Goal: Task Accomplishment & Management: Manage account settings

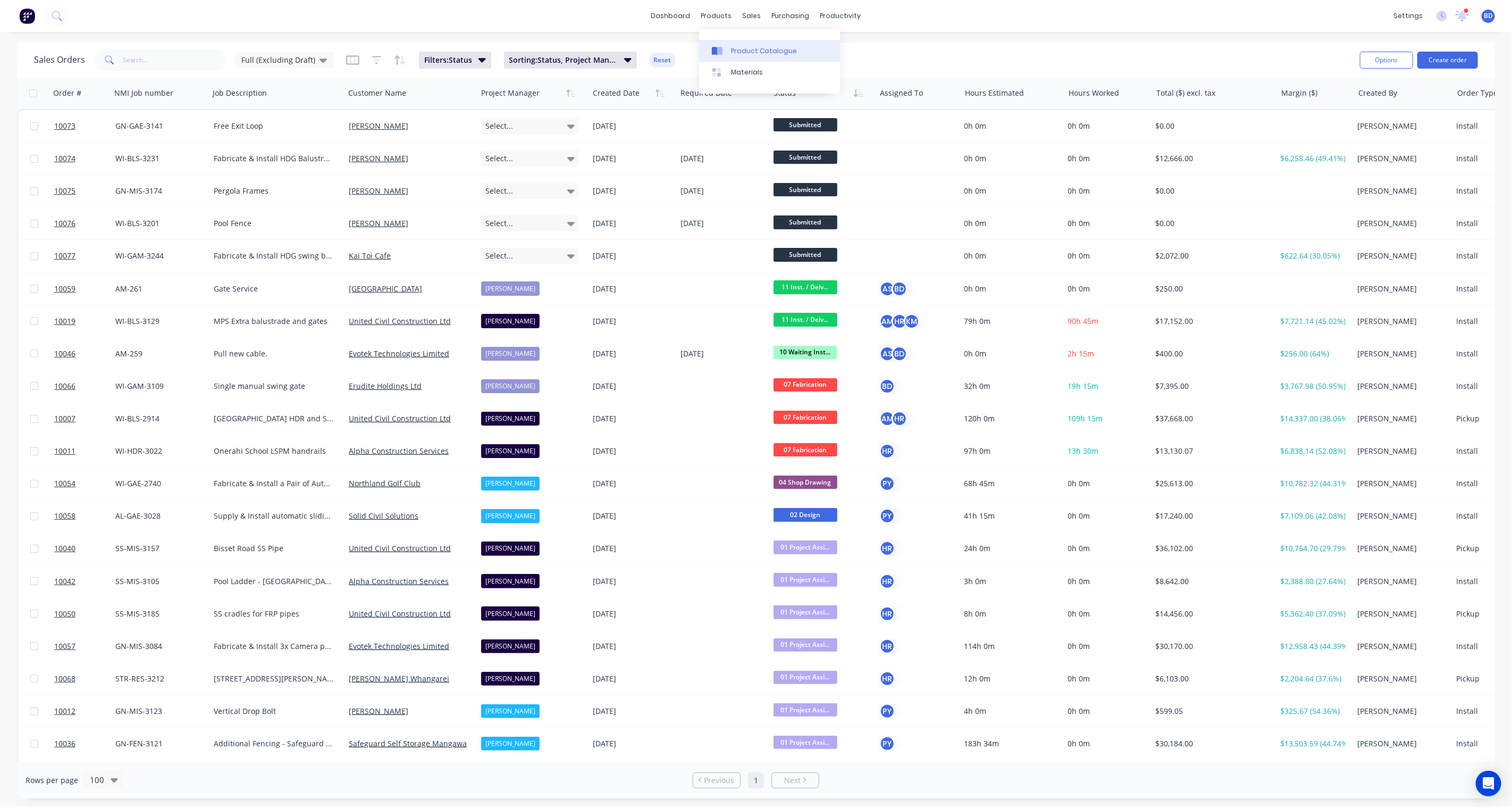
click at [745, 48] on div "Product Catalogue" at bounding box center [764, 52] width 66 height 10
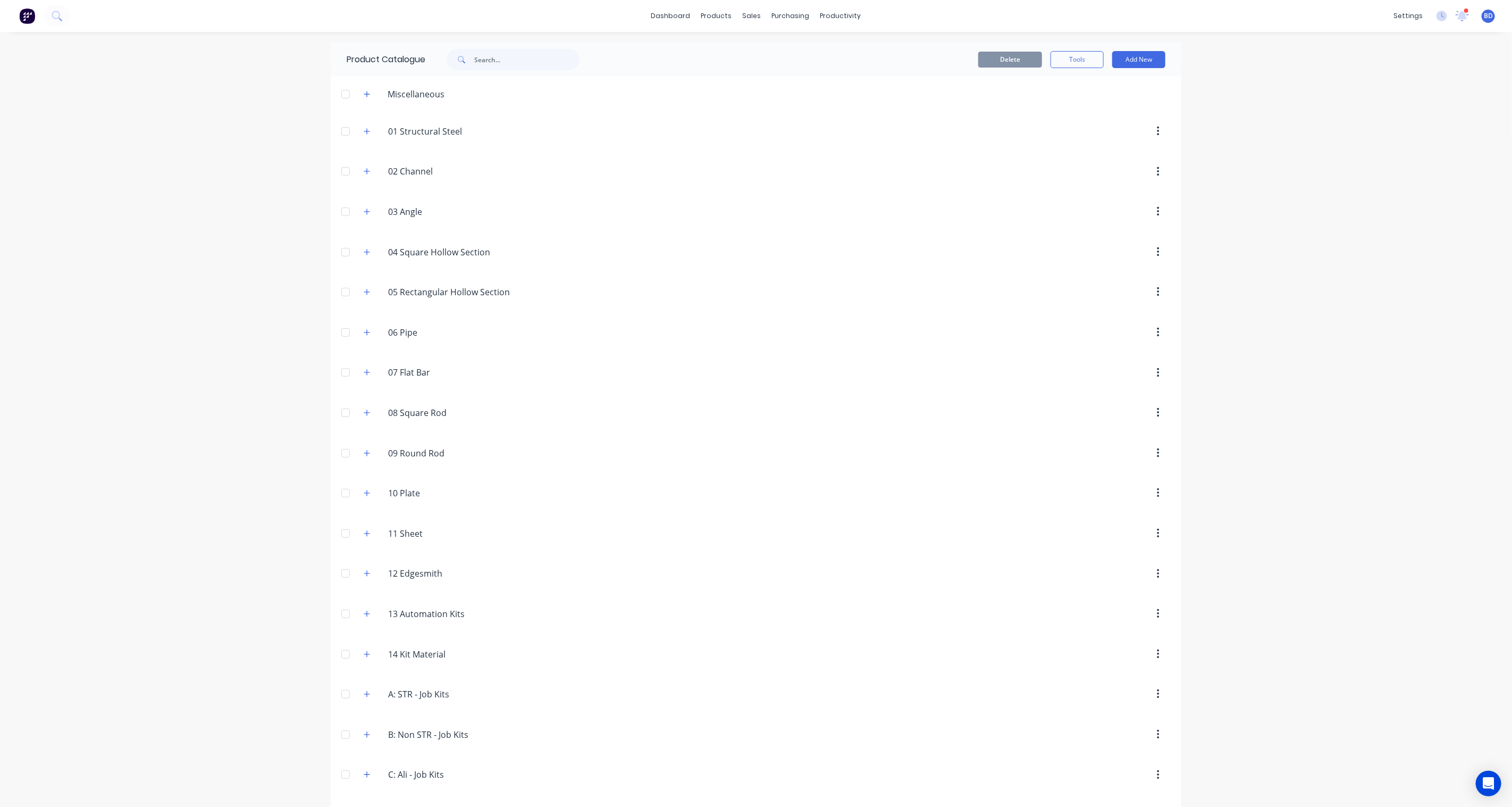
scroll to position [80, 0]
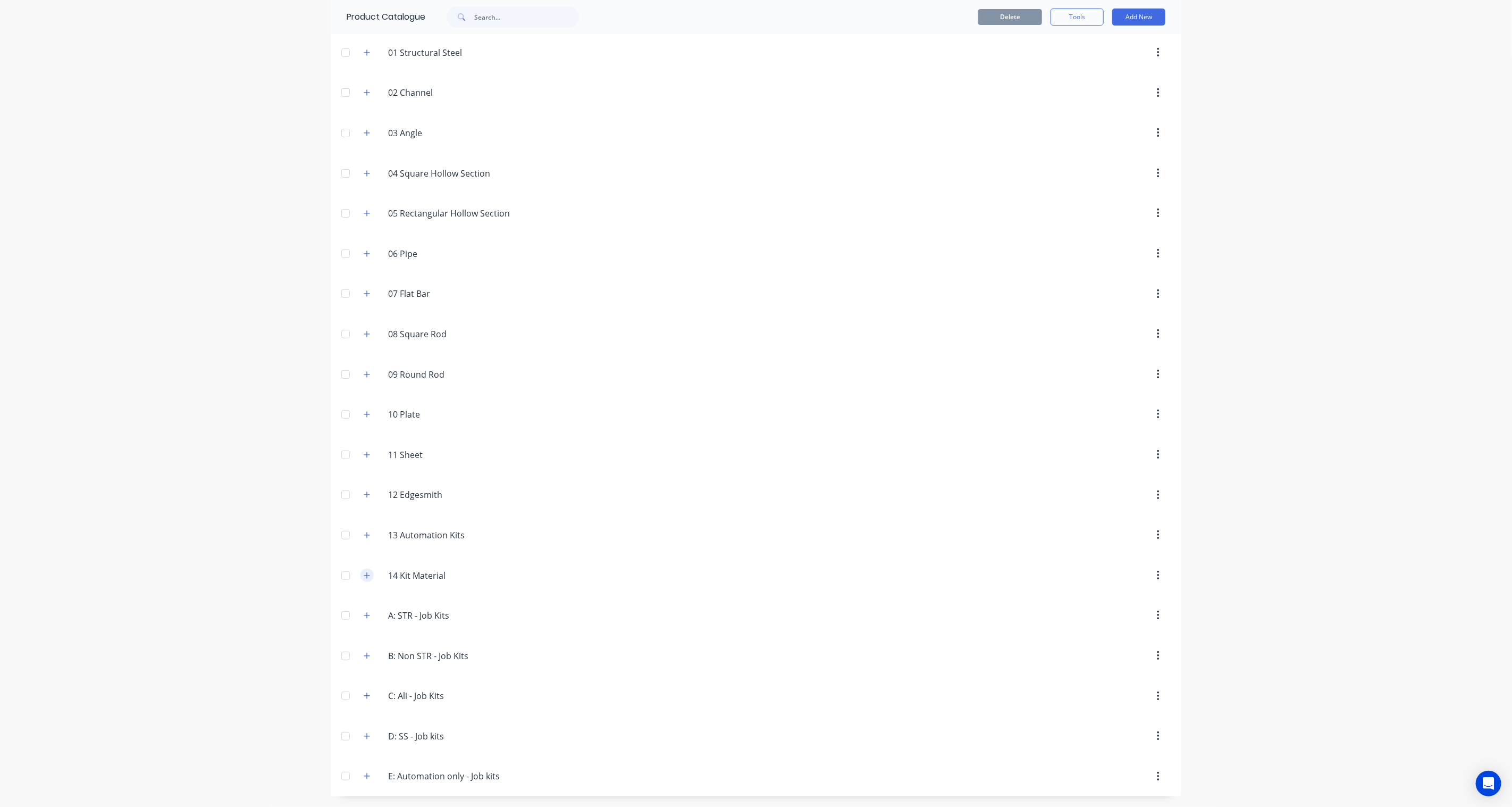
click at [367, 576] on button "button" at bounding box center [367, 575] width 13 height 13
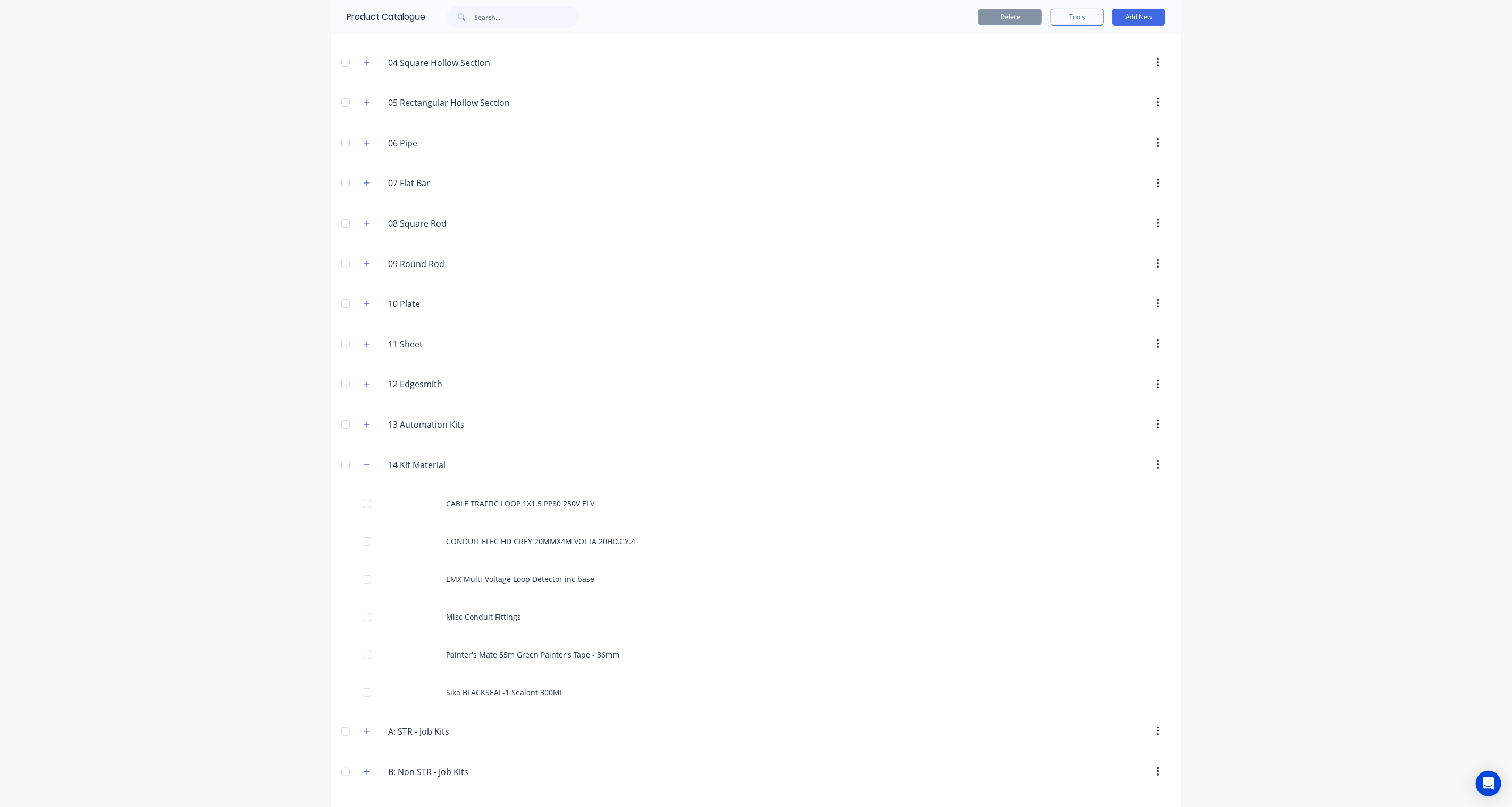
scroll to position [0, 0]
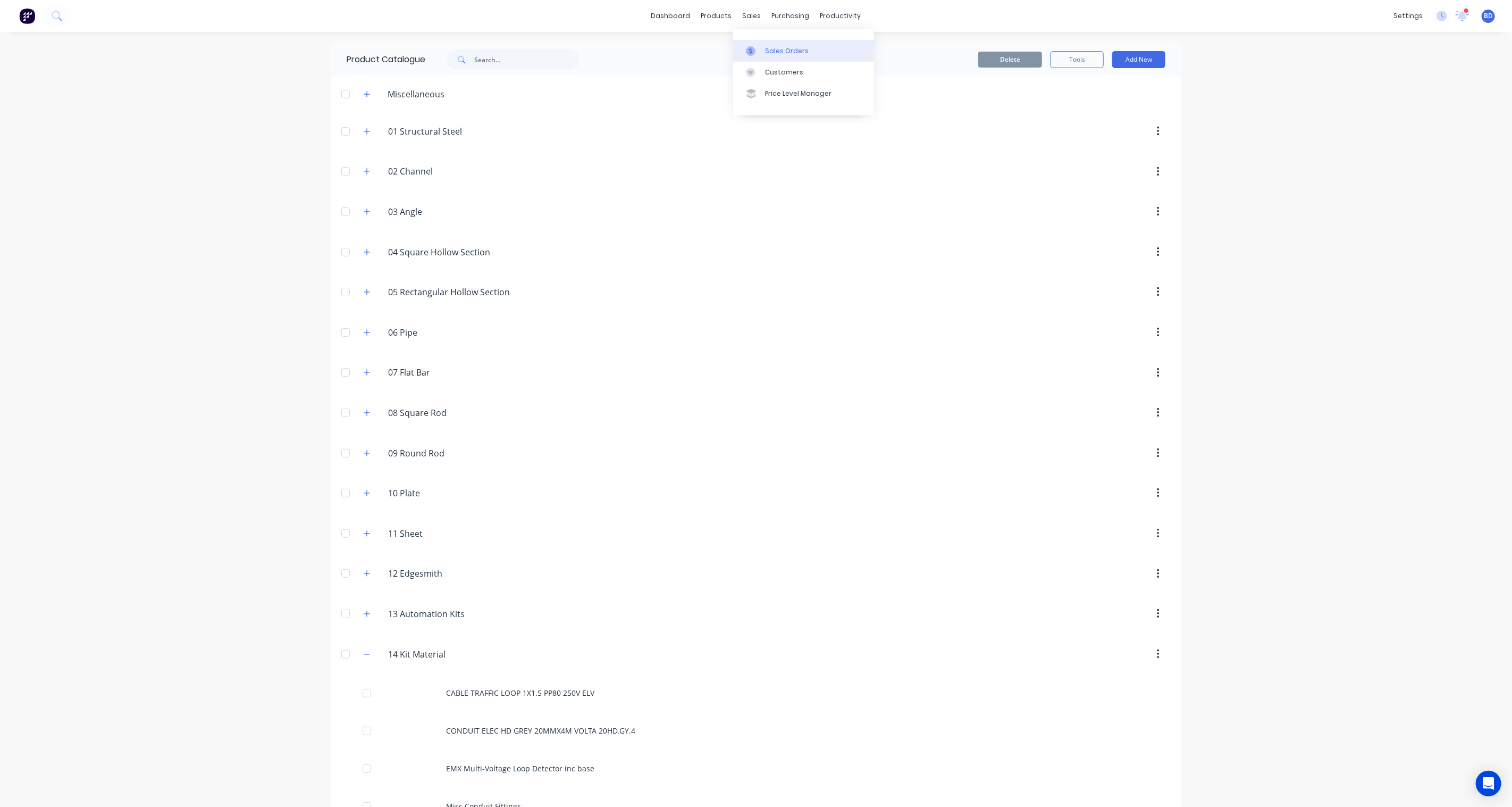
click at [767, 49] on div "Sales Orders" at bounding box center [786, 52] width 43 height 10
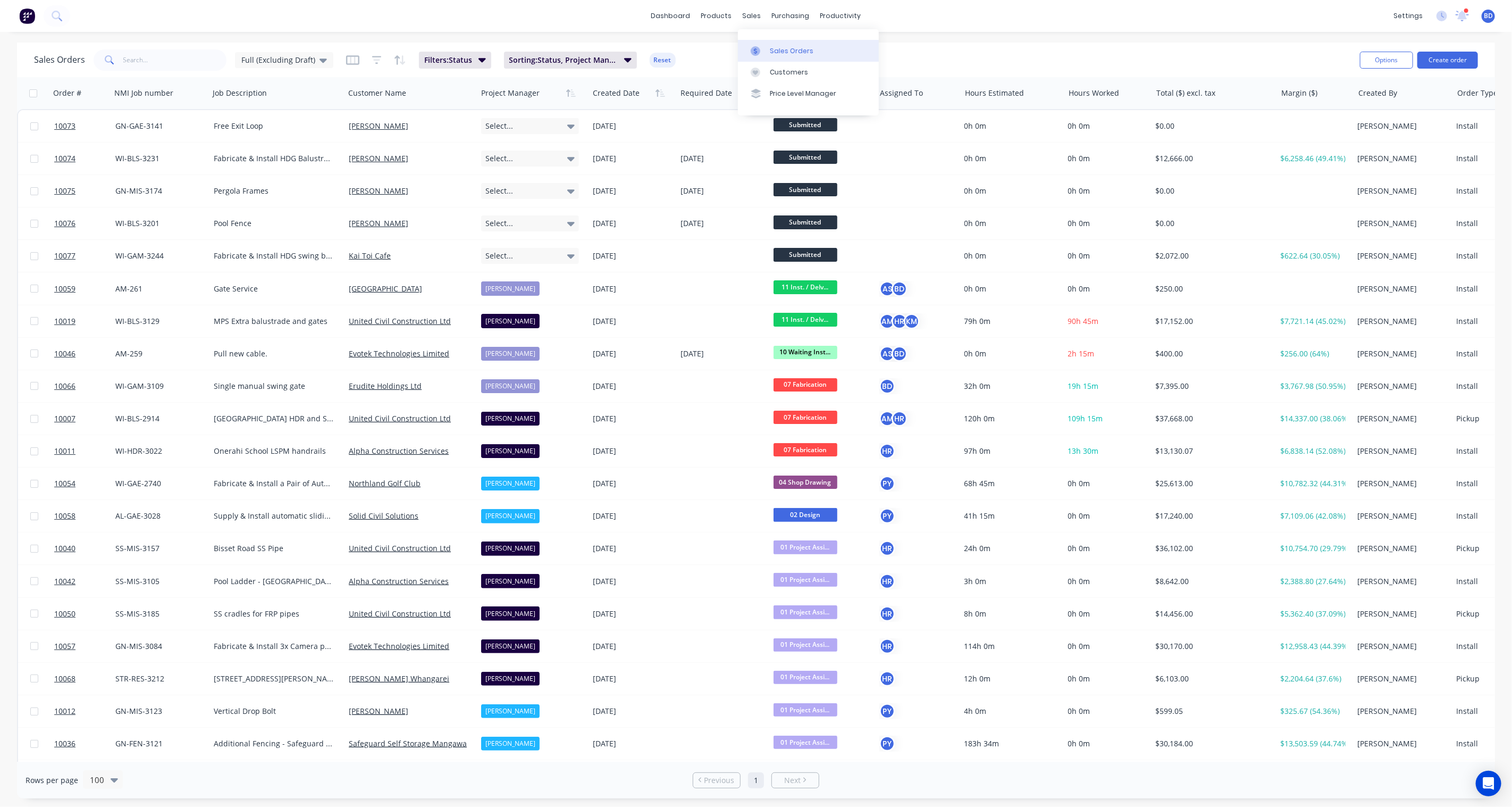
click at [794, 54] on div "Sales Orders" at bounding box center [791, 52] width 43 height 10
click at [792, 52] on div "Sales Orders" at bounding box center [791, 52] width 43 height 10
click at [772, 50] on div "Sales Orders" at bounding box center [791, 52] width 43 height 10
click at [733, 49] on div "Product Catalogue" at bounding box center [764, 52] width 66 height 10
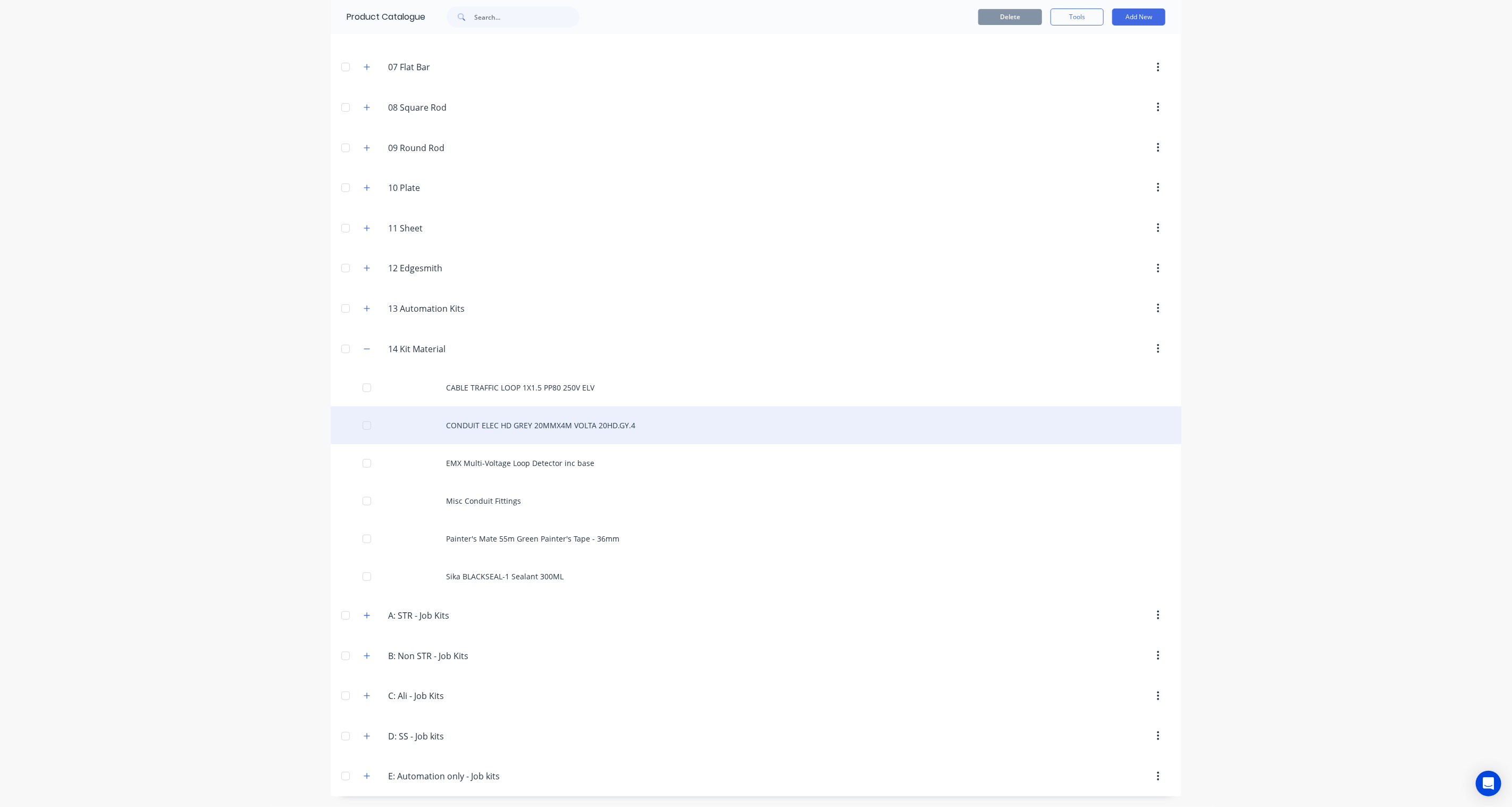
scroll to position [307, 0]
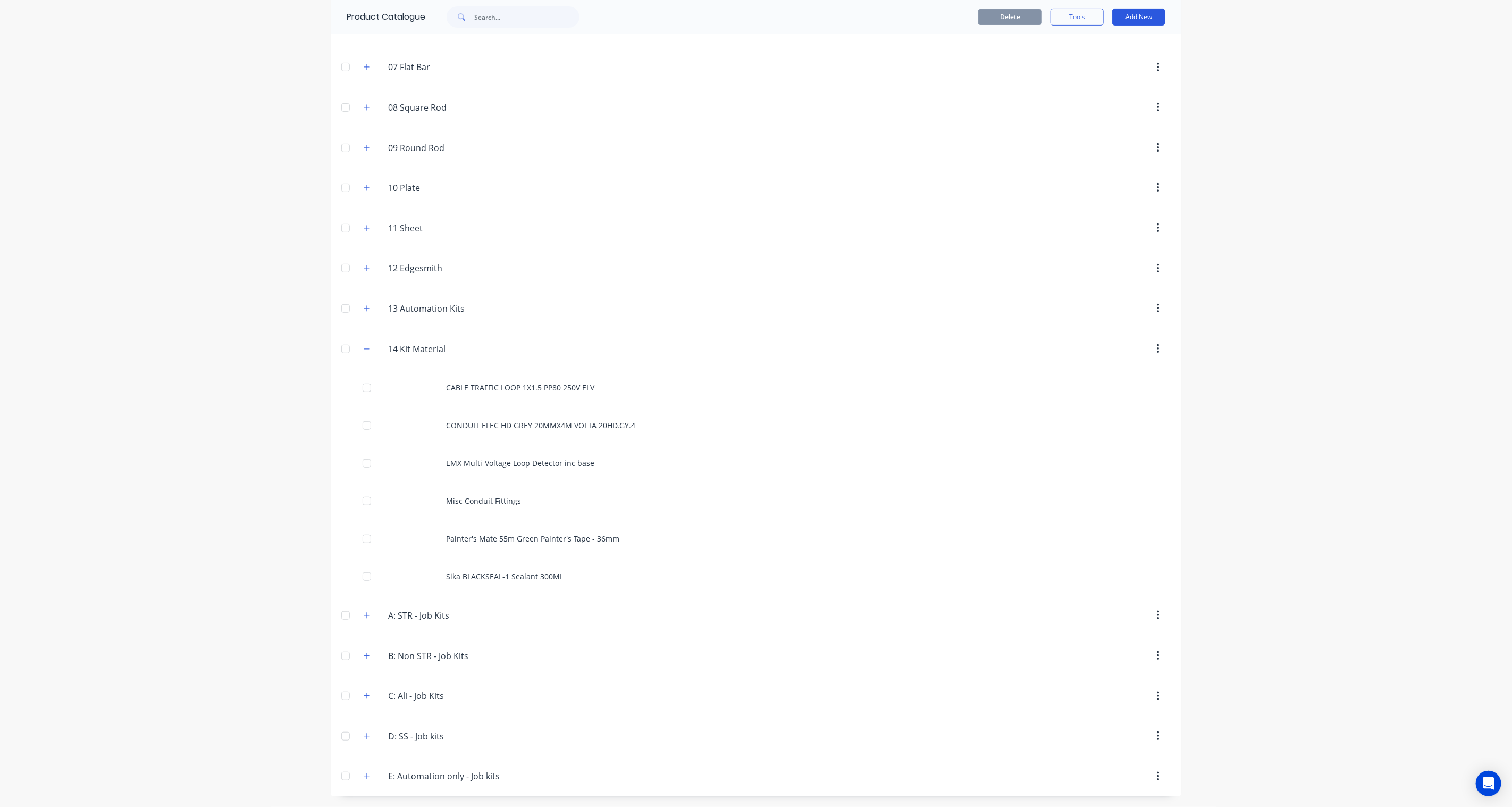
click at [1140, 19] on button "Add New" at bounding box center [1139, 16] width 53 height 17
click at [1105, 86] on div "Product Kit" at bounding box center [1115, 87] width 82 height 16
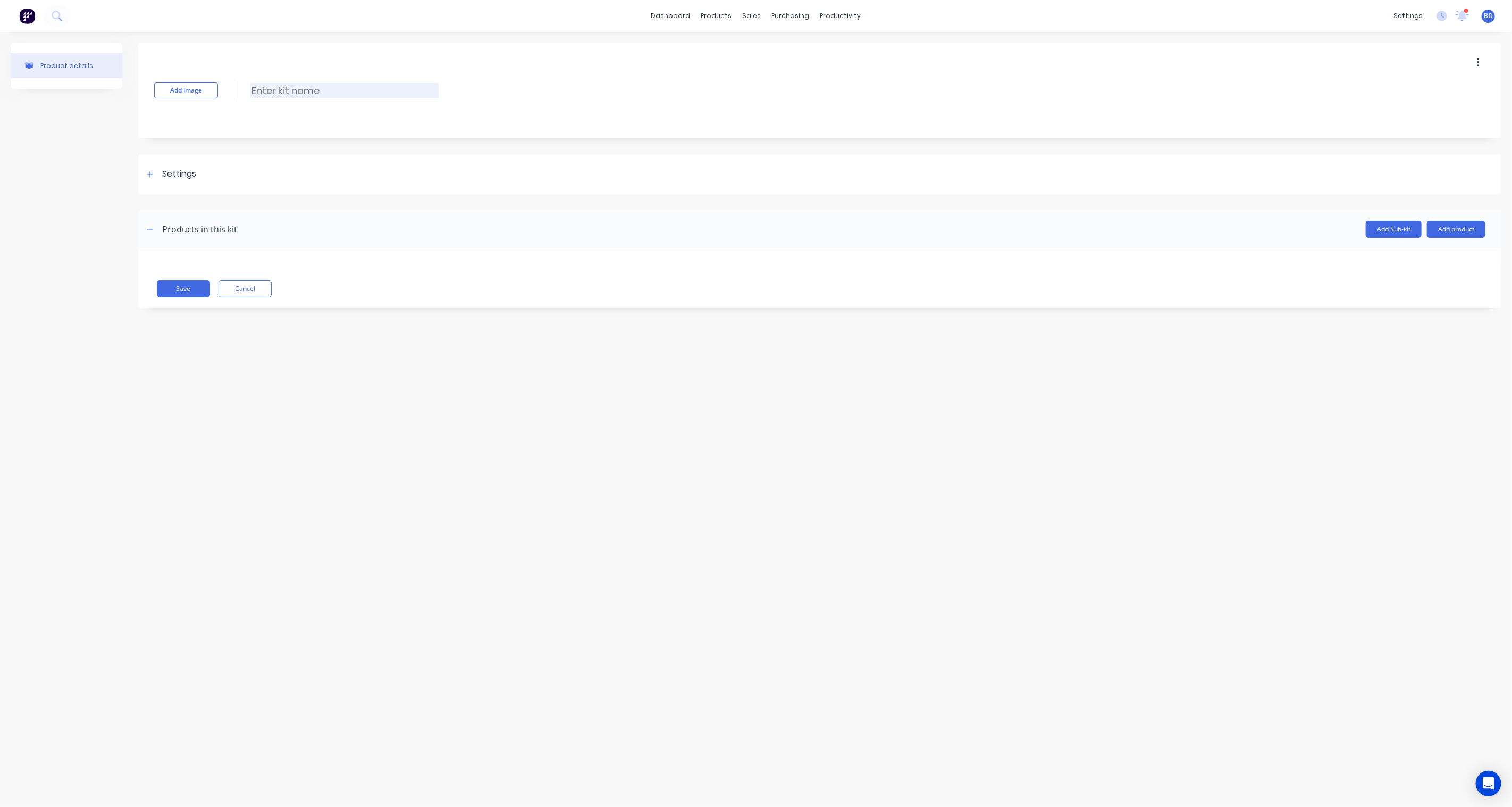
click at [284, 86] on input at bounding box center [344, 90] width 188 height 16
paste input "Free exit MF - in ground"
type input "Free exit MF - in ground"
click at [153, 173] on icon at bounding box center [150, 174] width 7 height 7
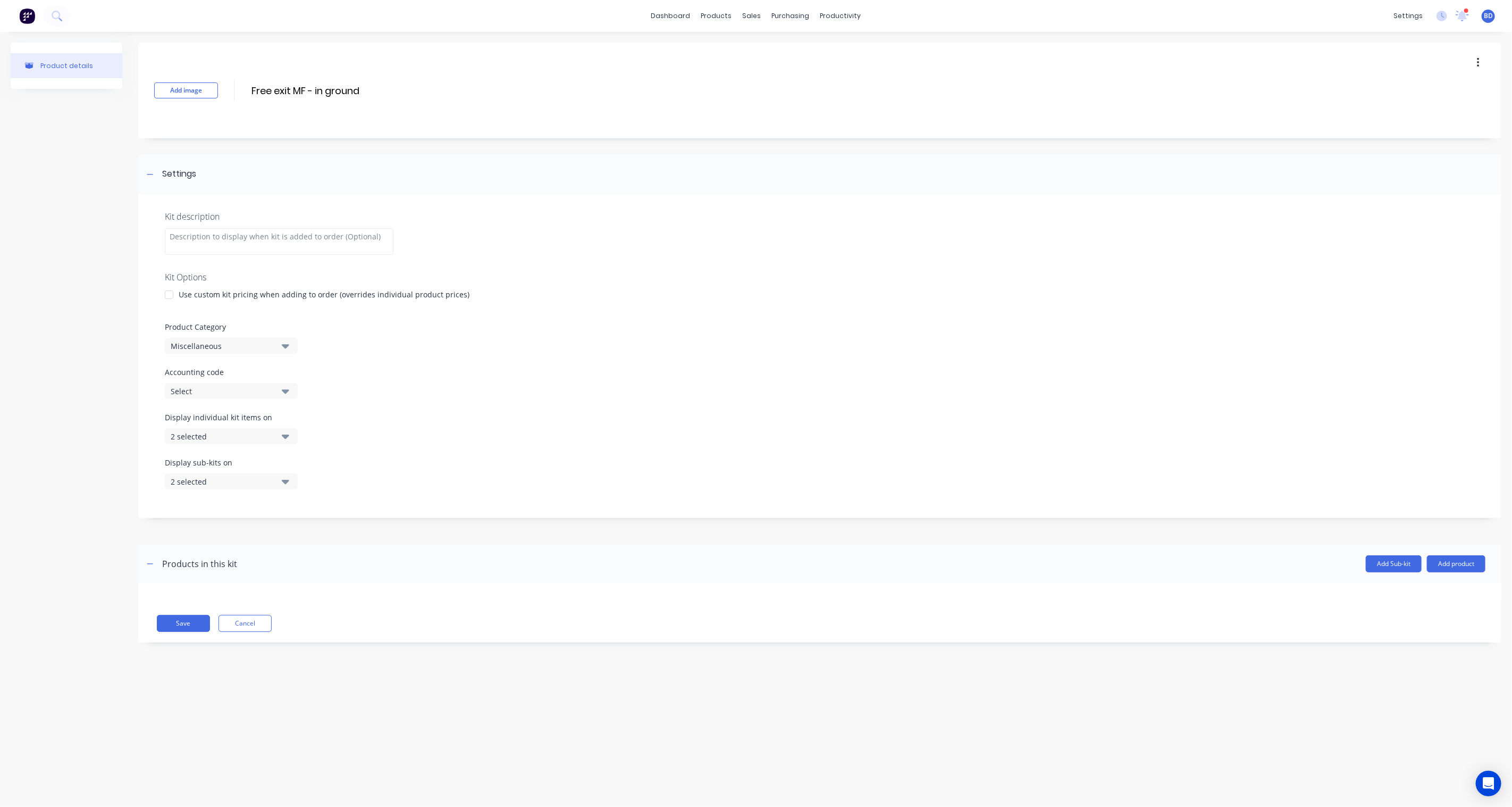
click at [281, 345] on button "Miscellaneous" at bounding box center [231, 345] width 133 height 16
click at [56, 417] on div "Product details" at bounding box center [66, 350] width 111 height 616
click at [247, 619] on button "Cancel" at bounding box center [245, 623] width 53 height 17
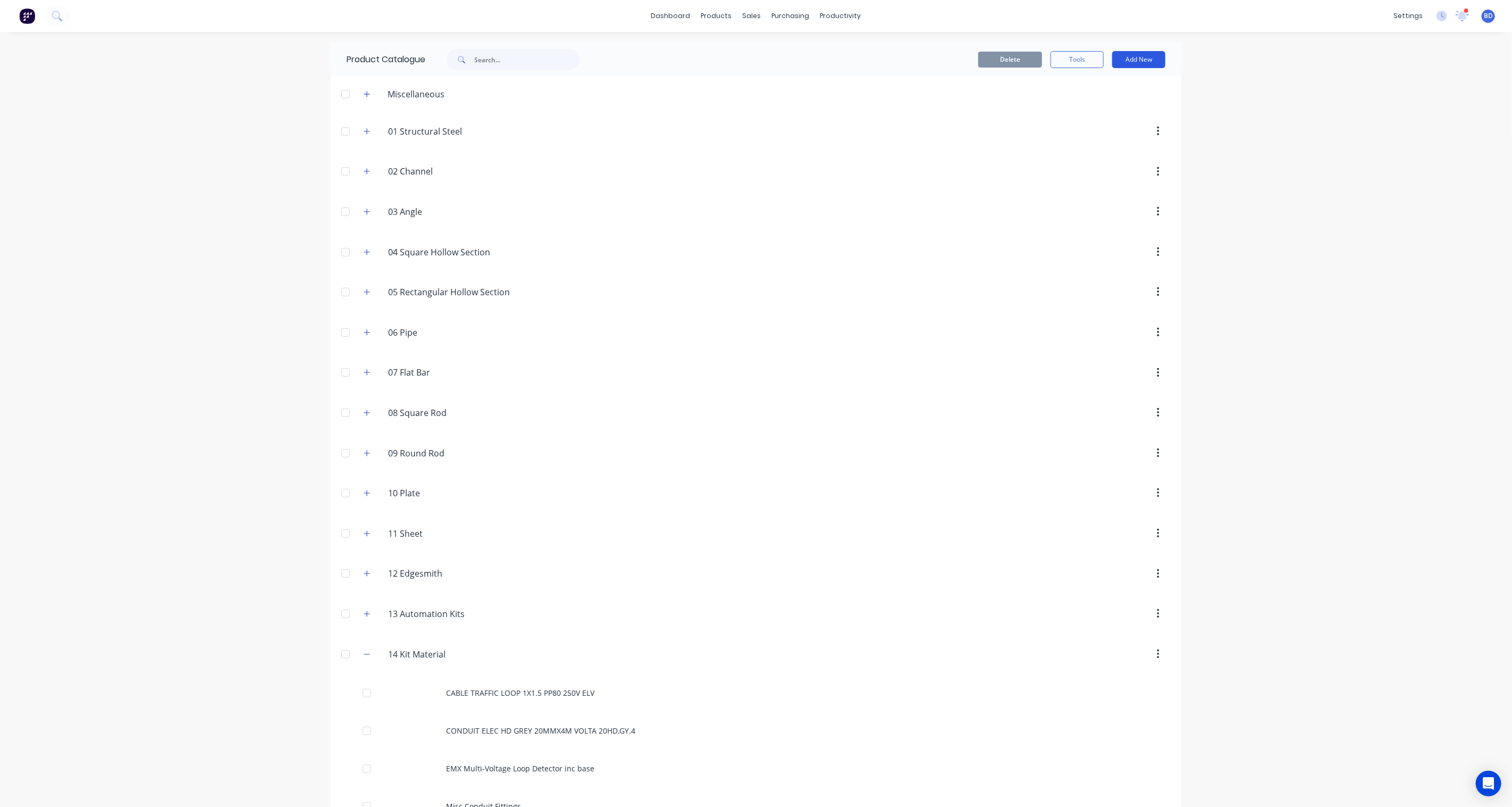
click at [1145, 61] on button "Add New" at bounding box center [1139, 59] width 53 height 17
click at [1091, 81] on div "Category" at bounding box center [1115, 87] width 82 height 16
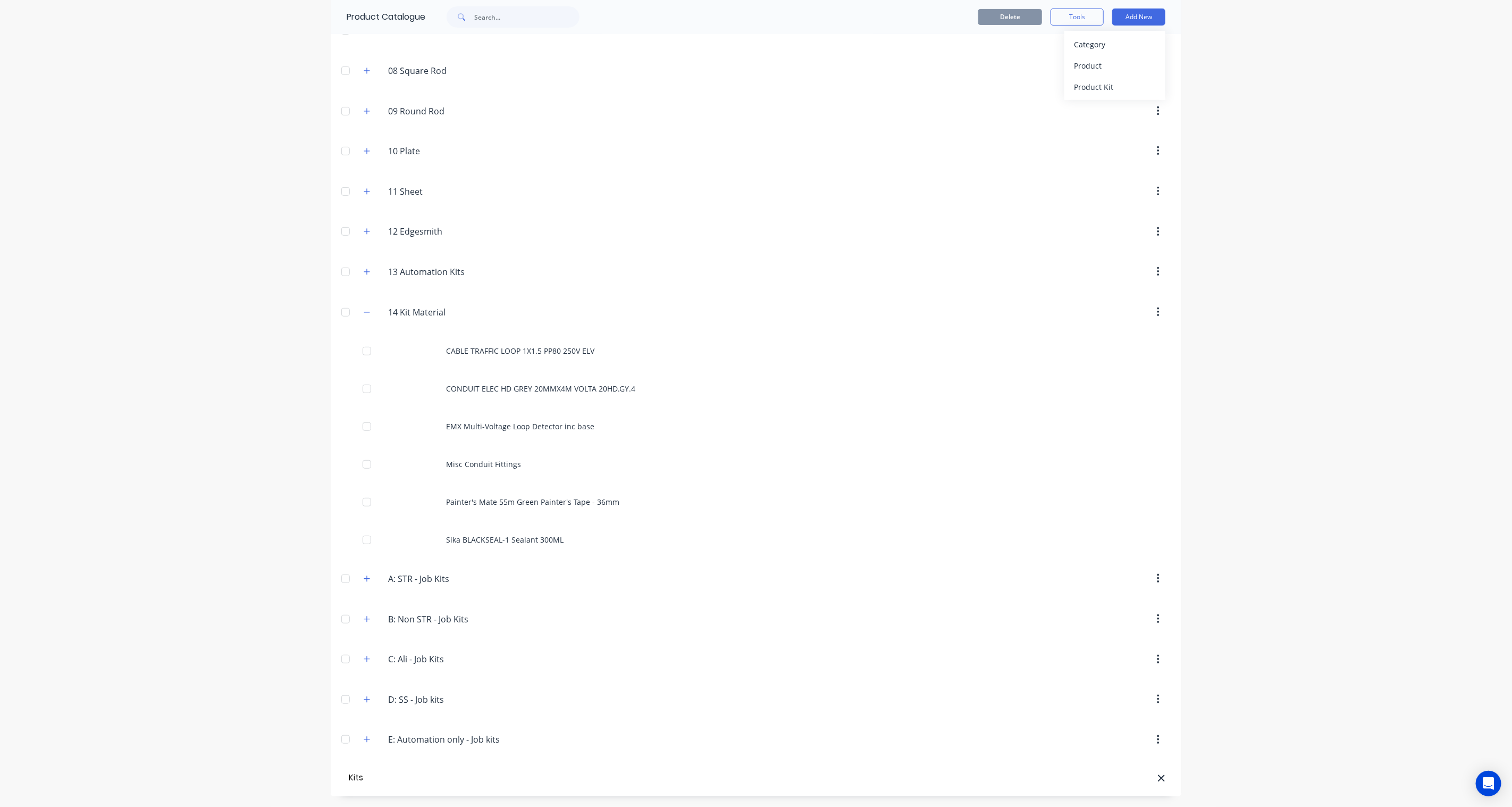
type input "Kits"
click at [388, 784] on input "Kits" at bounding box center [451, 779] width 126 height 13
type input "14 Kits"
click at [209, 639] on div "dashboard products sales purchasing productivity dashboard products Product Cat…" at bounding box center [756, 404] width 1512 height 807
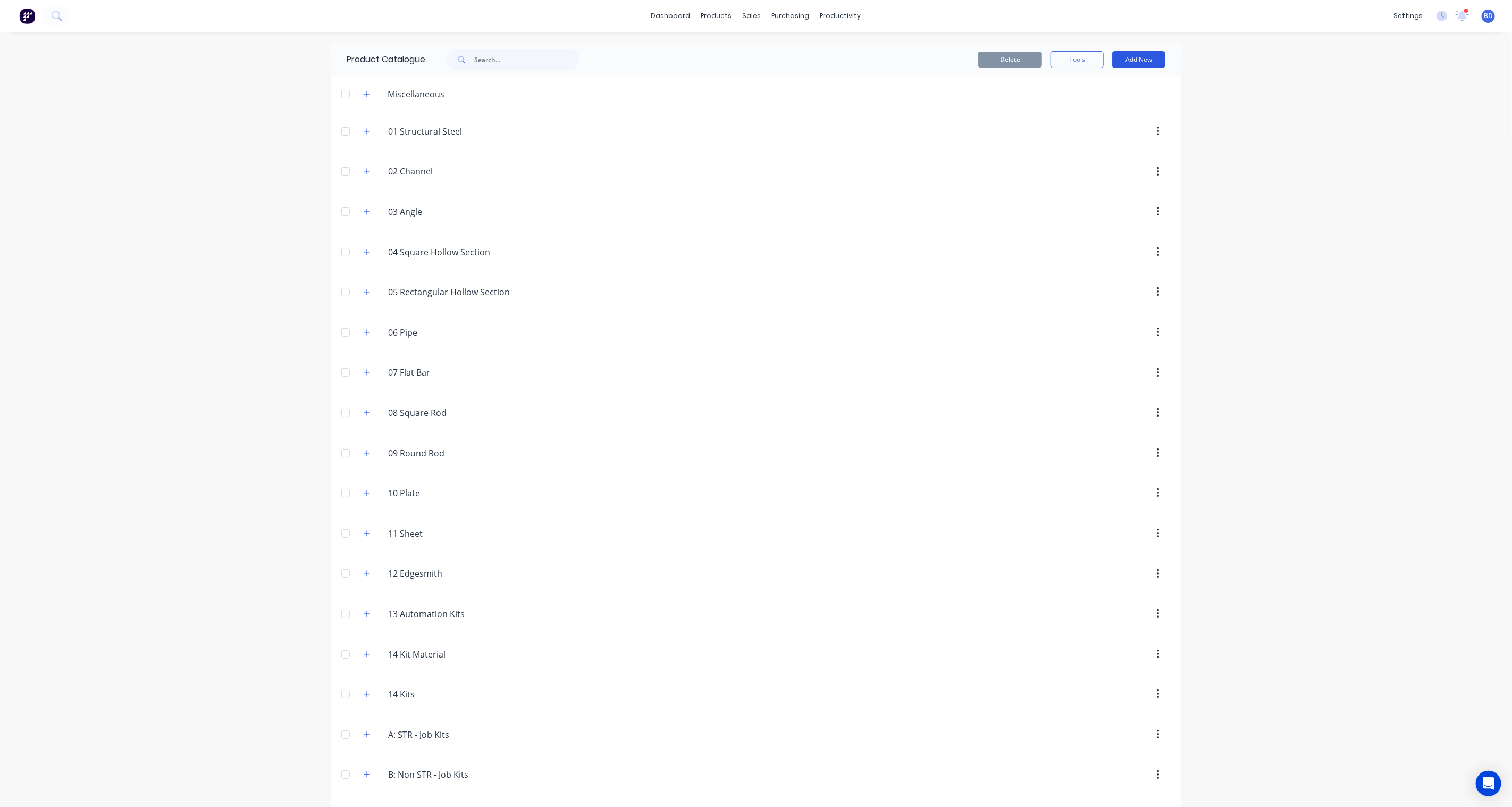
click at [1146, 55] on button "Add New" at bounding box center [1139, 59] width 53 height 17
click at [1097, 126] on div "Product Kit" at bounding box center [1115, 129] width 82 height 16
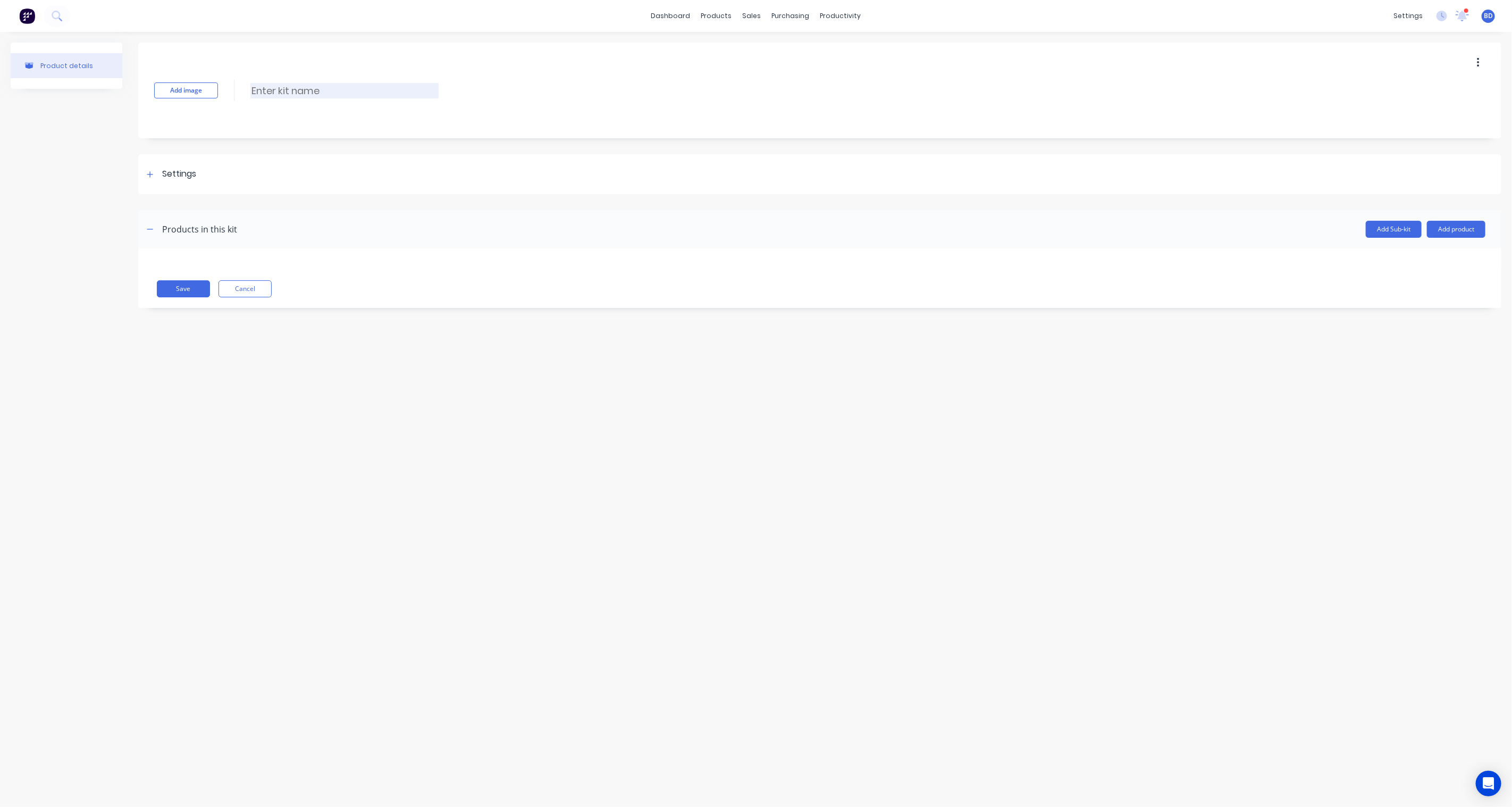
click at [276, 89] on input at bounding box center [344, 90] width 188 height 16
click at [304, 88] on input at bounding box center [344, 90] width 188 height 16
paste input "Free exit MF - in ground"
type input "Free exit MF - in ground"
click at [150, 175] on icon at bounding box center [150, 174] width 7 height 7
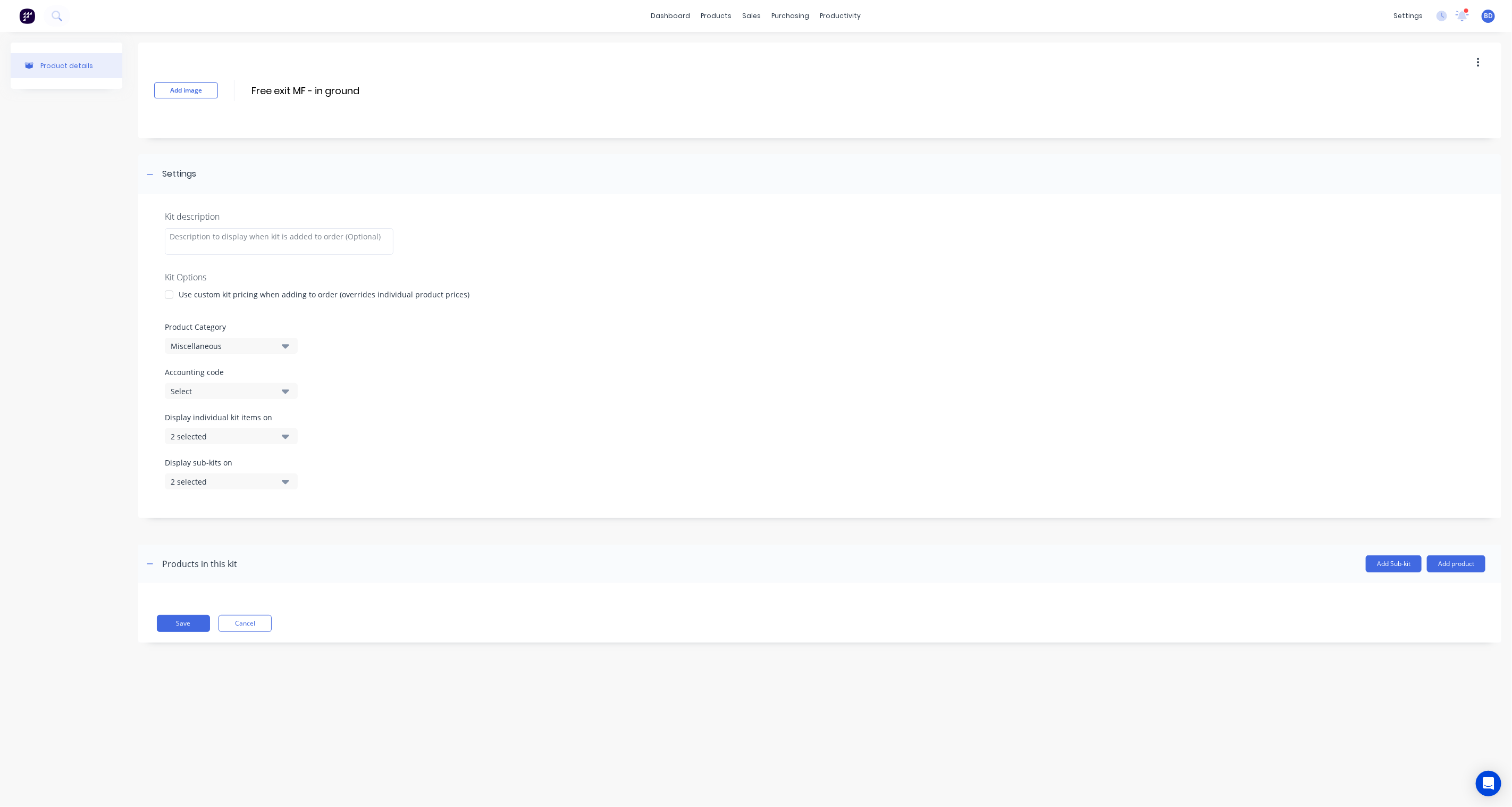
click at [277, 341] on button "Miscellaneous" at bounding box center [231, 345] width 133 height 16
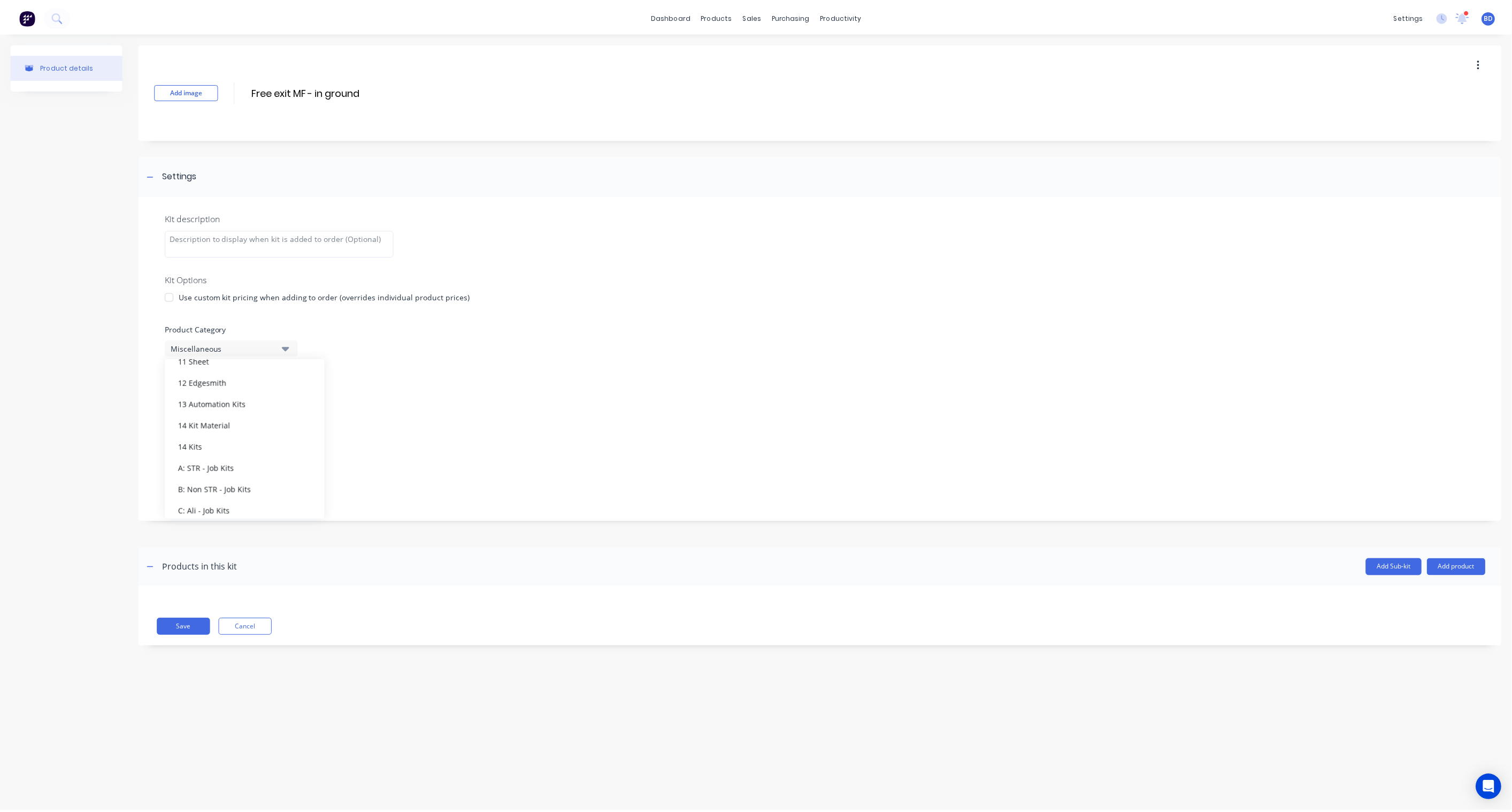
scroll to position [283, 0]
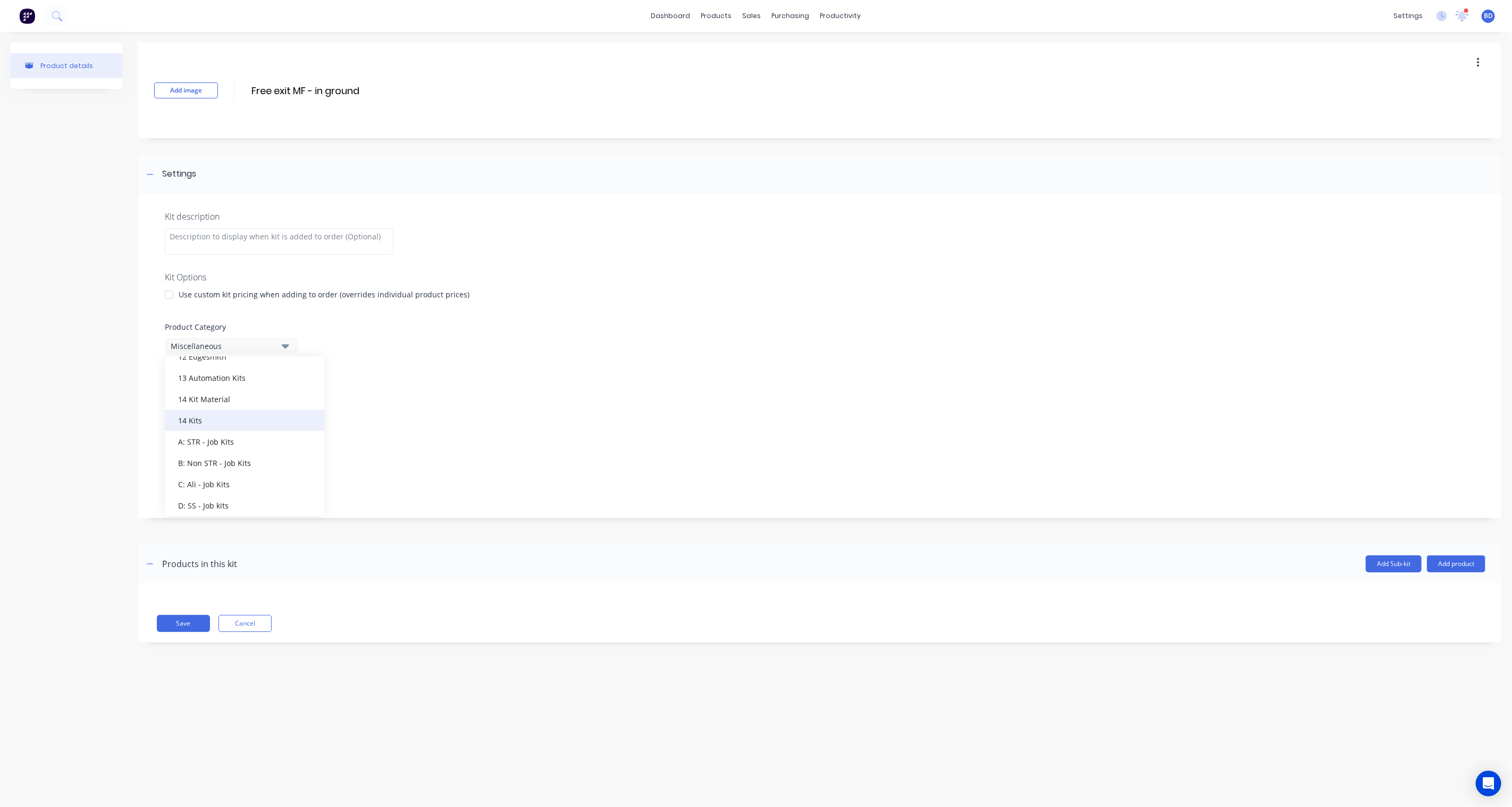
click at [217, 422] on div "14 Kits" at bounding box center [244, 420] width 160 height 21
click at [290, 394] on button "Select" at bounding box center [231, 390] width 133 height 16
click at [411, 381] on div "Accounting code Select" at bounding box center [819, 383] width 1310 height 33
click at [46, 367] on div "Product details" at bounding box center [66, 350] width 111 height 616
click at [1462, 563] on button "Add product" at bounding box center [1456, 564] width 58 height 17
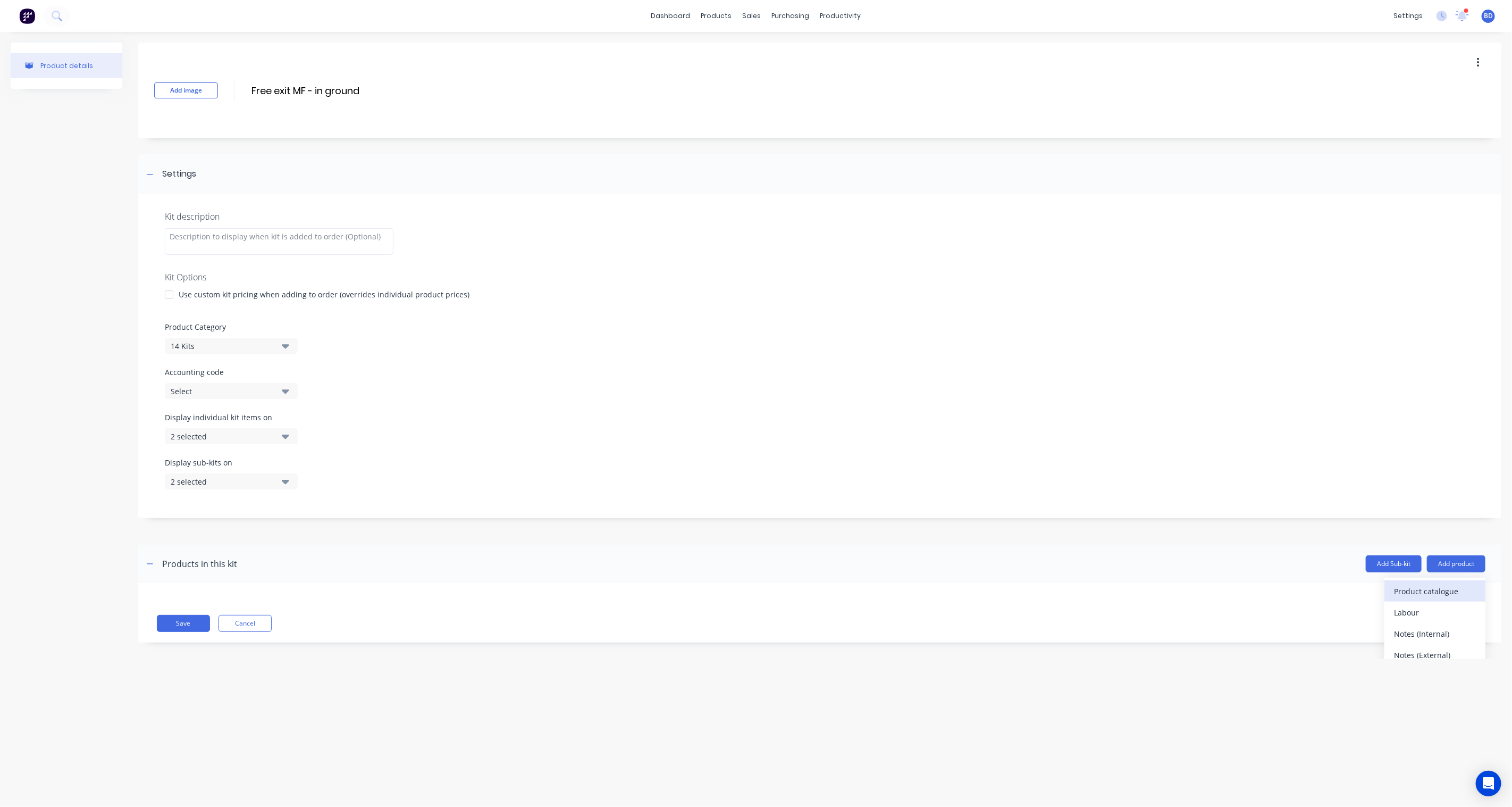
click at [1428, 592] on div "Product catalogue" at bounding box center [1435, 591] width 82 height 16
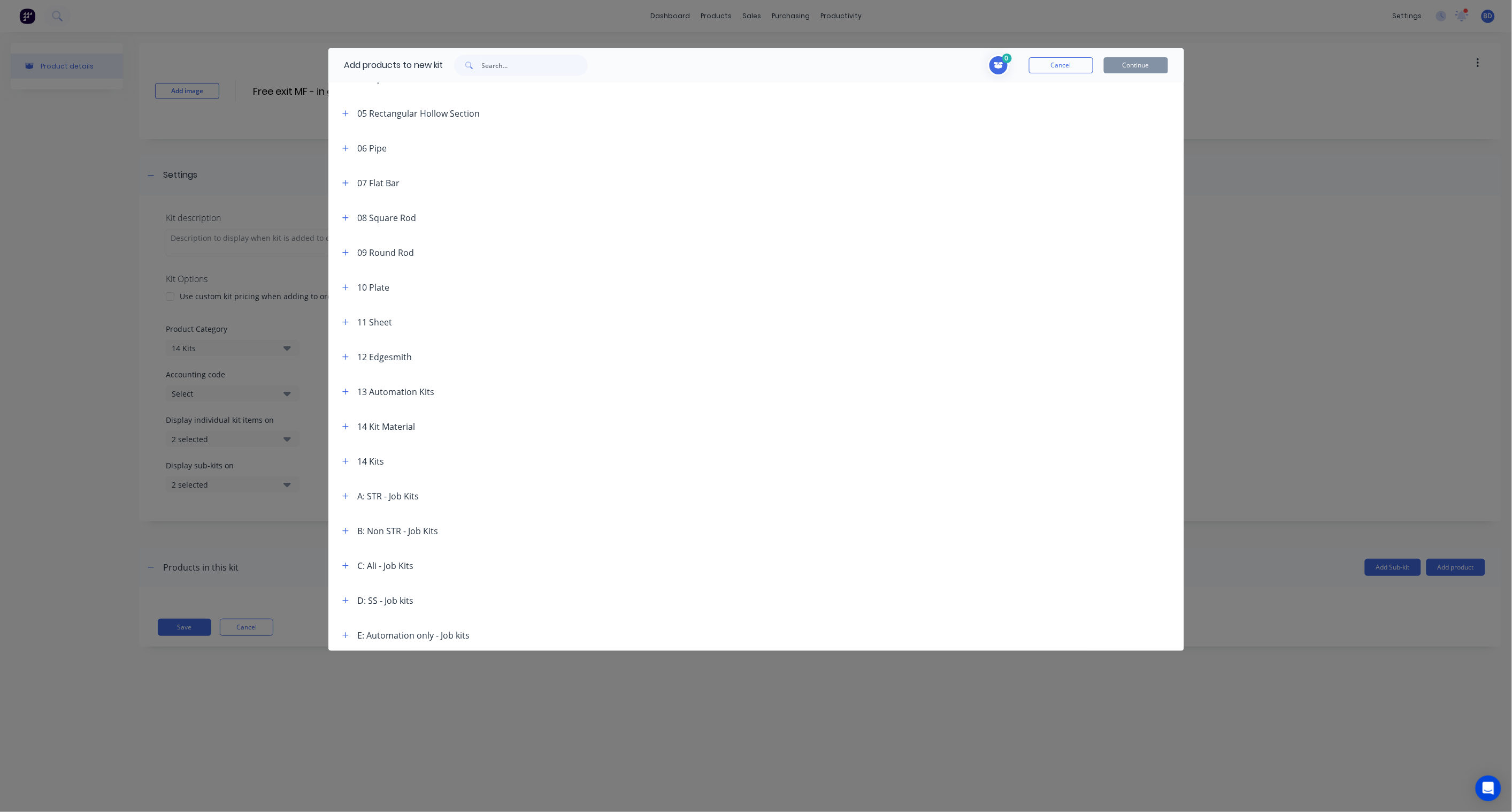
scroll to position [161, 0]
click at [345, 424] on icon "button" at bounding box center [346, 425] width 7 height 7
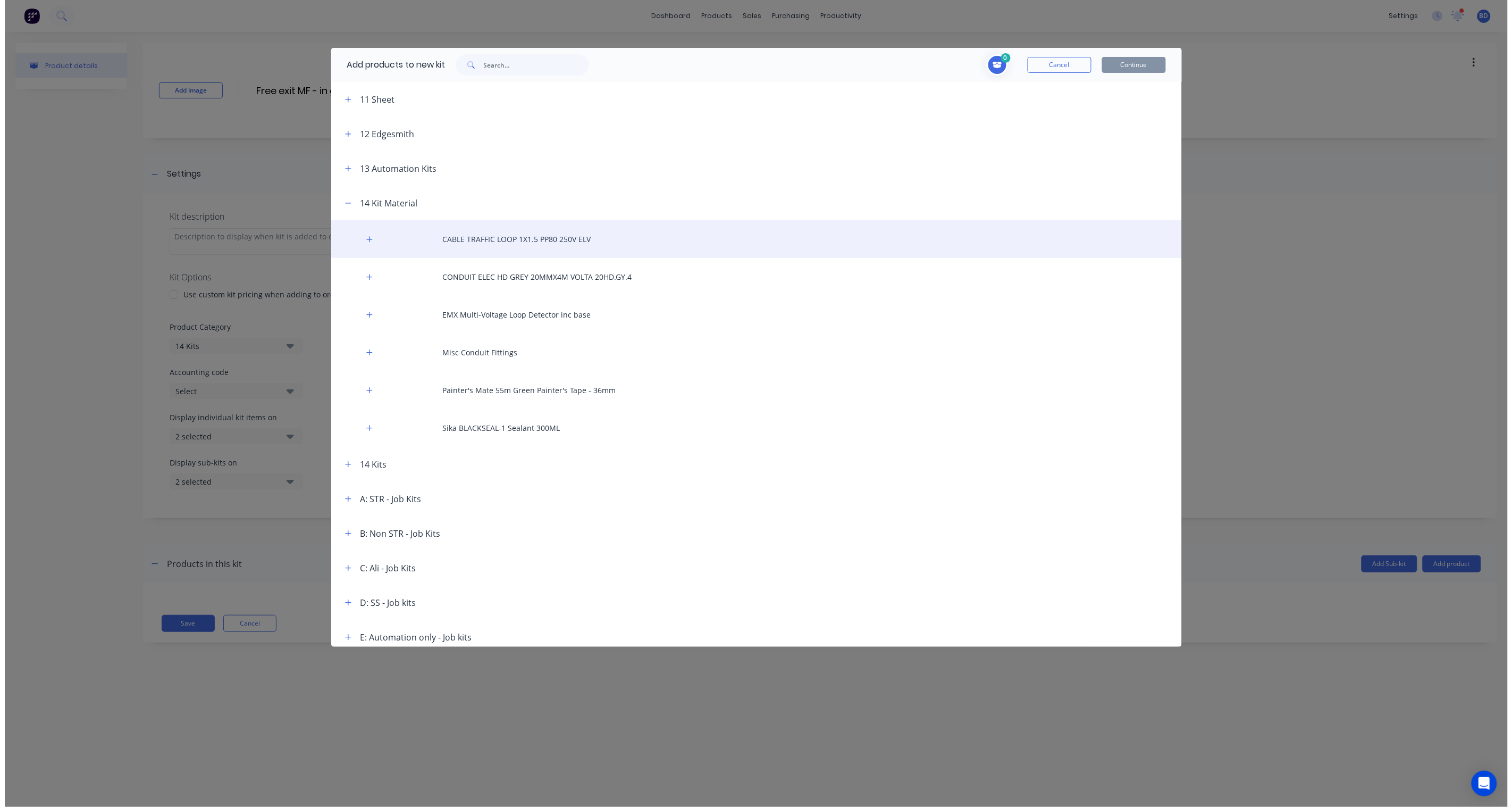
scroll to position [387, 0]
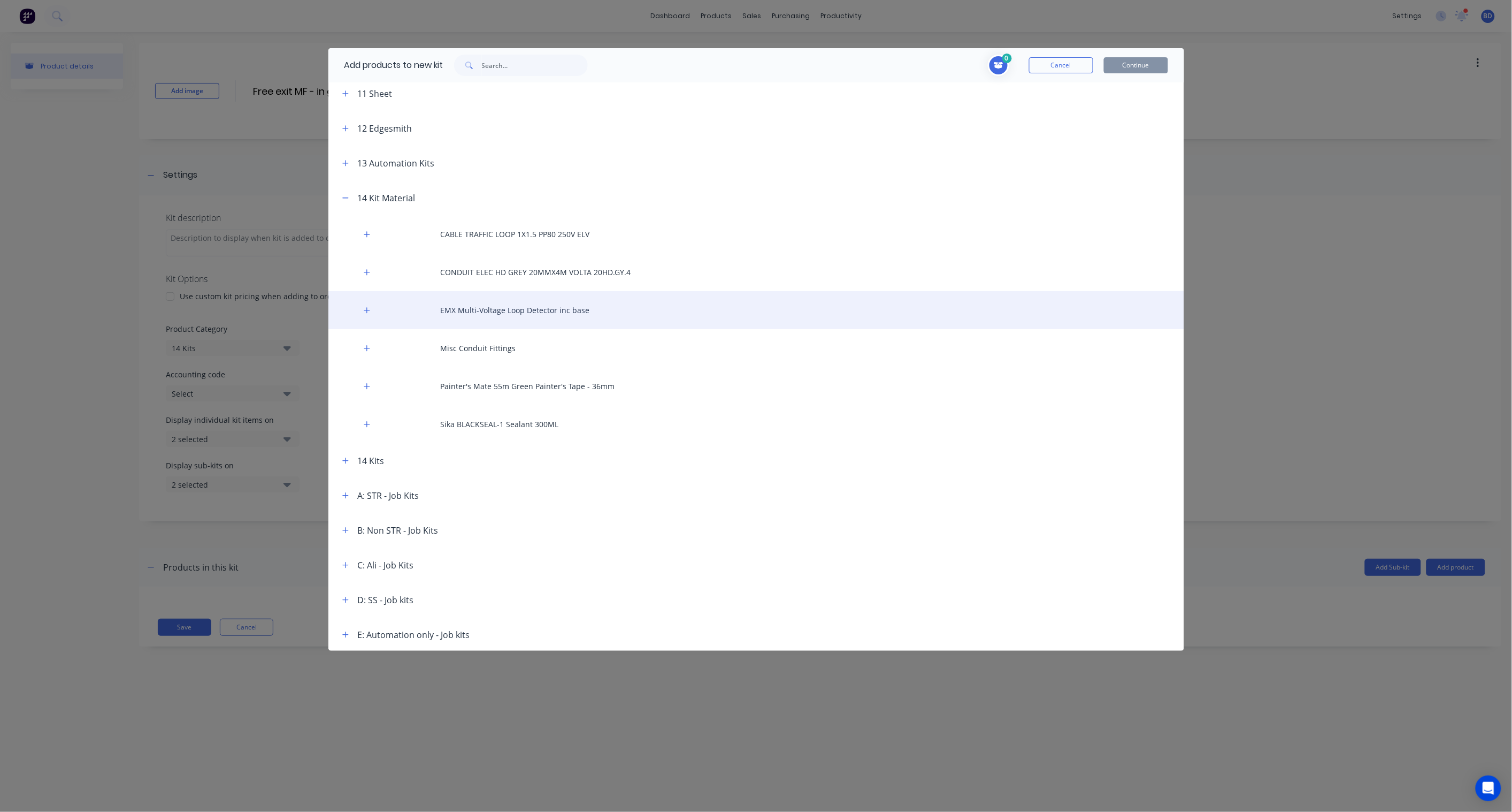
click at [514, 308] on div "EMX Multi-Voltage Loop Detector inc base" at bounding box center [756, 310] width 856 height 38
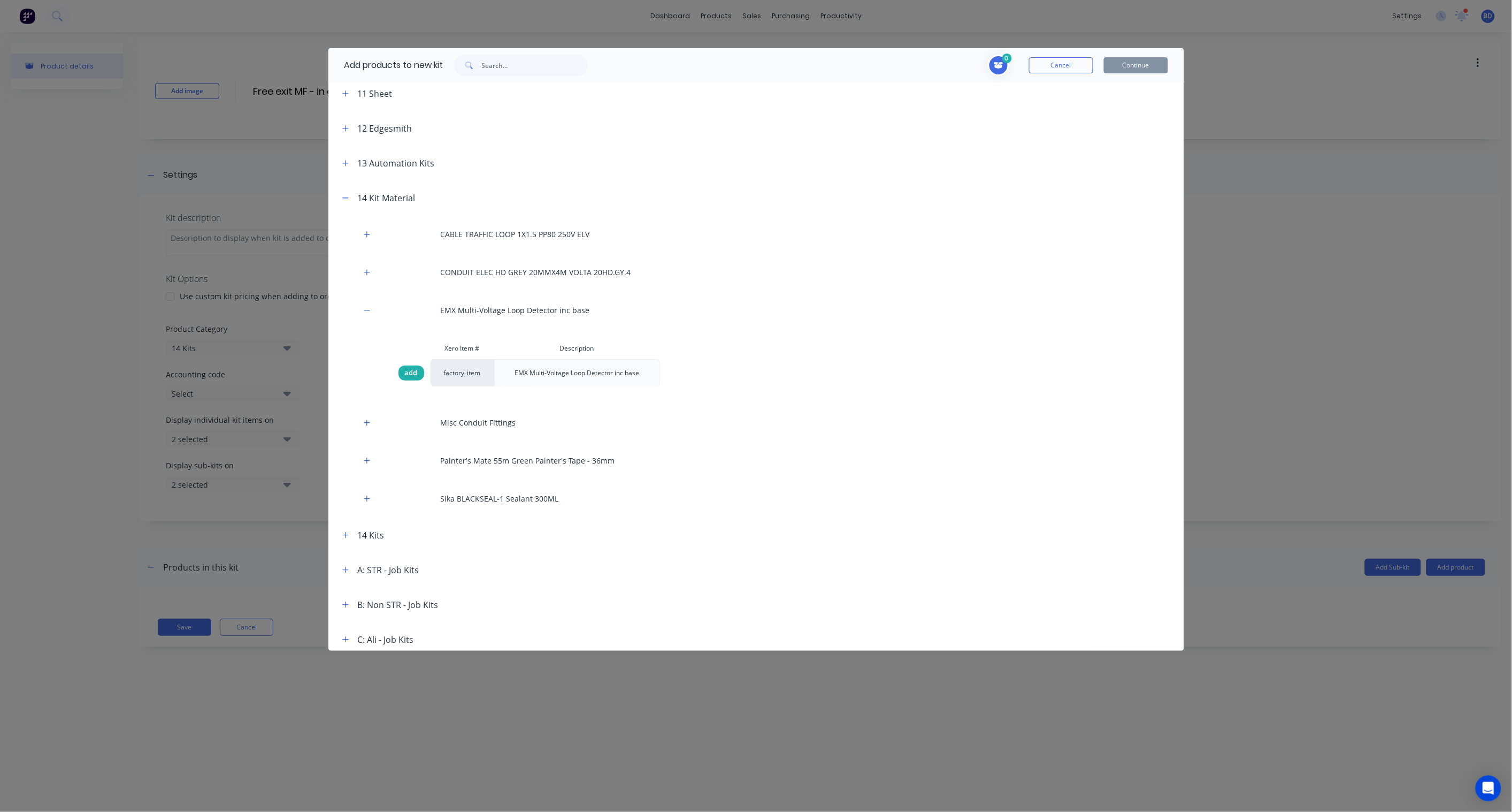
click at [405, 372] on span "add" at bounding box center [412, 373] width 13 height 11
click at [993, 68] on span "Toggle cart dropdown" at bounding box center [998, 65] width 21 height 21
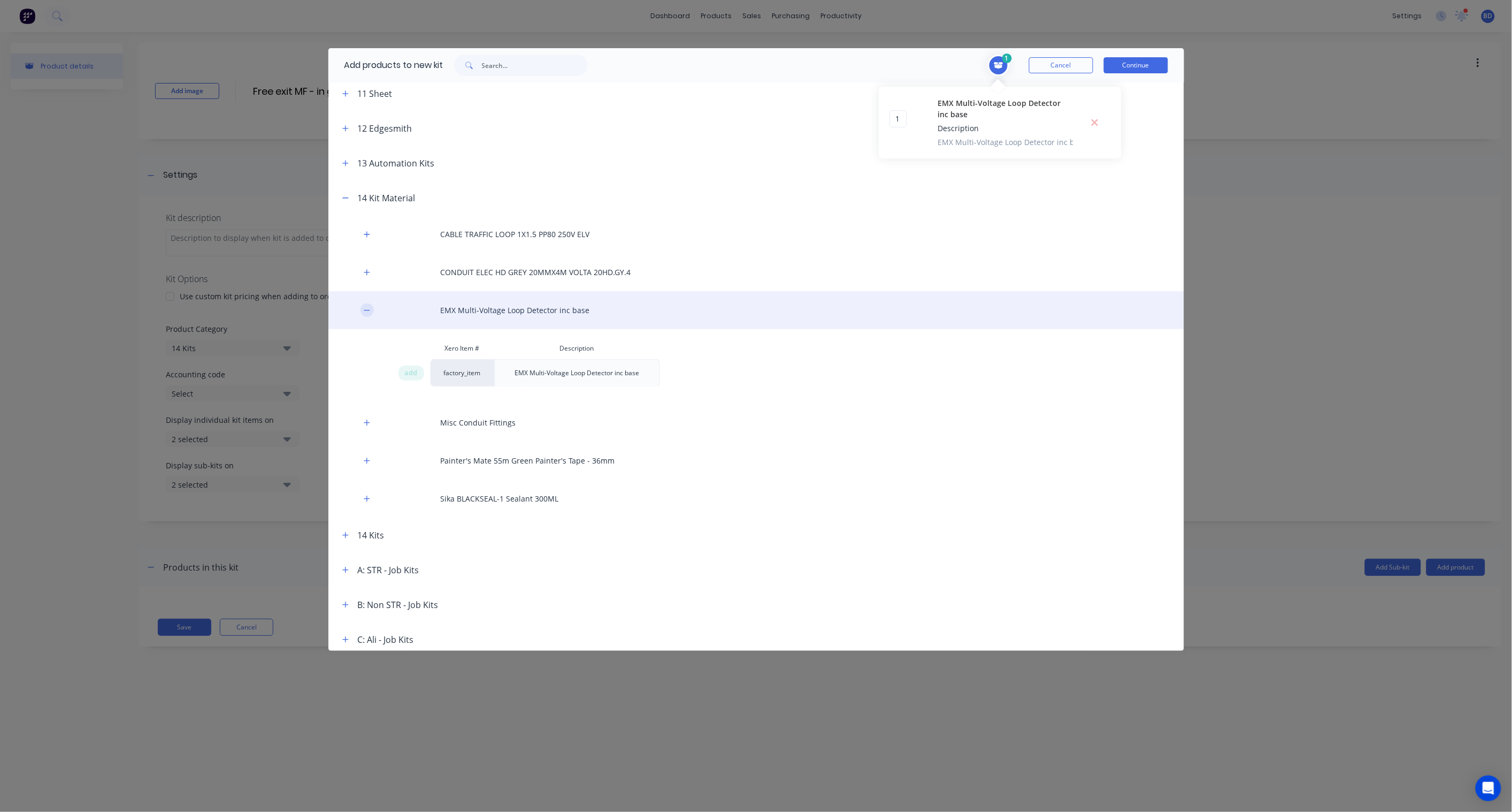
click at [368, 313] on icon "button" at bounding box center [367, 310] width 7 height 7
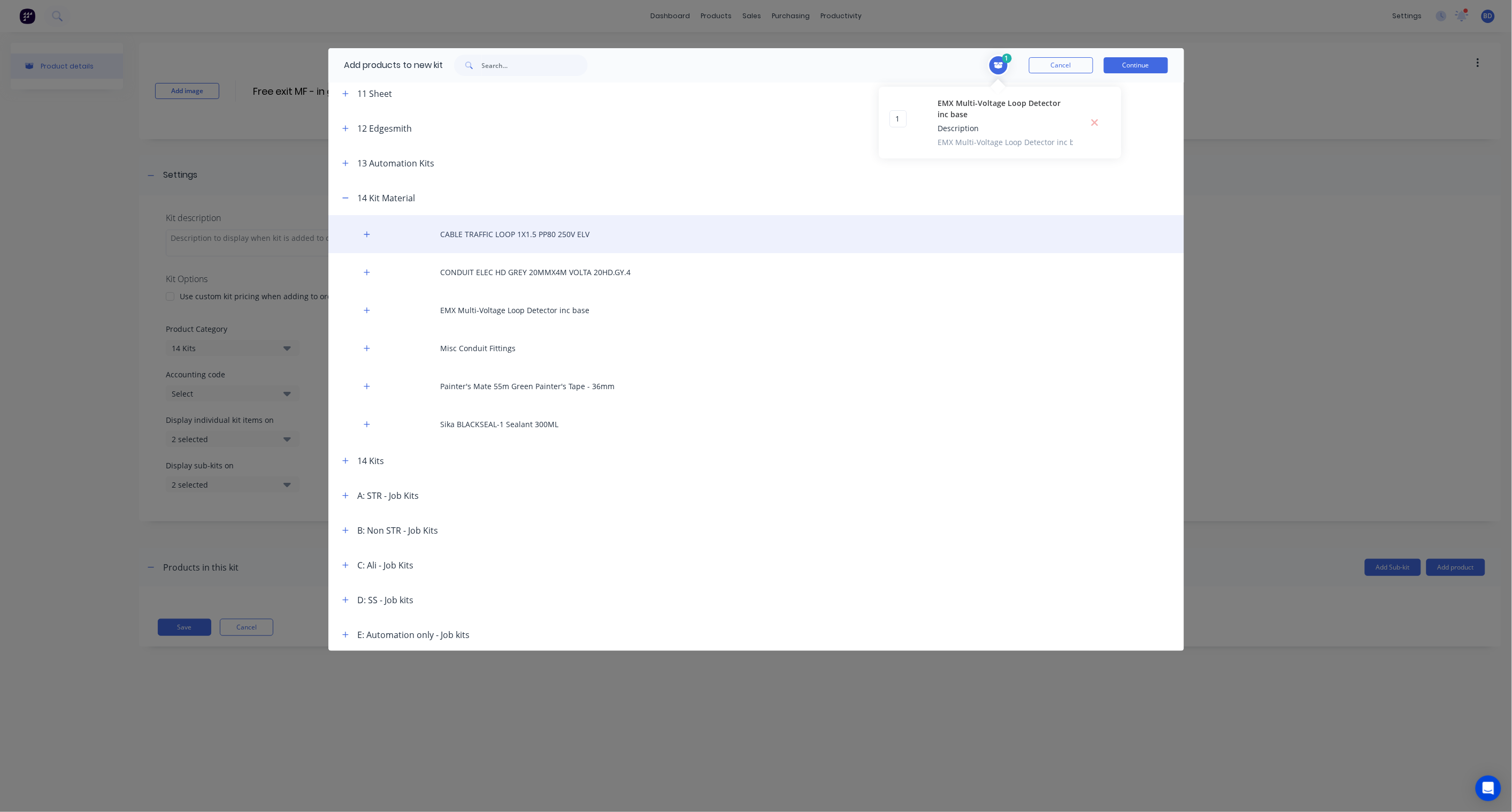
click at [492, 233] on div "CABLE TRAFFIC LOOP 1X1.5 PP80 250V ELV" at bounding box center [756, 234] width 856 height 38
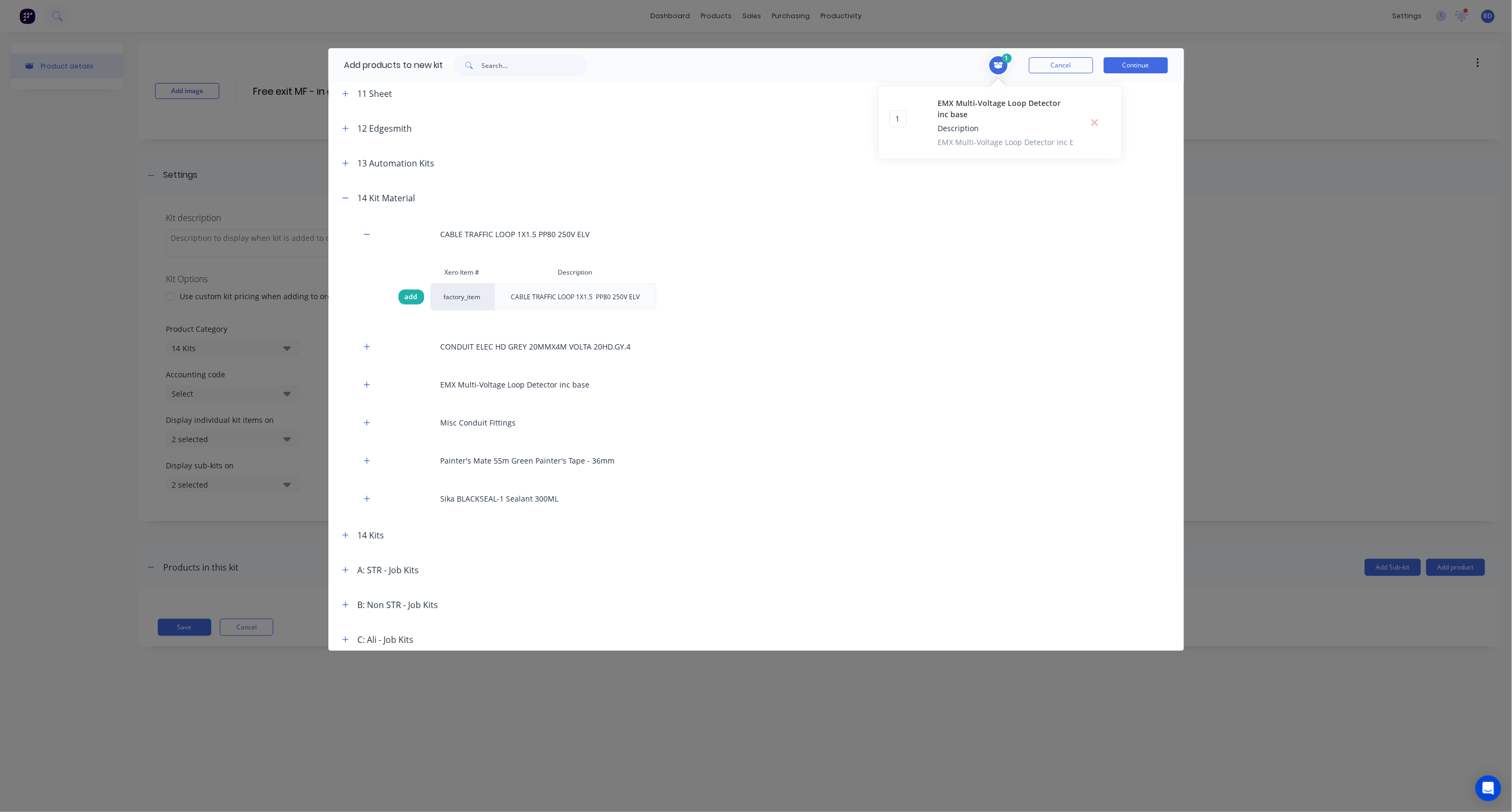
click at [410, 296] on span "add" at bounding box center [412, 296] width 13 height 11
drag, startPoint x: 902, startPoint y: 178, endPoint x: 895, endPoint y: 179, distance: 7.1
click at [895, 179] on input "1" at bounding box center [898, 179] width 17 height 17
type input "100"
click at [812, 260] on div "CABLE TRAFFIC LOOP 1X1.5 PP80 250V ELV Xero Item # Description add factory_item…" at bounding box center [756, 366] width 856 height 302
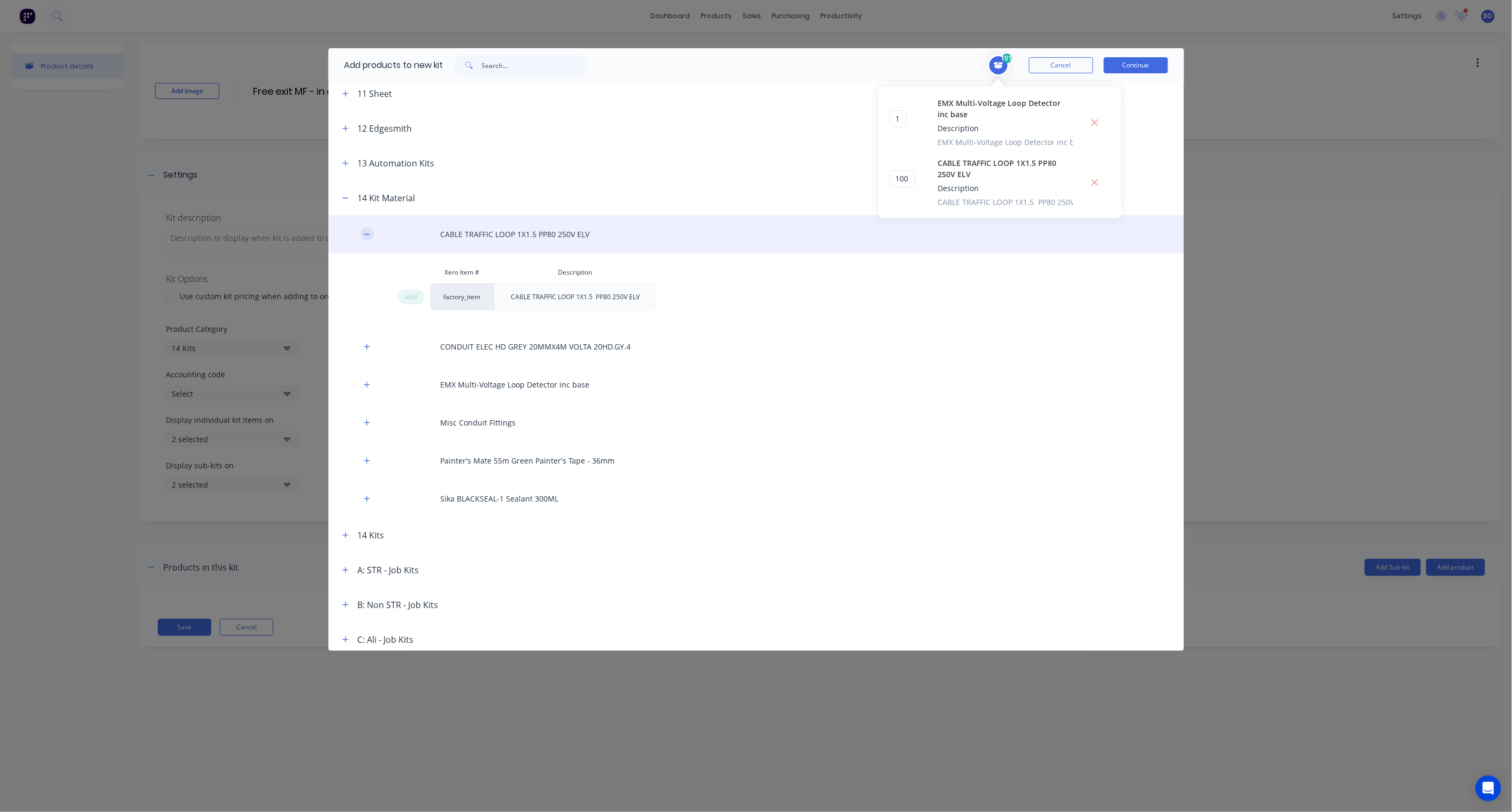
click at [368, 234] on icon "button" at bounding box center [366, 234] width 6 height 1
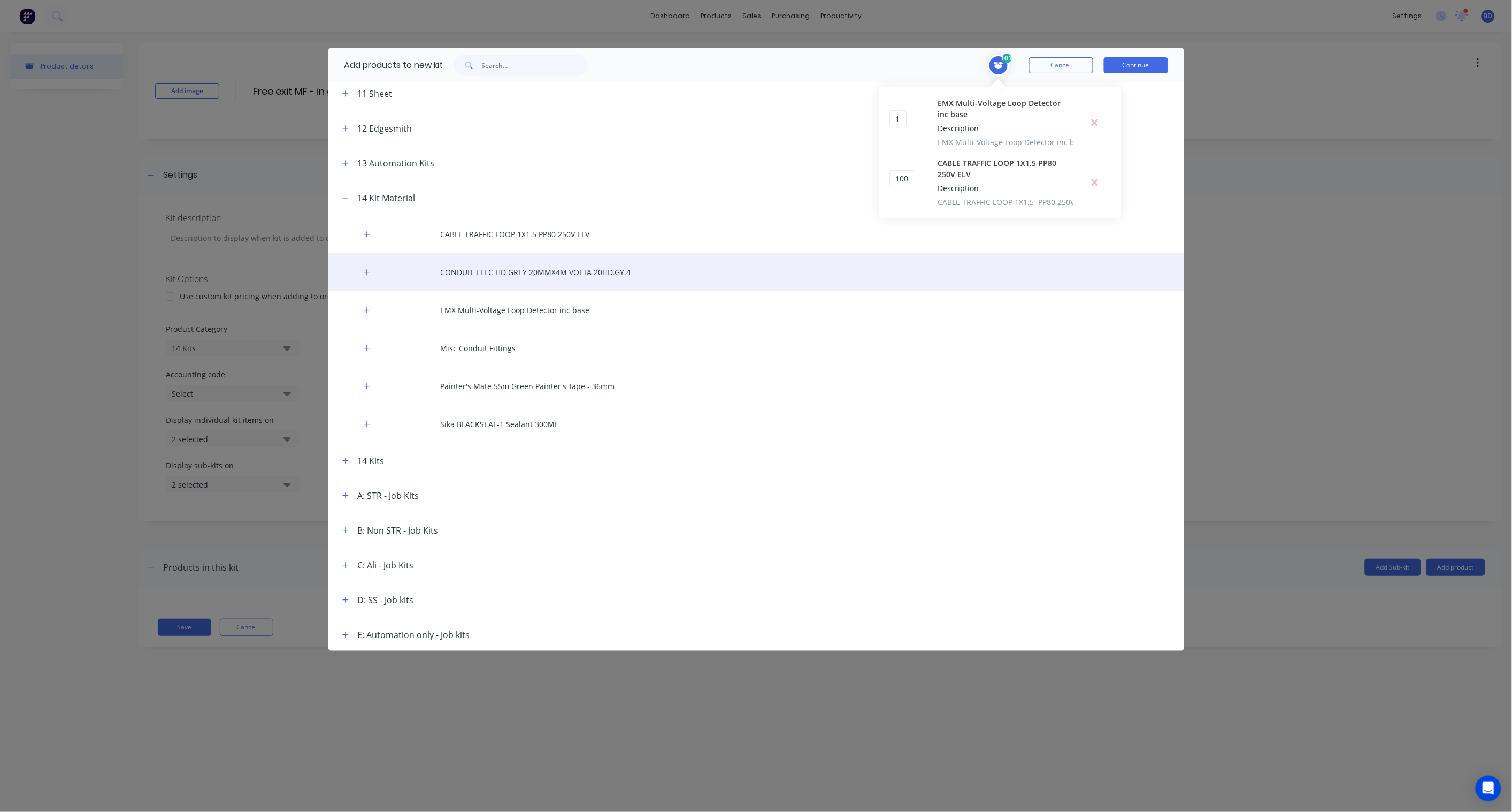
click at [500, 276] on div "CONDUIT ELEC HD GREY 20MMX4M VOLTA 20HD.GY.4" at bounding box center [756, 272] width 856 height 38
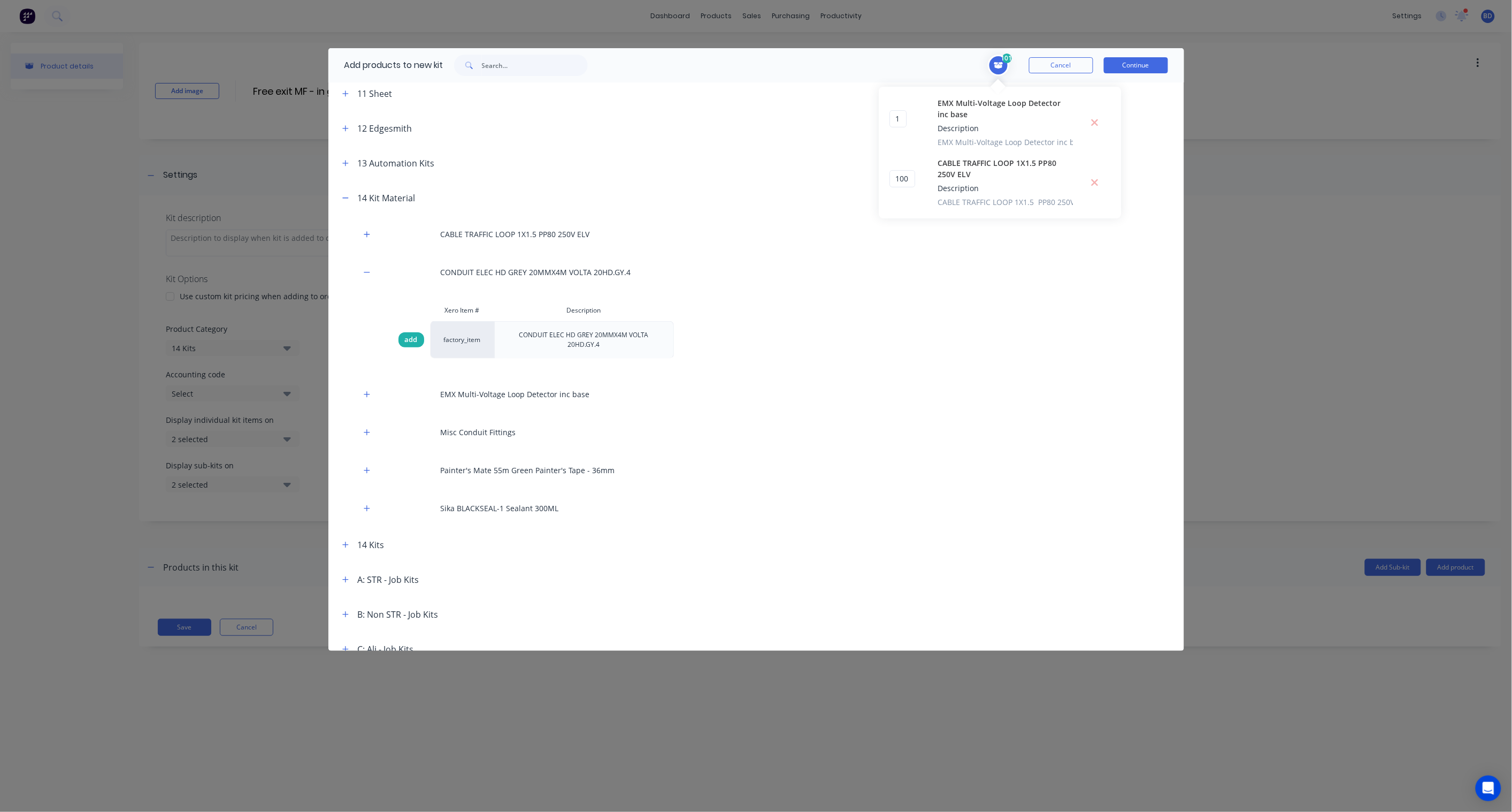
click at [402, 333] on div "add" at bounding box center [411, 340] width 26 height 15
drag, startPoint x: 901, startPoint y: 236, endPoint x: 884, endPoint y: 236, distance: 17.0
click at [884, 236] on div "1 1 ? EMX Multi-Voltage Loop Detector inc base Description EMX Multi-Voltage Lo…" at bounding box center [1000, 182] width 242 height 192
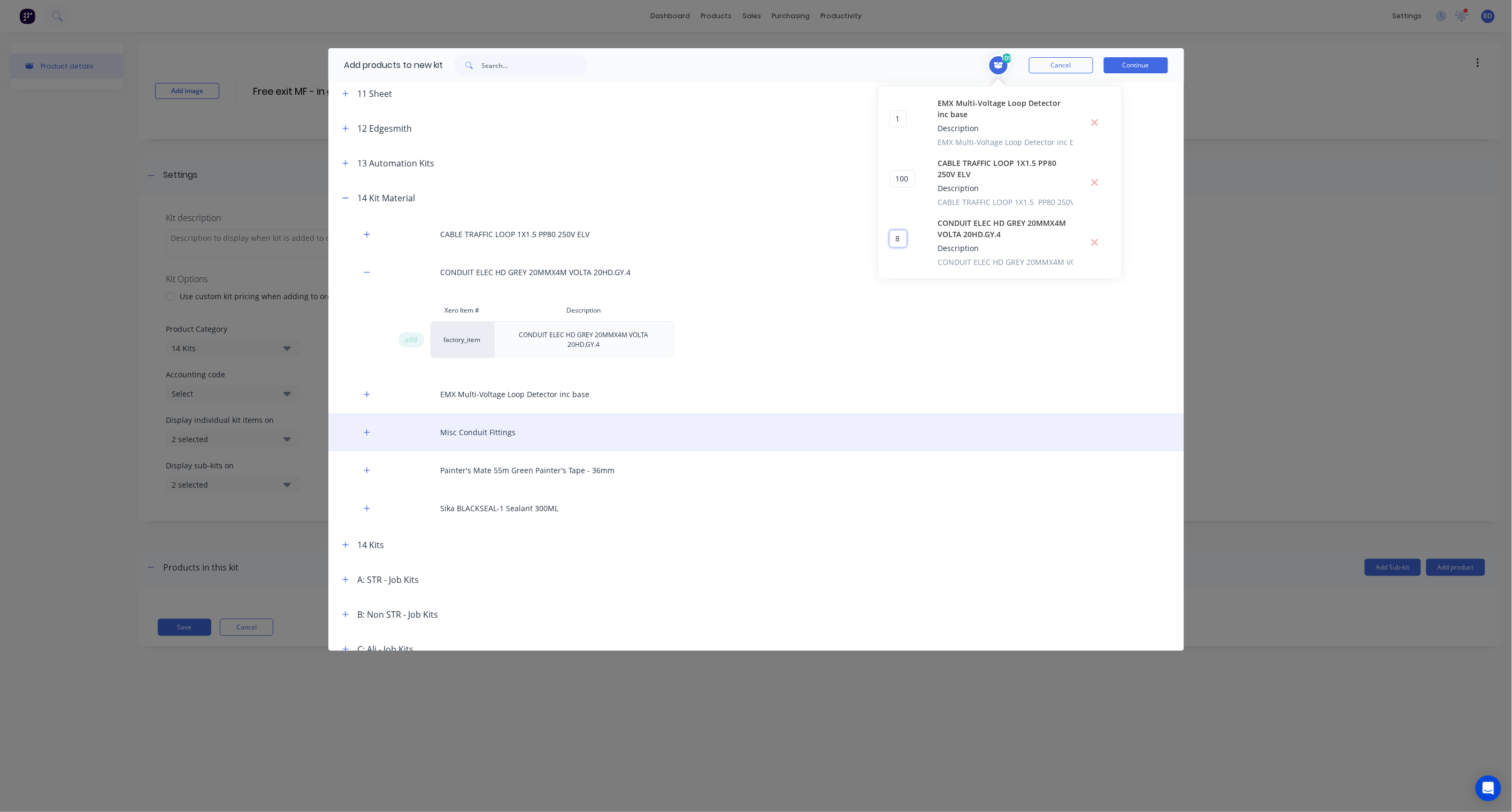
type input "8"
click at [452, 420] on div "Misc Conduit Fittings" at bounding box center [756, 432] width 856 height 38
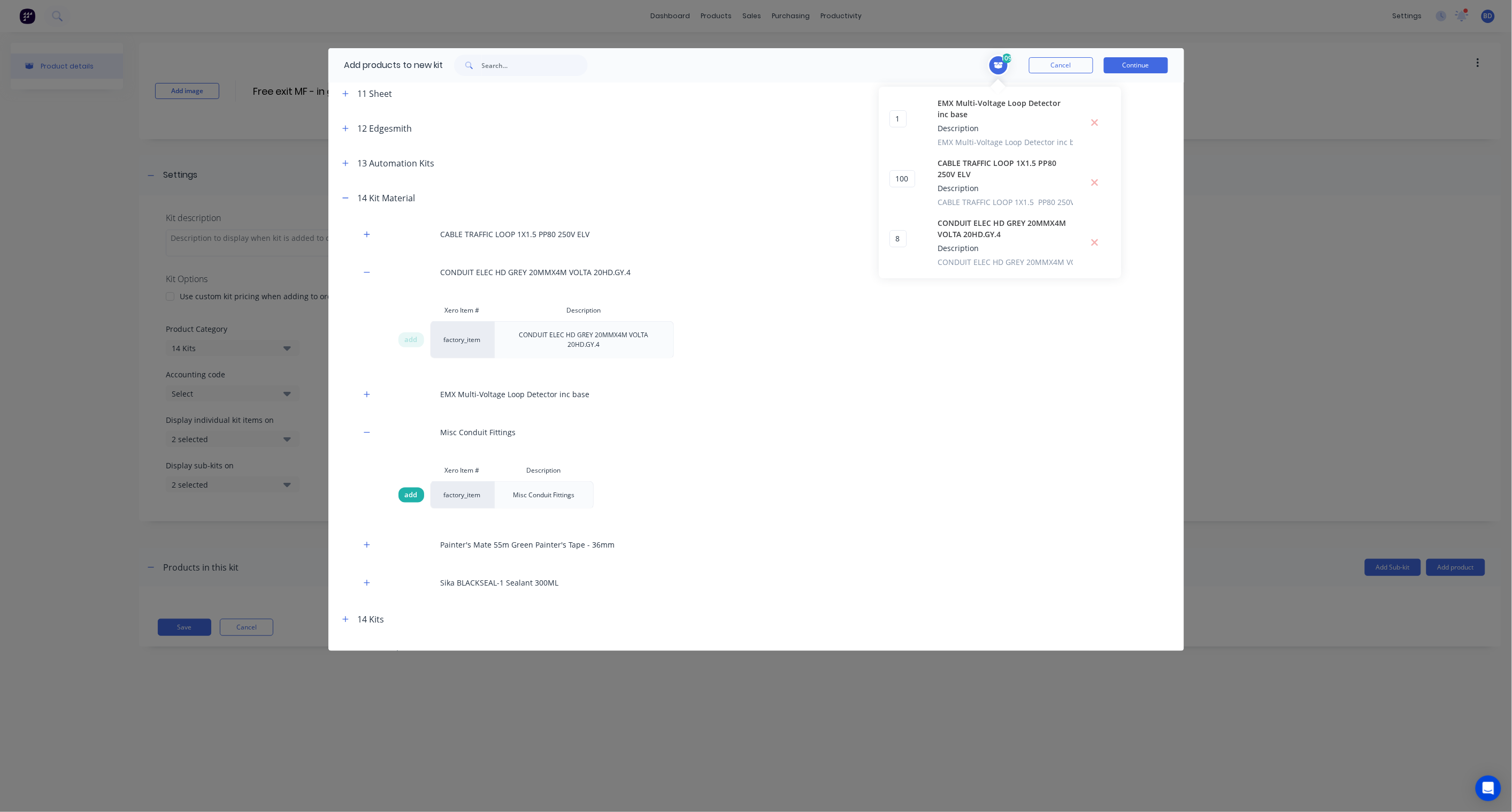
click at [407, 490] on span "add" at bounding box center [412, 495] width 13 height 11
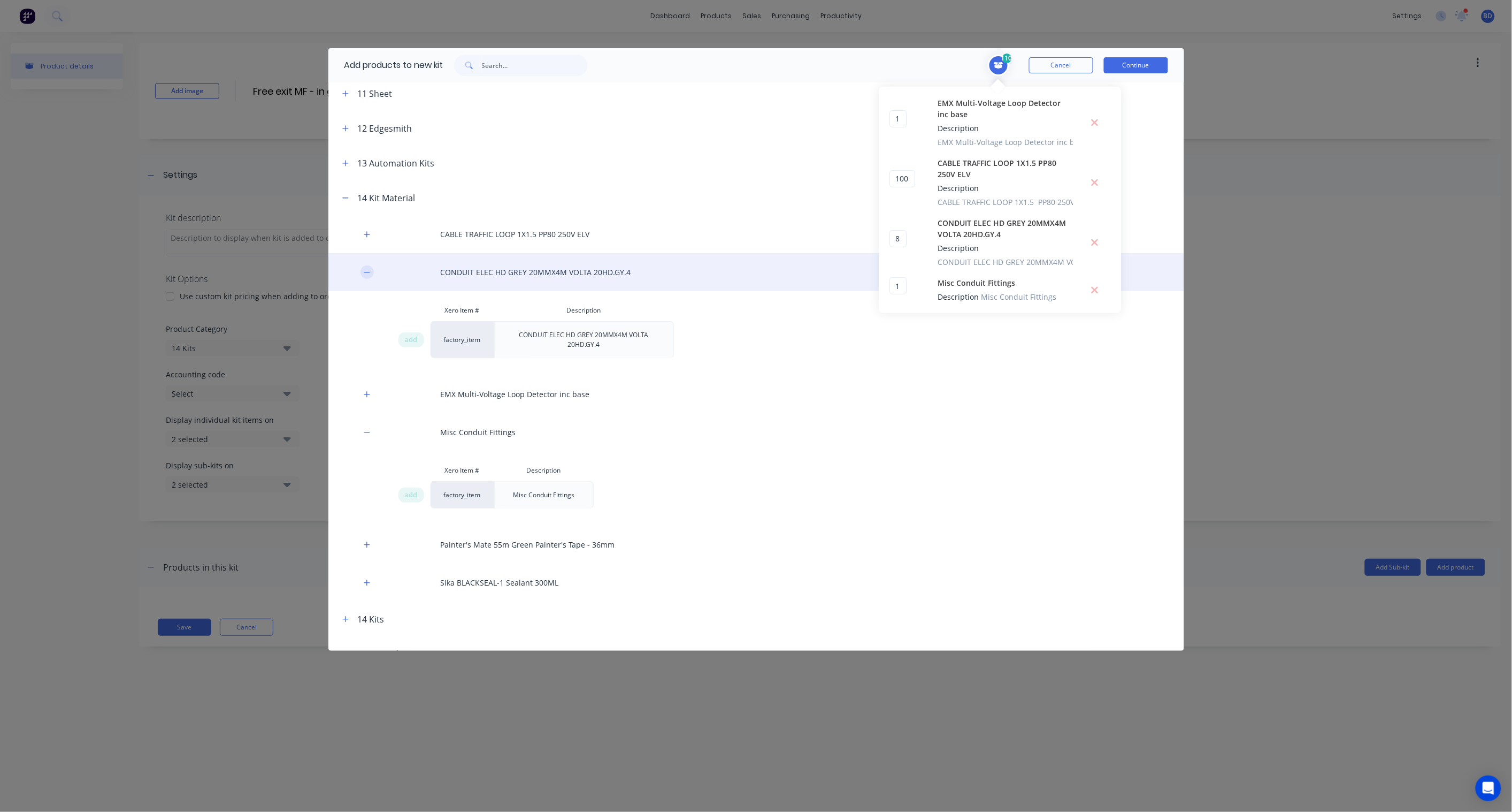
click at [366, 272] on icon "button" at bounding box center [367, 272] width 7 height 7
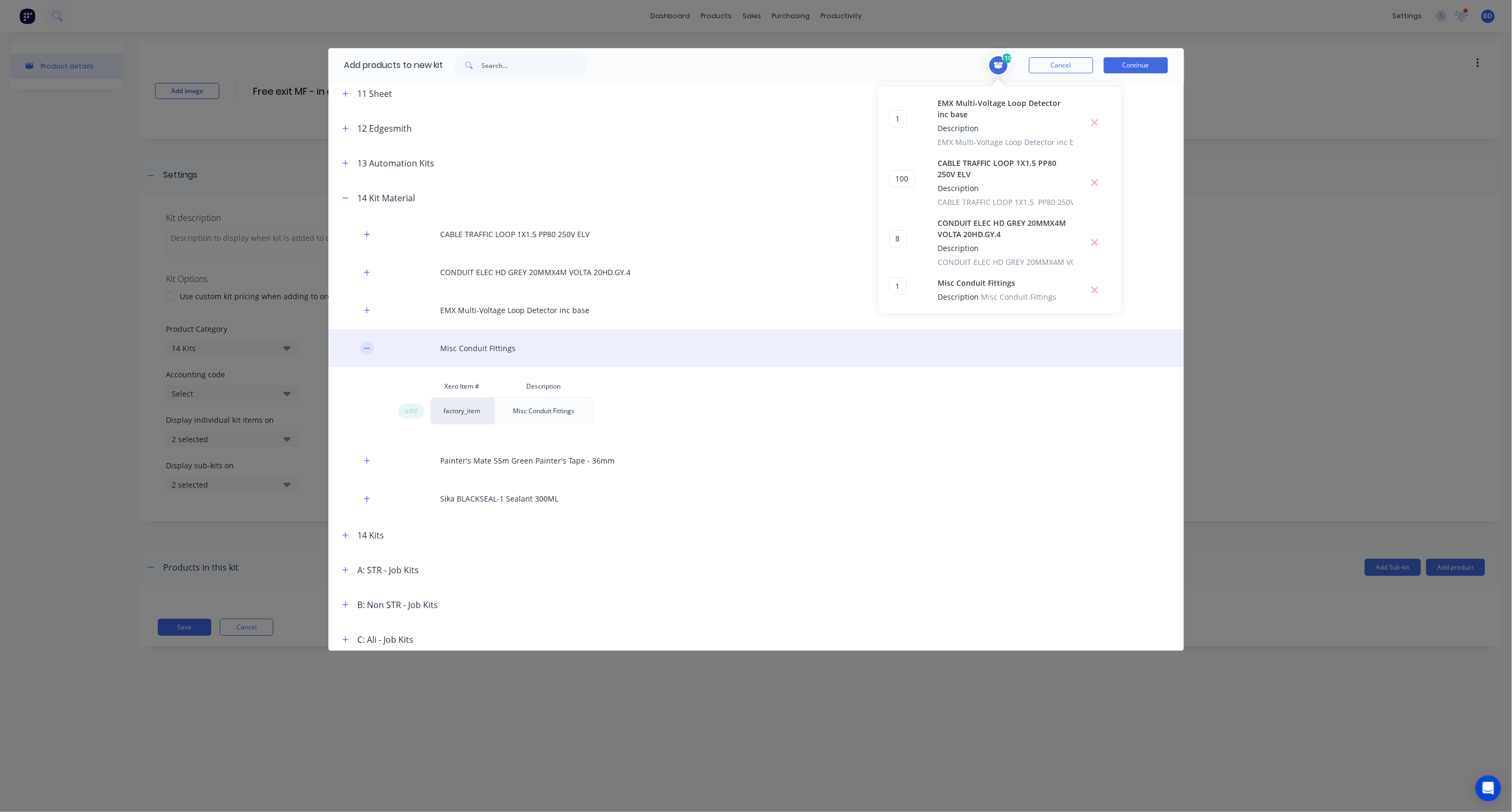
click at [368, 347] on icon "button" at bounding box center [367, 348] width 7 height 7
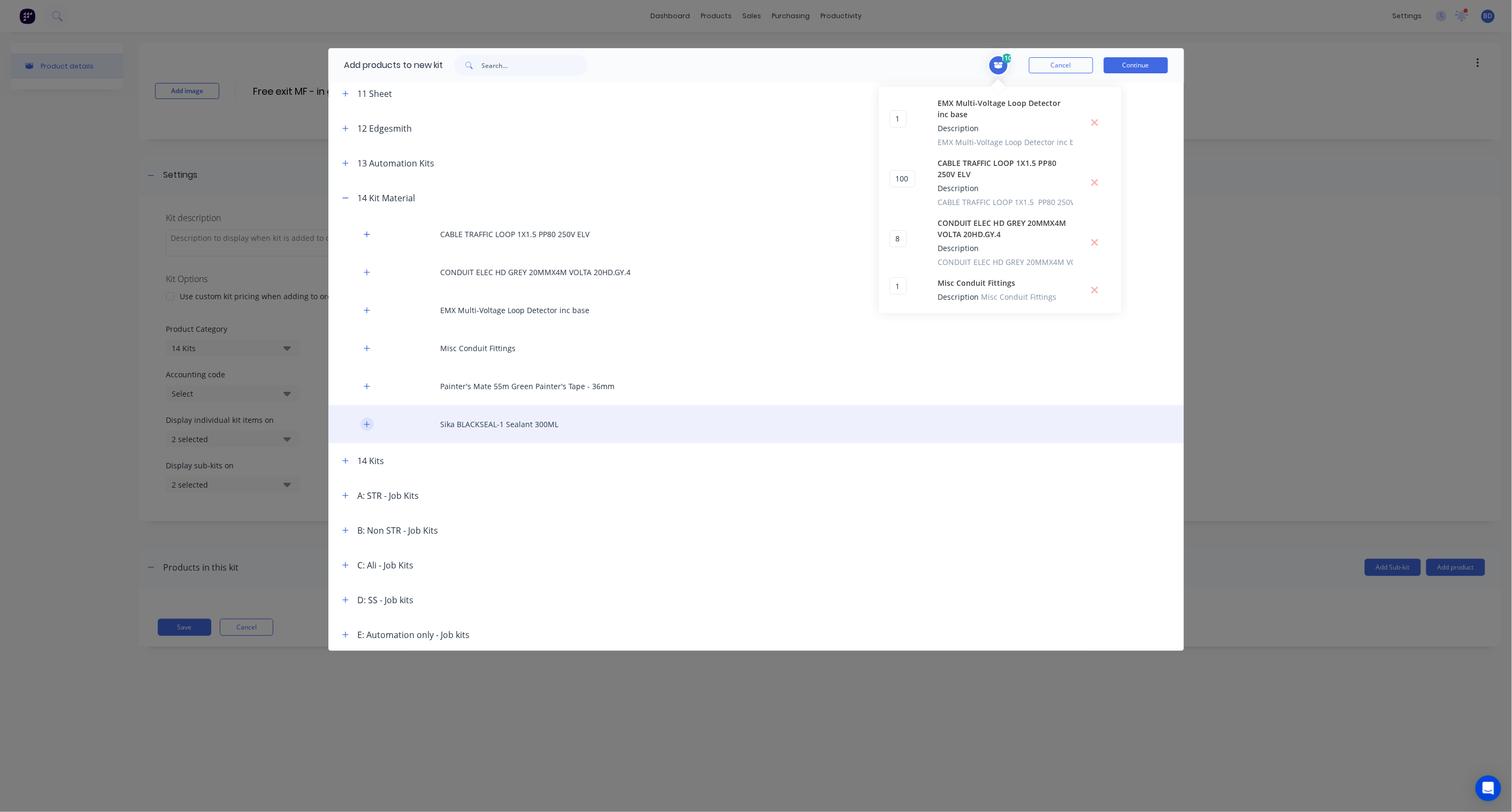
click at [365, 423] on icon "button" at bounding box center [366, 423] width 6 height 6
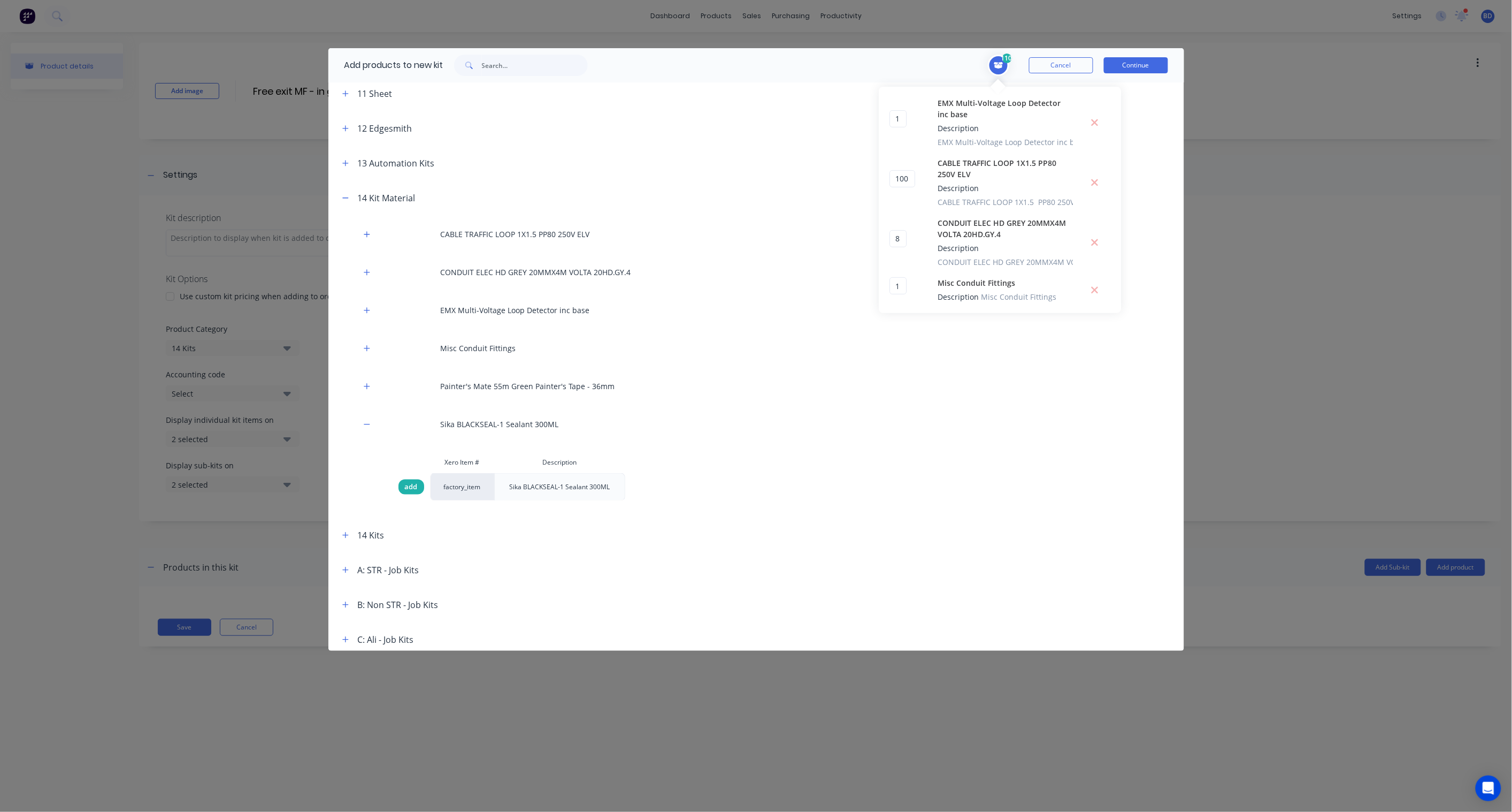
click at [413, 488] on span "add" at bounding box center [412, 487] width 13 height 11
click at [902, 328] on input "1" at bounding box center [898, 327] width 17 height 17
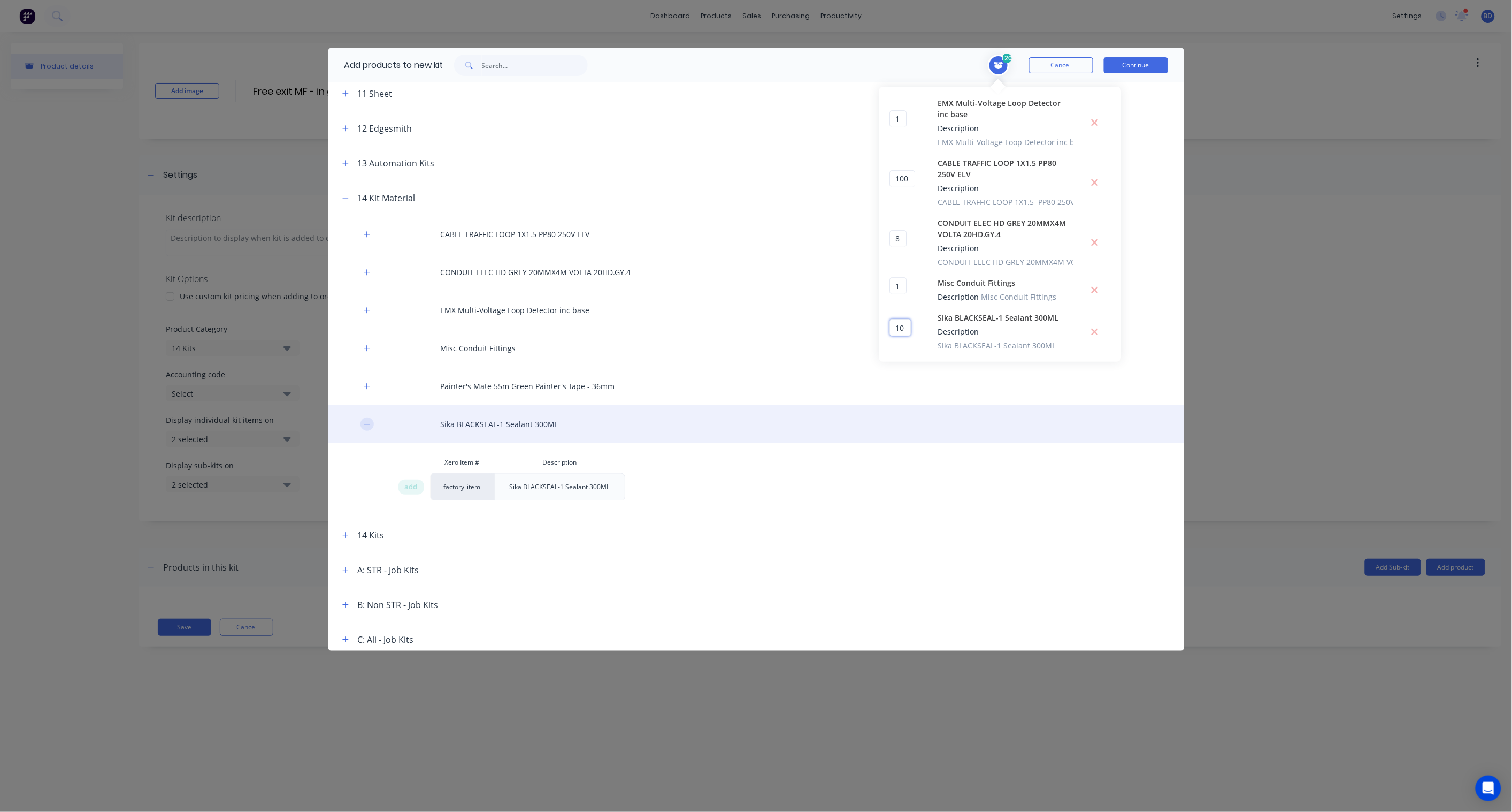
type input "10"
click at [363, 418] on button "button" at bounding box center [367, 424] width 13 height 13
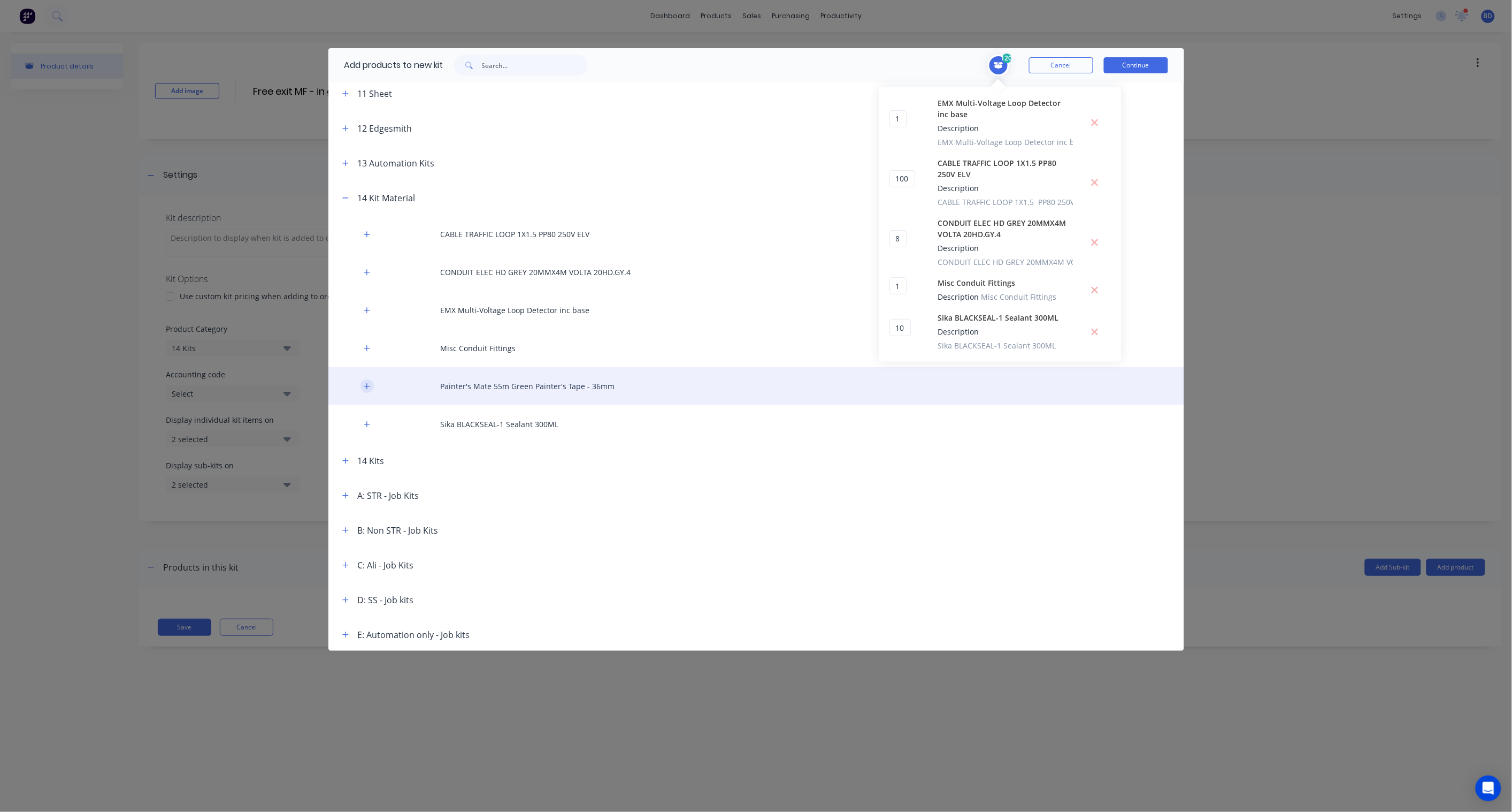
click at [366, 383] on icon "button" at bounding box center [367, 386] width 7 height 7
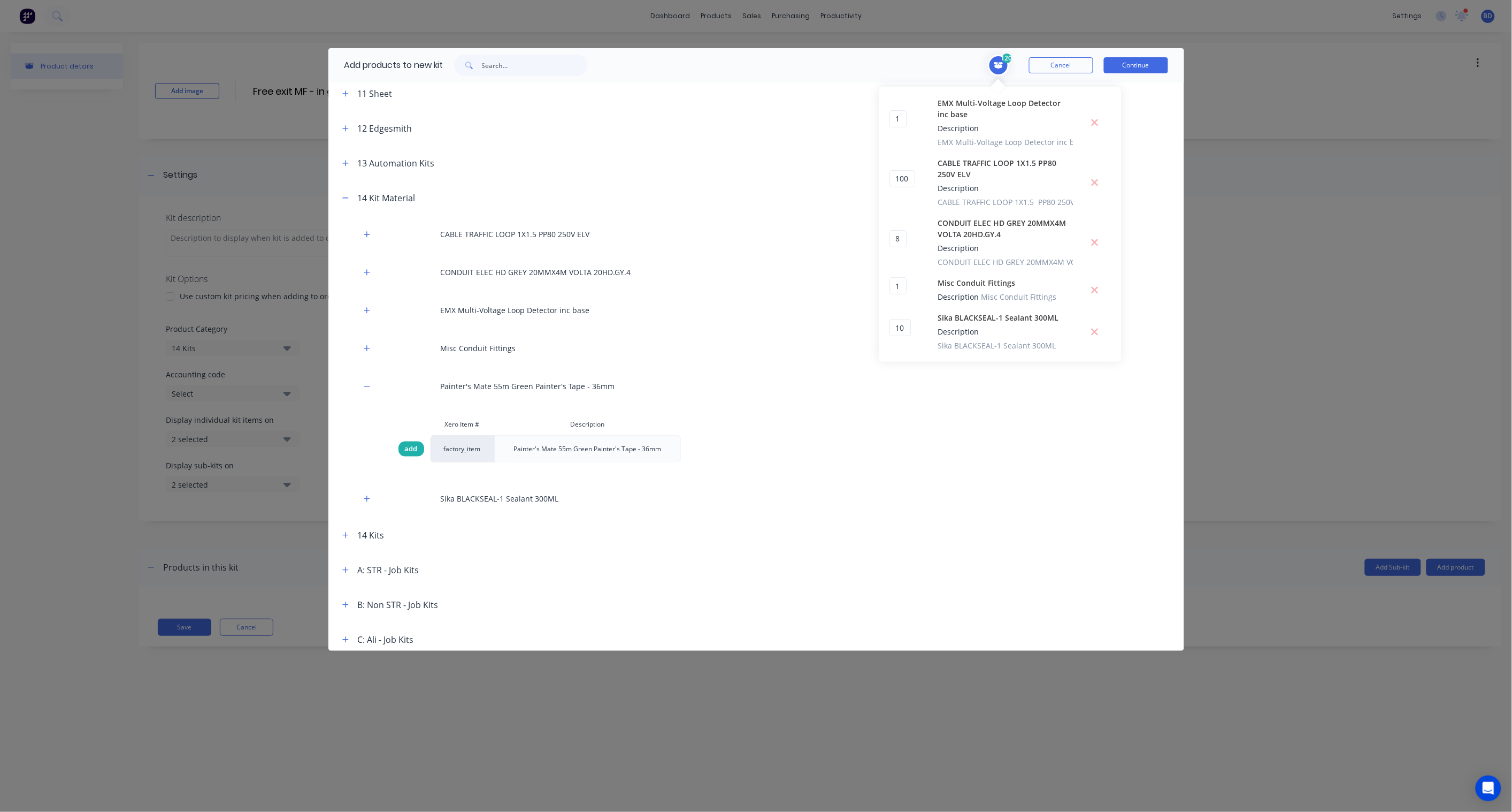
click at [404, 450] on div "add" at bounding box center [411, 449] width 26 height 15
click at [1148, 62] on button "Continue" at bounding box center [1136, 65] width 64 height 16
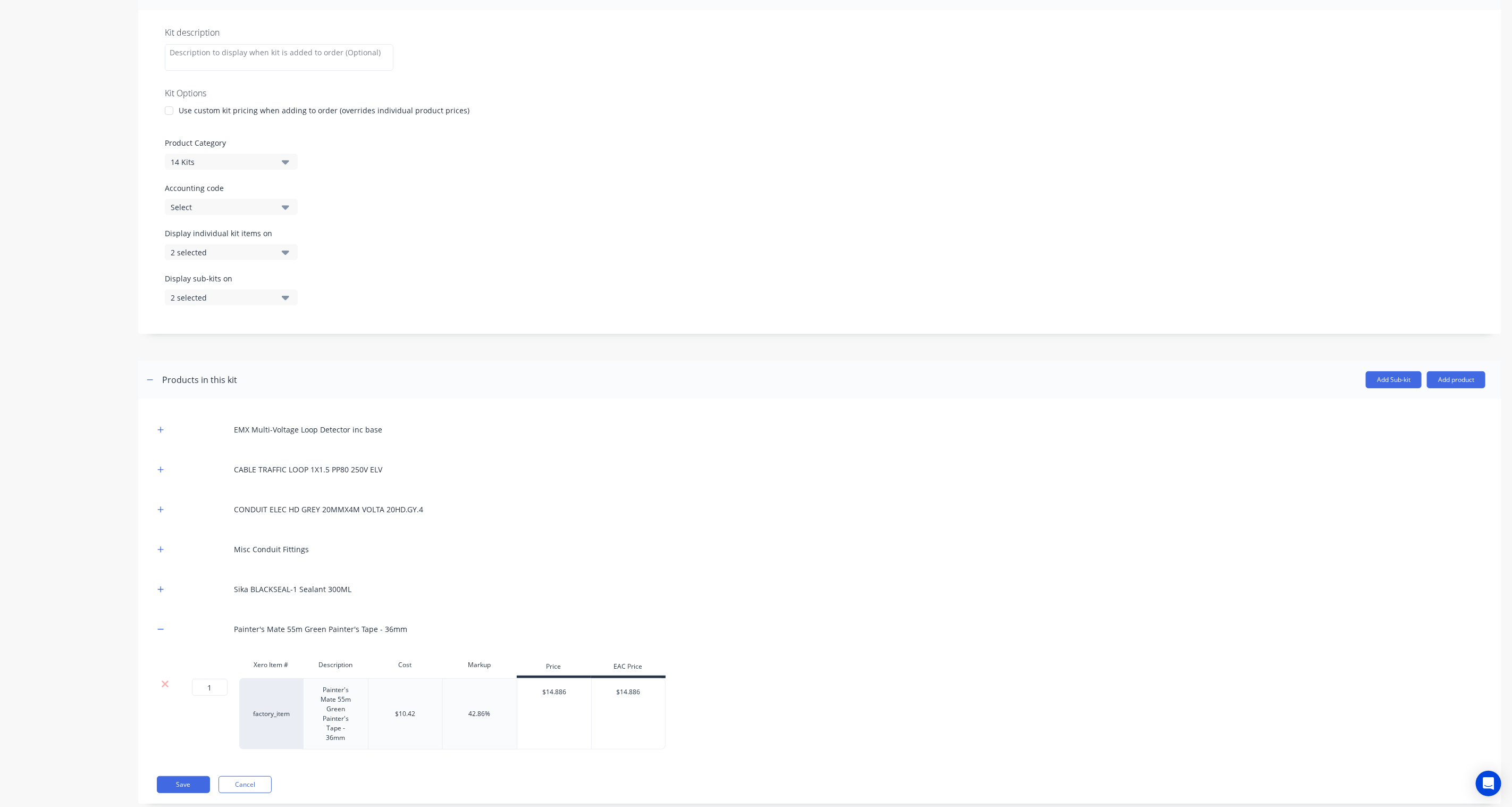
scroll to position [207, 0]
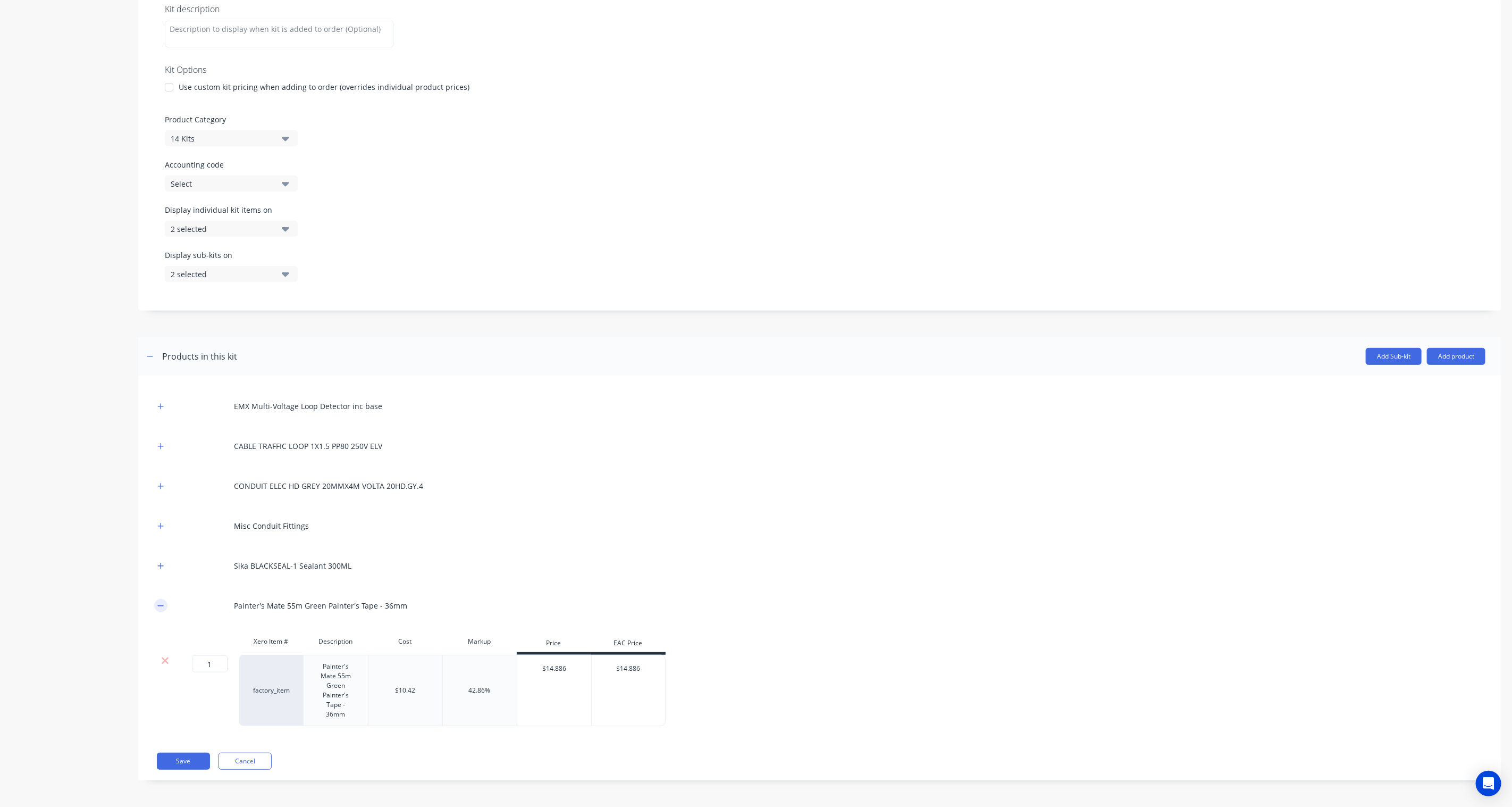
click at [162, 607] on icon "button" at bounding box center [160, 606] width 7 height 7
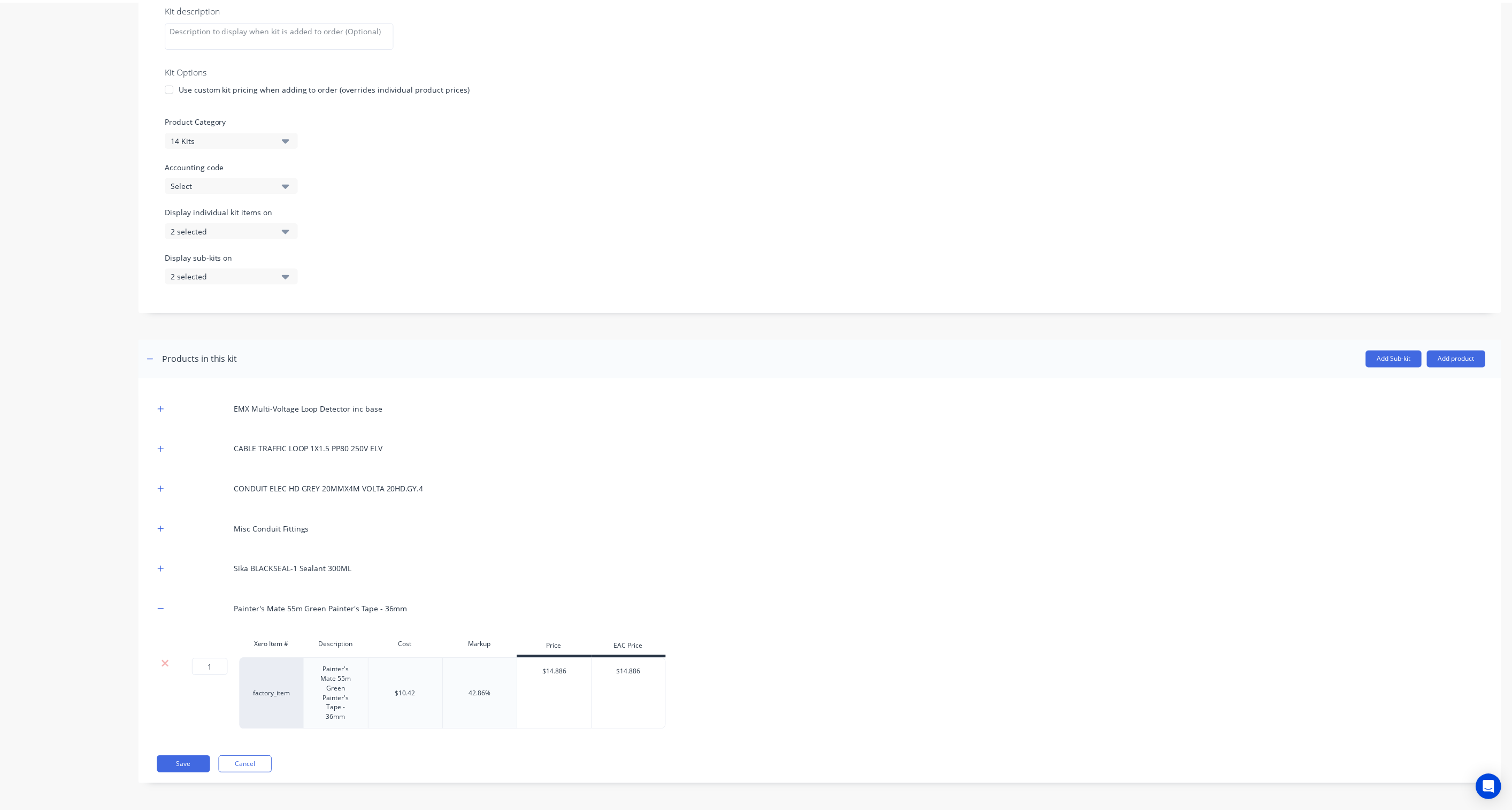
scroll to position [101, 0]
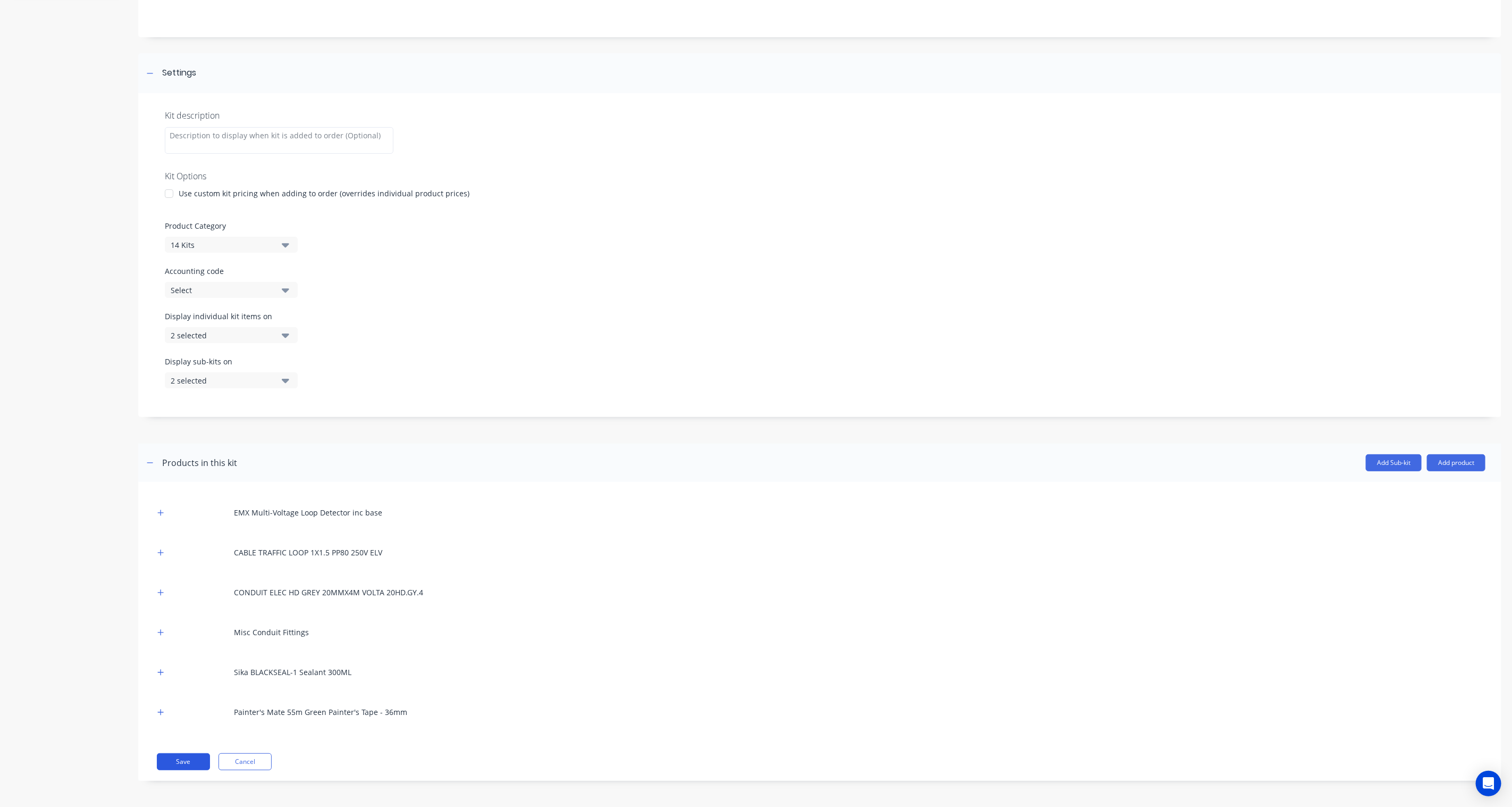
click at [189, 762] on button "Save" at bounding box center [183, 761] width 53 height 17
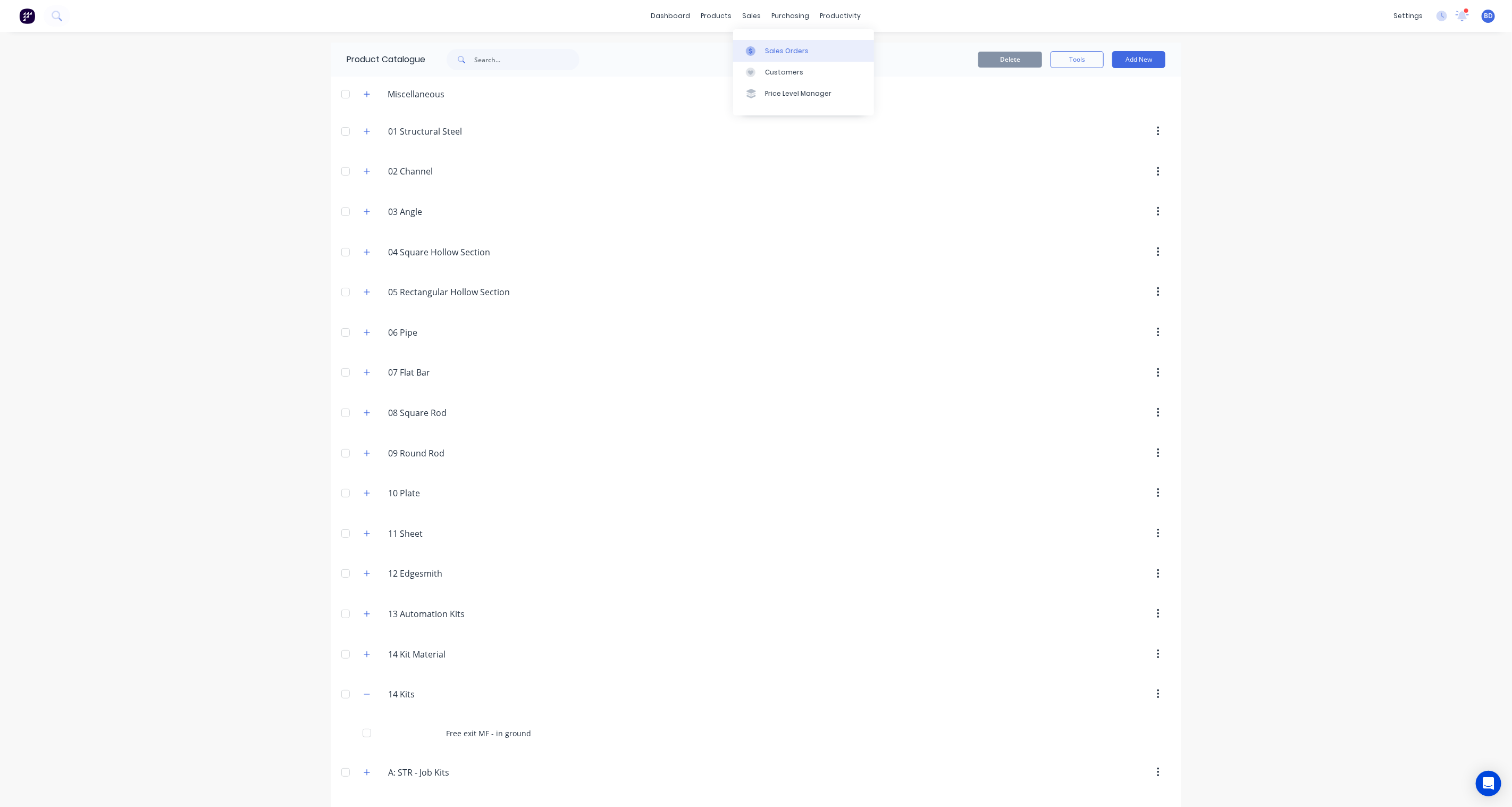
click at [785, 51] on div "Sales Orders" at bounding box center [786, 52] width 43 height 10
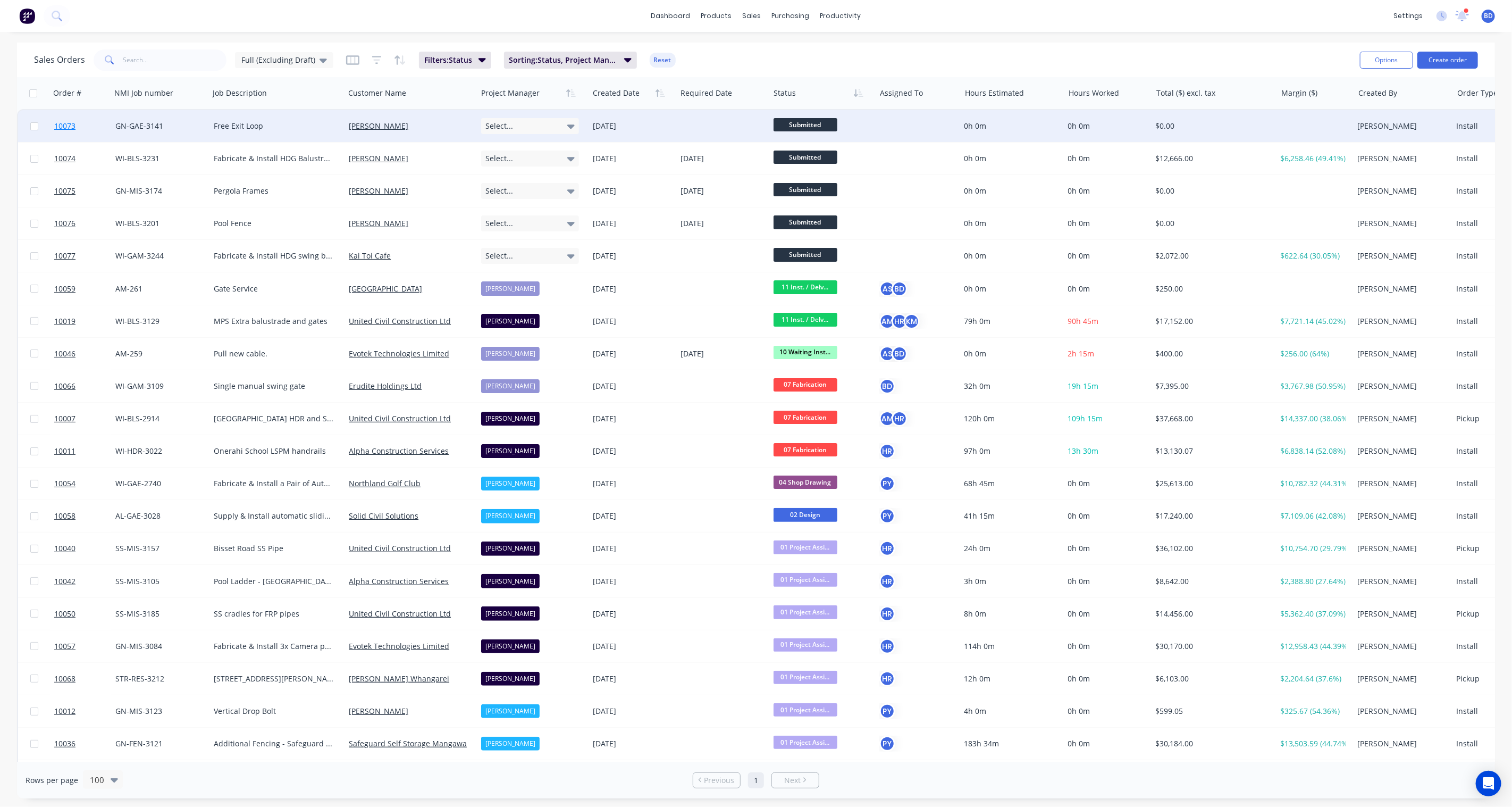
click at [67, 121] on span "10073" at bounding box center [65, 126] width 21 height 11
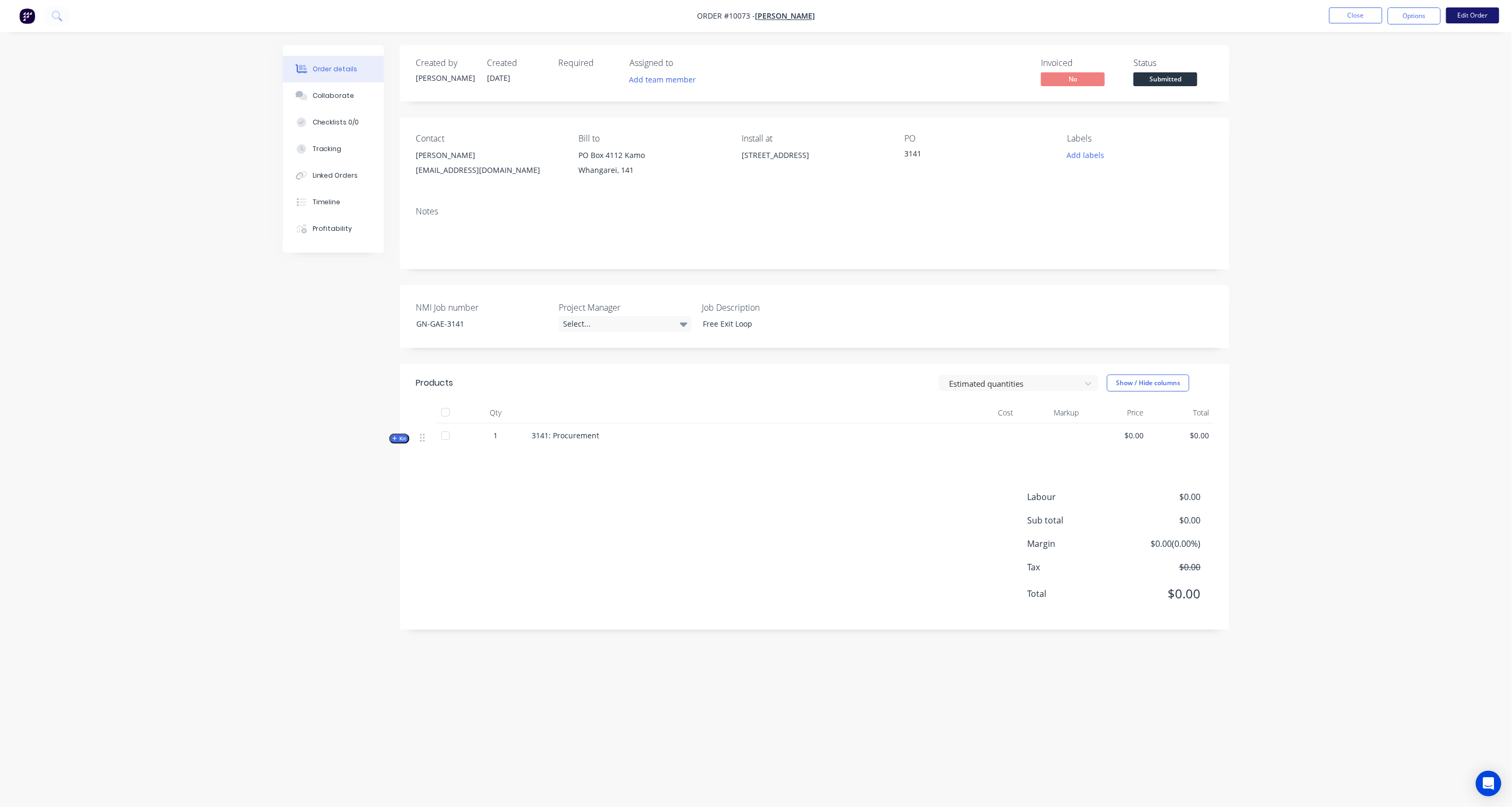
click at [1483, 17] on button "Edit Order" at bounding box center [1473, 15] width 53 height 16
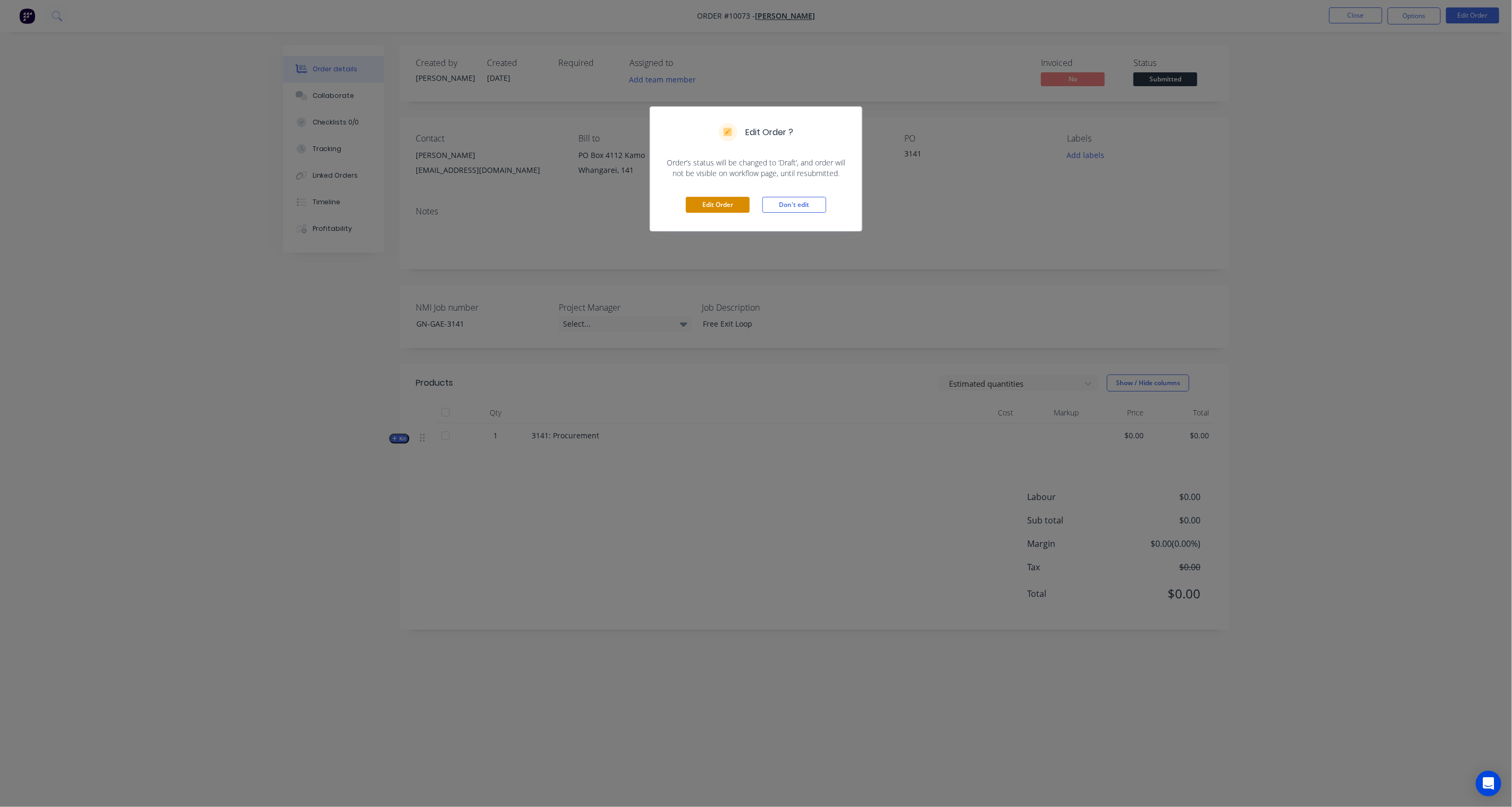
click at [724, 205] on button "Edit Order" at bounding box center [718, 204] width 64 height 16
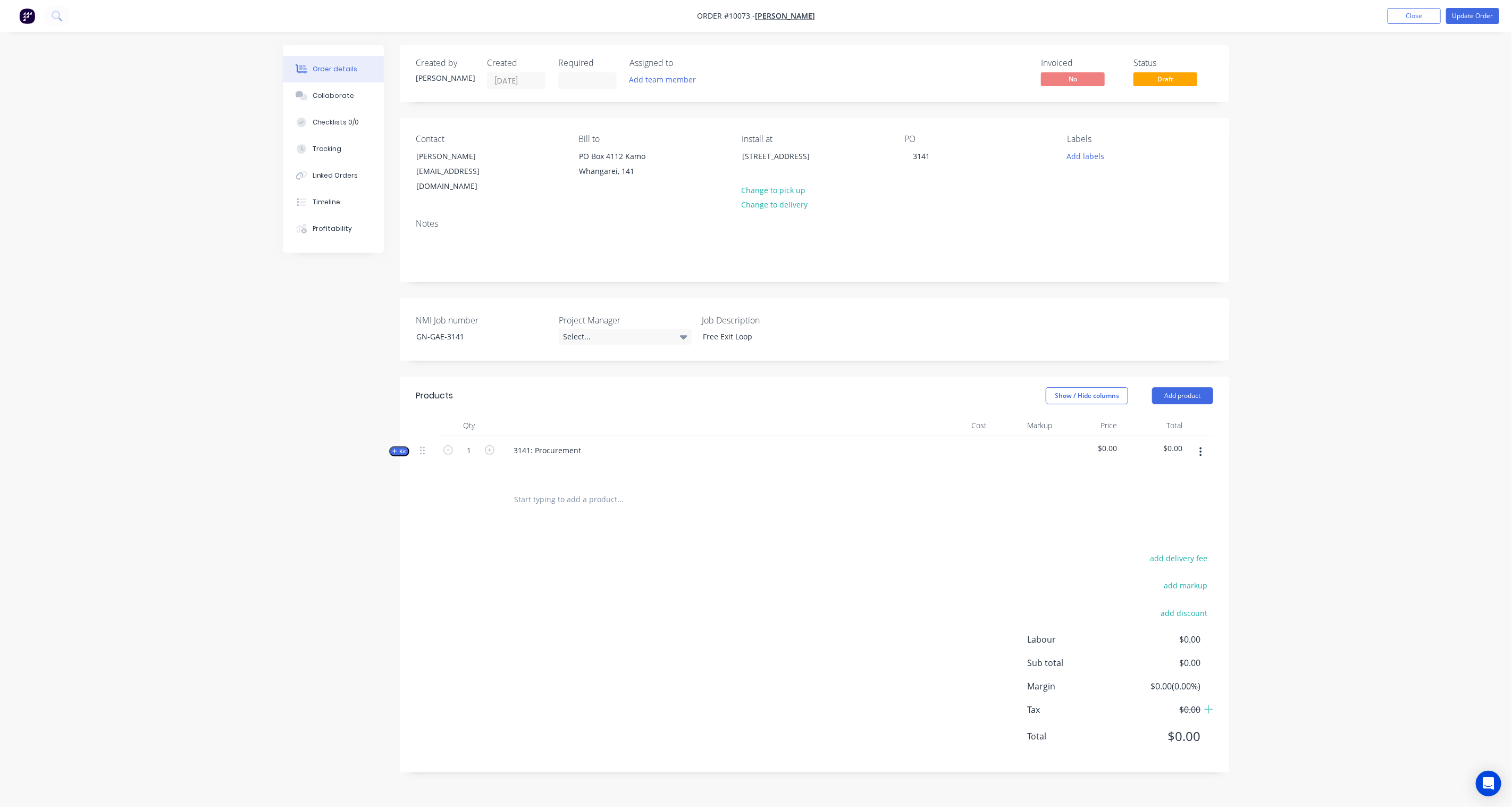
click at [398, 448] on span "Kit" at bounding box center [399, 452] width 14 height 8
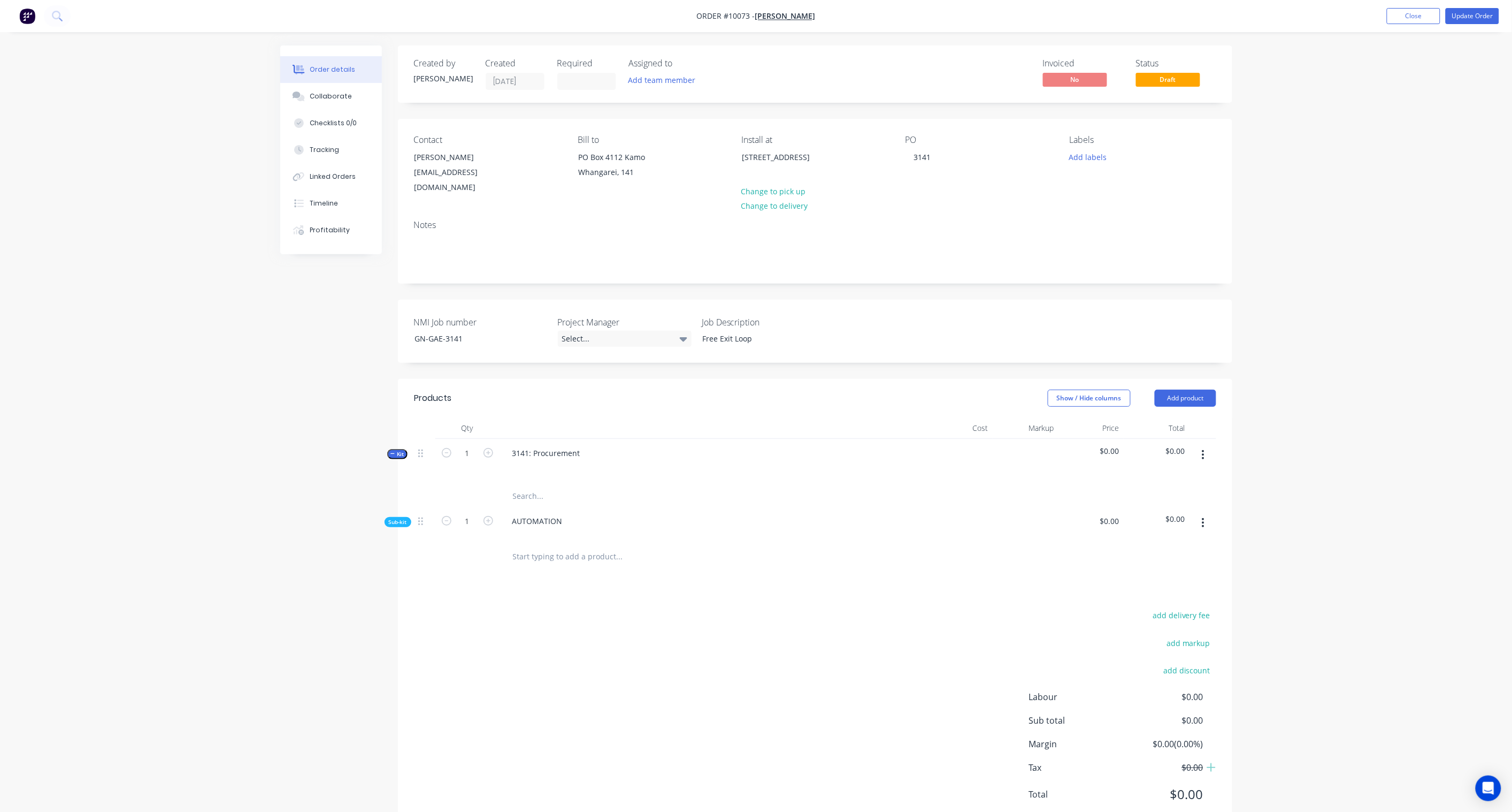
click at [398, 517] on div "Sub-kit" at bounding box center [398, 522] width 26 height 10
click at [394, 518] on span "Sub-kit" at bounding box center [398, 522] width 18 height 8
click at [402, 518] on span "Sub-kit" at bounding box center [398, 522] width 18 height 8
click at [1201, 513] on button "button" at bounding box center [1203, 522] width 26 height 19
click at [1157, 544] on div "Add product to kit" at bounding box center [1165, 551] width 82 height 16
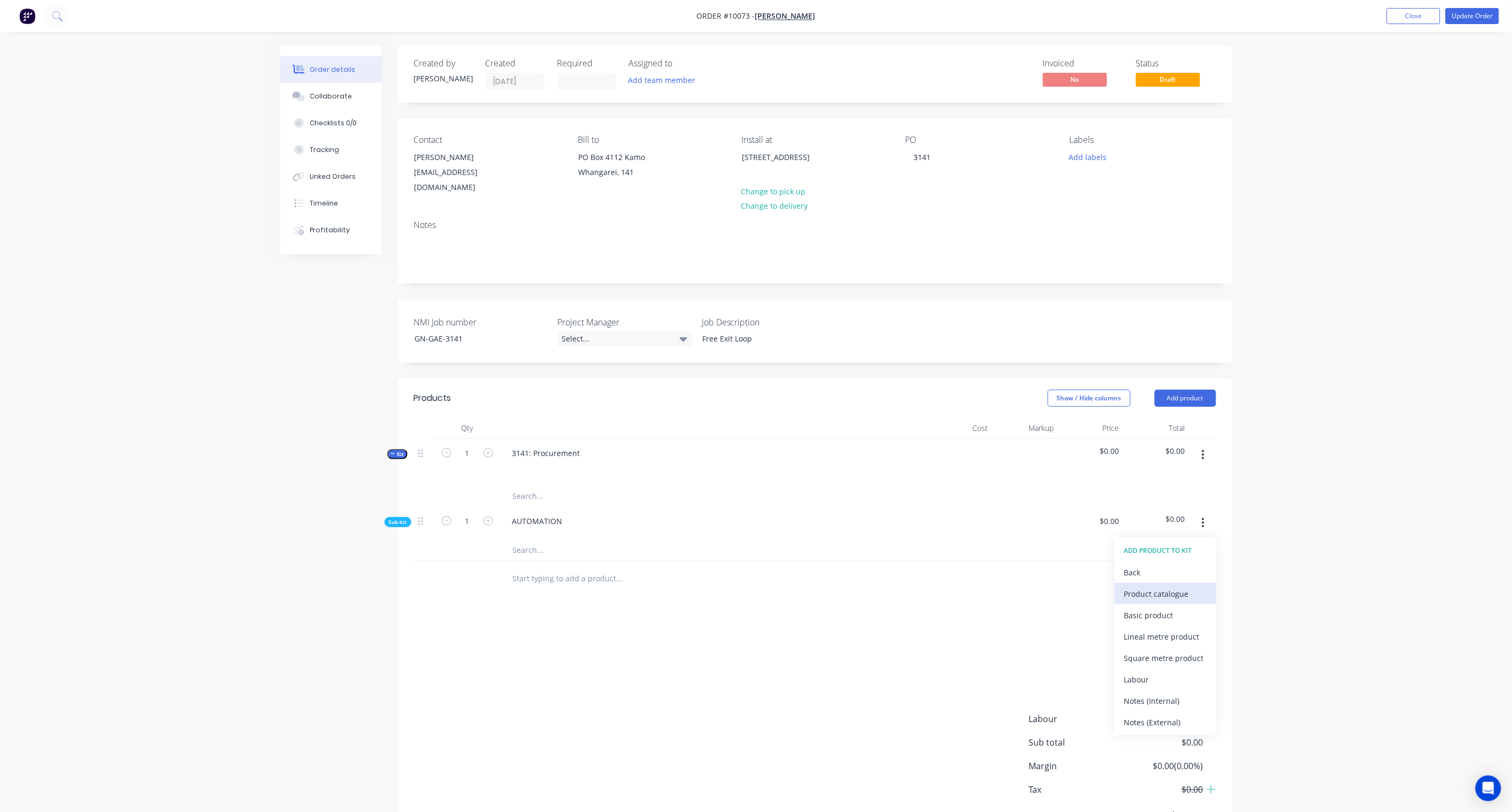
click at [1156, 586] on div "Product catalogue" at bounding box center [1165, 594] width 82 height 16
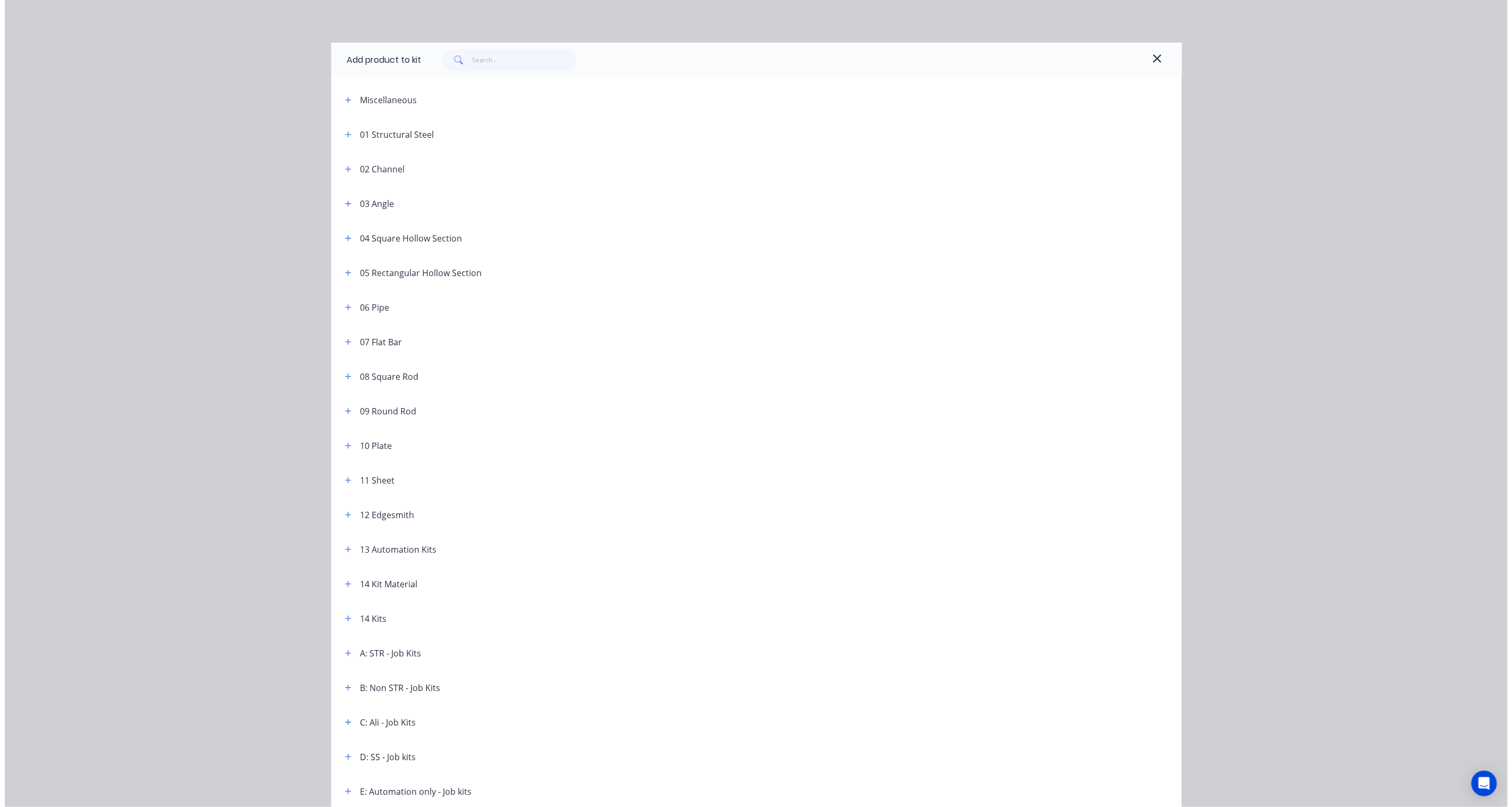
scroll to position [47, 0]
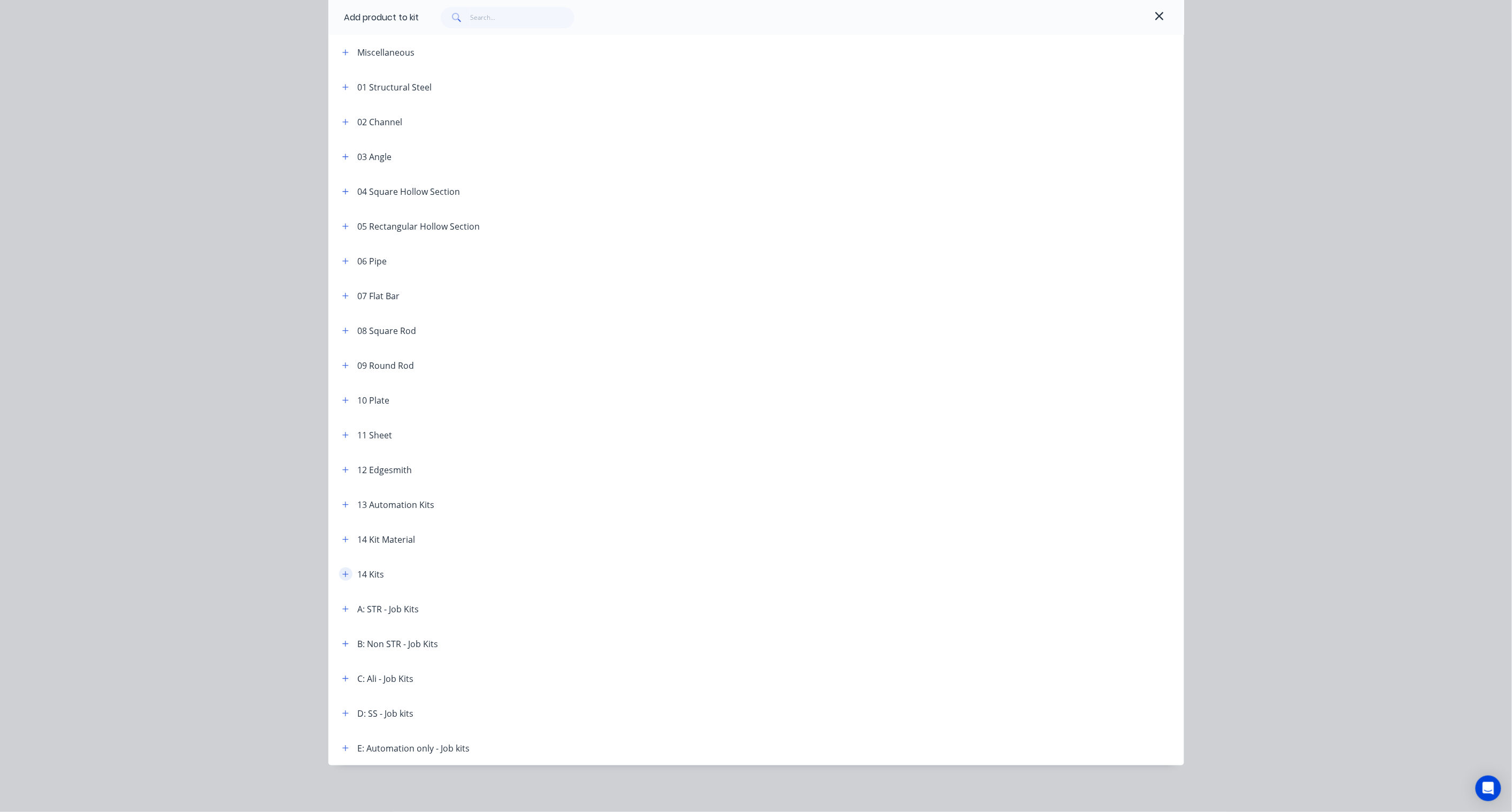
click at [342, 576] on icon "button" at bounding box center [346, 574] width 7 height 7
click at [342, 575] on icon "button" at bounding box center [346, 574] width 7 height 7
click at [339, 573] on button "button" at bounding box center [346, 574] width 13 height 13
click at [1156, 17] on icon "button" at bounding box center [1160, 16] width 8 height 8
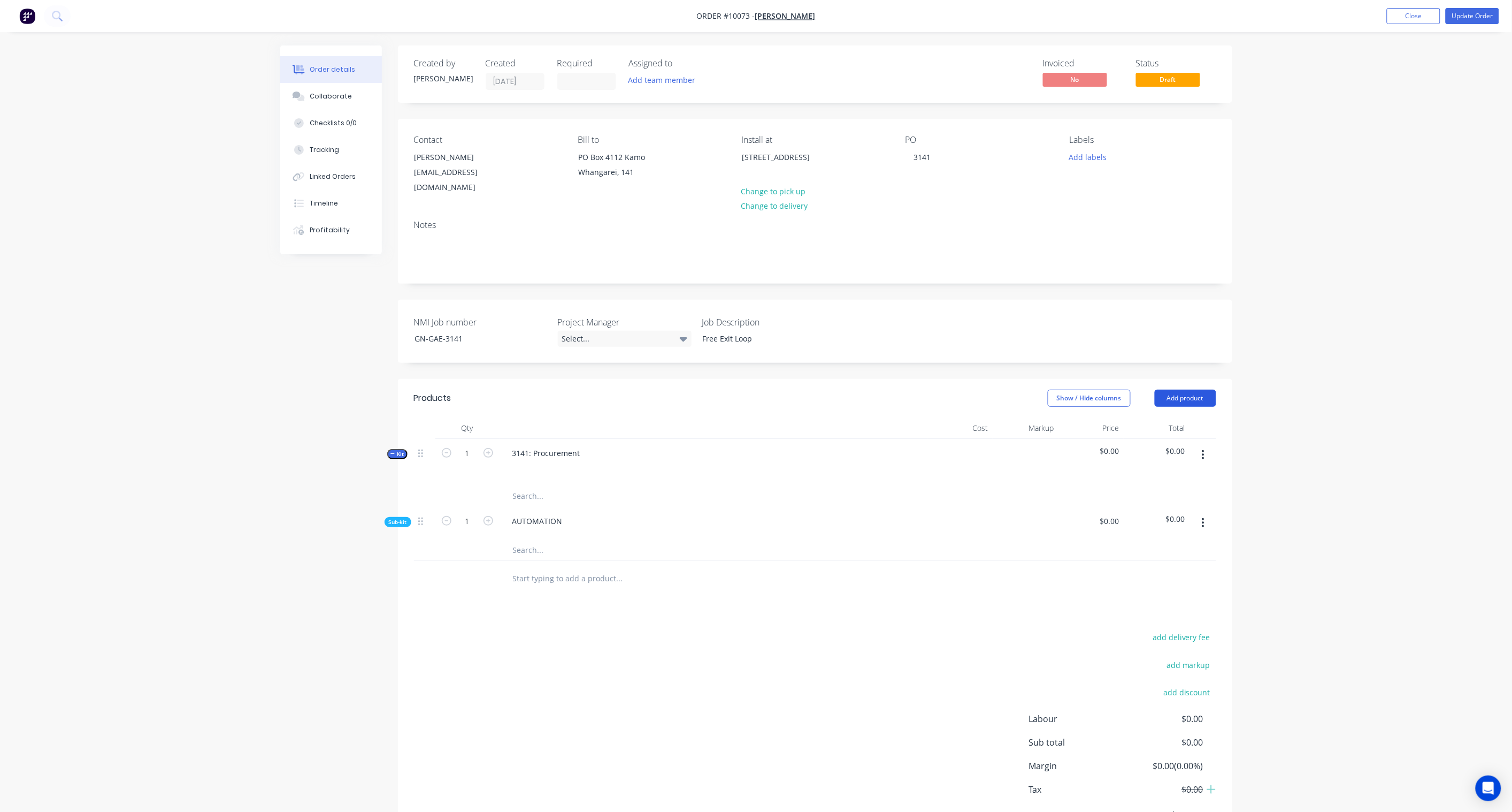
click at [1199, 390] on button "Add product" at bounding box center [1185, 398] width 62 height 17
click at [1314, 448] on div "Order details Collaborate Checklists 0/0 Tracking Linked Orders Timeline Profit…" at bounding box center [756, 434] width 1512 height 869
click at [1204, 449] on icon "button" at bounding box center [1203, 455] width 2 height 12
click at [1279, 438] on div "Order details Collaborate Checklists 0/0 Tracking Linked Orders Timeline Profit…" at bounding box center [756, 434] width 1512 height 869
click at [1203, 517] on icon "button" at bounding box center [1203, 523] width 2 height 12
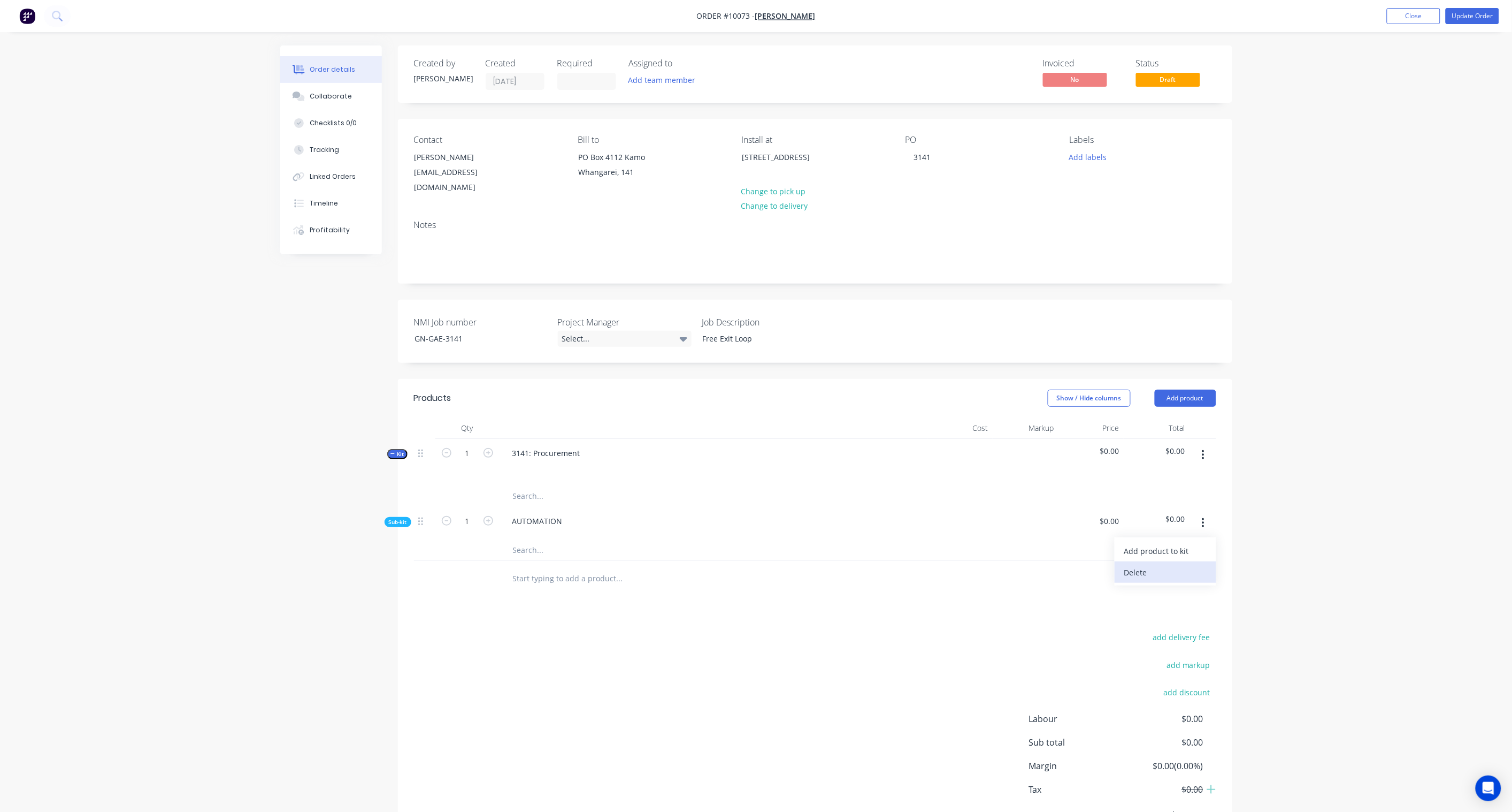
click at [1145, 565] on div "Delete" at bounding box center [1165, 572] width 82 height 16
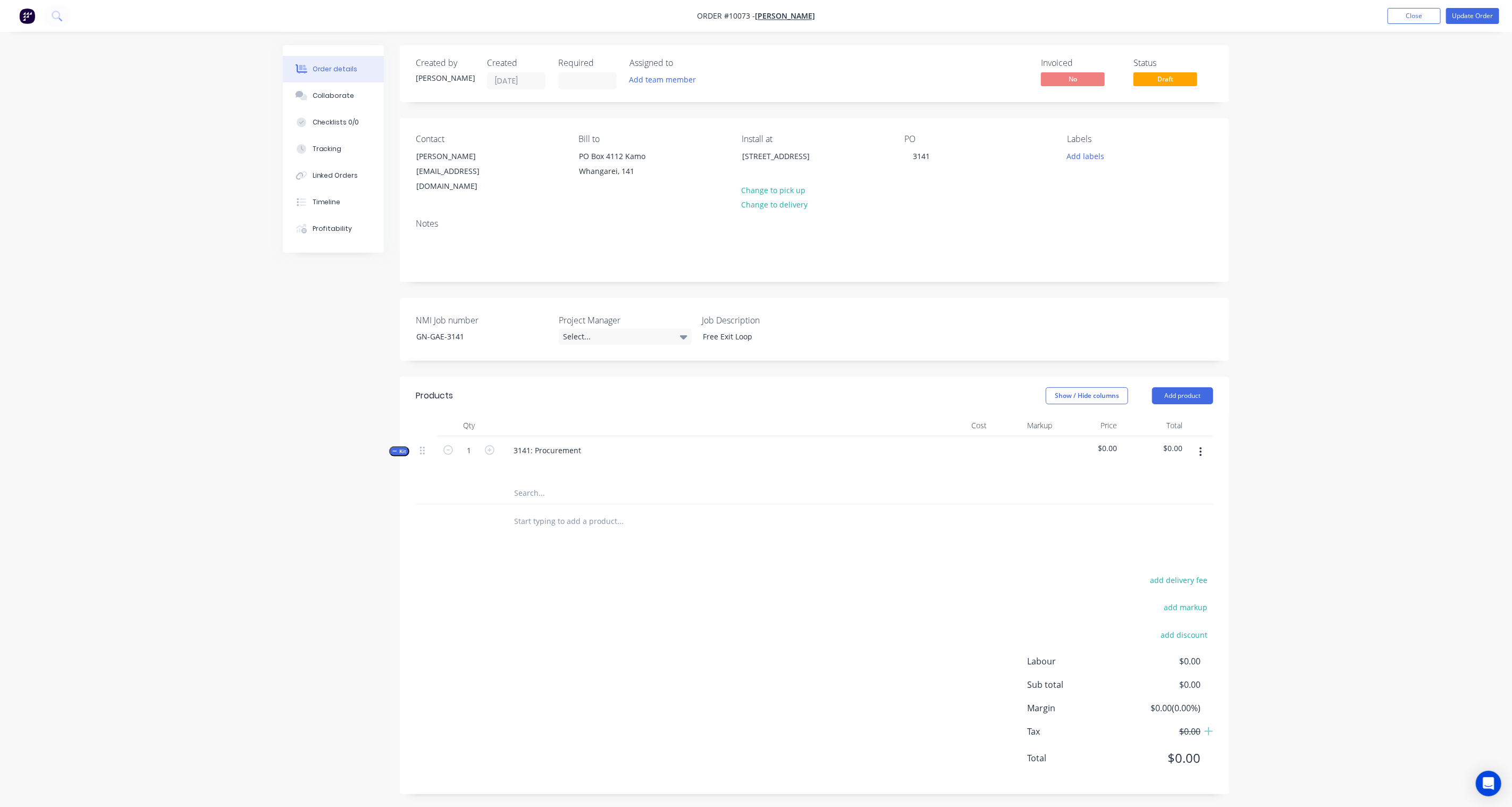
click at [1203, 443] on button "button" at bounding box center [1201, 452] width 25 height 19
click at [1179, 515] on div "Add sub kit to kit" at bounding box center [1163, 522] width 82 height 16
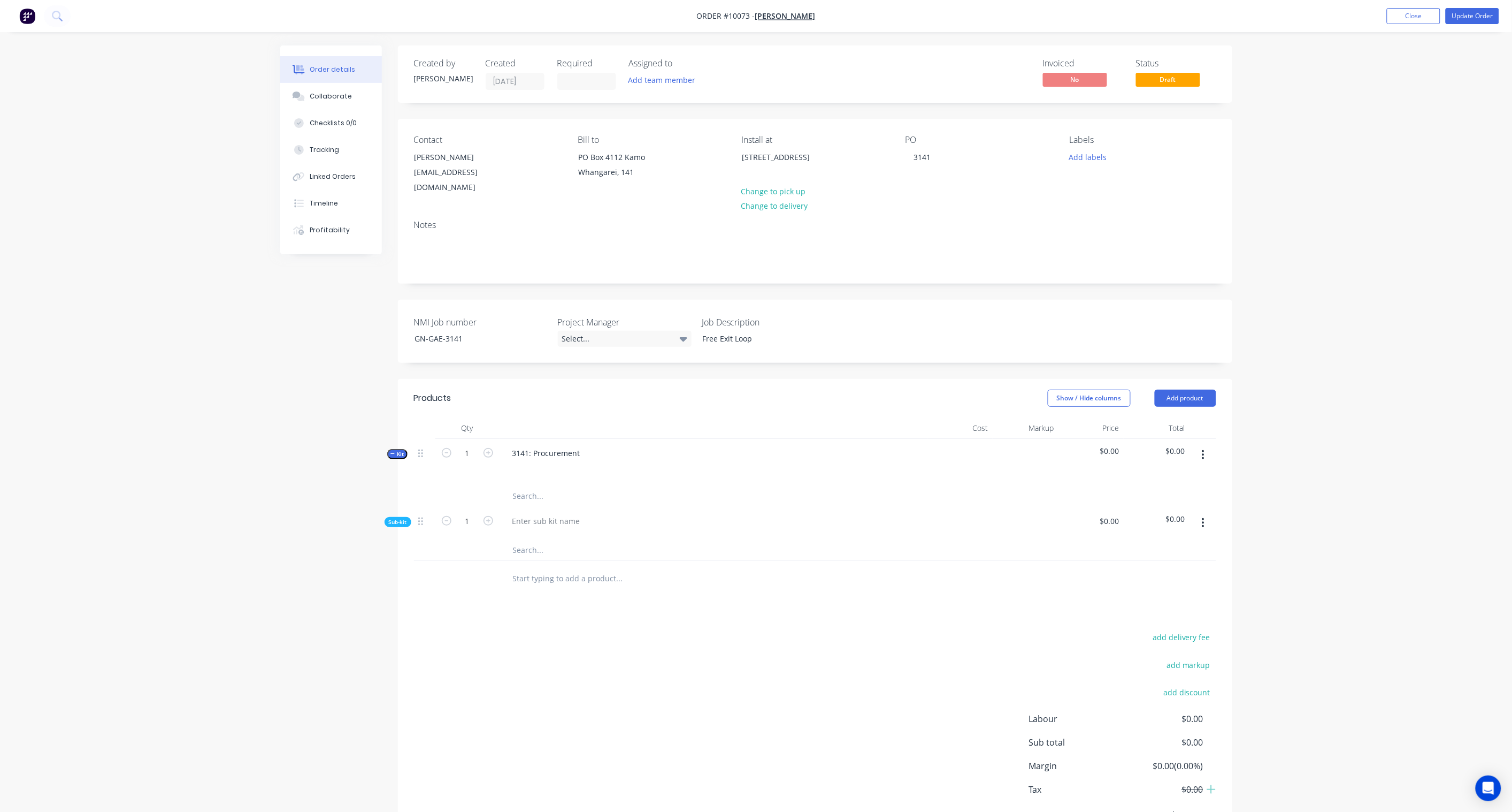
click at [1203, 518] on icon "button" at bounding box center [1203, 523] width 2 height 10
click at [1165, 565] on div "Delete" at bounding box center [1165, 572] width 82 height 16
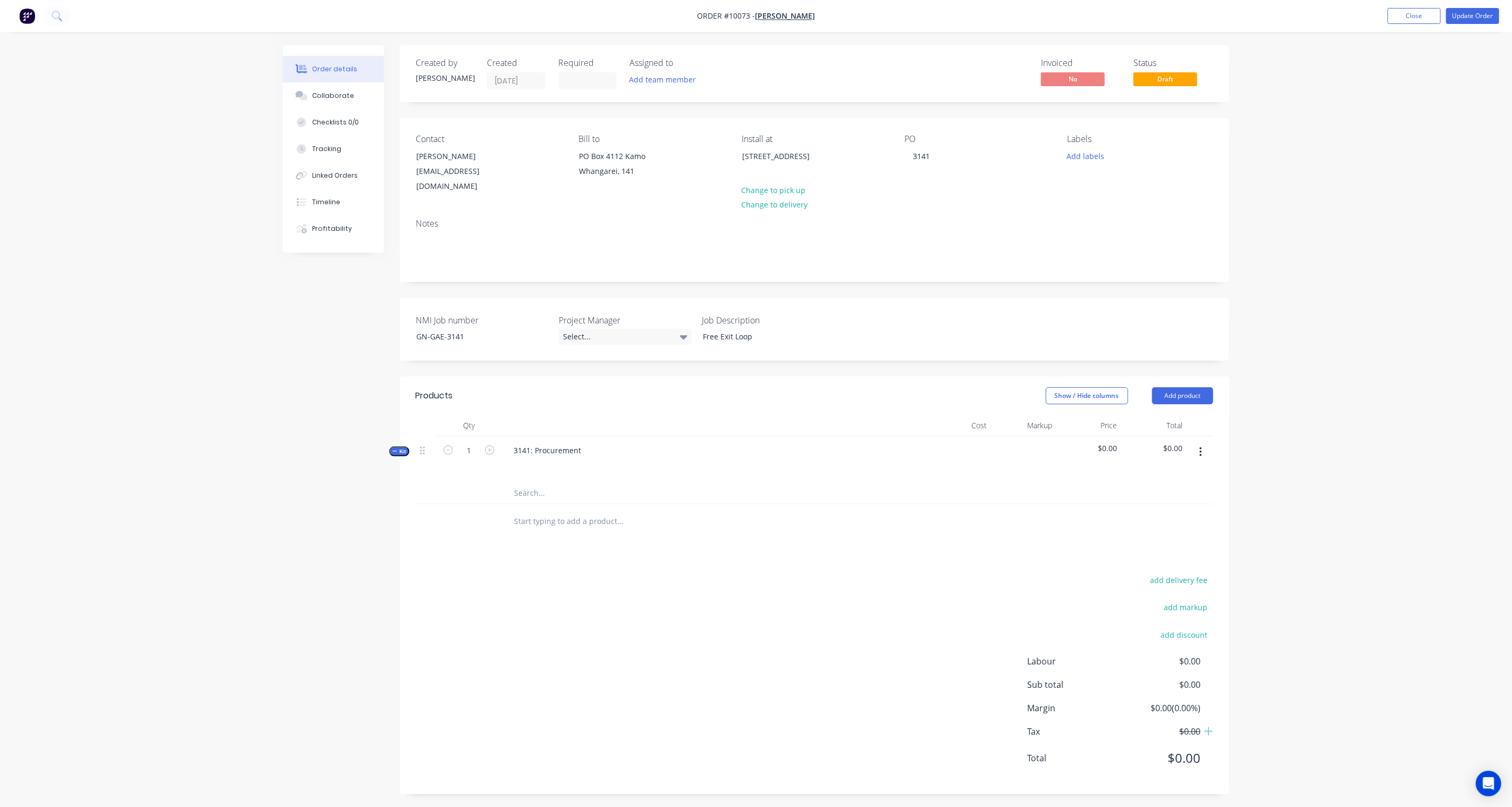
click at [1202, 448] on icon "button" at bounding box center [1200, 453] width 2 height 10
click at [1258, 460] on div "Order details Collaborate Checklists 0/0 Tracking Linked Orders Timeline Profit…" at bounding box center [756, 405] width 1512 height 810
click at [1202, 446] on icon "button" at bounding box center [1200, 452] width 2 height 11
click at [1172, 494] on div "Add product to kit" at bounding box center [1163, 501] width 82 height 16
click at [1170, 515] on div "Product catalogue" at bounding box center [1163, 522] width 82 height 16
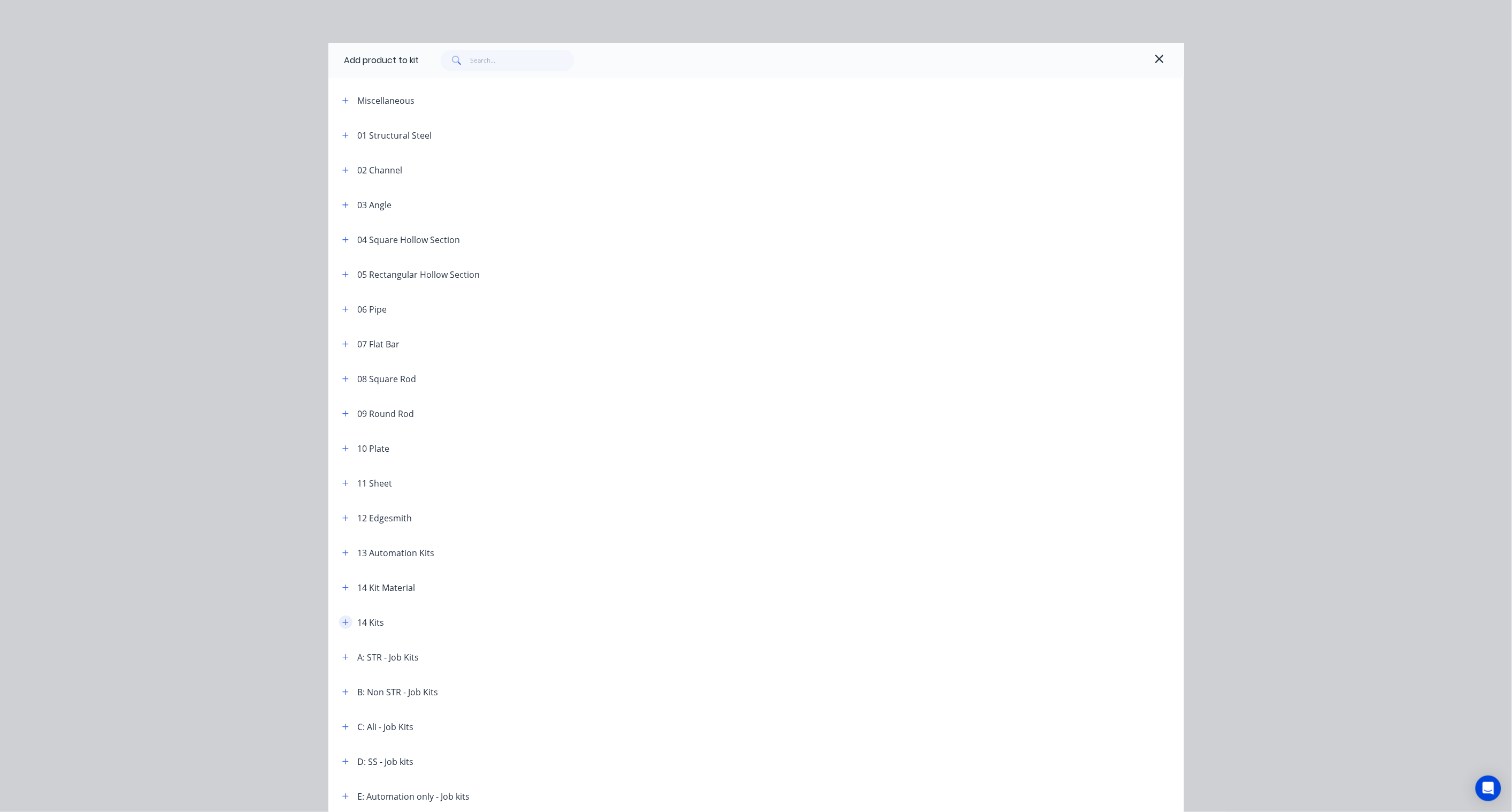
click at [342, 619] on icon "button" at bounding box center [346, 622] width 7 height 7
click at [375, 623] on div "14 Kits" at bounding box center [371, 623] width 26 height 13
click at [339, 615] on span at bounding box center [346, 622] width 13 height 13
click at [339, 616] on button "button" at bounding box center [346, 622] width 13 height 13
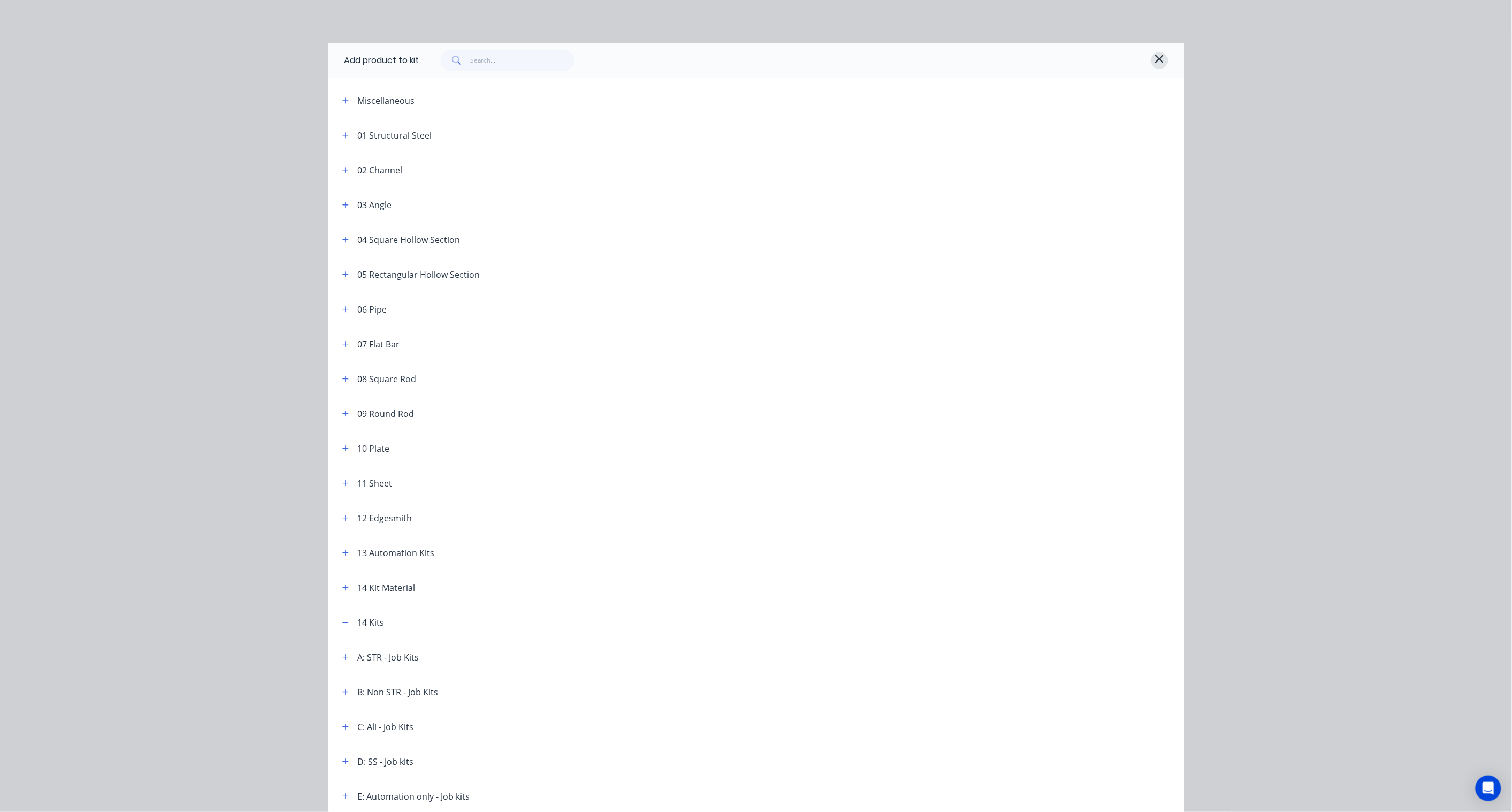
click at [1155, 57] on icon "button" at bounding box center [1160, 59] width 10 height 13
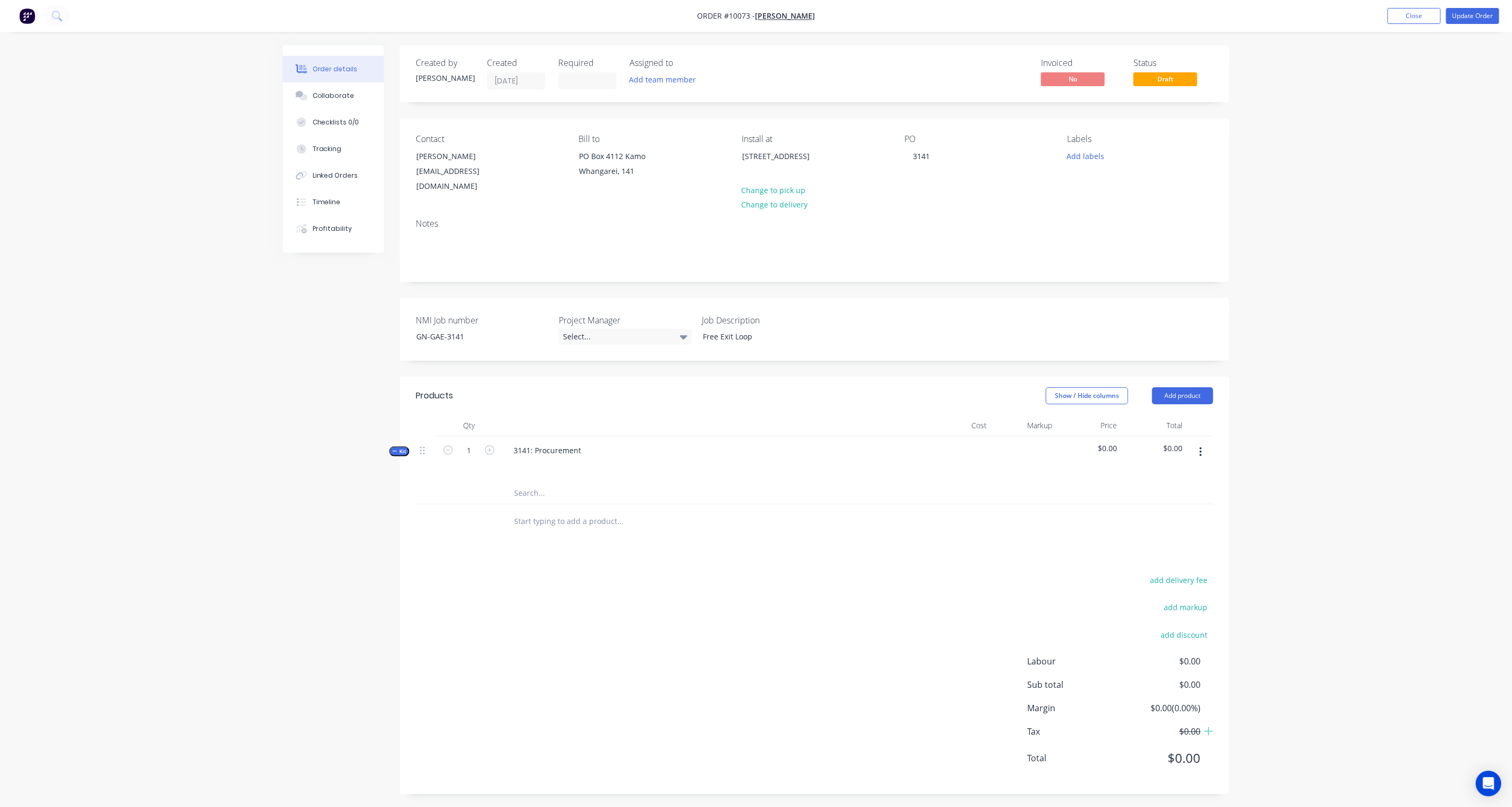
click at [1502, 11] on ul "Add product Close Update Order" at bounding box center [1444, 16] width 137 height 16
click at [1485, 15] on button "Update Order" at bounding box center [1473, 16] width 53 height 16
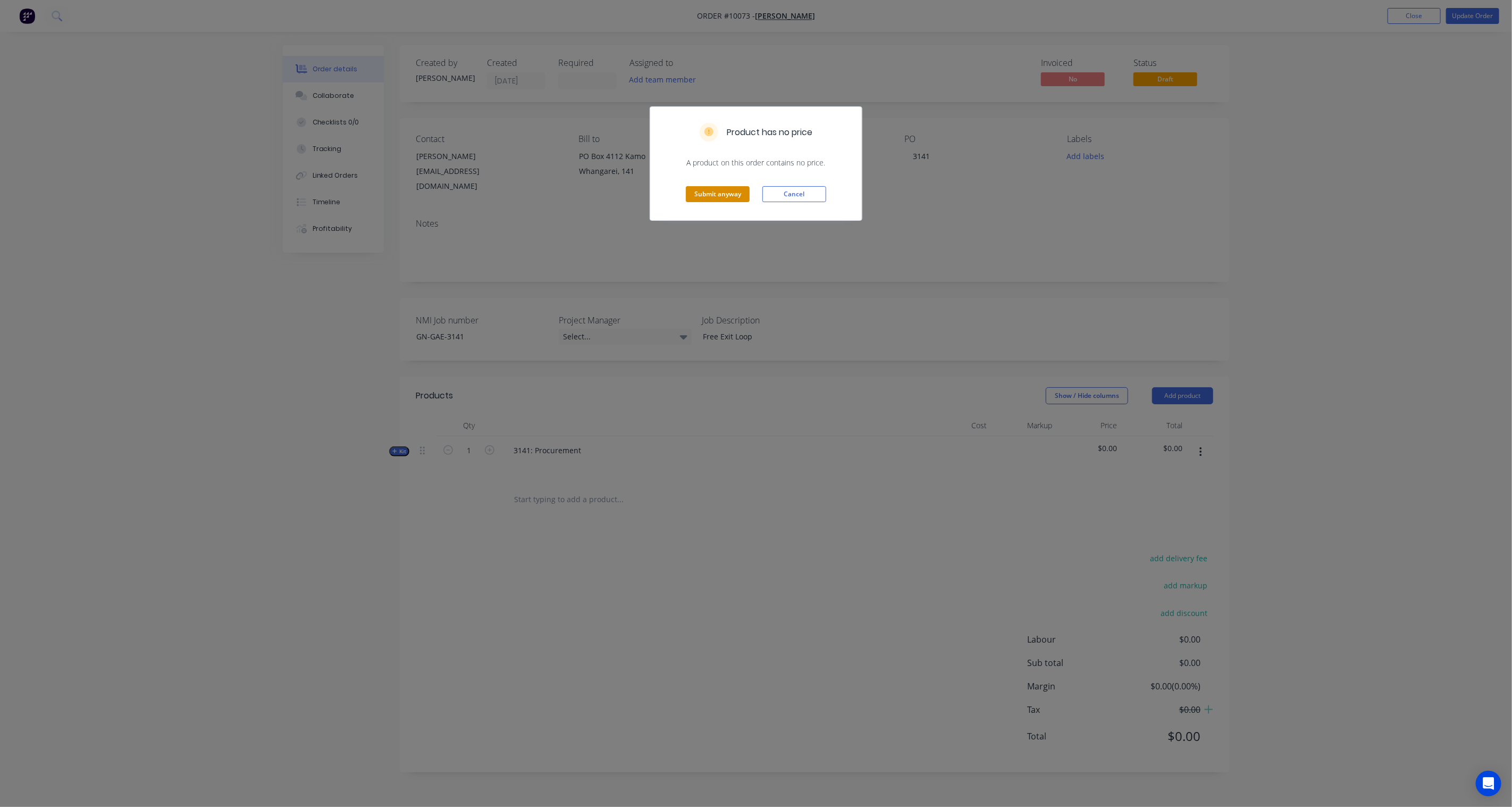
click at [729, 193] on button "Submit anyway" at bounding box center [718, 193] width 64 height 16
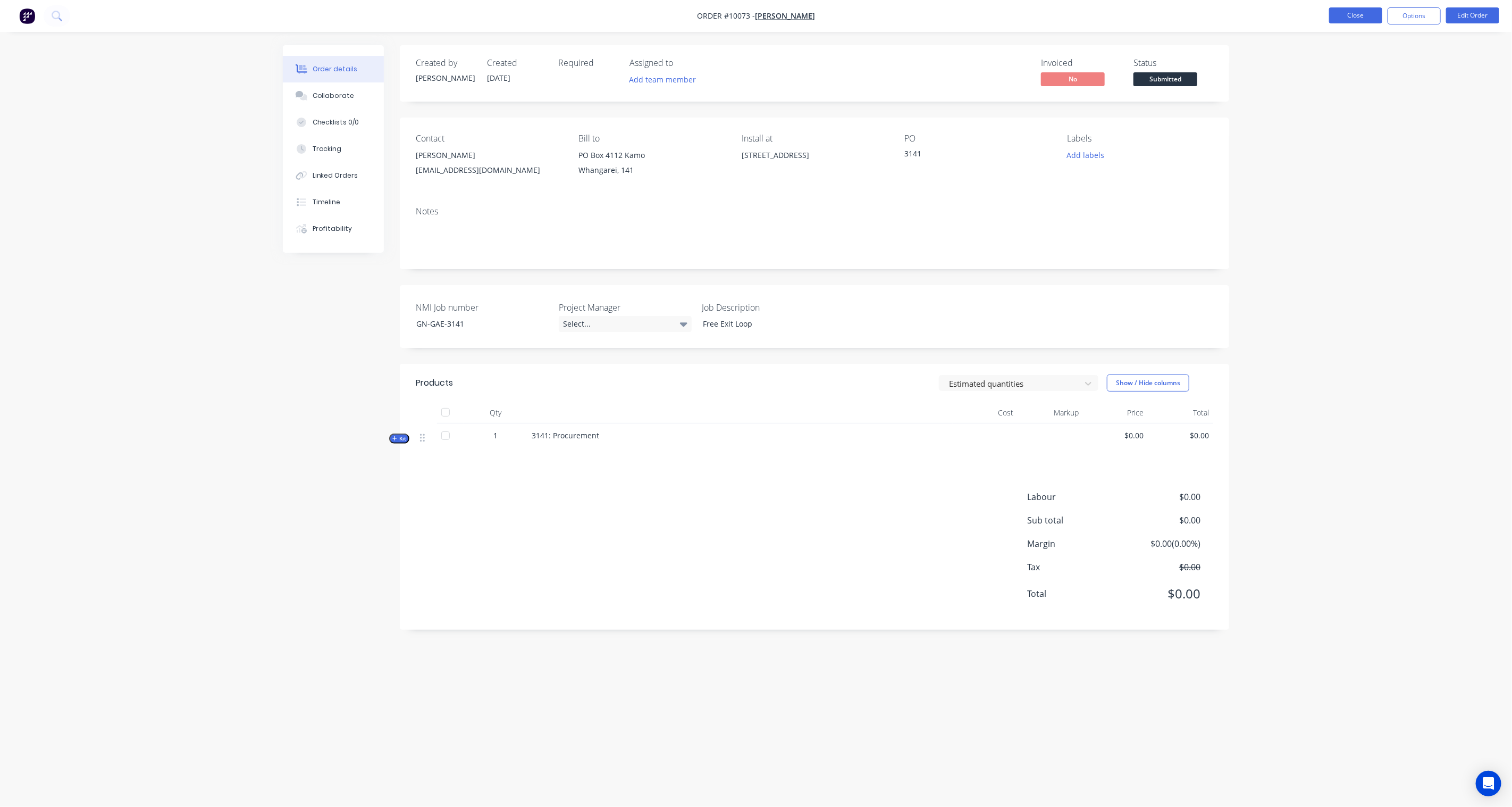
click at [1370, 12] on button "Close" at bounding box center [1356, 15] width 53 height 16
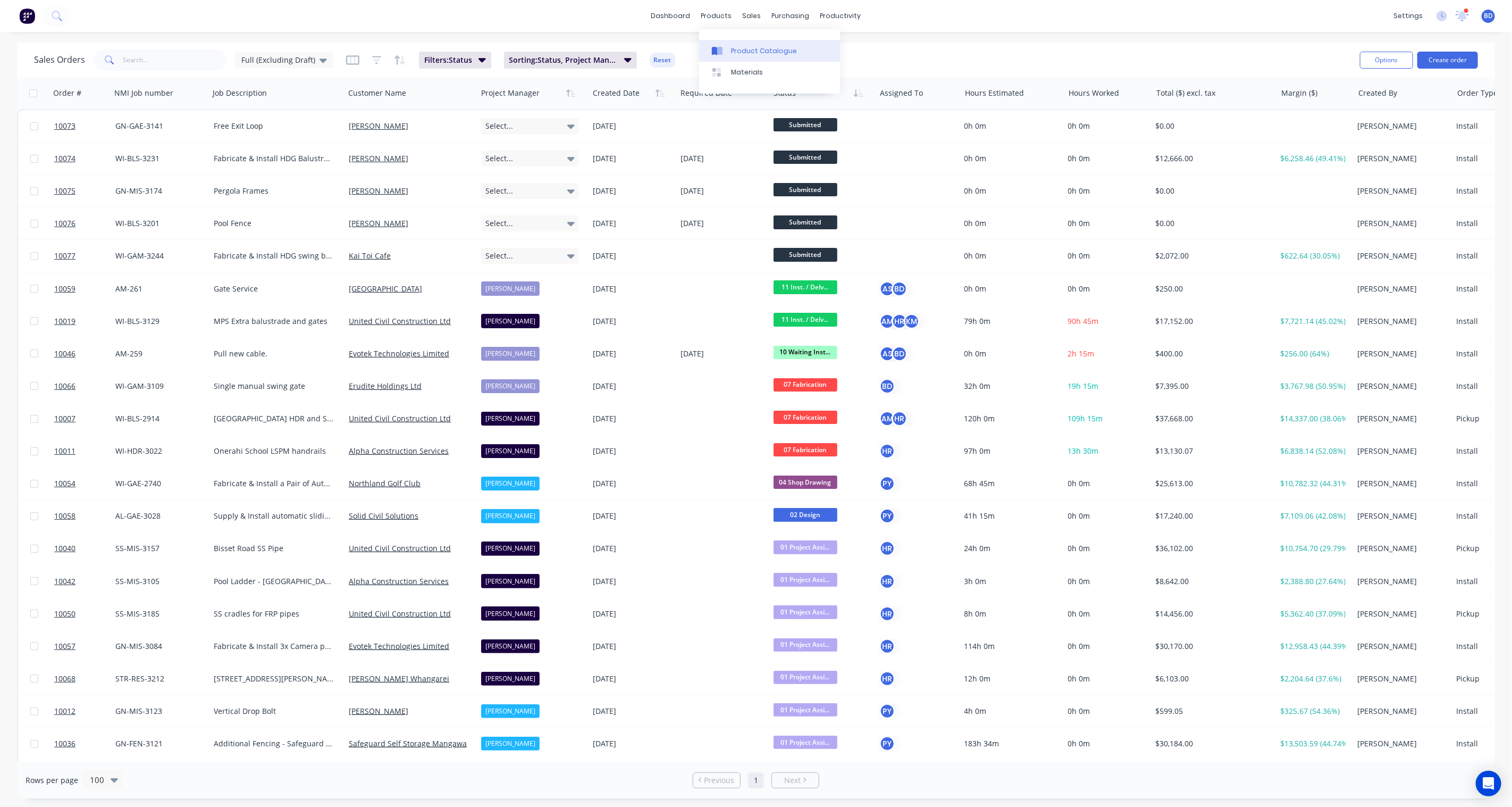
click at [745, 50] on div "Product Catalogue" at bounding box center [764, 52] width 66 height 10
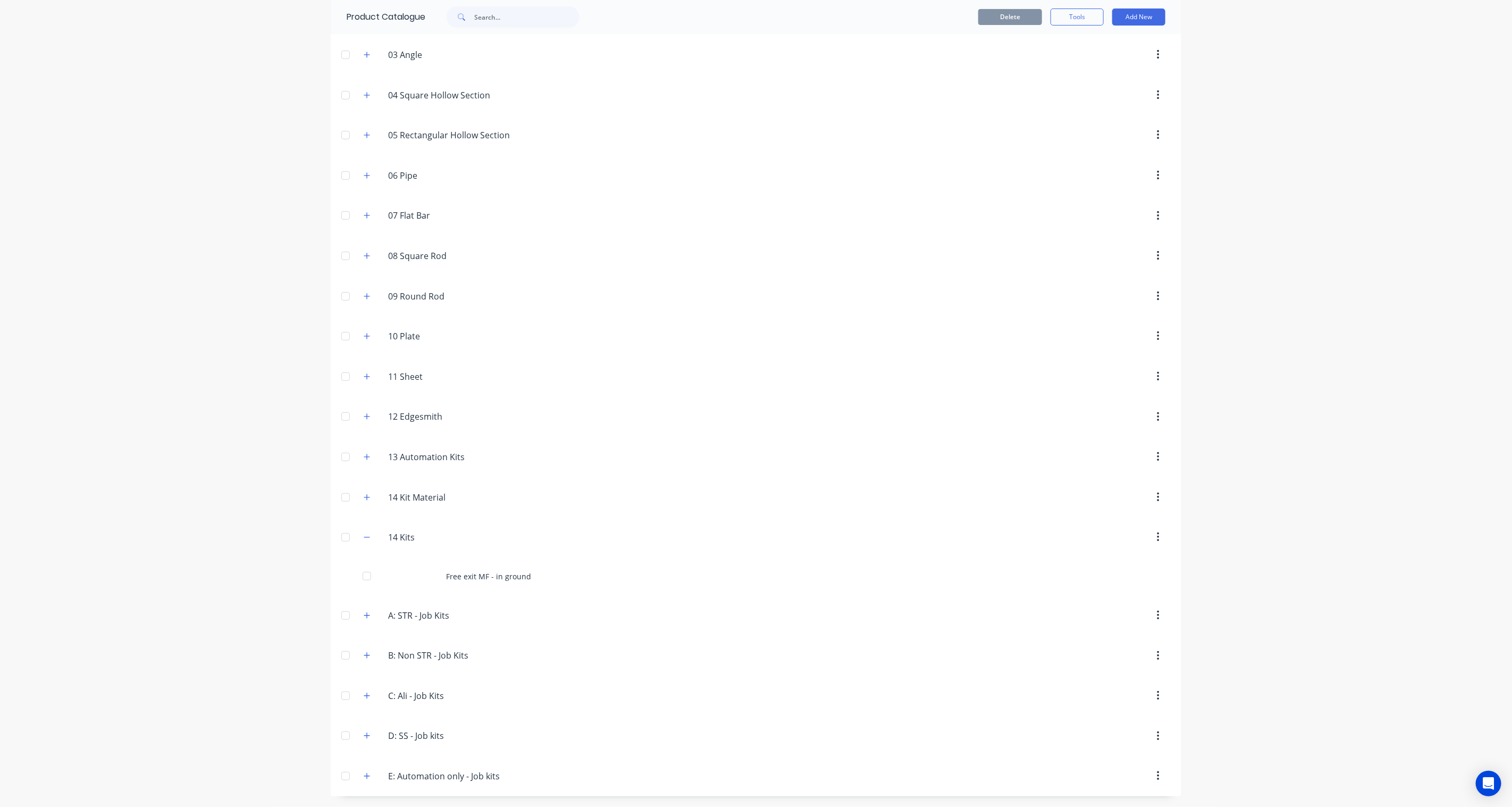
scroll to position [158, 0]
click at [364, 535] on icon "button" at bounding box center [367, 537] width 7 height 7
click at [364, 535] on icon "button" at bounding box center [367, 534] width 7 height 7
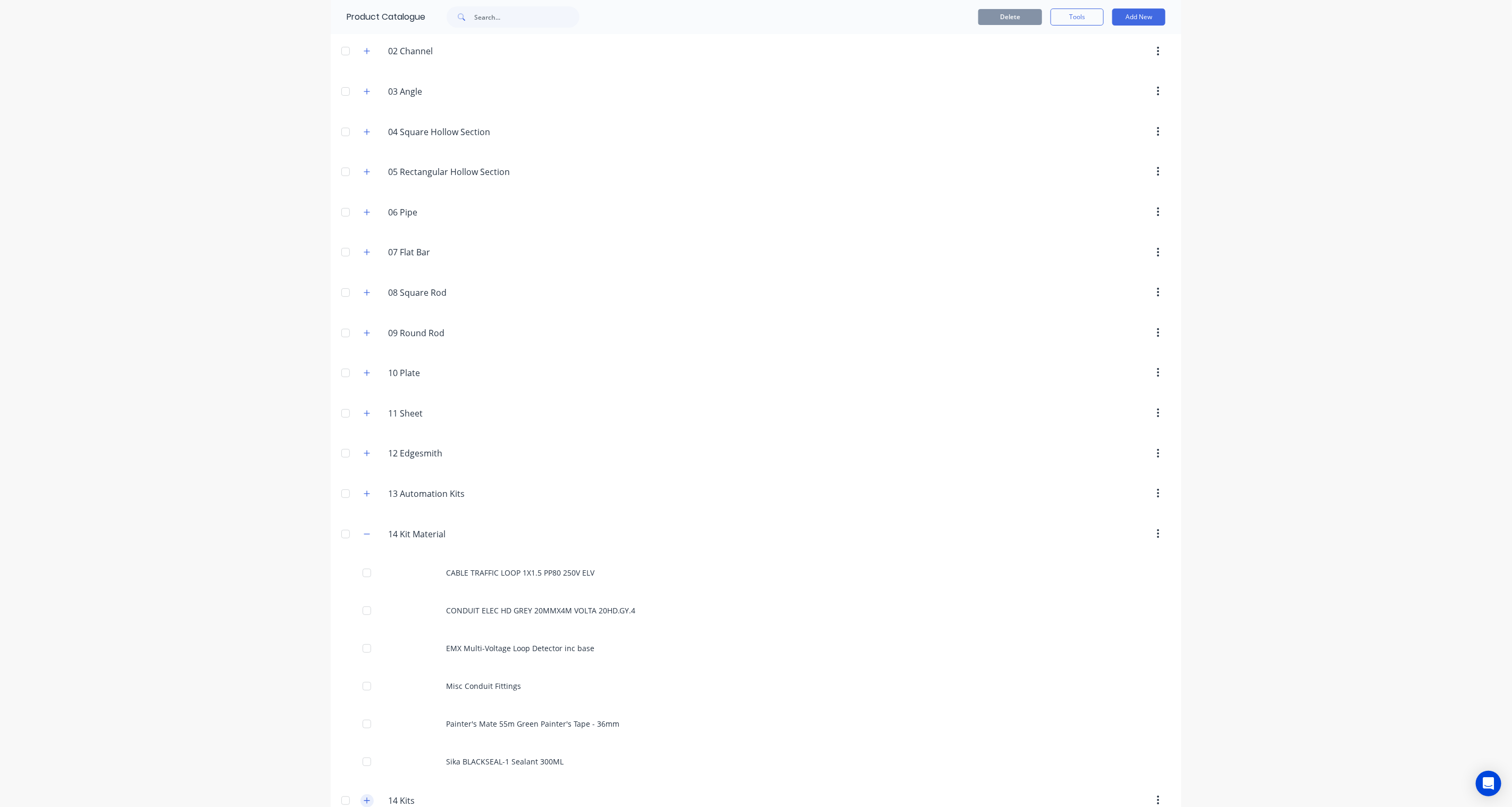
click at [364, 535] on icon "button" at bounding box center [367, 534] width 7 height 7
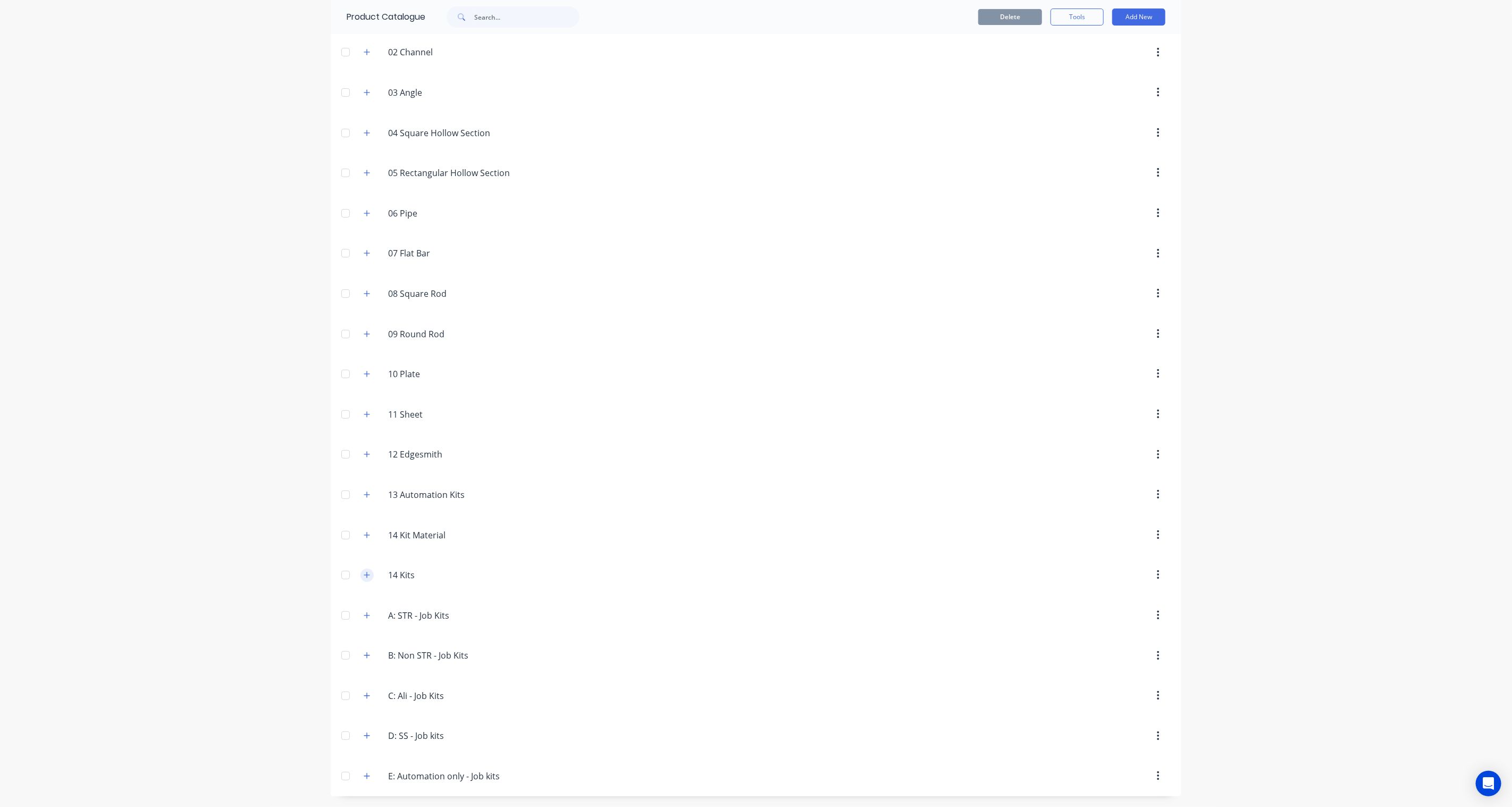
click at [364, 571] on icon "button" at bounding box center [367, 575] width 7 height 7
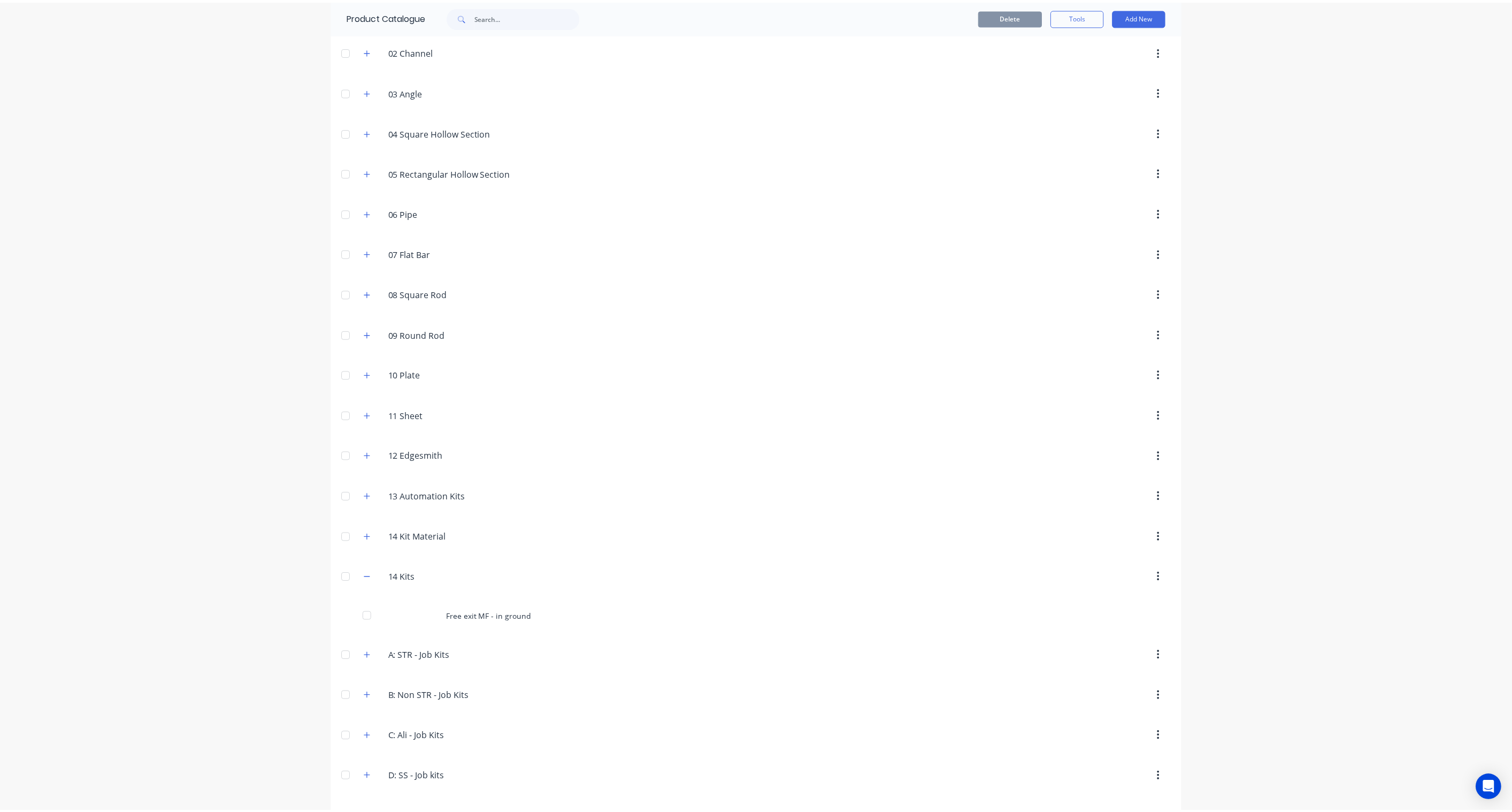
scroll to position [0, 0]
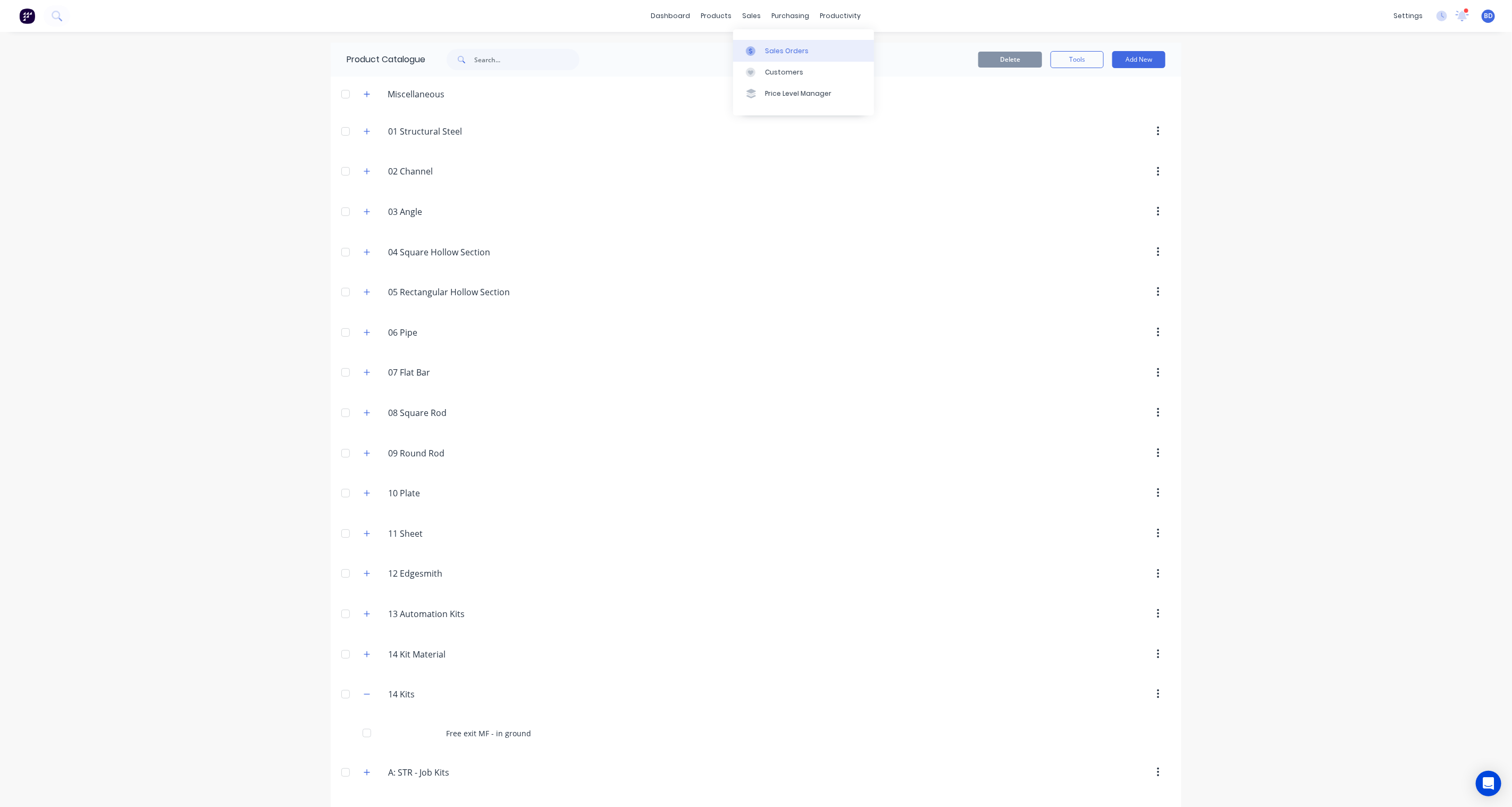
click at [766, 55] on div "Sales Orders" at bounding box center [786, 52] width 43 height 10
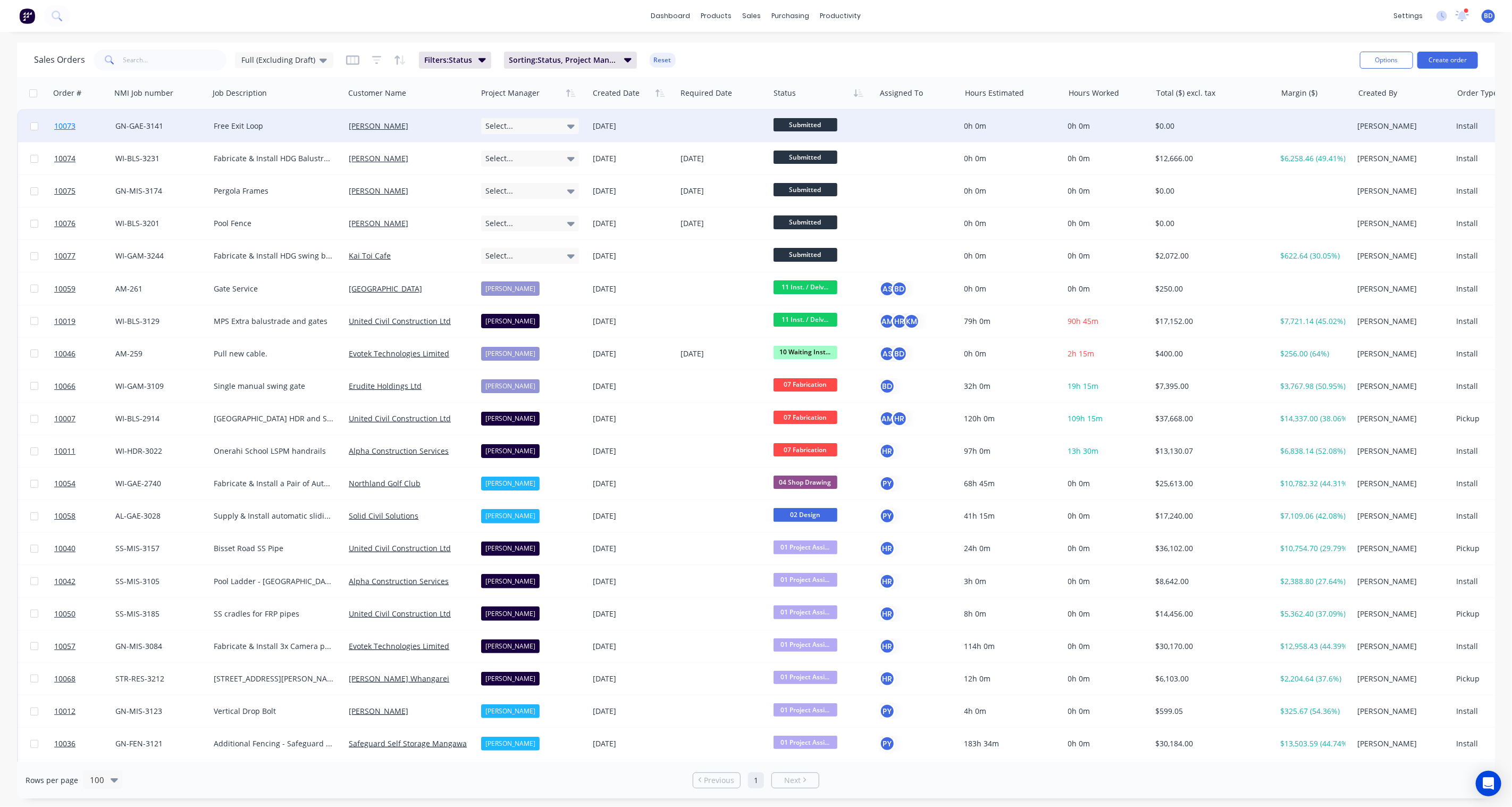
click at [56, 117] on link "10073" at bounding box center [84, 126] width 61 height 32
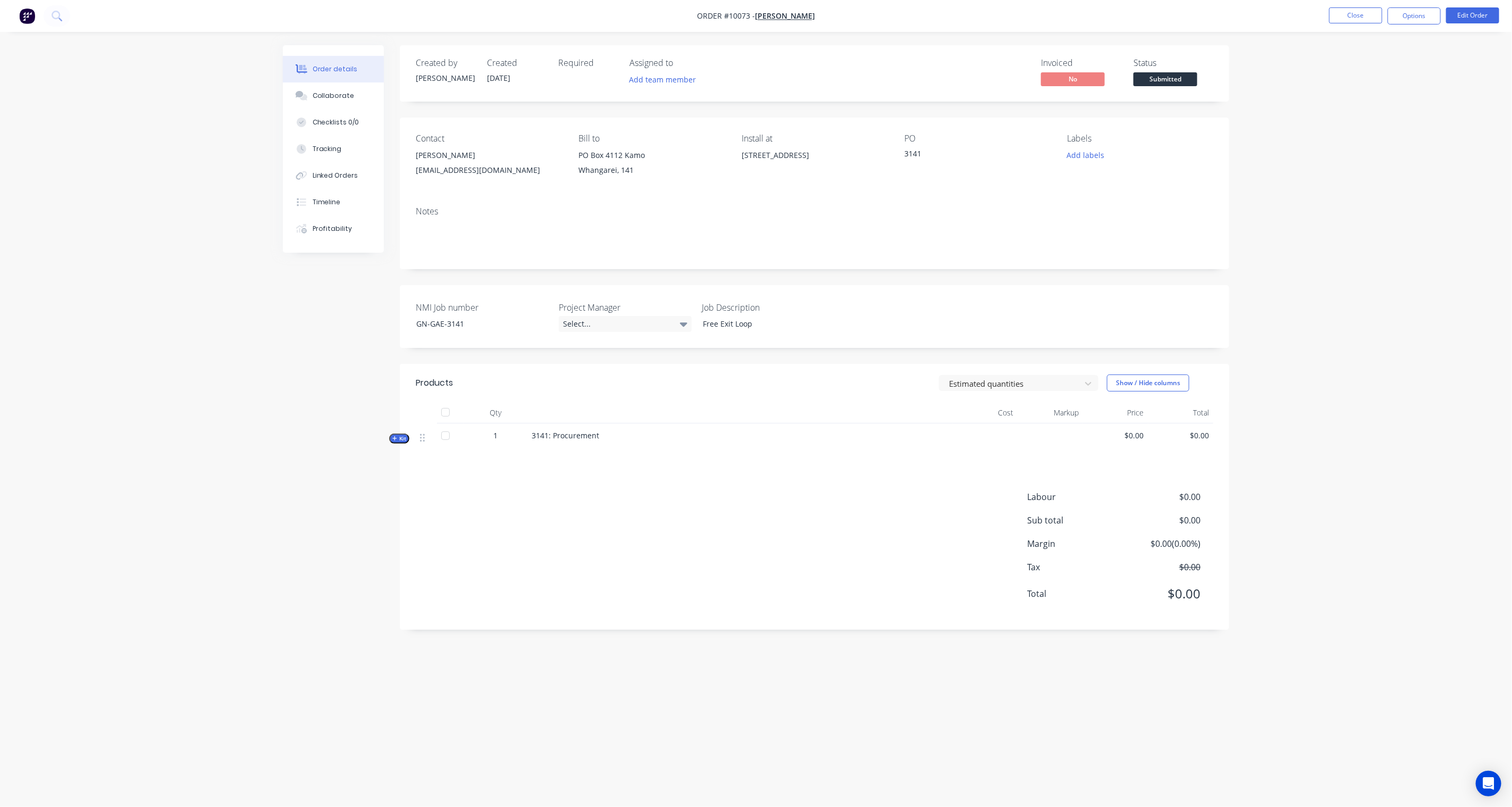
click at [396, 439] on icon "button" at bounding box center [394, 438] width 4 height 4
click at [396, 439] on icon "button" at bounding box center [394, 439] width 4 height 1
click at [396, 439] on icon "button" at bounding box center [394, 438] width 4 height 4
click at [1471, 18] on button "Edit Order" at bounding box center [1473, 15] width 53 height 16
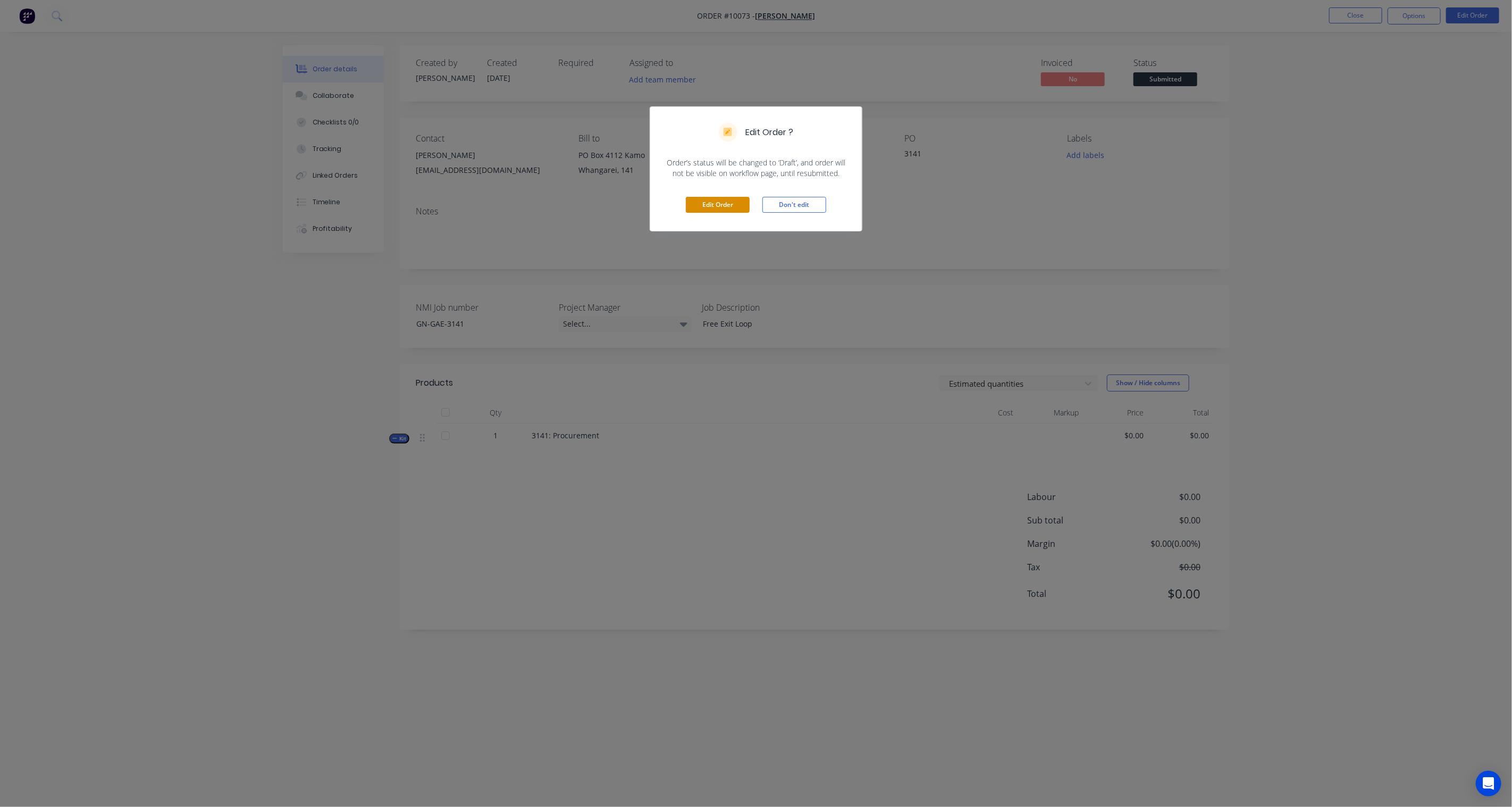
click at [718, 209] on button "Edit Order" at bounding box center [718, 204] width 64 height 16
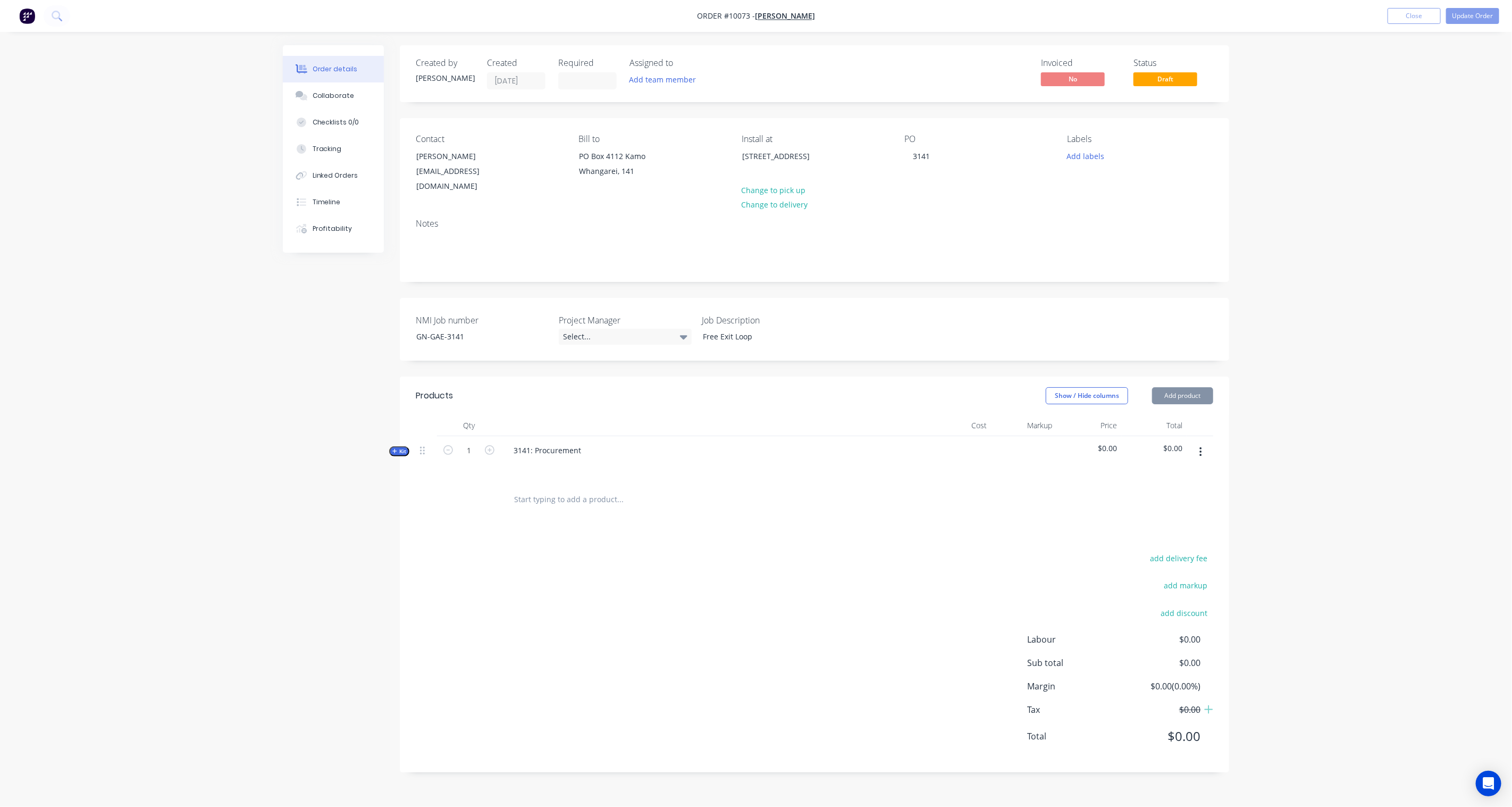
click at [1321, 428] on div "Order details Collaborate Checklists 0/0 Tracking Linked Orders Timeline Profit…" at bounding box center [756, 404] width 1512 height 807
click at [395, 448] on span "Kit" at bounding box center [399, 452] width 14 height 8
click at [1198, 443] on button "button" at bounding box center [1201, 452] width 25 height 19
click at [1148, 515] on div "Add sub kit to kit" at bounding box center [1163, 522] width 82 height 16
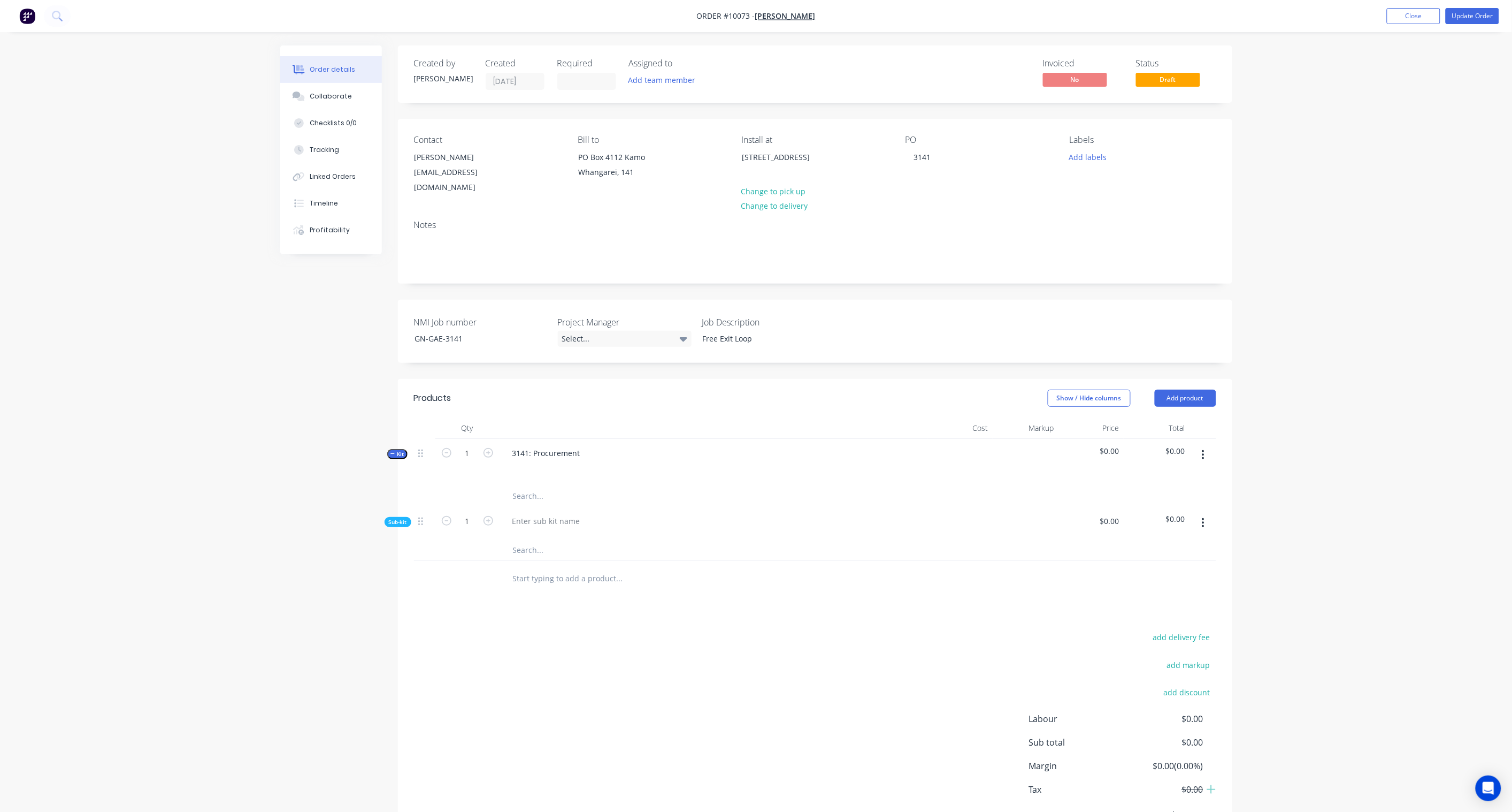
click at [1205, 517] on icon "button" at bounding box center [1203, 523] width 2 height 12
click at [1153, 565] on div "Delete" at bounding box center [1165, 572] width 82 height 16
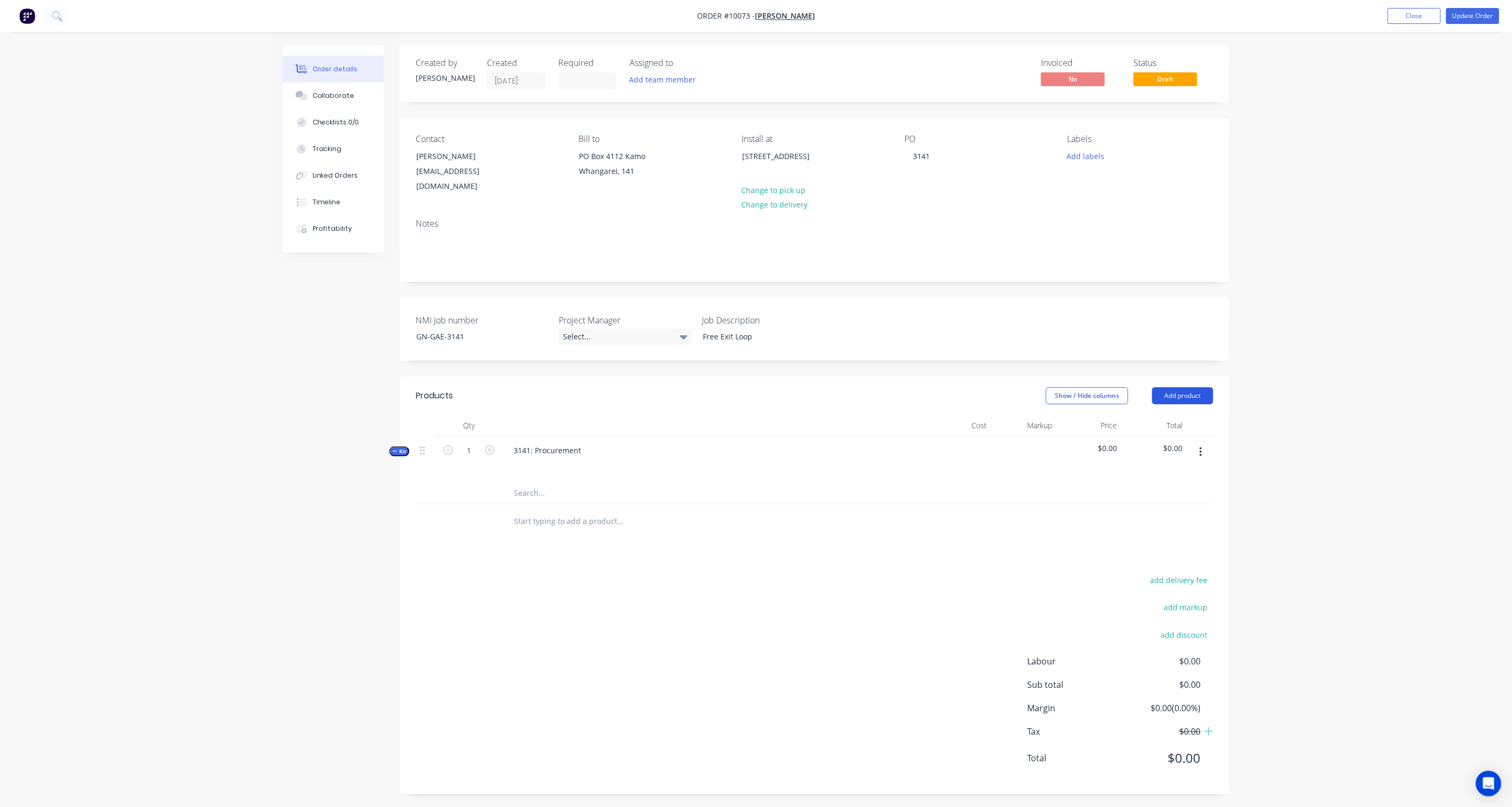
click at [1199, 387] on button "Add product" at bounding box center [1182, 395] width 61 height 17
click at [1162, 458] on div "Product Kit" at bounding box center [1163, 465] width 82 height 16
click at [1141, 483] on button "Back" at bounding box center [1163, 487] width 101 height 21
click at [1157, 413] on button "Product catalogue" at bounding box center [1163, 423] width 101 height 21
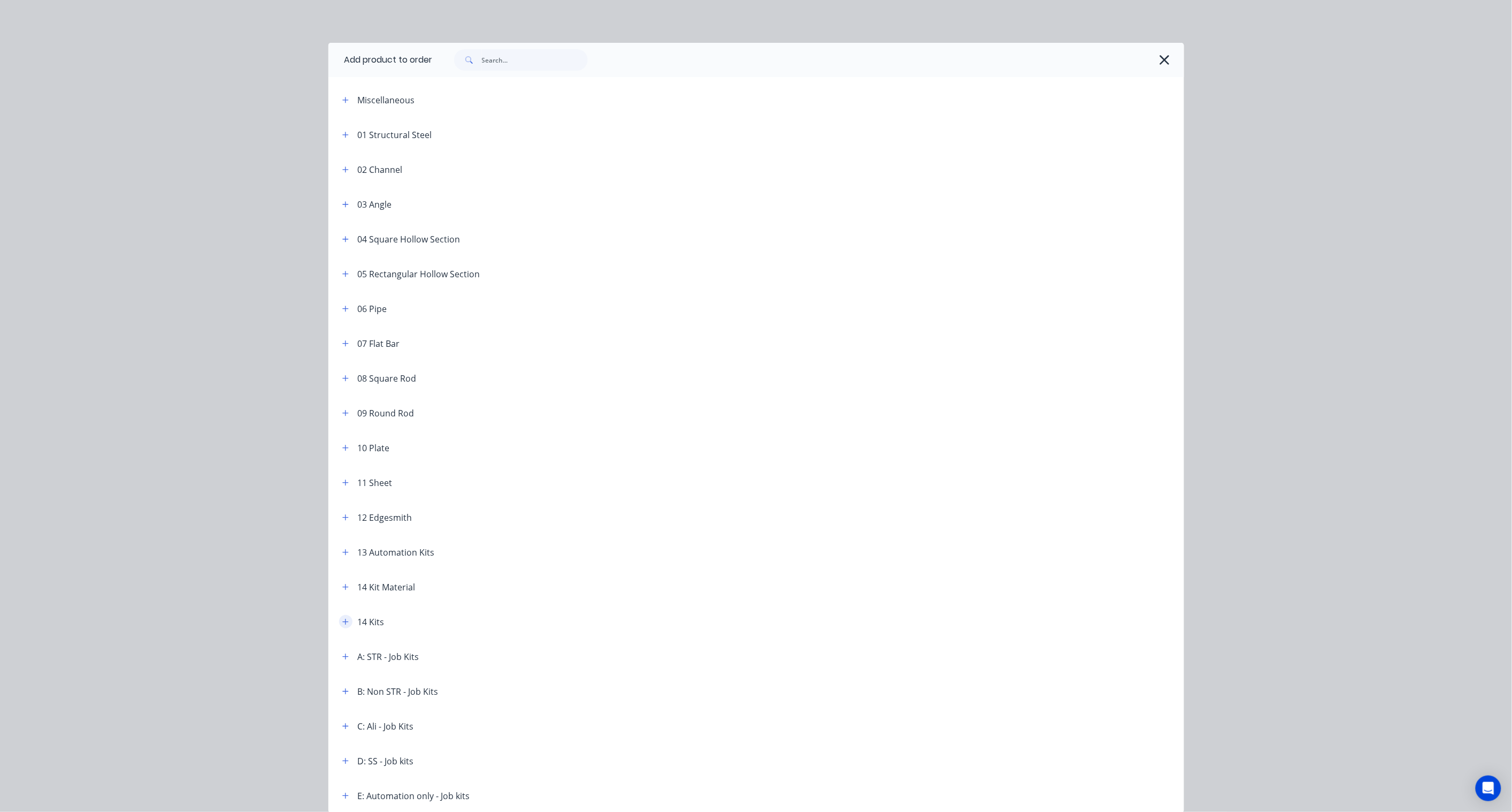
click at [342, 618] on icon "button" at bounding box center [346, 622] width 7 height 7
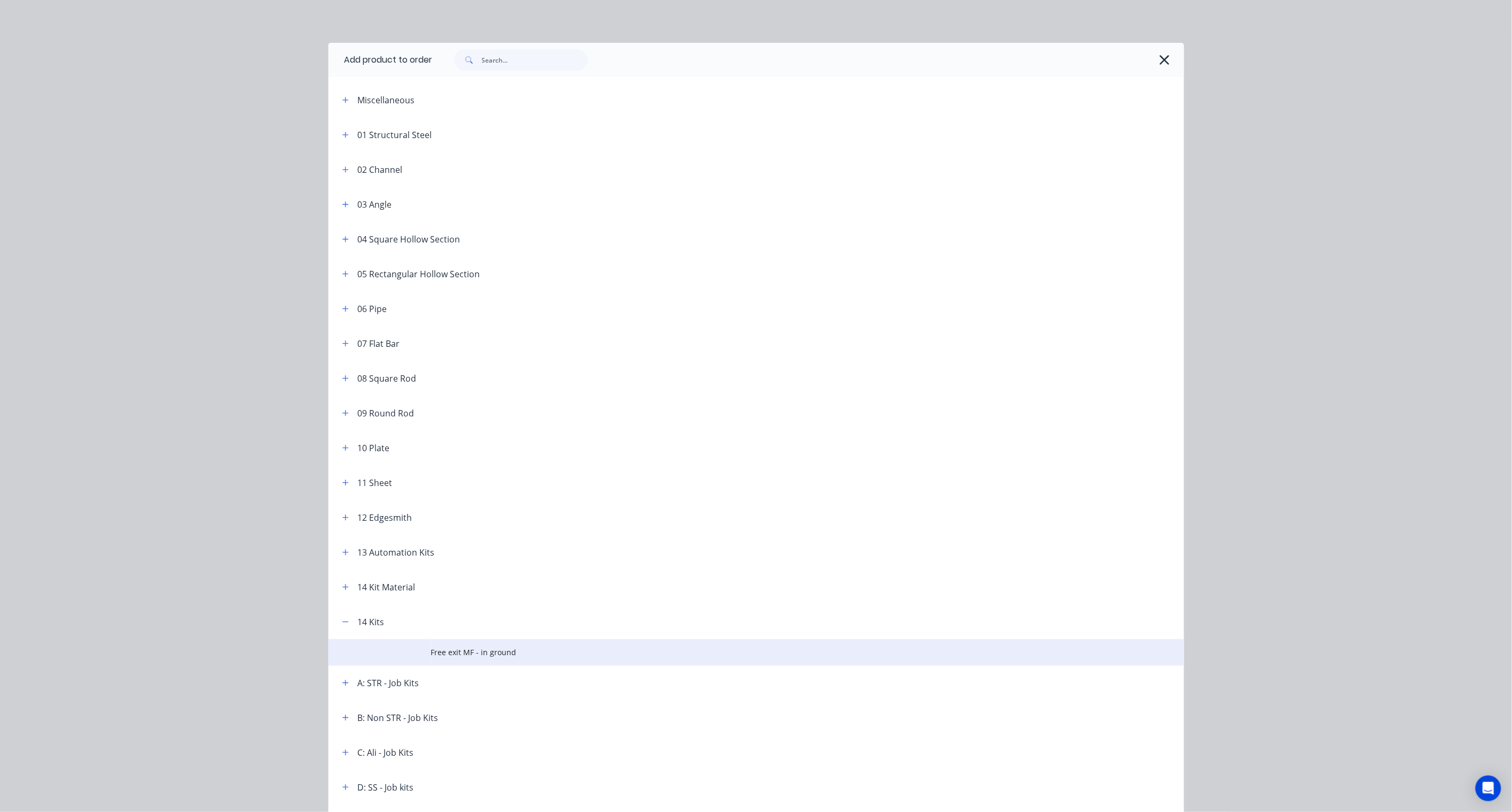
click at [486, 650] on span "Free exit MF - in ground" at bounding box center [733, 652] width 602 height 12
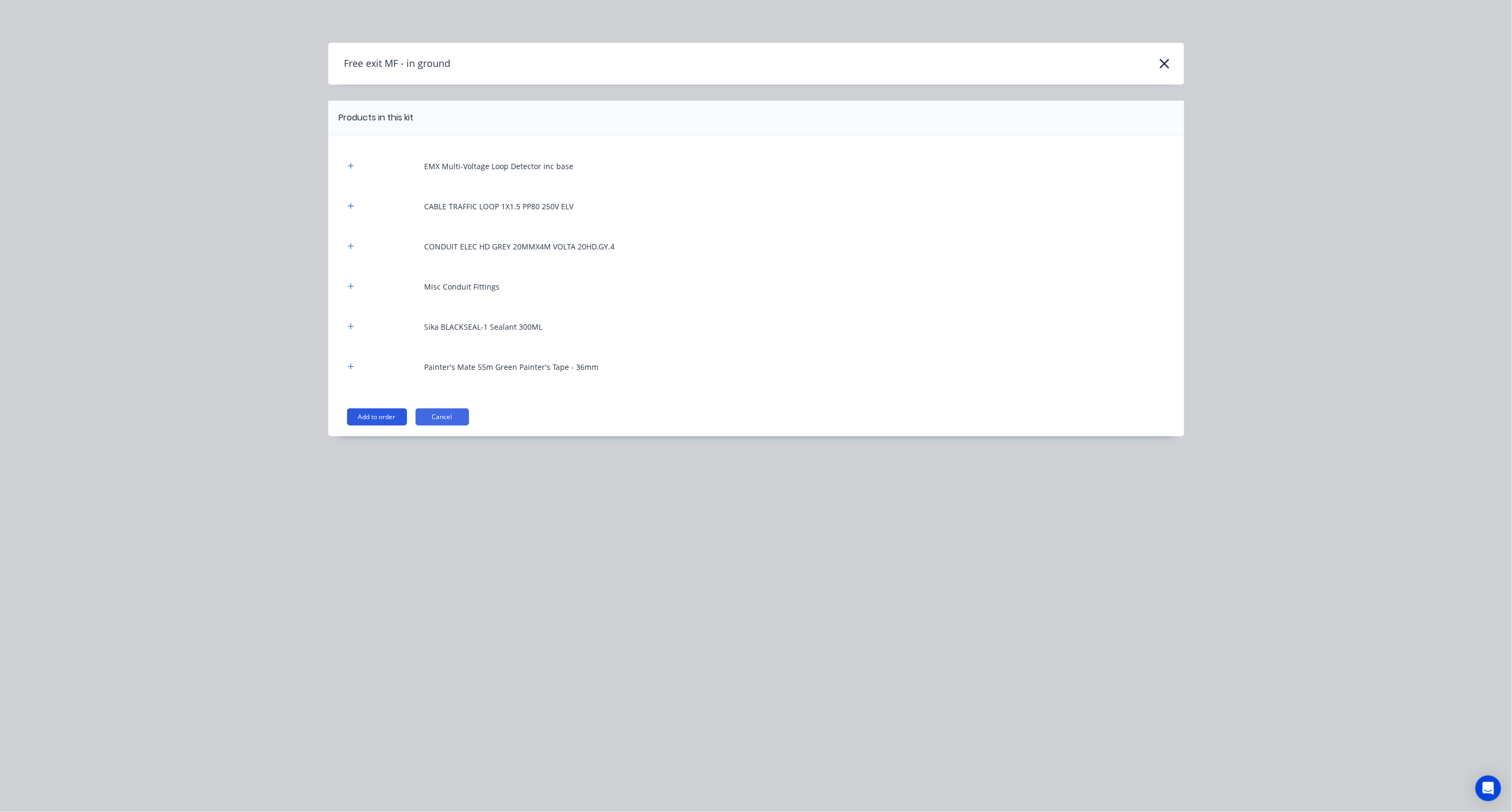
click at [392, 418] on button "Add to order" at bounding box center [377, 417] width 60 height 17
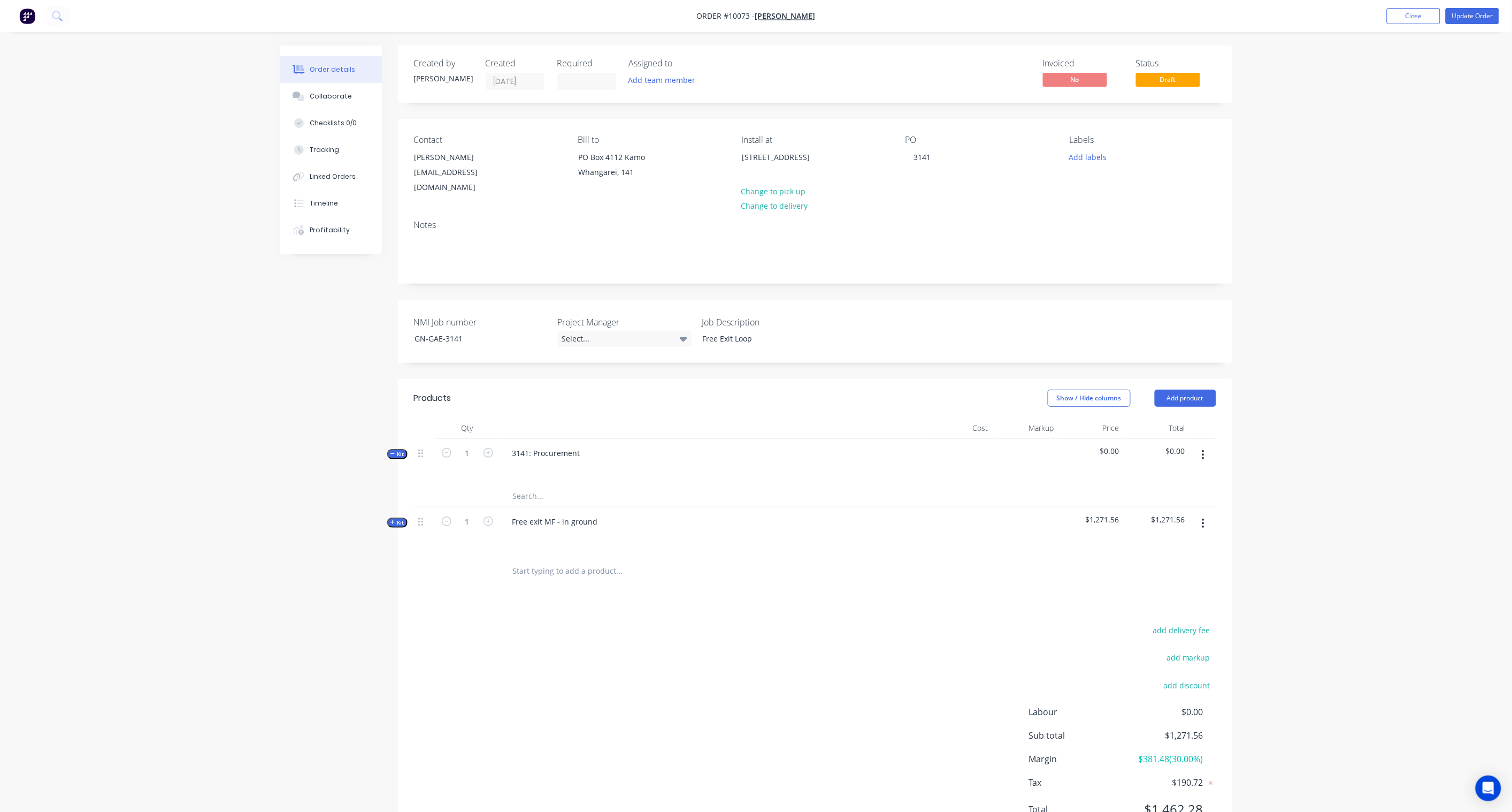
click at [397, 519] on span "Kit" at bounding box center [397, 523] width 14 height 8
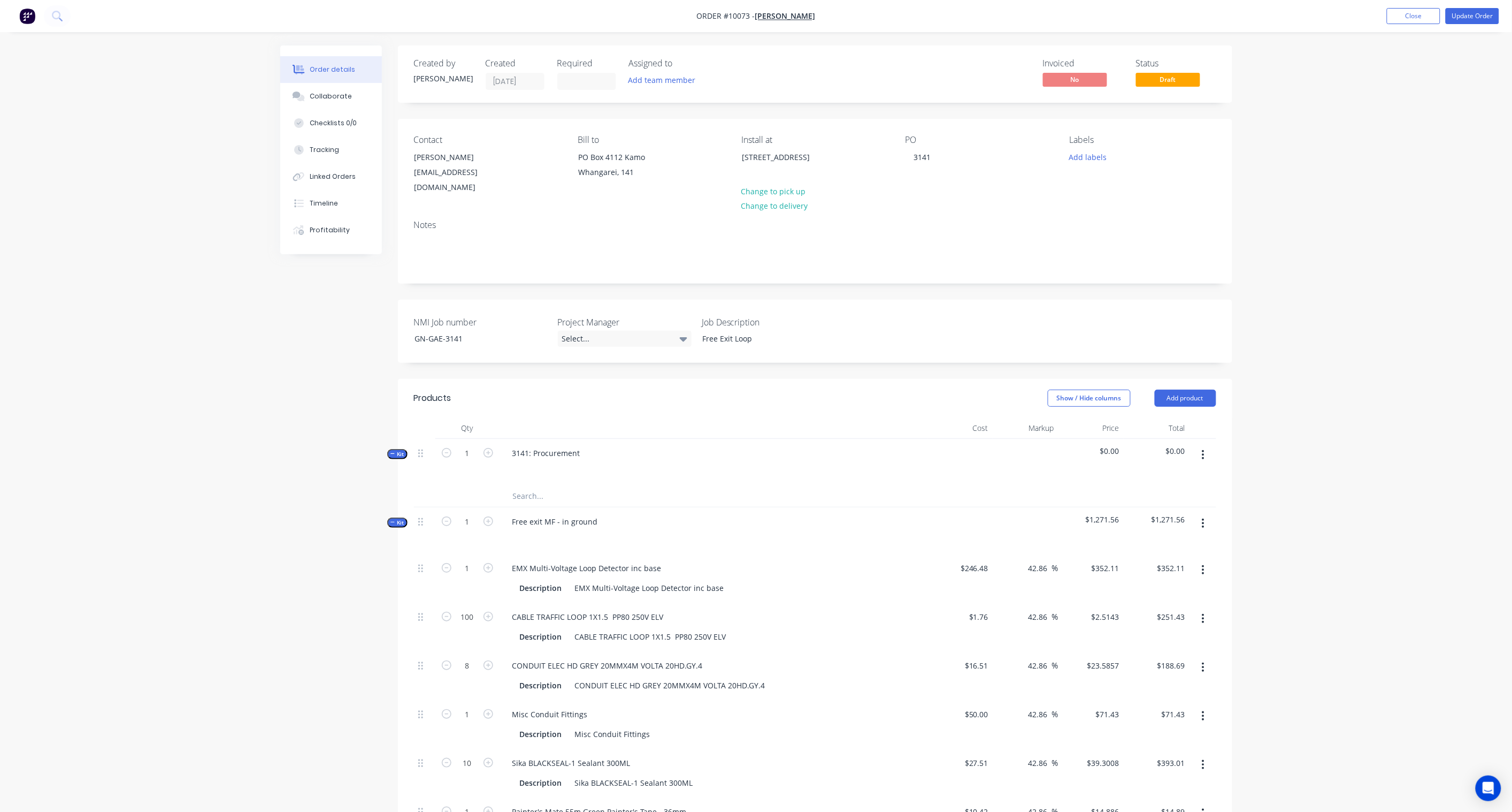
click at [398, 519] on span "Kit" at bounding box center [397, 523] width 14 height 8
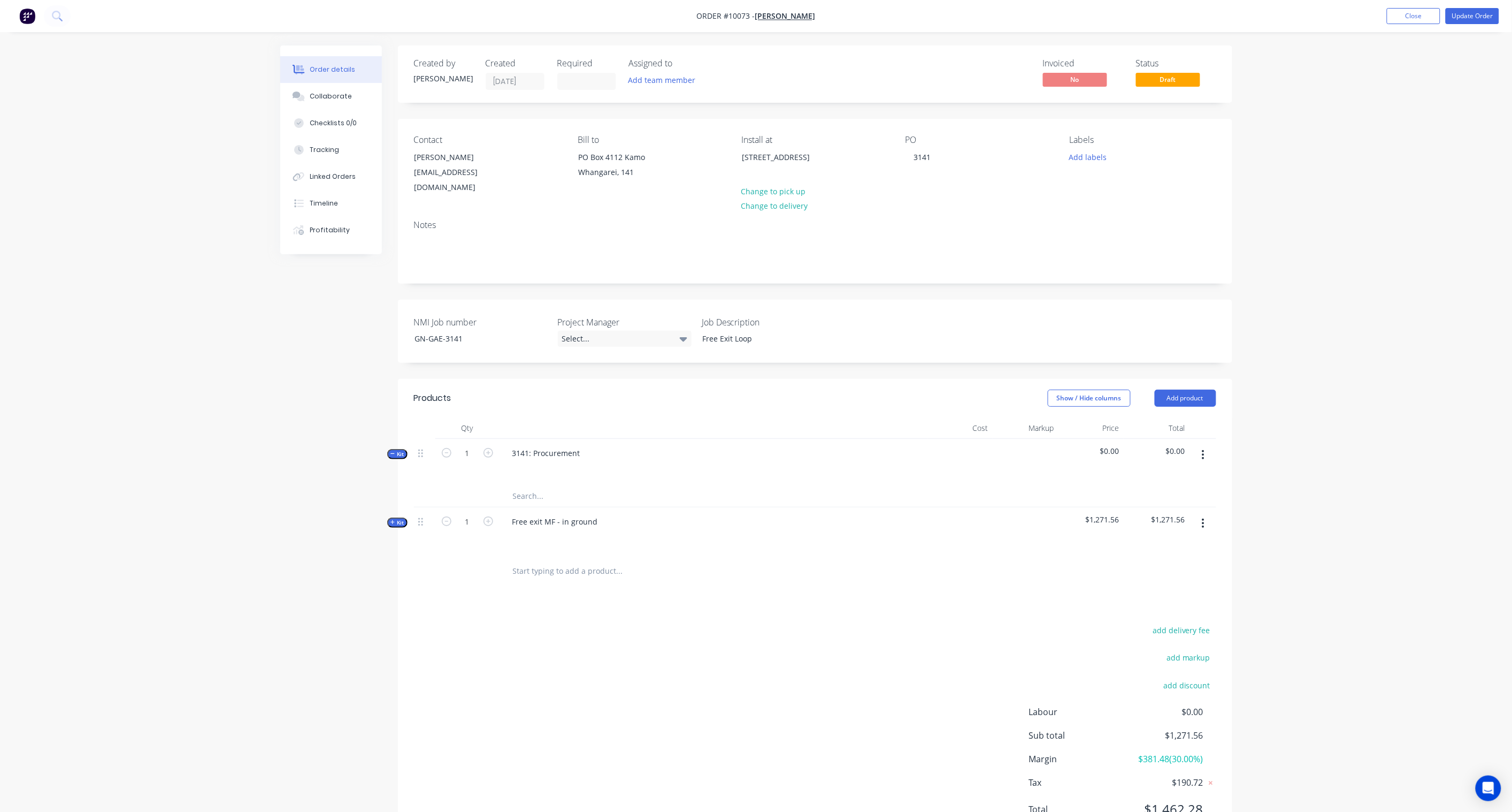
click at [384, 516] on div "Created by Karl Created 22/09/25 Required Assigned to Add team member Invoiced …" at bounding box center [756, 453] width 952 height 816
click at [388, 517] on button "Kit" at bounding box center [398, 522] width 21 height 10
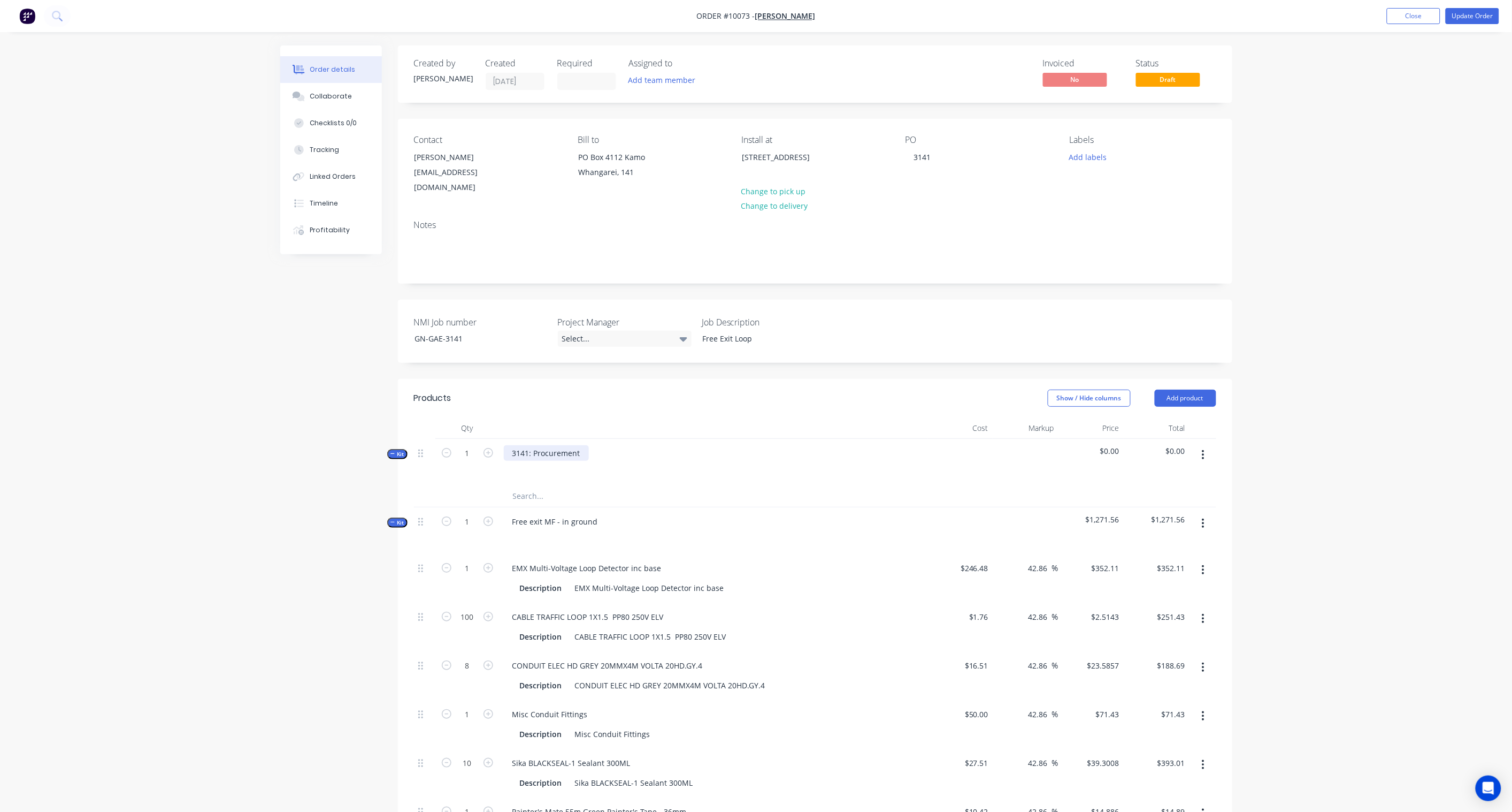
click at [565, 446] on div "3141: Procurement" at bounding box center [546, 453] width 85 height 16
drag, startPoint x: 584, startPoint y: 442, endPoint x: 474, endPoint y: 440, distance: 110.0
click at [474, 440] on div "Kit 1 3141: Procurement $0.00 $0.00" at bounding box center [815, 462] width 803 height 47
copy div "3141: Procurement"
click at [593, 514] on div "Free exit MF - in ground" at bounding box center [555, 521] width 103 height 16
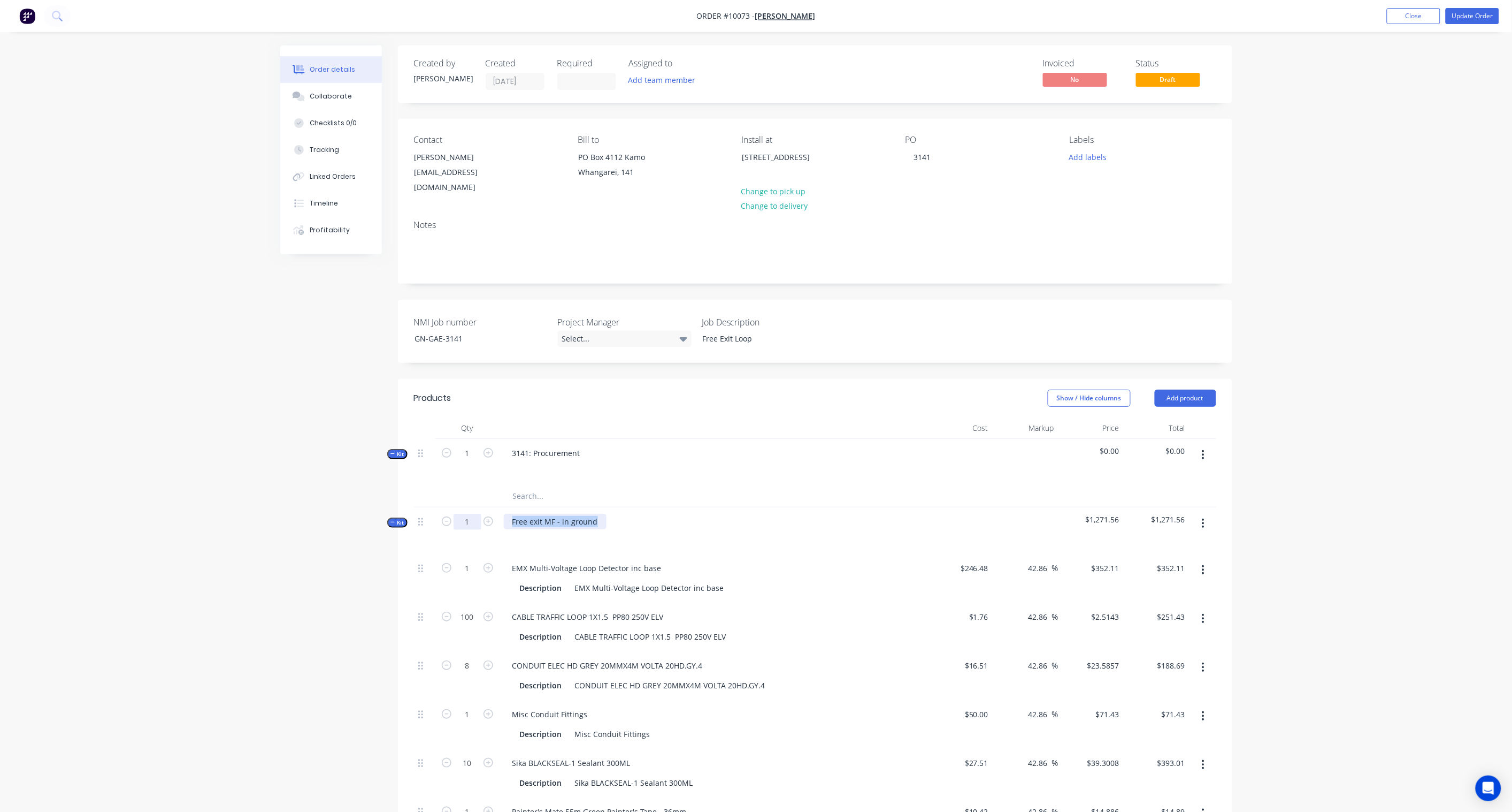
drag, startPoint x: 598, startPoint y: 508, endPoint x: 469, endPoint y: 502, distance: 129.1
click at [469, 507] on div "Kit 1 Free exit MF - in ground $1,271.56 $1,271.56" at bounding box center [815, 530] width 803 height 47
paste div
click at [329, 545] on div "Created by Karl Created 22/09/25 Required Assigned to Add team member Invoiced …" at bounding box center [756, 610] width 952 height 1131
click at [1205, 449] on icon "button" at bounding box center [1203, 455] width 2 height 12
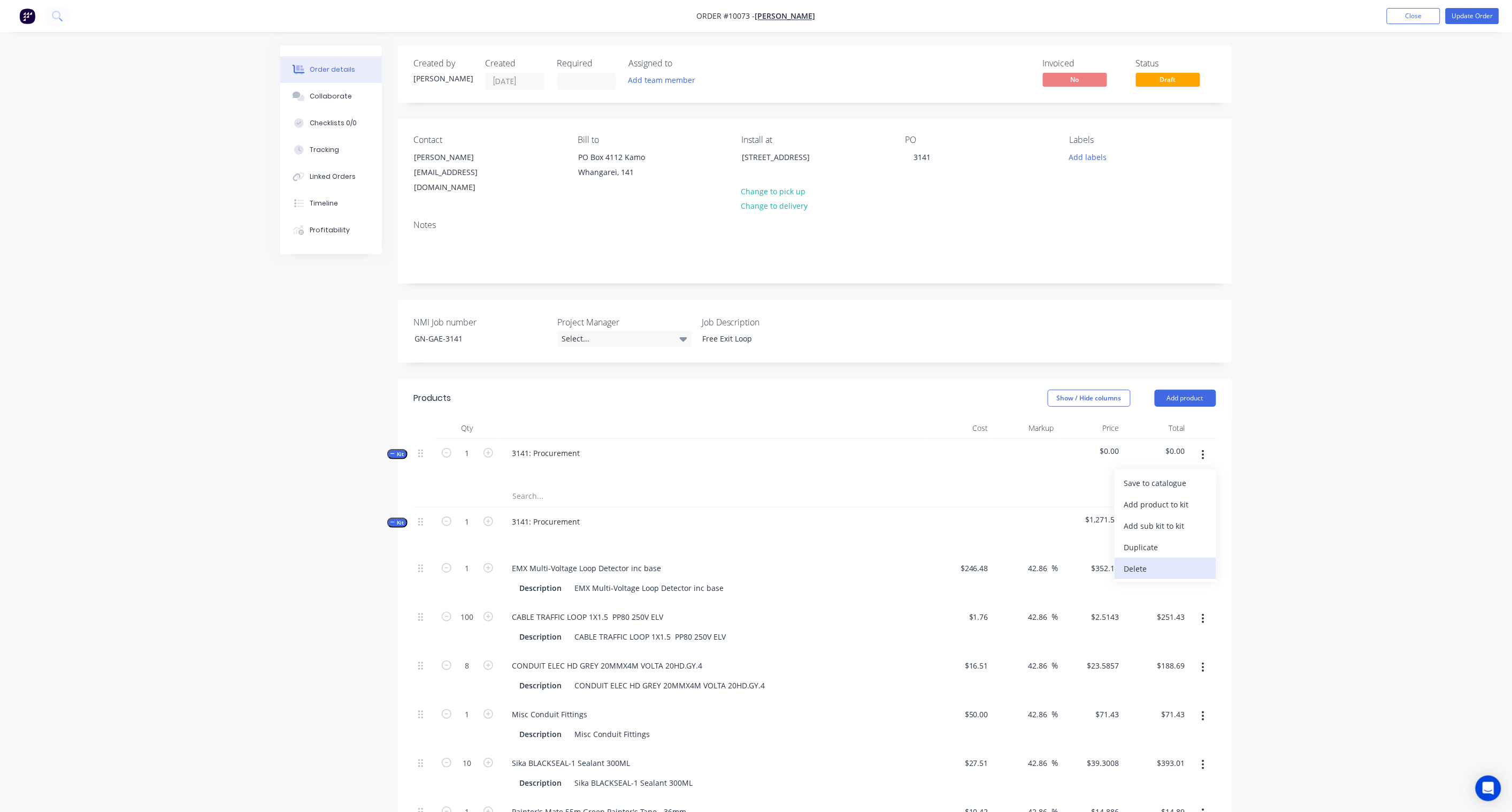
click at [1156, 561] on div "Delete" at bounding box center [1165, 568] width 82 height 16
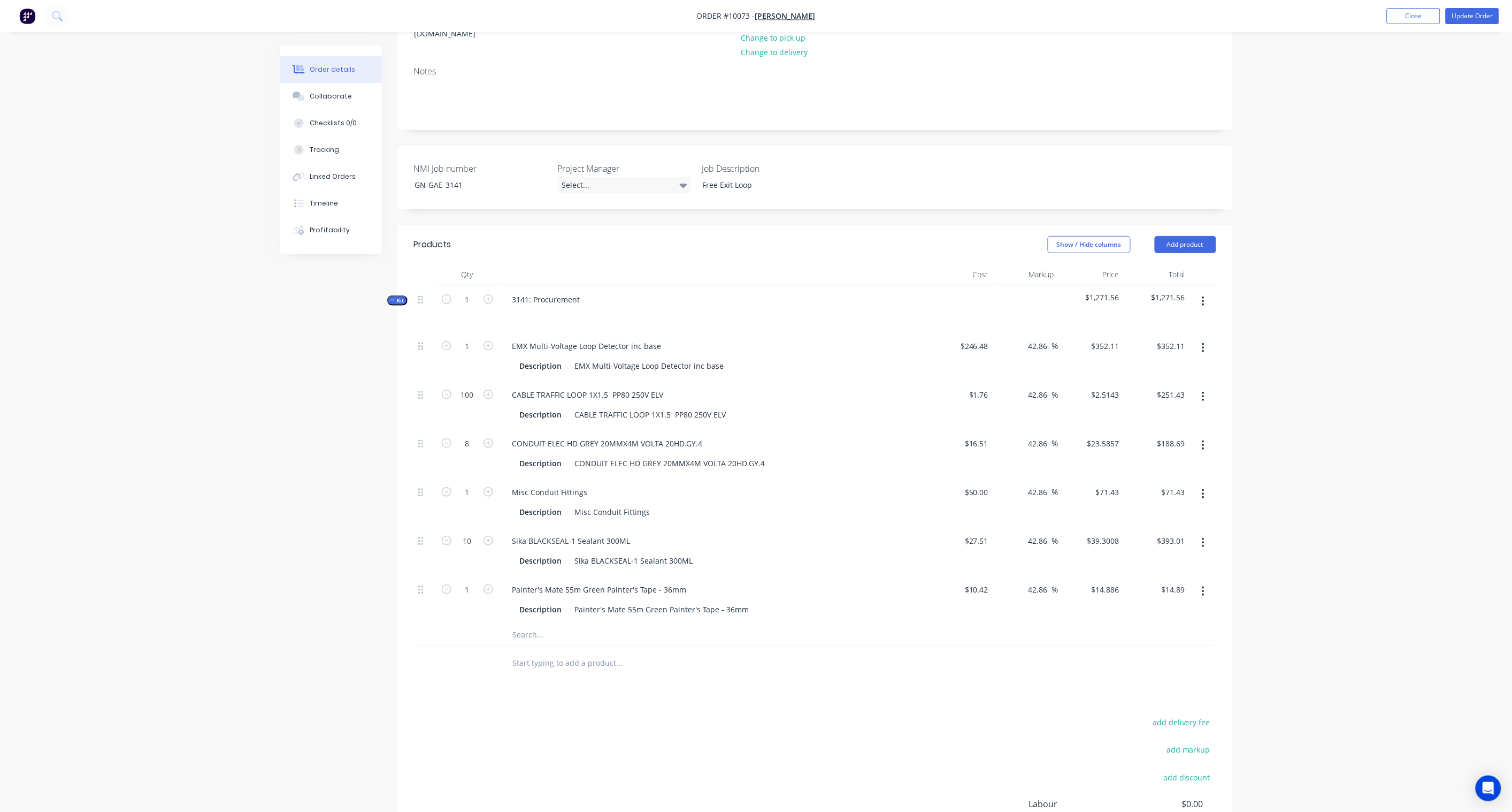
scroll to position [178, 0]
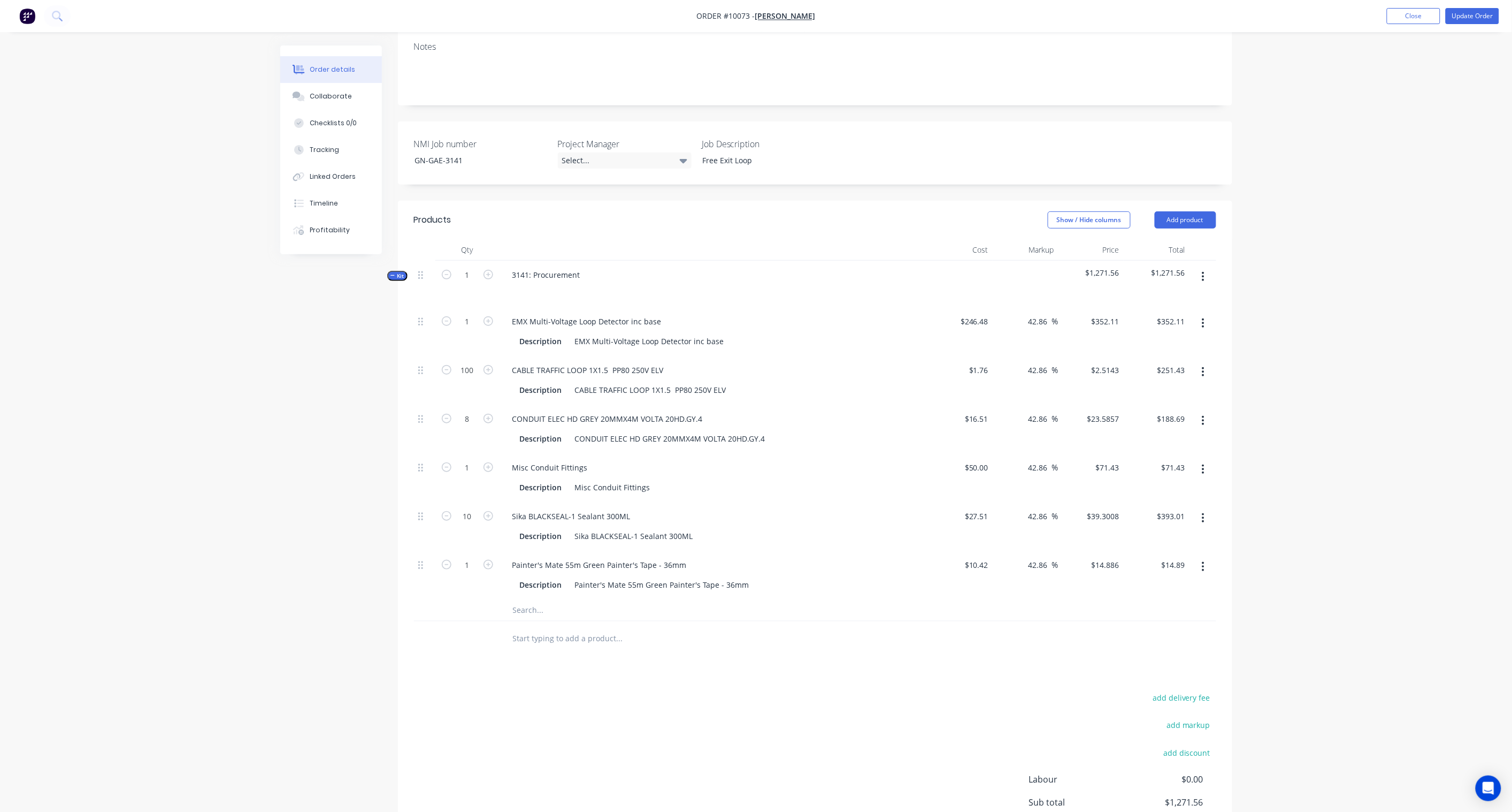
click at [1204, 271] on icon "button" at bounding box center [1203, 277] width 2 height 12
click at [1403, 315] on div "Order details Collaborate Checklists 0/0 Tracking Linked Orders Timeline Profit…" at bounding box center [756, 376] width 1512 height 1108
click at [1205, 267] on button "button" at bounding box center [1203, 276] width 26 height 19
click at [1142, 362] on div "Delete" at bounding box center [1165, 369] width 82 height 16
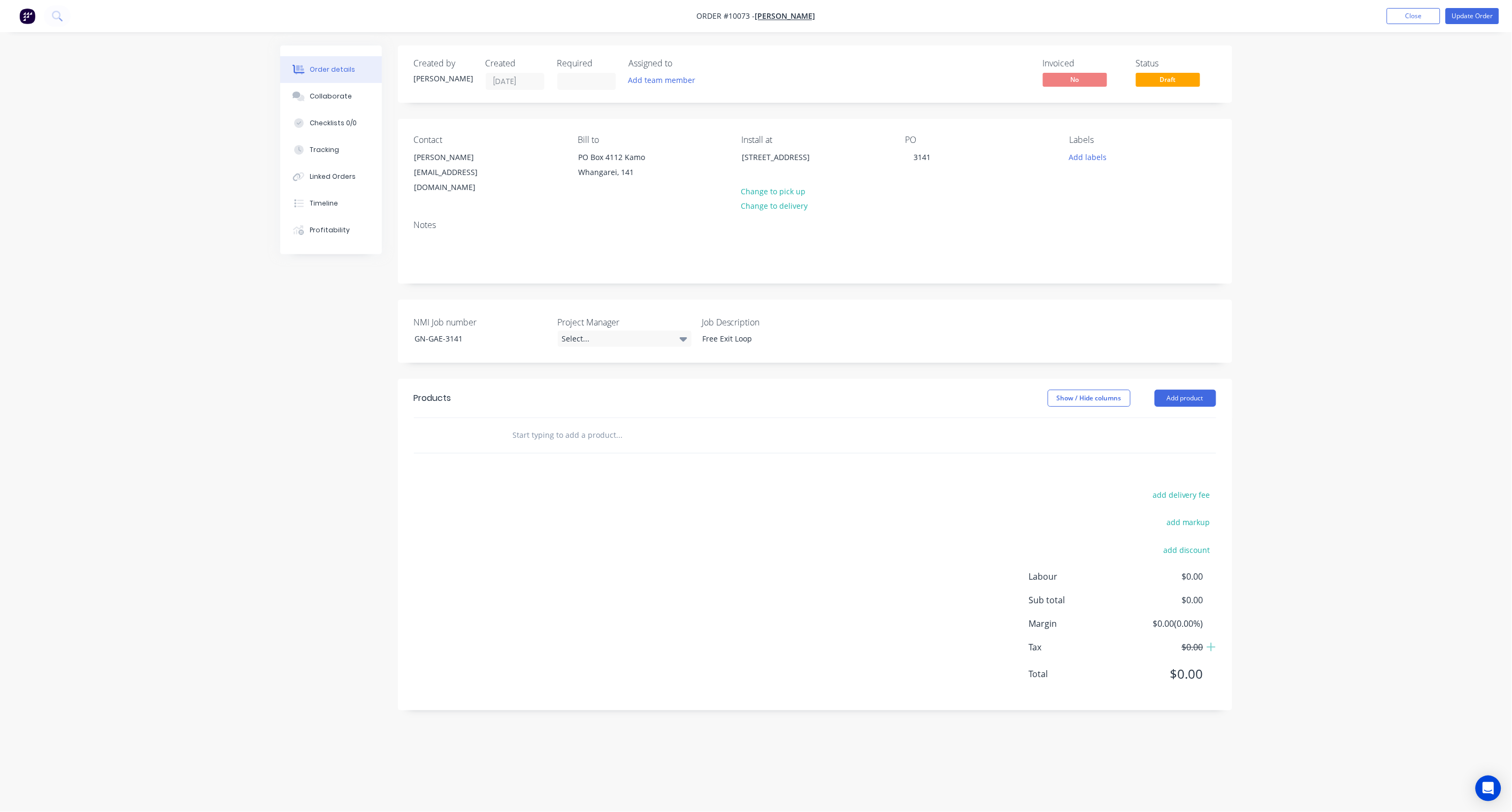
scroll to position [0, 0]
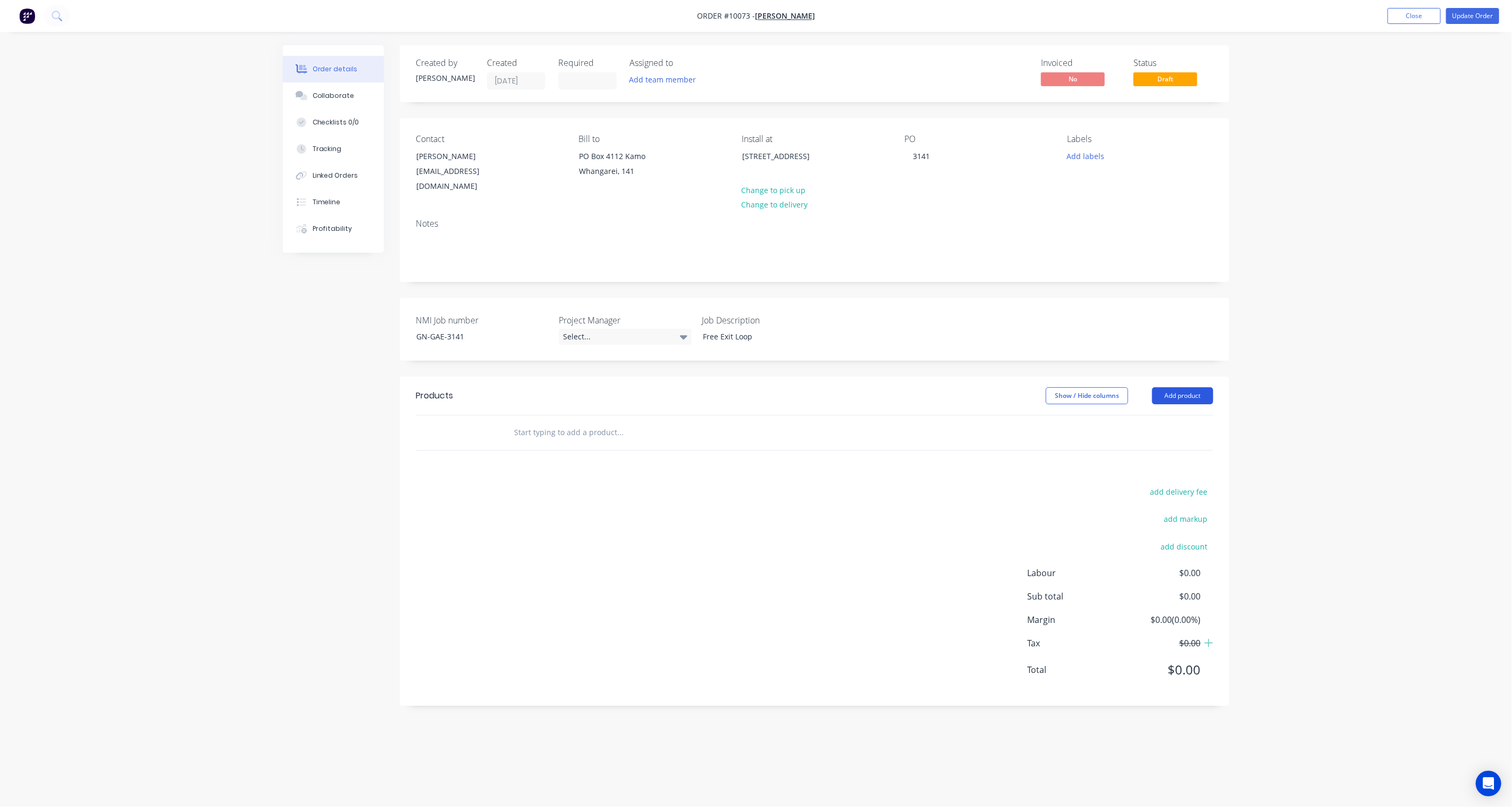
click at [1190, 387] on button "Add product" at bounding box center [1182, 395] width 61 height 17
click at [1157, 458] on div "Product Kit" at bounding box center [1163, 465] width 82 height 16
click at [1148, 436] on div "Standard pricing" at bounding box center [1163, 444] width 82 height 16
click at [525, 443] on div at bounding box center [539, 450] width 69 height 16
click at [487, 600] on div "add delivery fee add markup add discount Labour $0.00 Sub total $0.00 Margin $0…" at bounding box center [814, 653] width 798 height 205
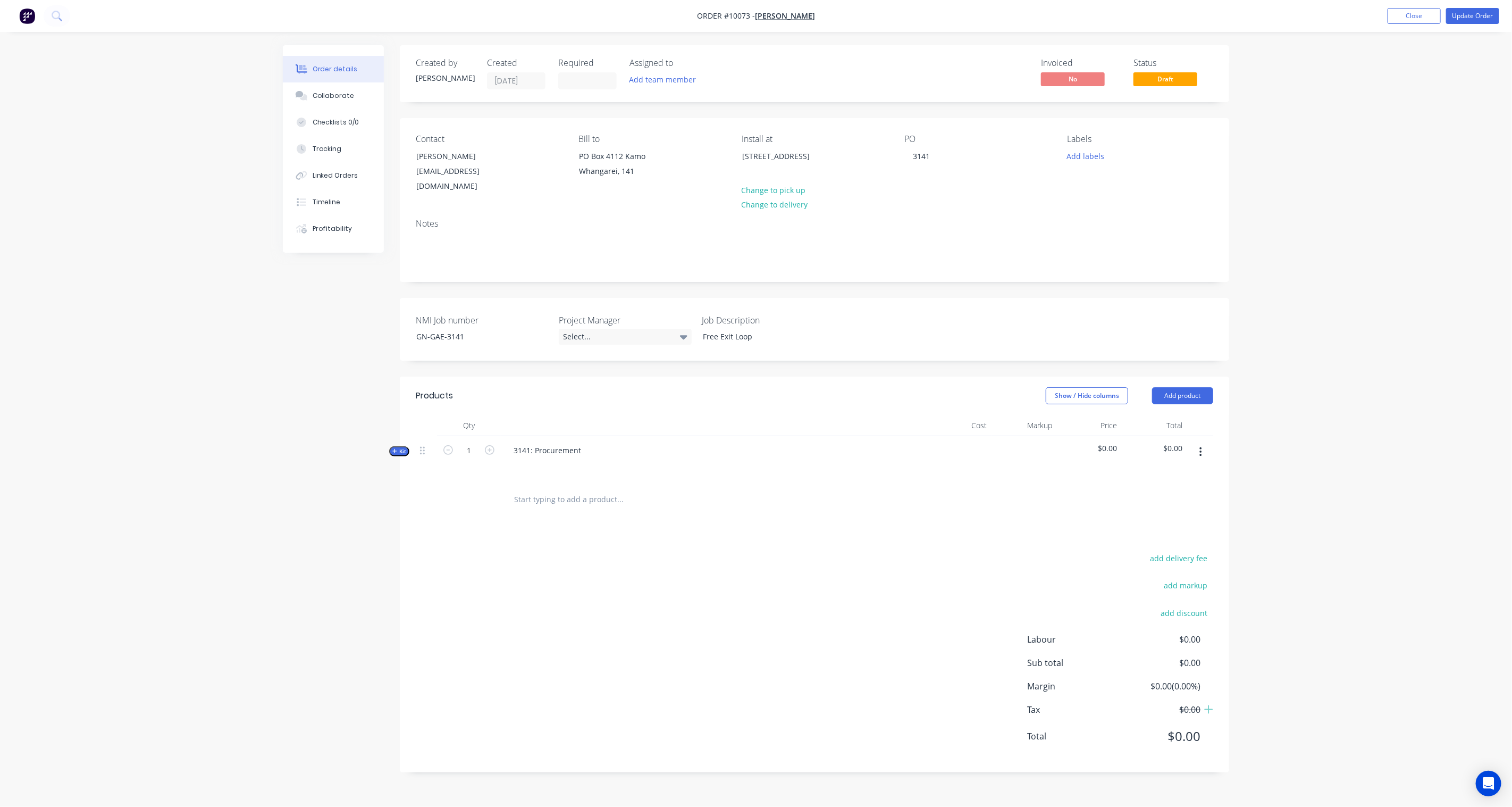
click at [389, 436] on div "Created by Karl Created 22/09/25 Required Assigned to Add team member Invoiced …" at bounding box center [756, 417] width 947 height 743
click at [399, 448] on span "Kit" at bounding box center [399, 452] width 14 height 8
click at [1201, 448] on icon "button" at bounding box center [1200, 453] width 2 height 10
click at [1178, 515] on div "Add sub kit to kit" at bounding box center [1163, 522] width 82 height 16
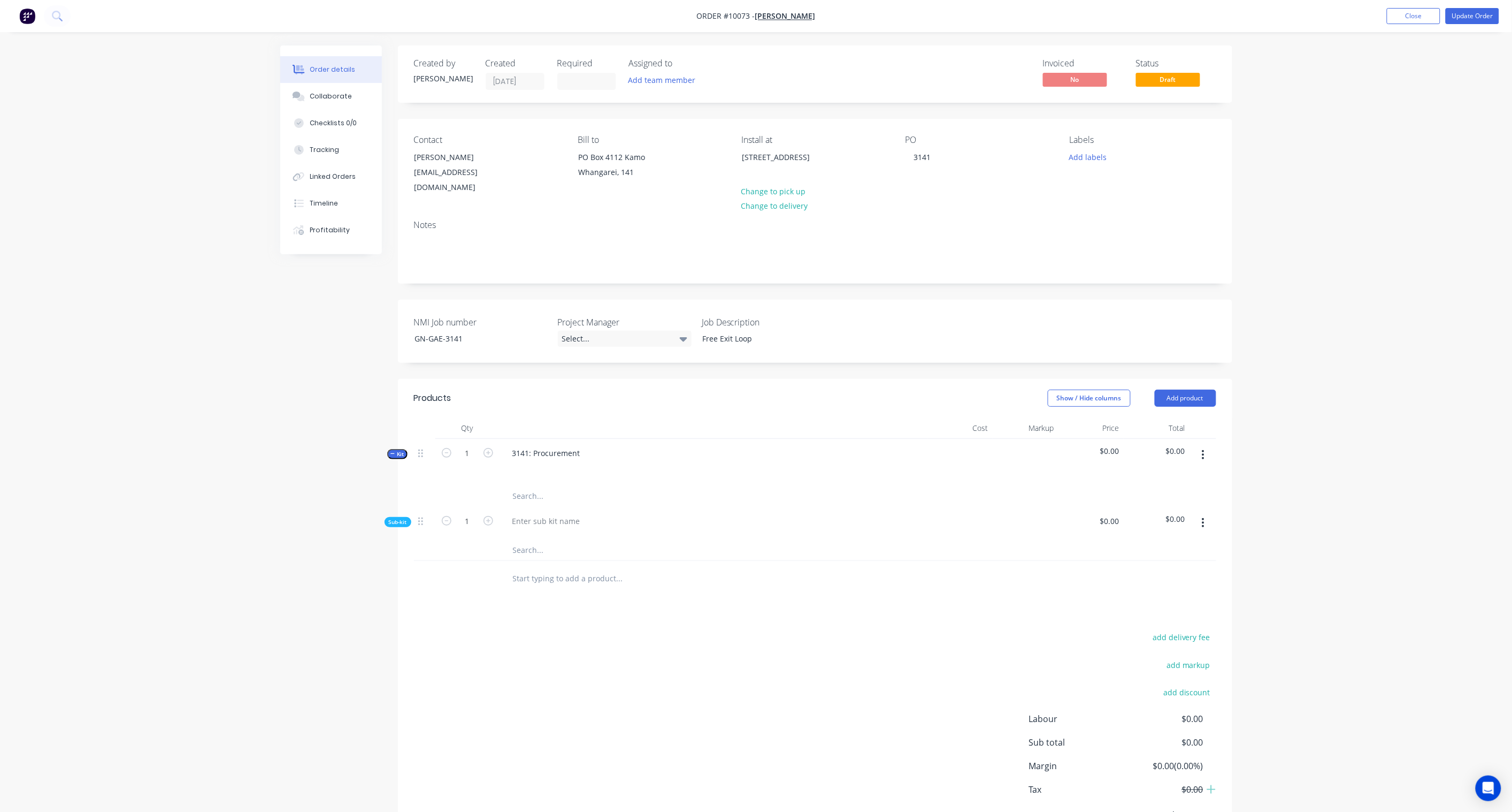
click at [547, 517] on div at bounding box center [714, 523] width 428 height 33
click at [549, 513] on div at bounding box center [546, 520] width 85 height 16
click at [361, 530] on div "Created by Karl Created 22/09/25 Required Assigned to Add team member Invoiced …" at bounding box center [756, 457] width 952 height 824
click at [1207, 516] on button "button" at bounding box center [1203, 522] width 26 height 19
click at [1173, 544] on div "Add product to kit" at bounding box center [1165, 551] width 82 height 16
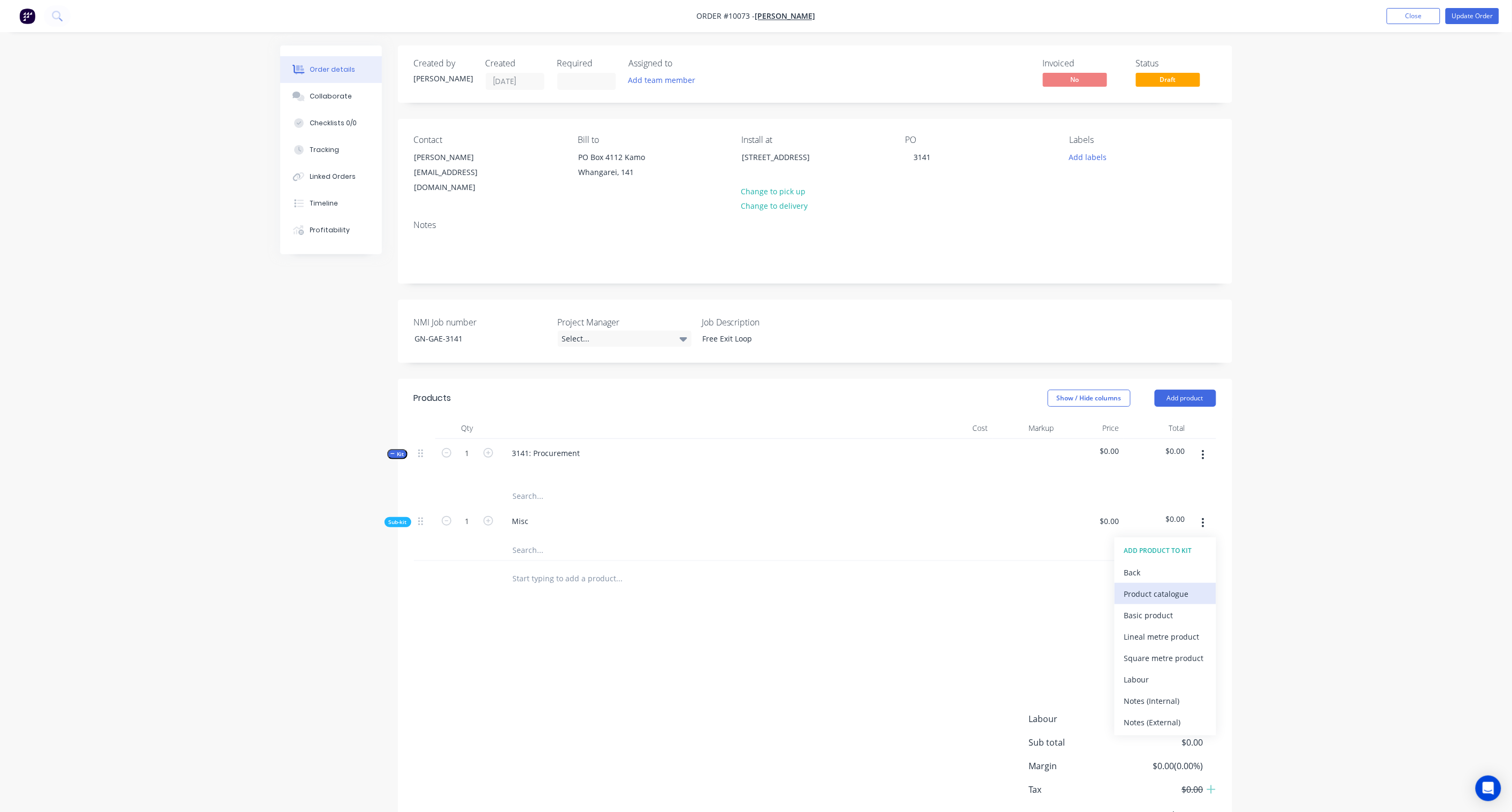
click at [1174, 586] on div "Product catalogue" at bounding box center [1165, 594] width 82 height 16
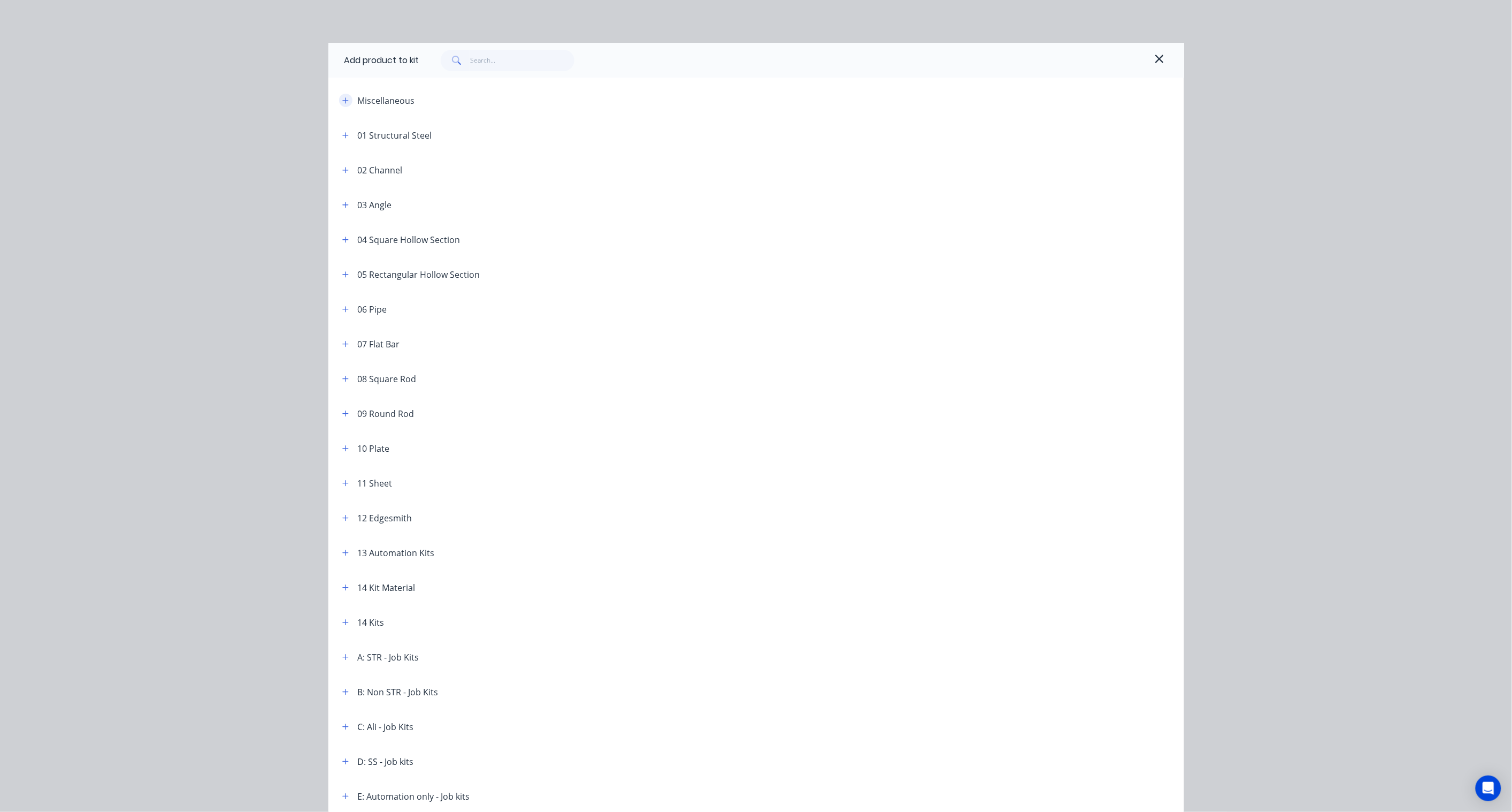
click at [339, 102] on button "button" at bounding box center [346, 100] width 13 height 13
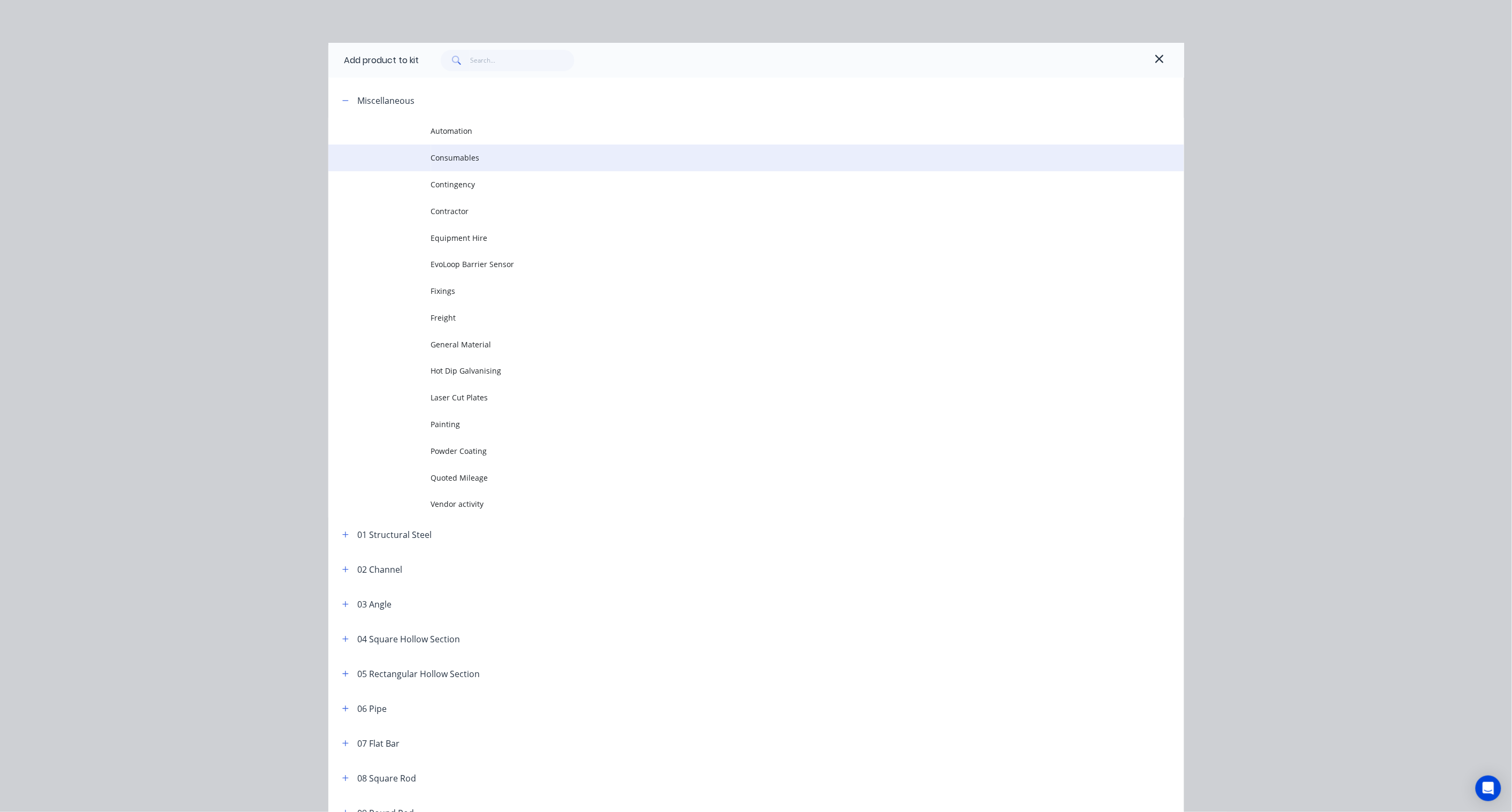
click at [461, 157] on span "Consumables" at bounding box center [733, 158] width 602 height 12
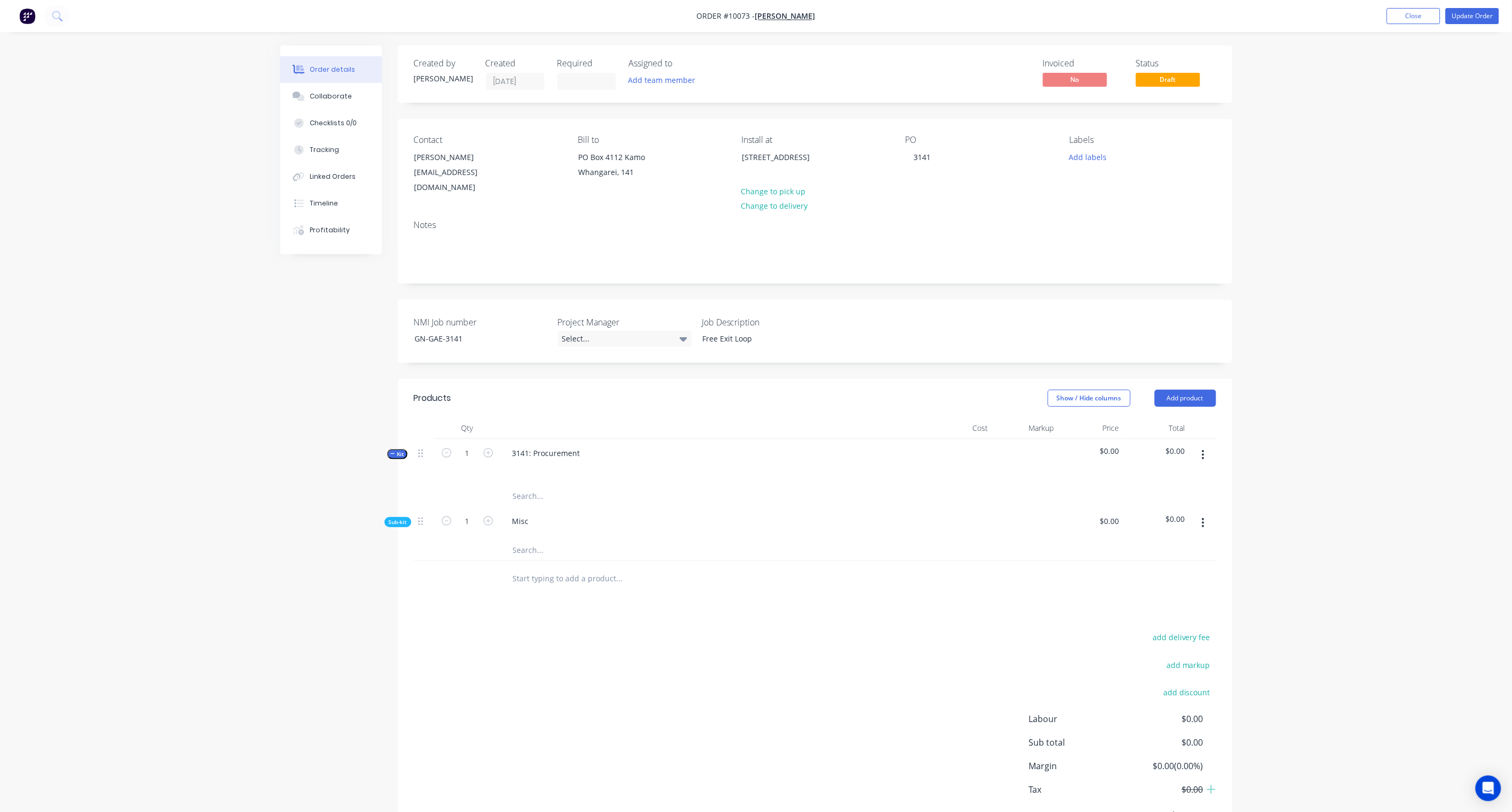
click at [400, 518] on span "Sub-kit" at bounding box center [398, 522] width 18 height 8
click at [397, 518] on div "Created by Karl Created 22/09/25 Required Assigned to Add team member Invoiced …" at bounding box center [756, 446] width 952 height 801
click at [397, 518] on span "Sub-kit" at bounding box center [398, 522] width 18 height 8
click at [1203, 513] on button "button" at bounding box center [1203, 522] width 26 height 19
click at [1161, 544] on div "Add product to kit" at bounding box center [1165, 551] width 82 height 16
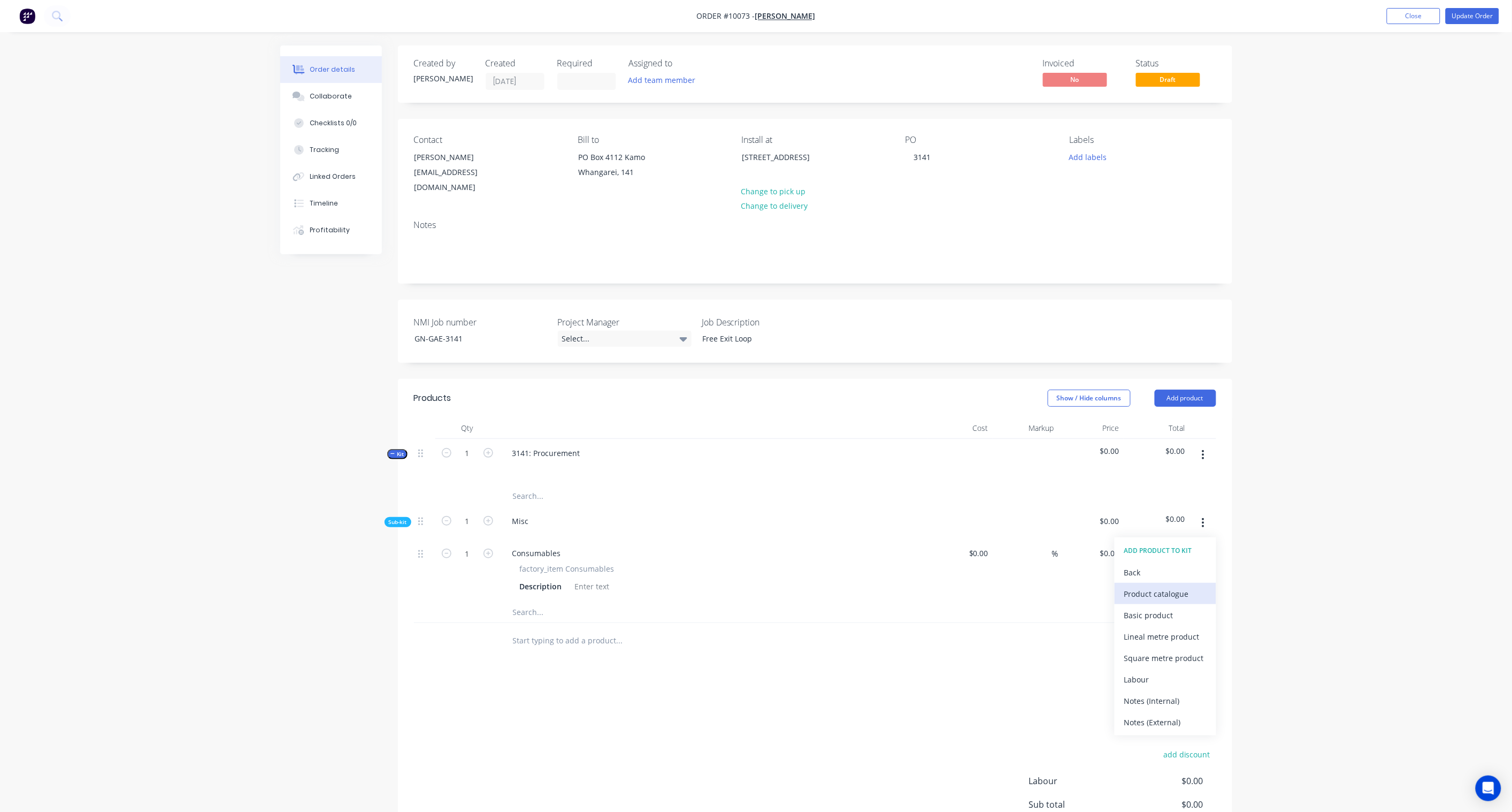
click at [1161, 586] on div "Product catalogue" at bounding box center [1165, 594] width 82 height 16
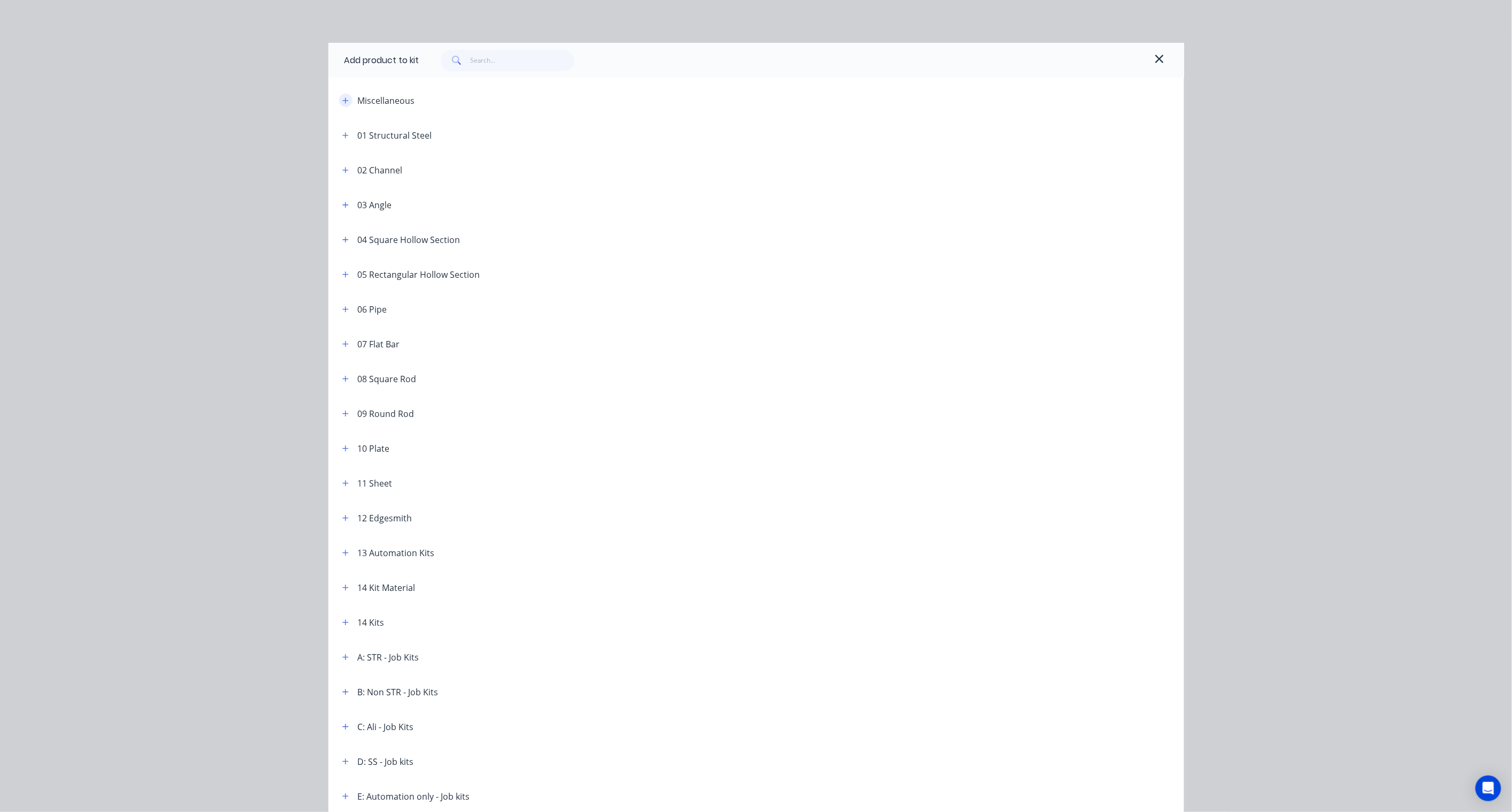
click at [342, 98] on icon "button" at bounding box center [346, 100] width 7 height 7
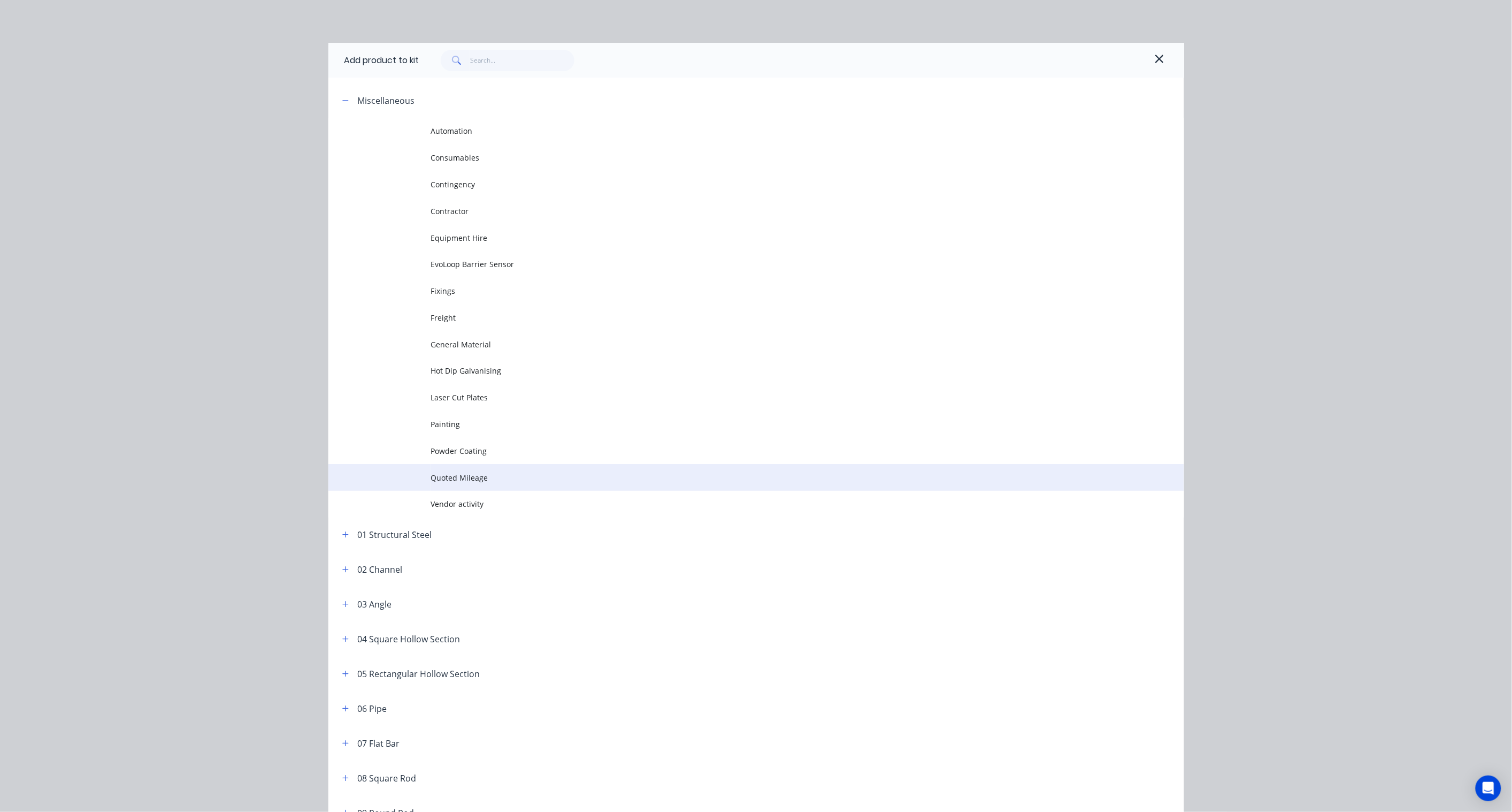
click at [452, 474] on span "Quoted Mileage" at bounding box center [733, 478] width 602 height 12
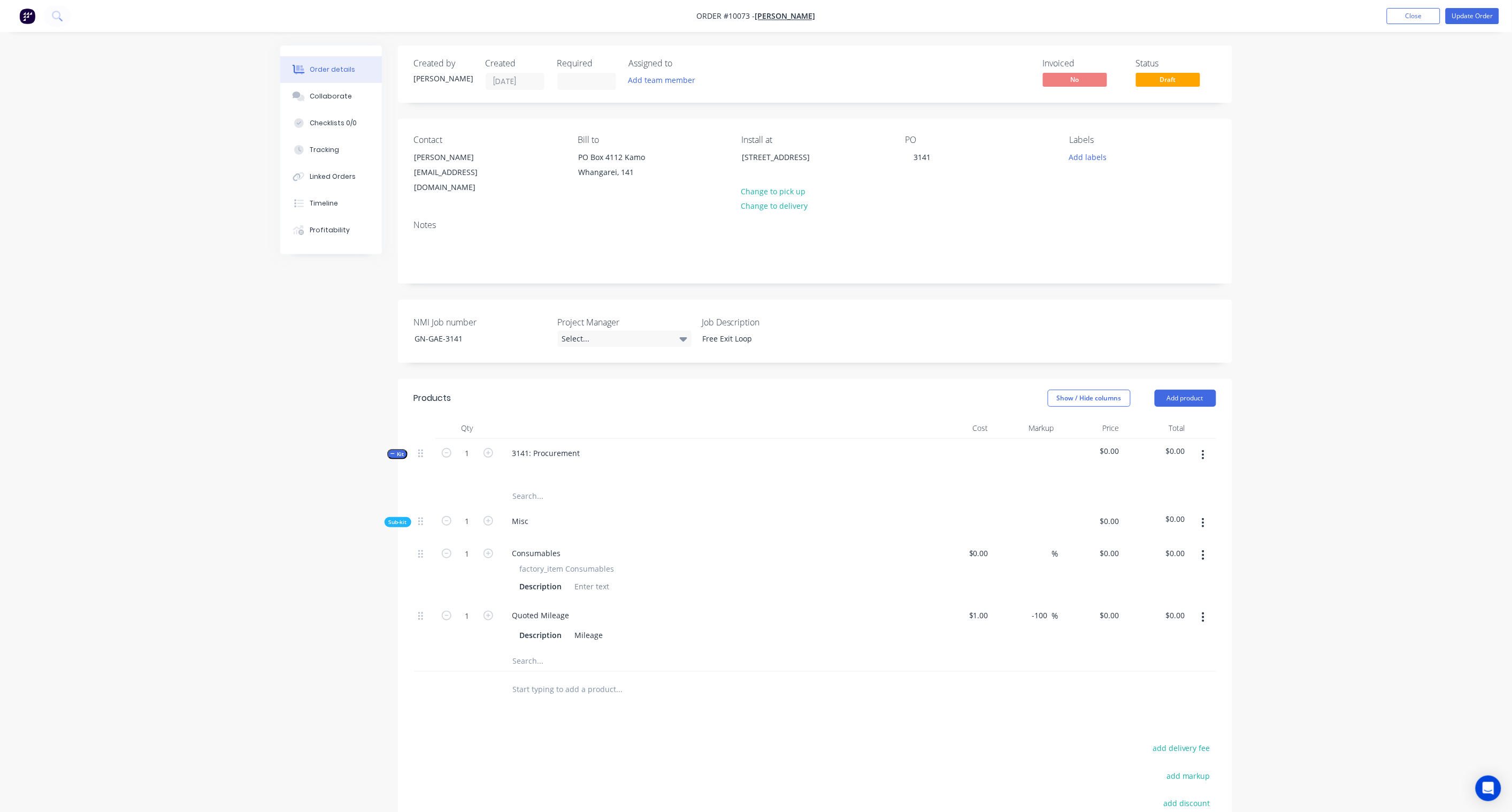
click at [1206, 446] on button "button" at bounding box center [1203, 455] width 26 height 19
click at [1164, 518] on div "Add sub kit to kit" at bounding box center [1165, 525] width 82 height 16
click at [1199, 678] on button "button" at bounding box center [1203, 687] width 26 height 19
click at [1149, 729] on div "Delete" at bounding box center [1165, 736] width 82 height 16
click at [1203, 613] on icon "button" at bounding box center [1203, 618] width 2 height 10
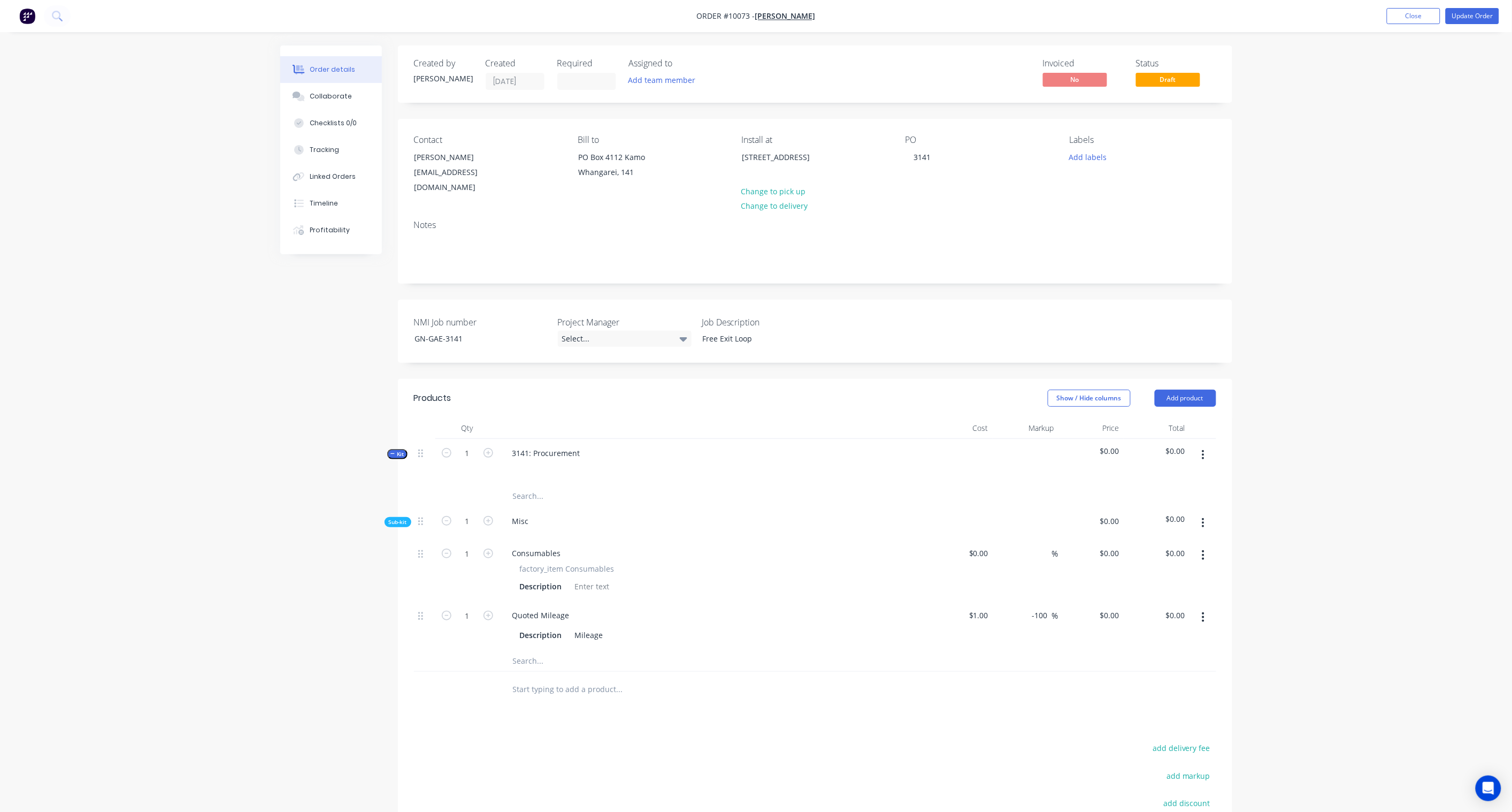
click at [1263, 581] on div "Order details Collaborate Checklists 0/0 Tracking Linked Orders Timeline Profit…" at bounding box center [756, 489] width 1512 height 979
click at [1206, 446] on button "button" at bounding box center [1203, 455] width 26 height 19
click at [1261, 464] on div "Order details Collaborate Checklists 0/0 Tracking Linked Orders Timeline Profit…" at bounding box center [756, 489] width 1512 height 979
click at [1207, 393] on button "Add product" at bounding box center [1185, 398] width 62 height 17
click at [1170, 460] on div "Product Kit" at bounding box center [1165, 468] width 82 height 16
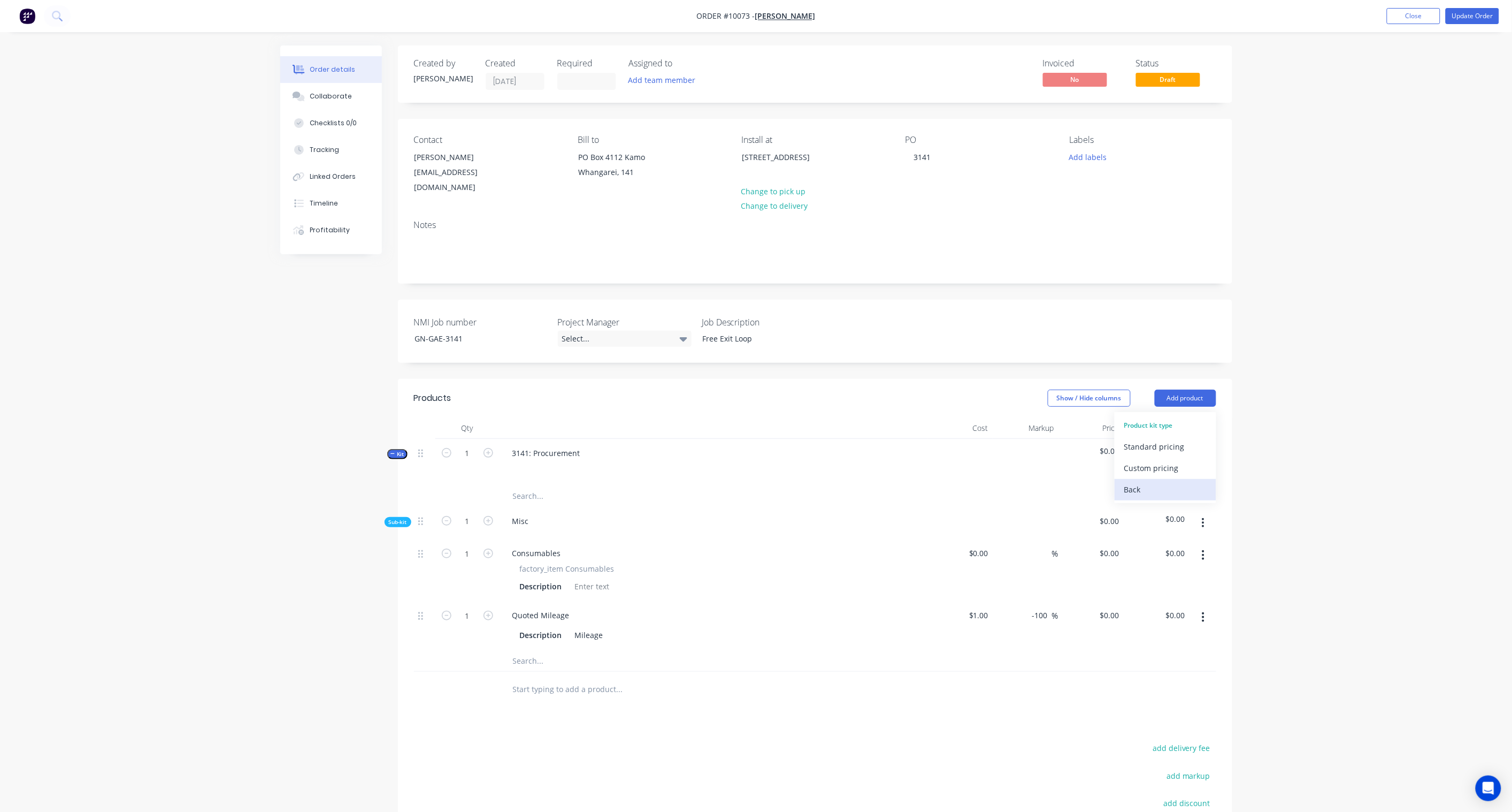
click at [1148, 482] on div "Back" at bounding box center [1165, 489] width 82 height 16
click at [1180, 418] on div "Product catalogue" at bounding box center [1165, 425] width 82 height 16
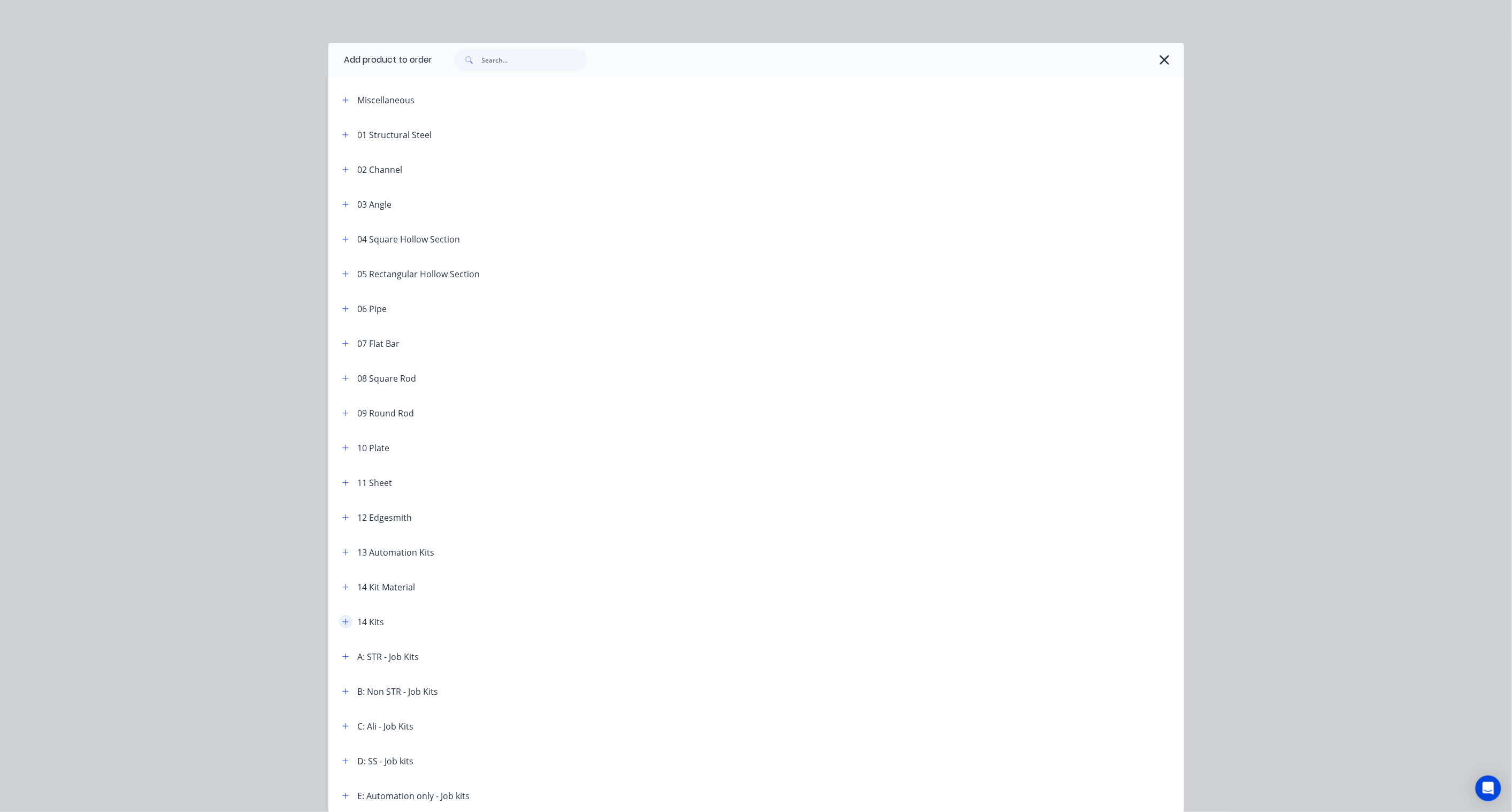
click at [343, 622] on icon "button" at bounding box center [346, 622] width 7 height 7
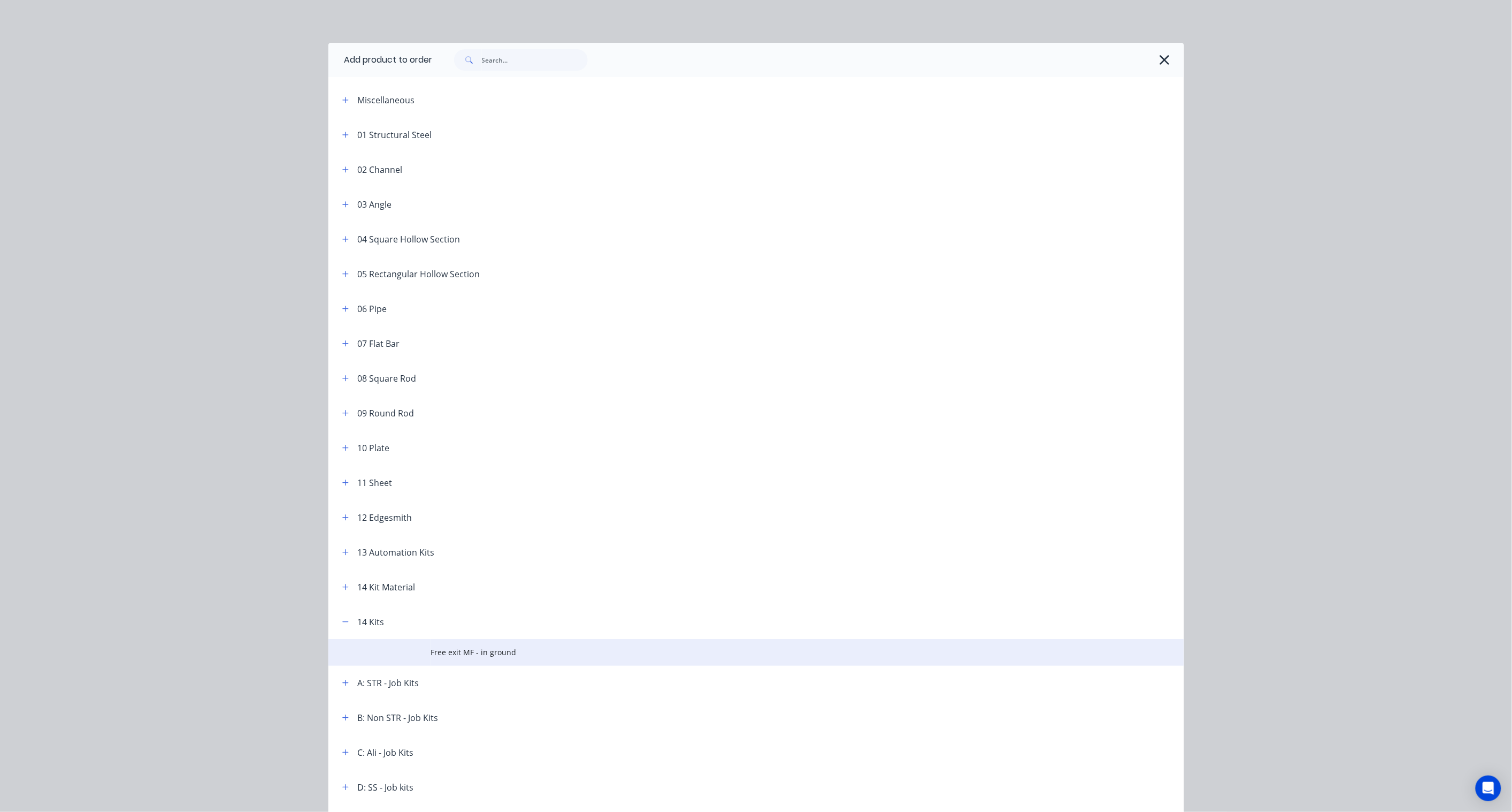
click at [504, 656] on span "Free exit MF - in ground" at bounding box center [733, 652] width 602 height 12
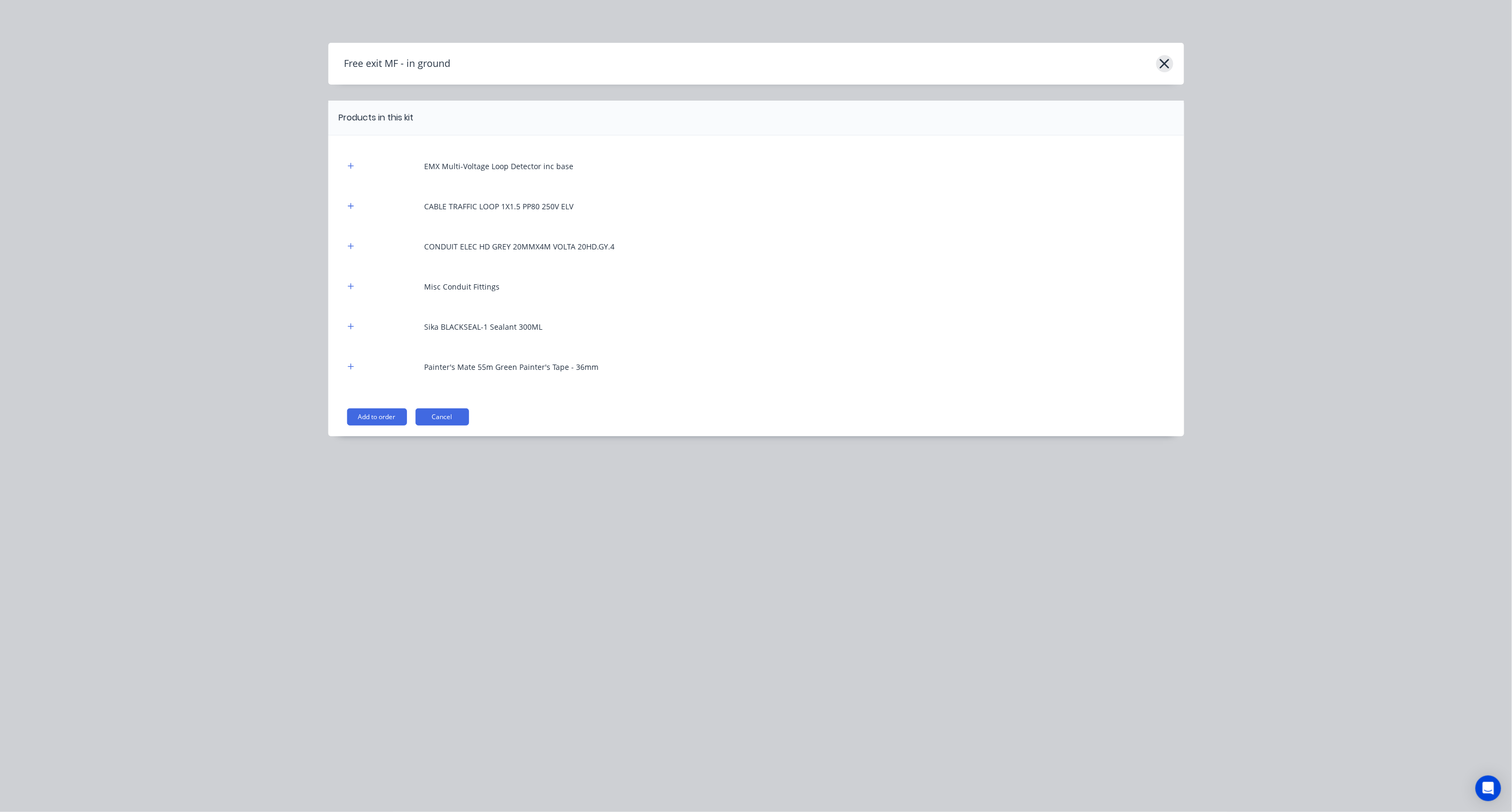
click at [1162, 64] on icon "button" at bounding box center [1165, 63] width 12 height 15
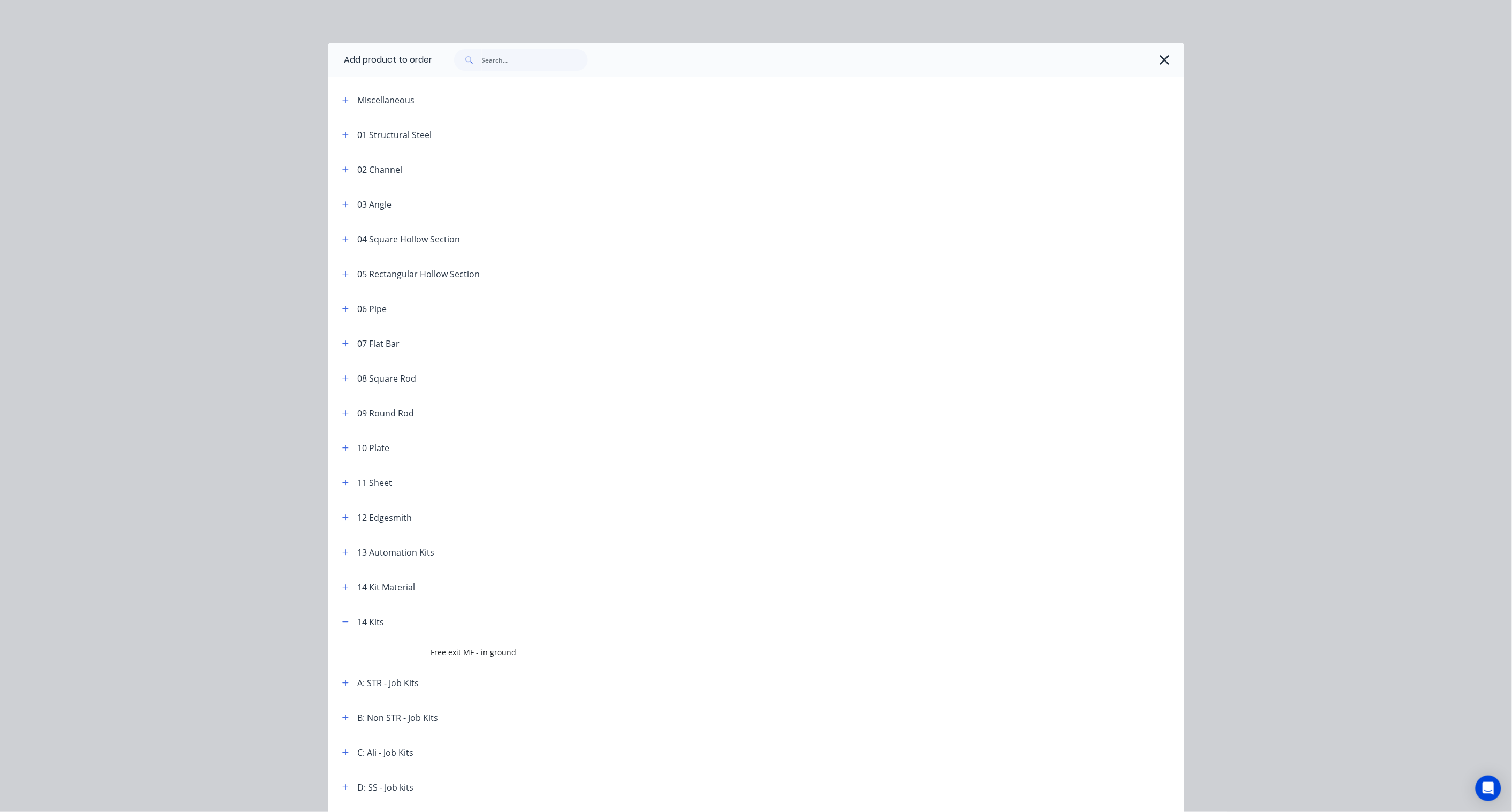
scroll to position [74, 0]
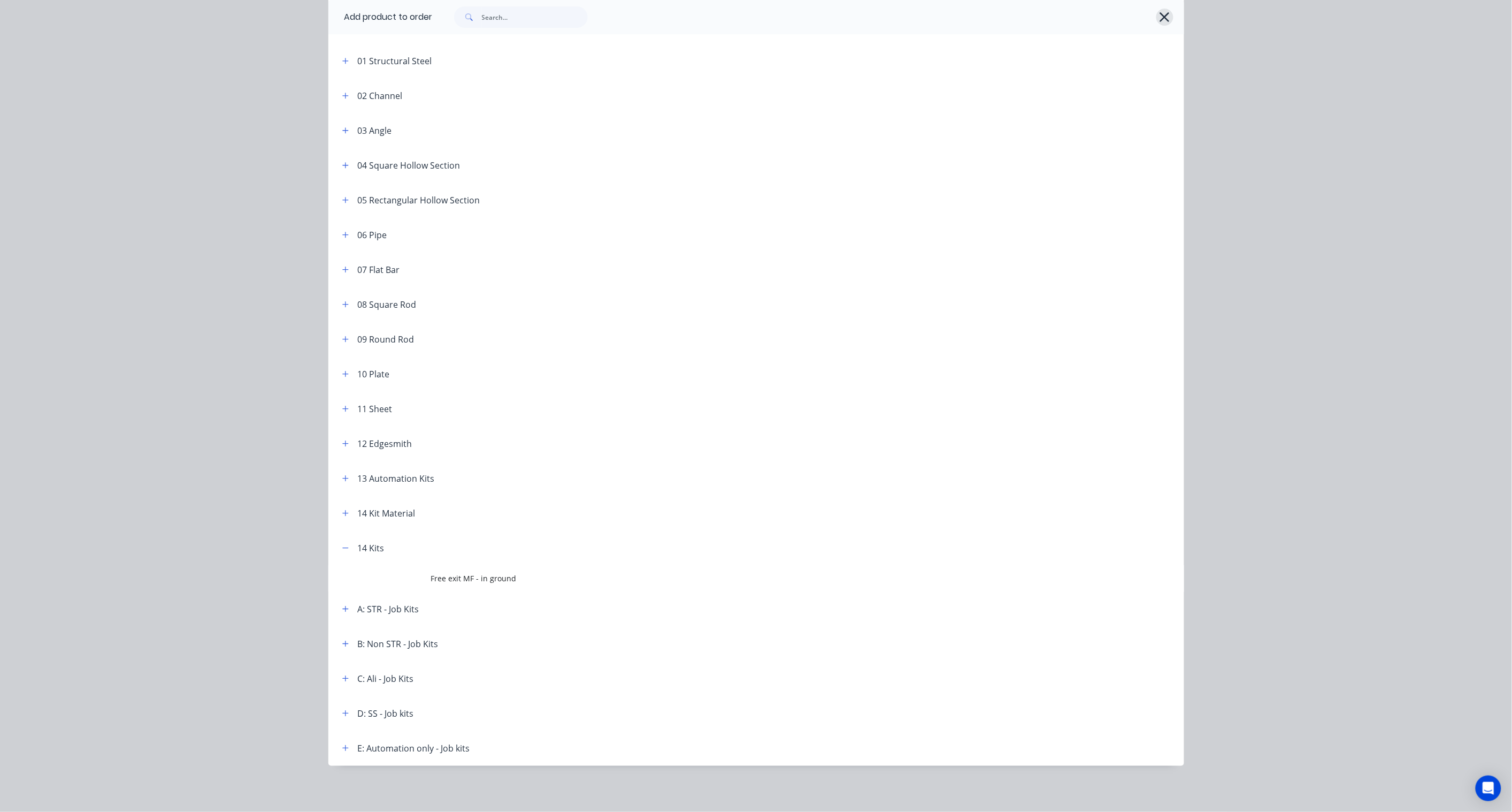
click at [1159, 16] on icon "button" at bounding box center [1165, 17] width 12 height 15
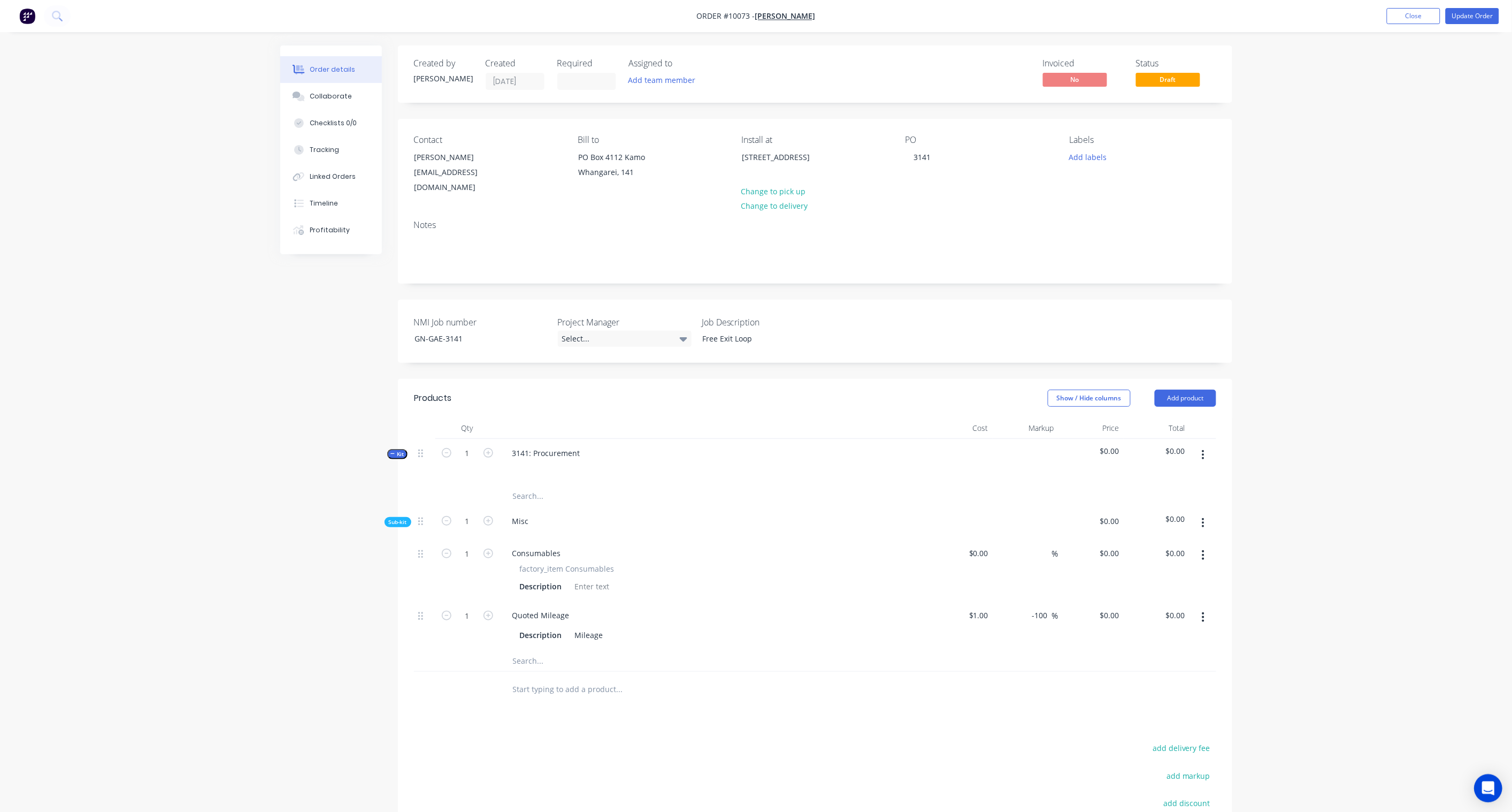
click at [1489, 785] on icon "Open Intercom Messenger" at bounding box center [1488, 788] width 12 height 14
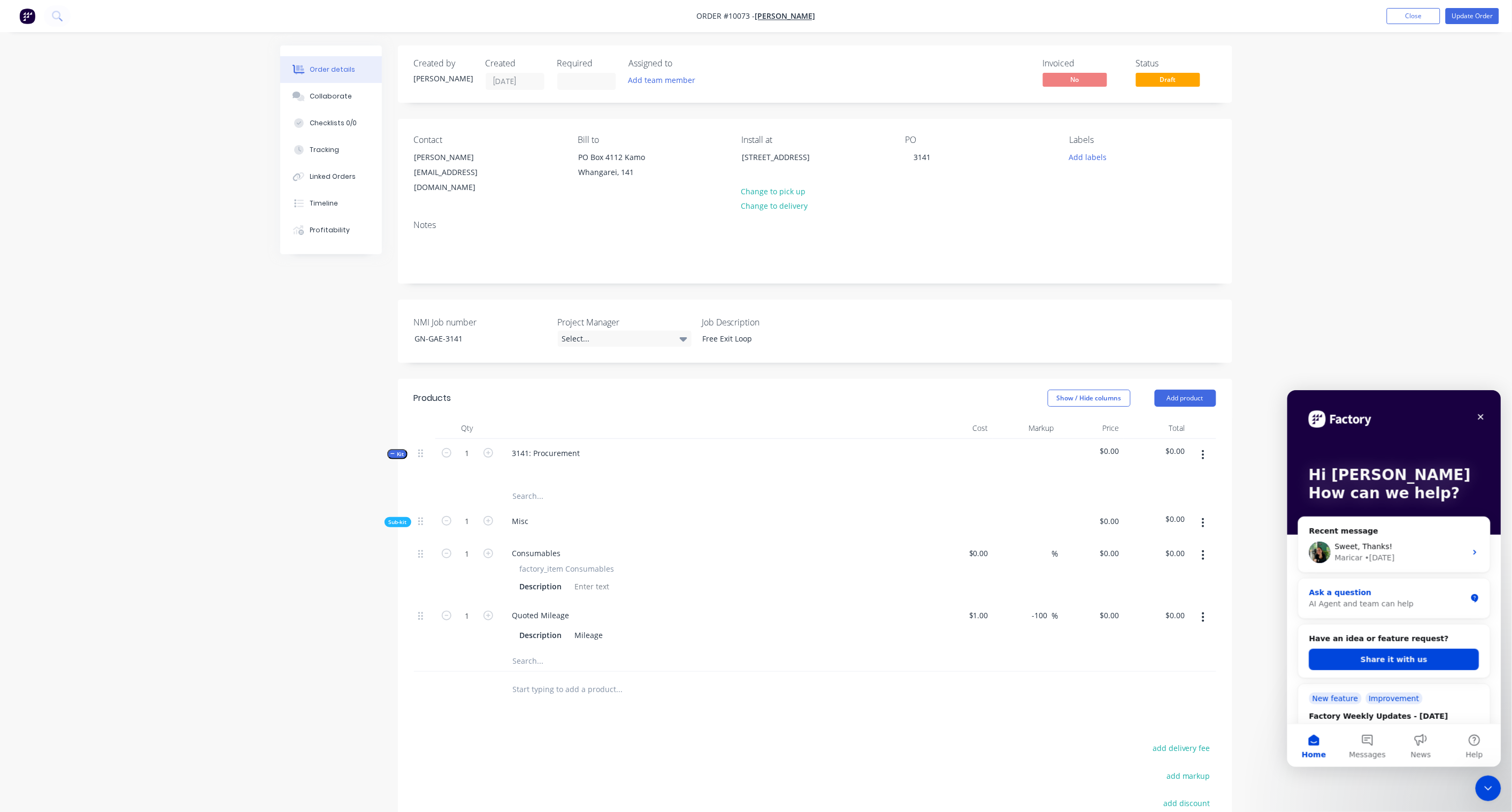
click at [1379, 591] on div "Ask a question" at bounding box center [1387, 592] width 157 height 12
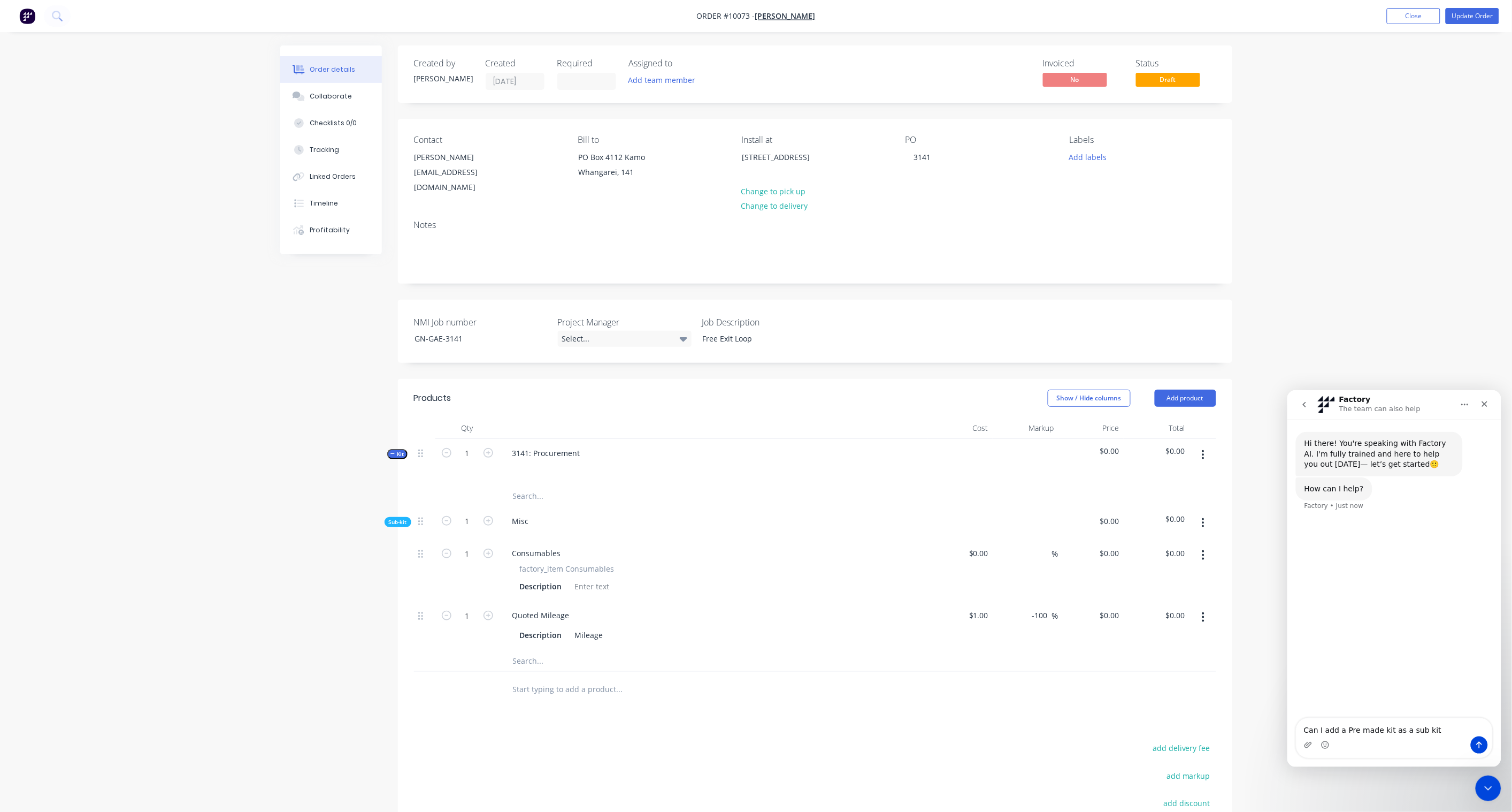
type textarea "Can I add a Pre made kit as a sub kit?"
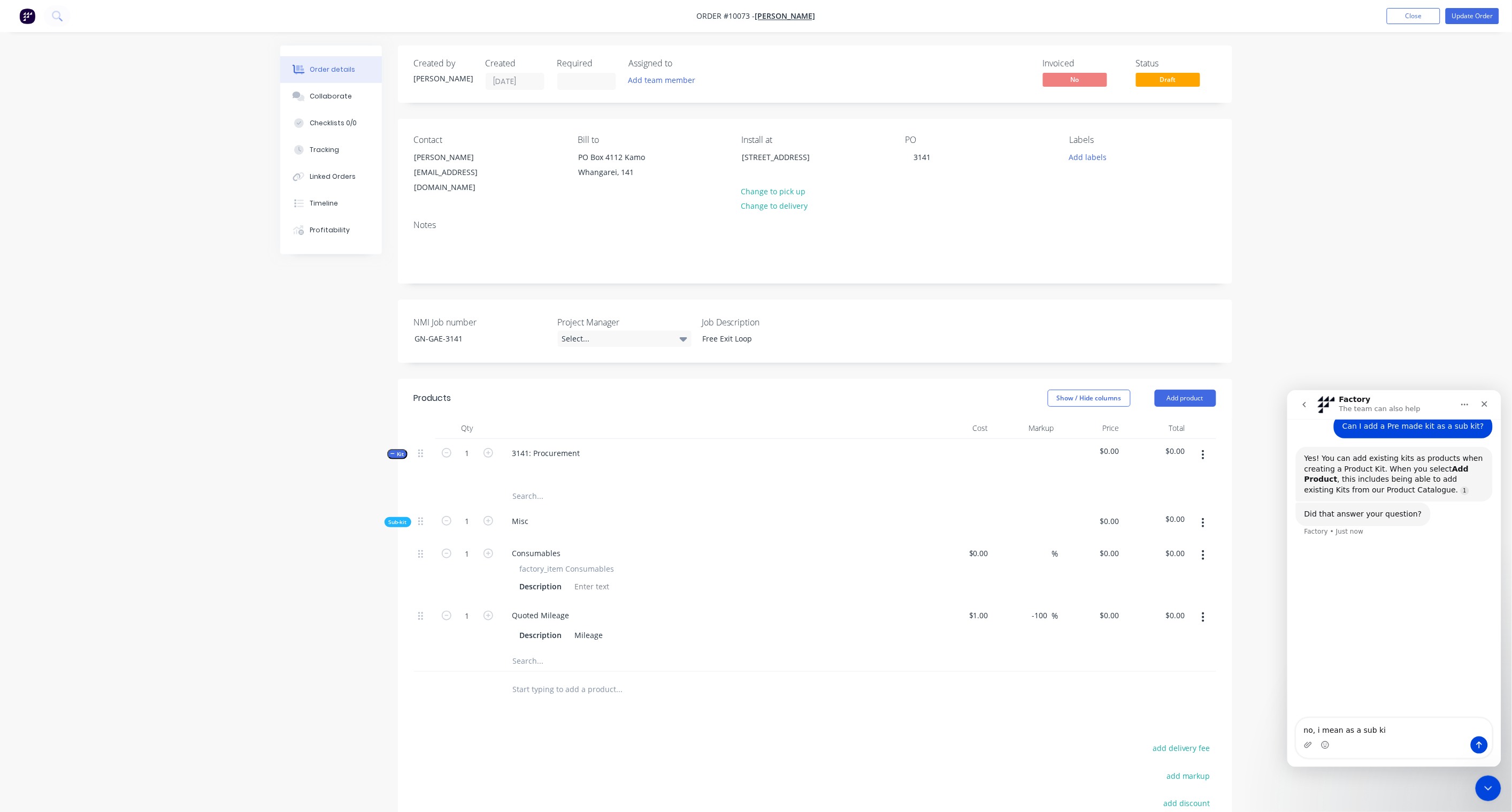
type textarea "no, i mean as a sub kit"
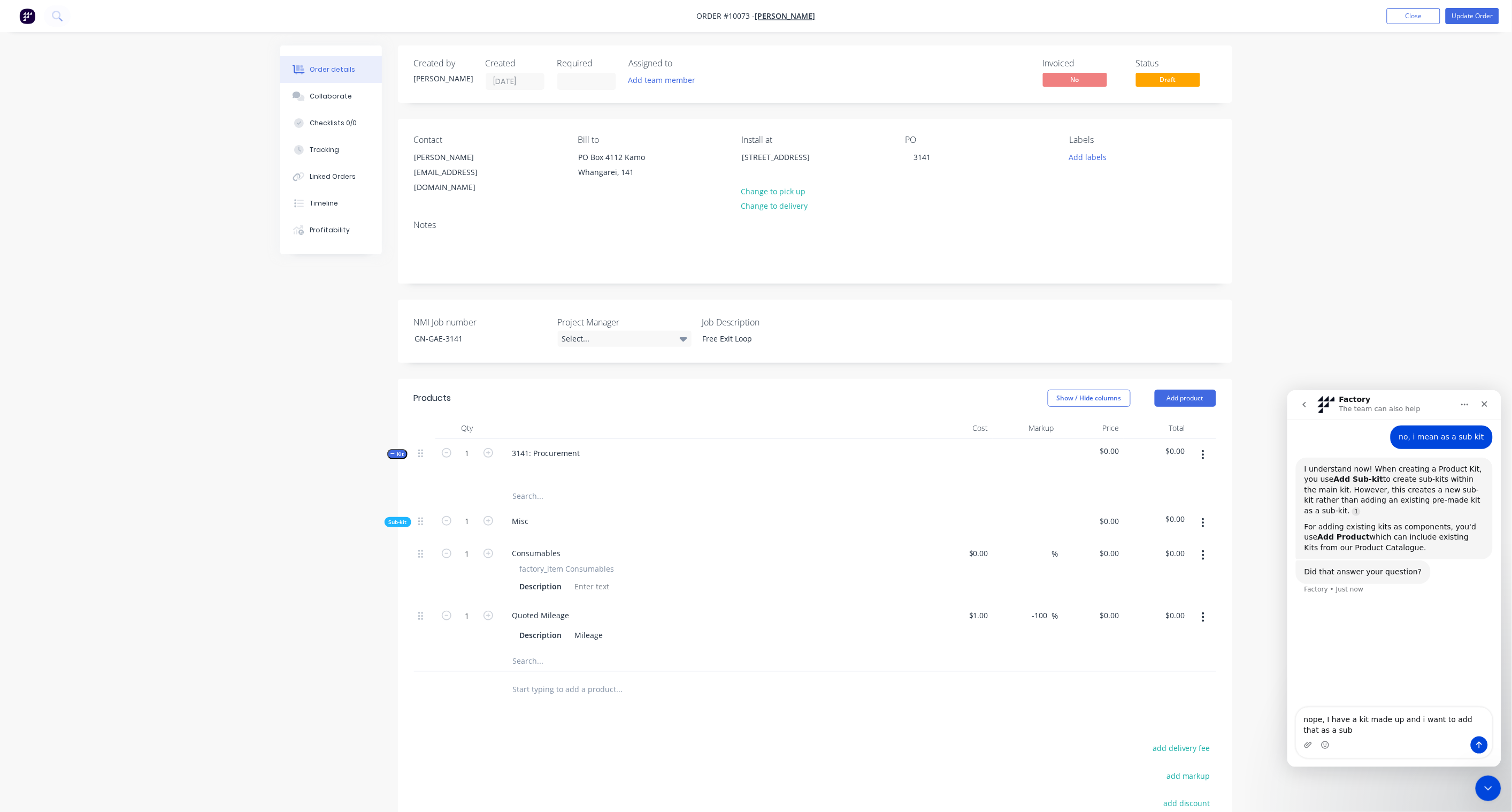
scroll to position [201, 0]
type textarea "nope, I have a kit made up and i want to add that as a sub kit to my job. can't…"
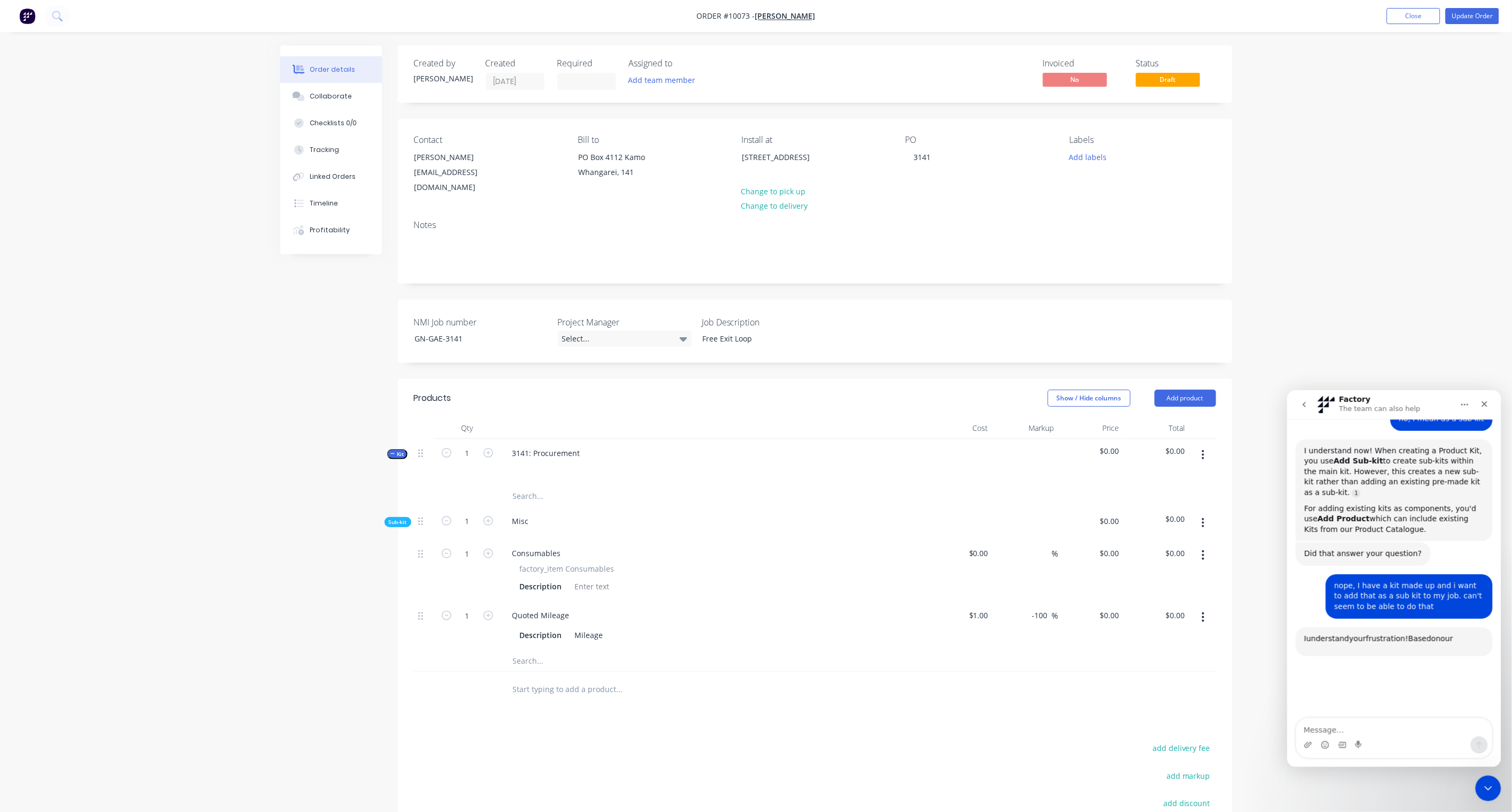
scroll to position [368, 0]
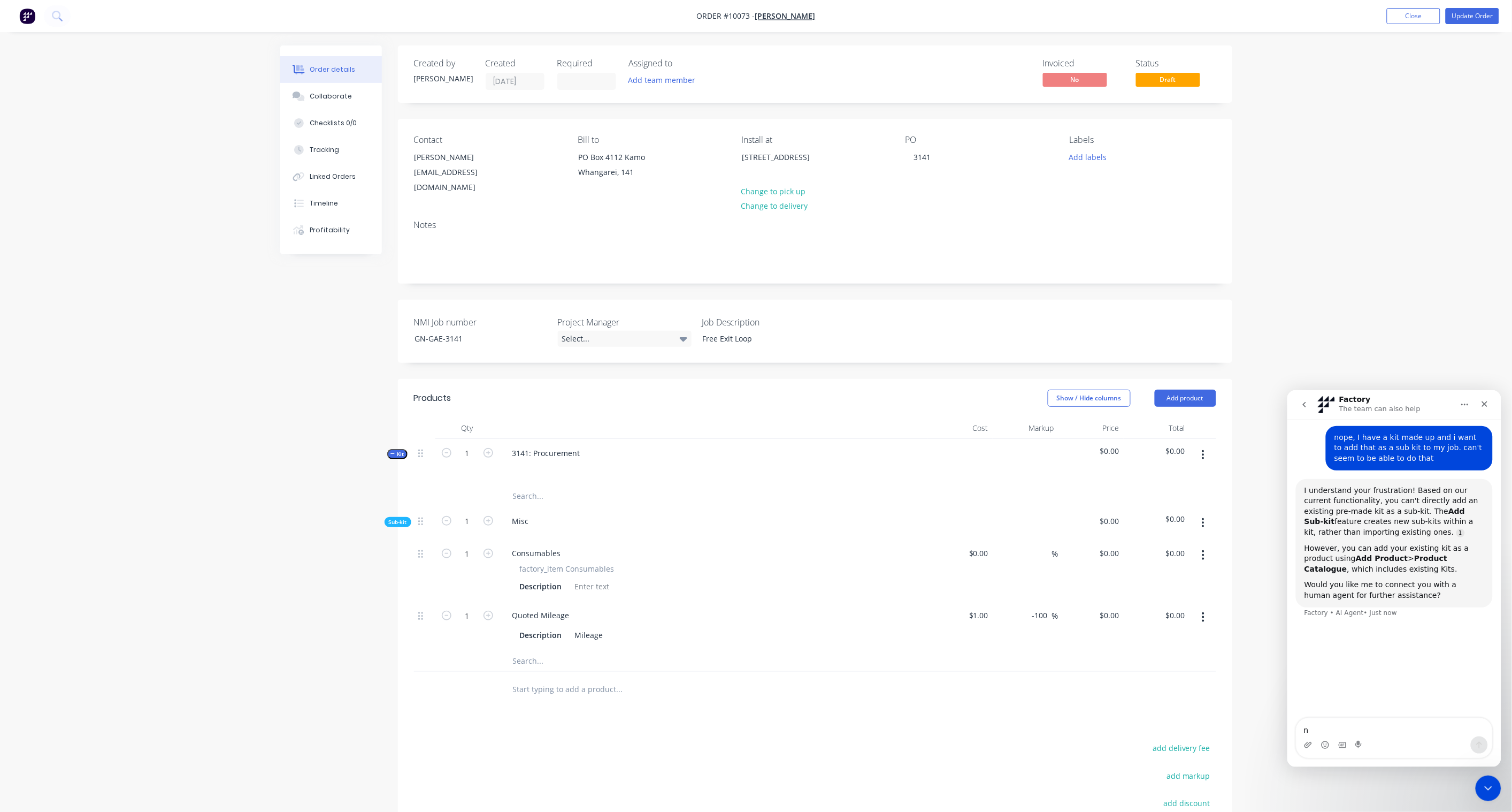
type textarea "no"
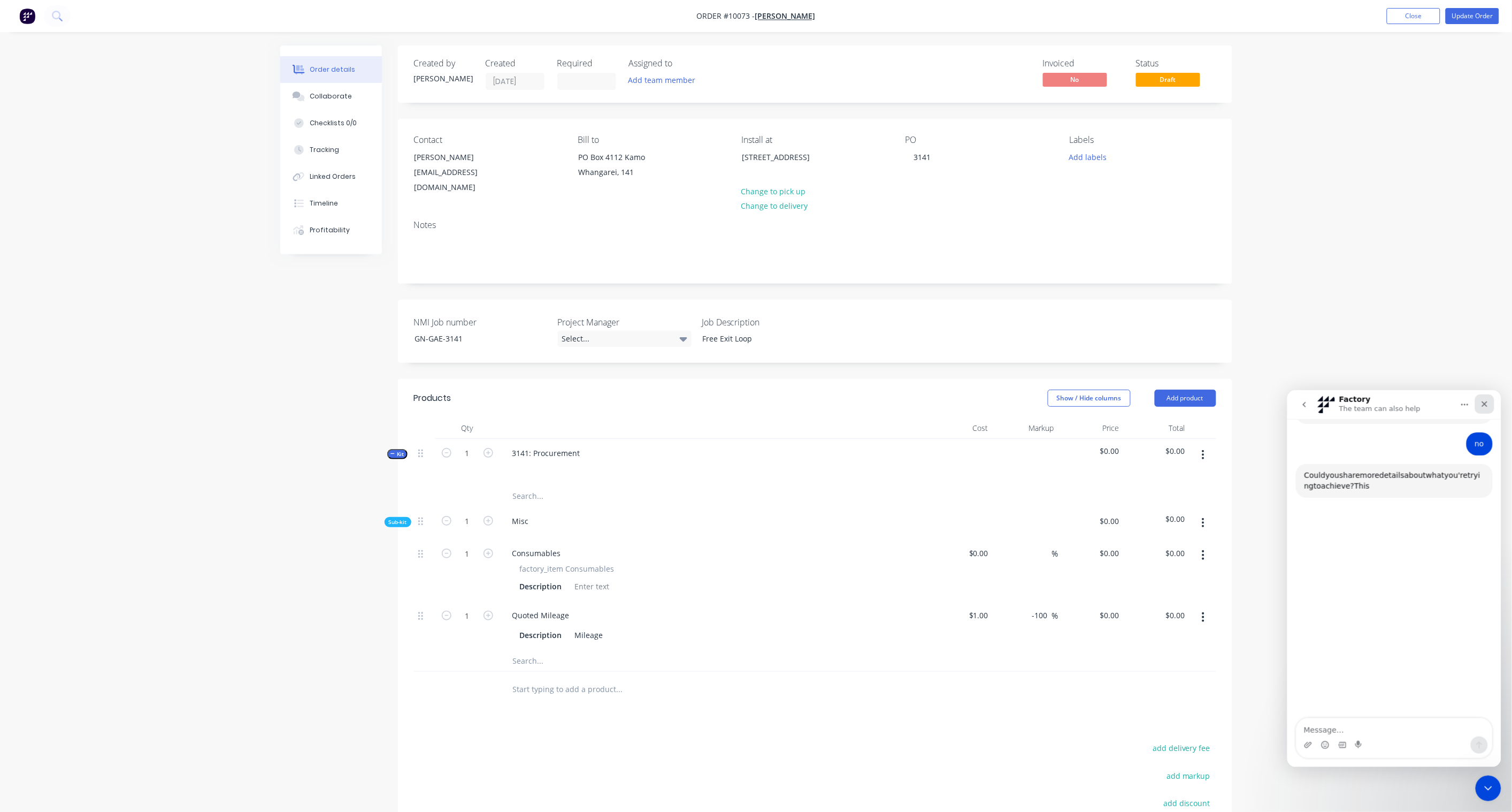
scroll to position [558, 0]
click at [1486, 401] on icon "Close" at bounding box center [1484, 404] width 8 height 8
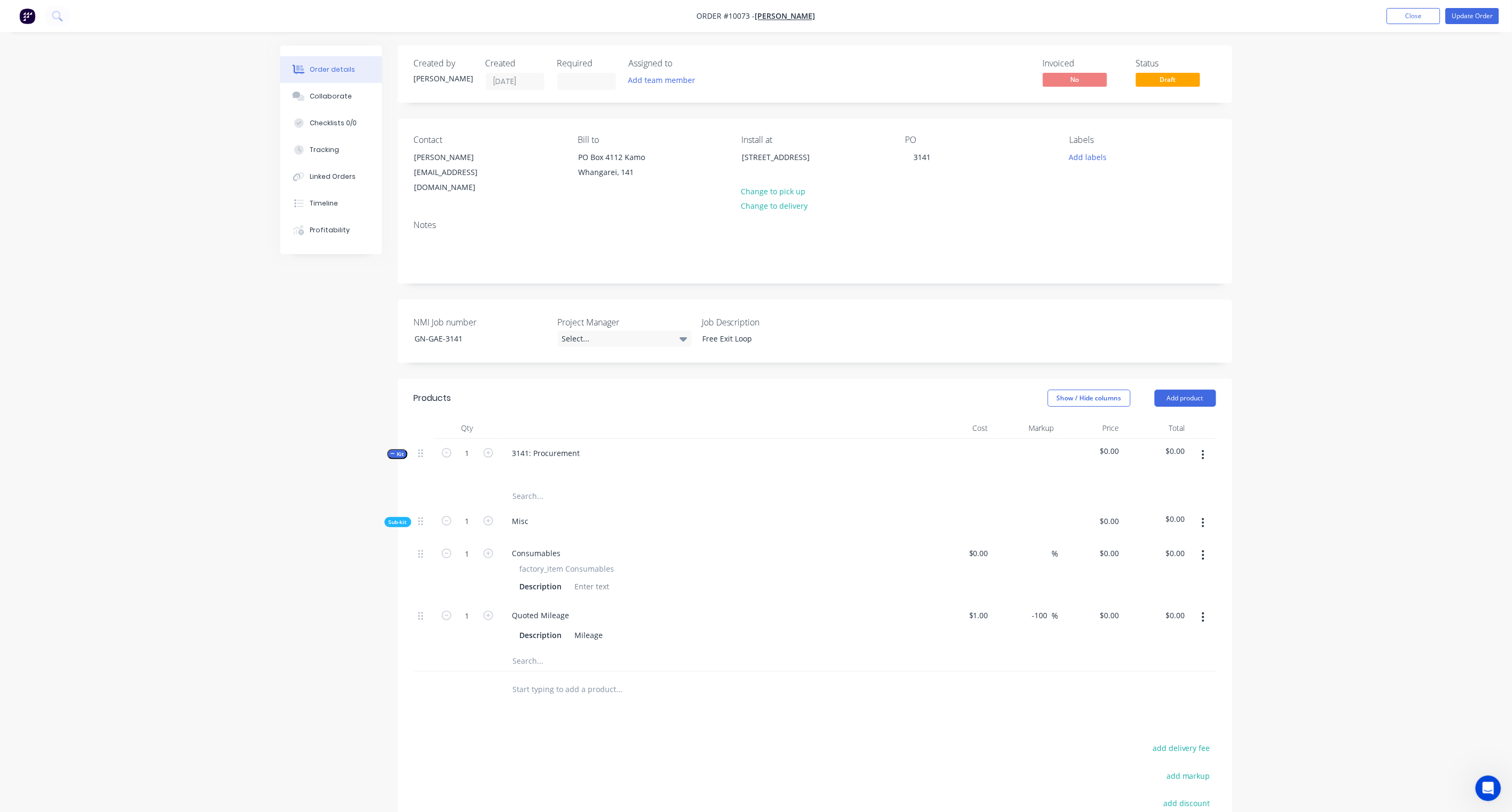
scroll to position [366, 0]
click at [1194, 390] on button "Add product" at bounding box center [1185, 398] width 62 height 17
click at [1178, 418] on div "Product catalogue" at bounding box center [1165, 425] width 82 height 16
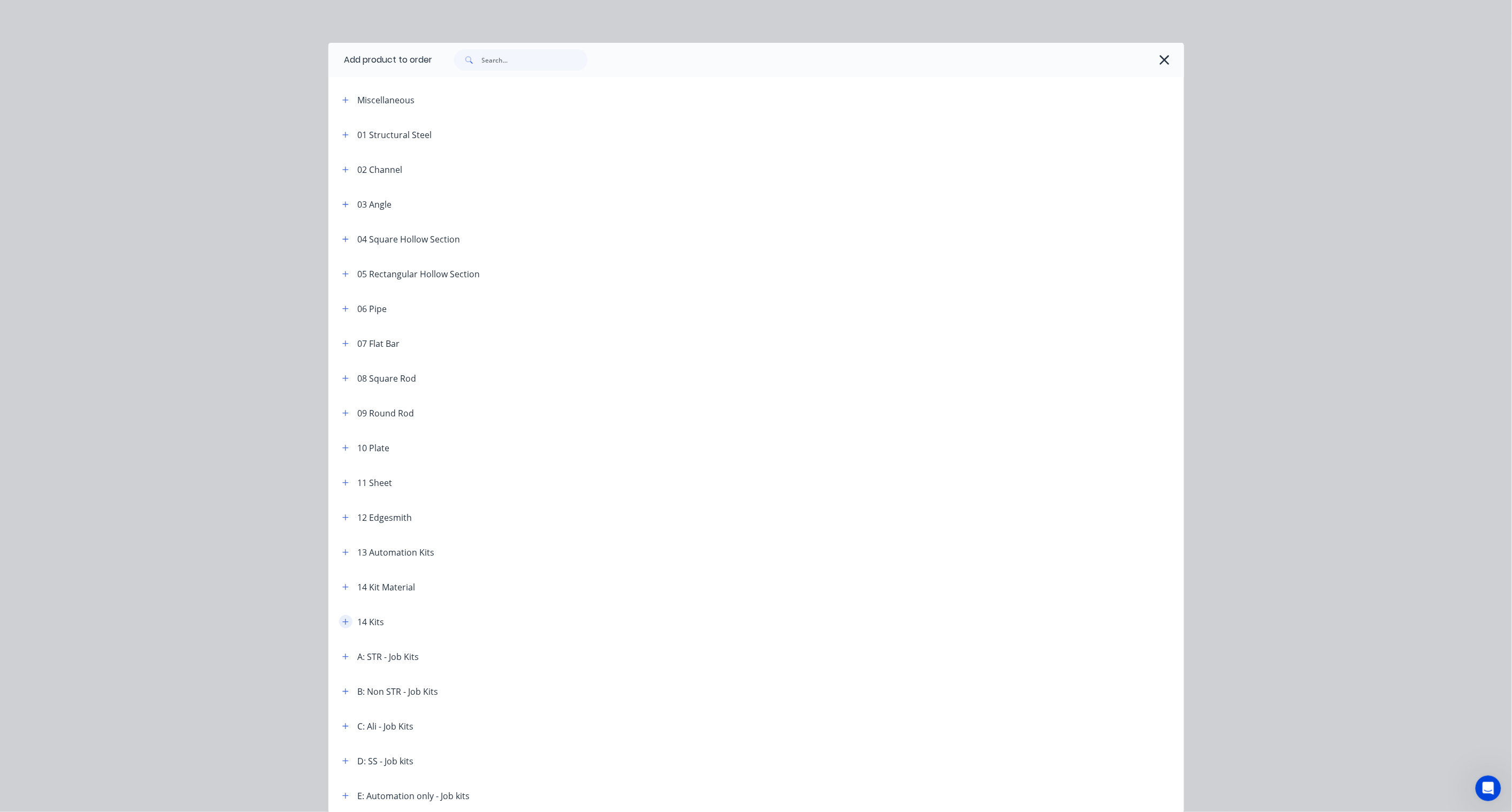
click at [339, 617] on button "button" at bounding box center [346, 622] width 13 height 13
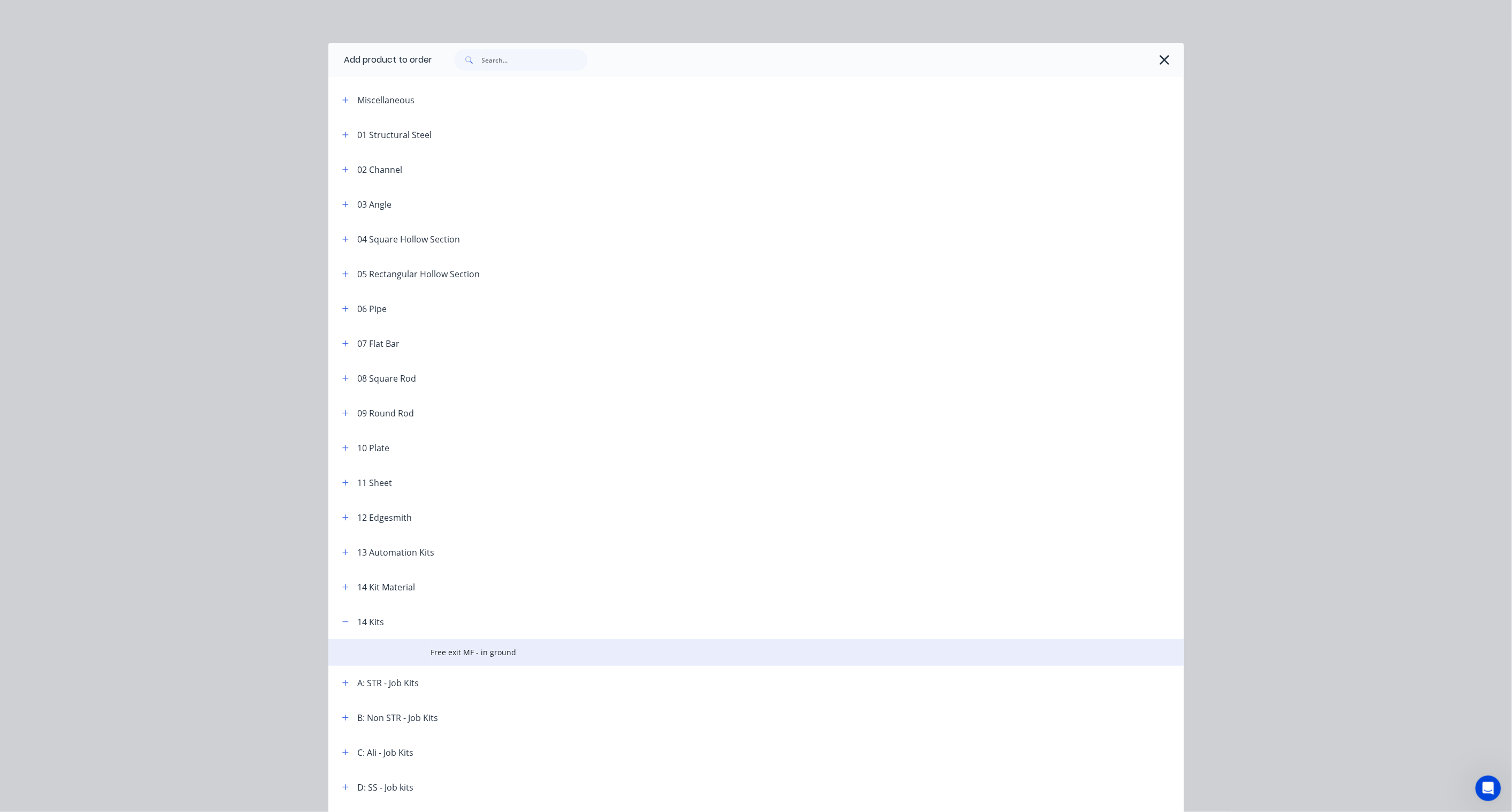
click at [473, 654] on span "Free exit MF - in ground" at bounding box center [733, 652] width 602 height 12
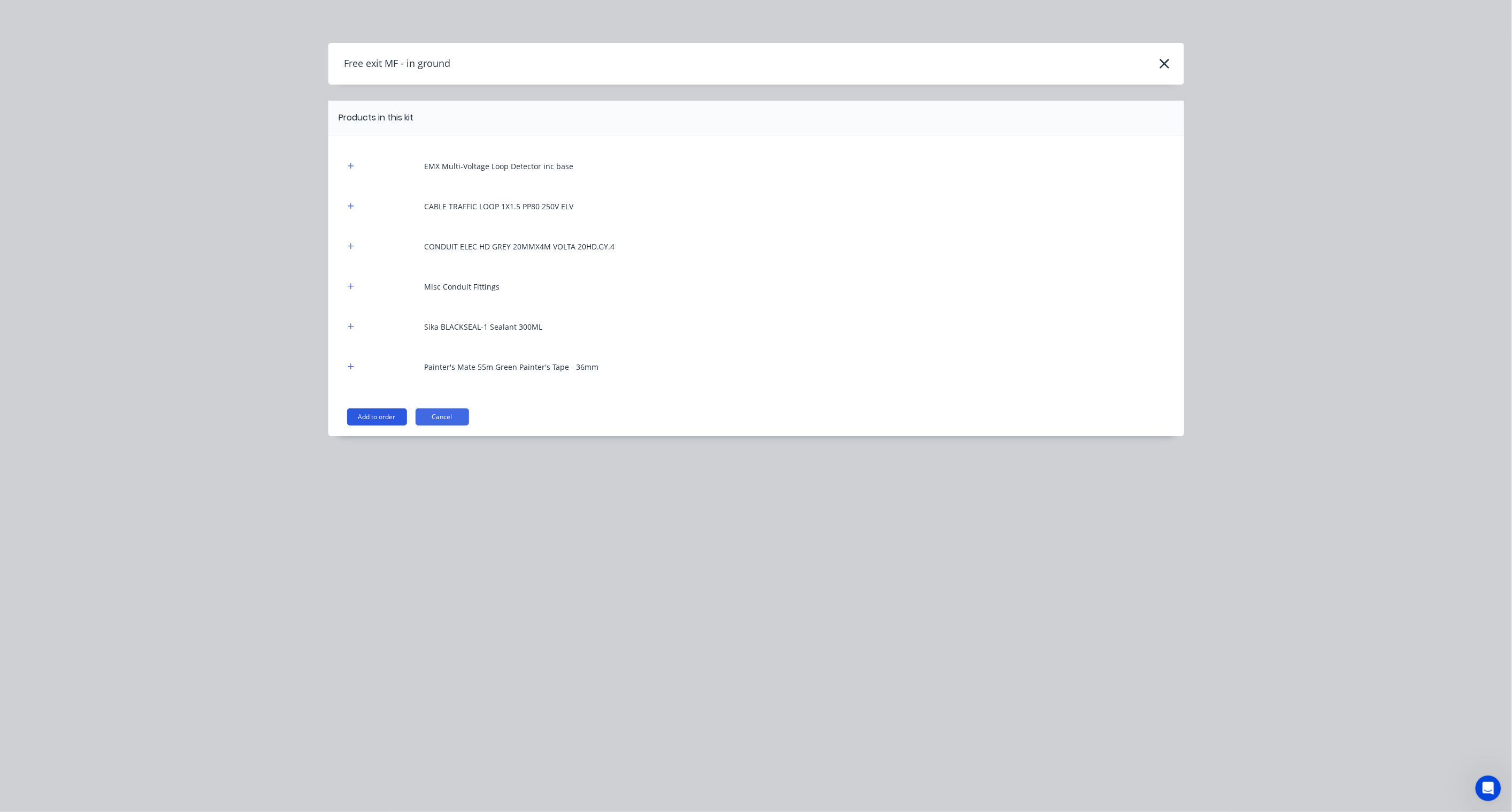
click at [386, 421] on button "Add to order" at bounding box center [377, 417] width 60 height 17
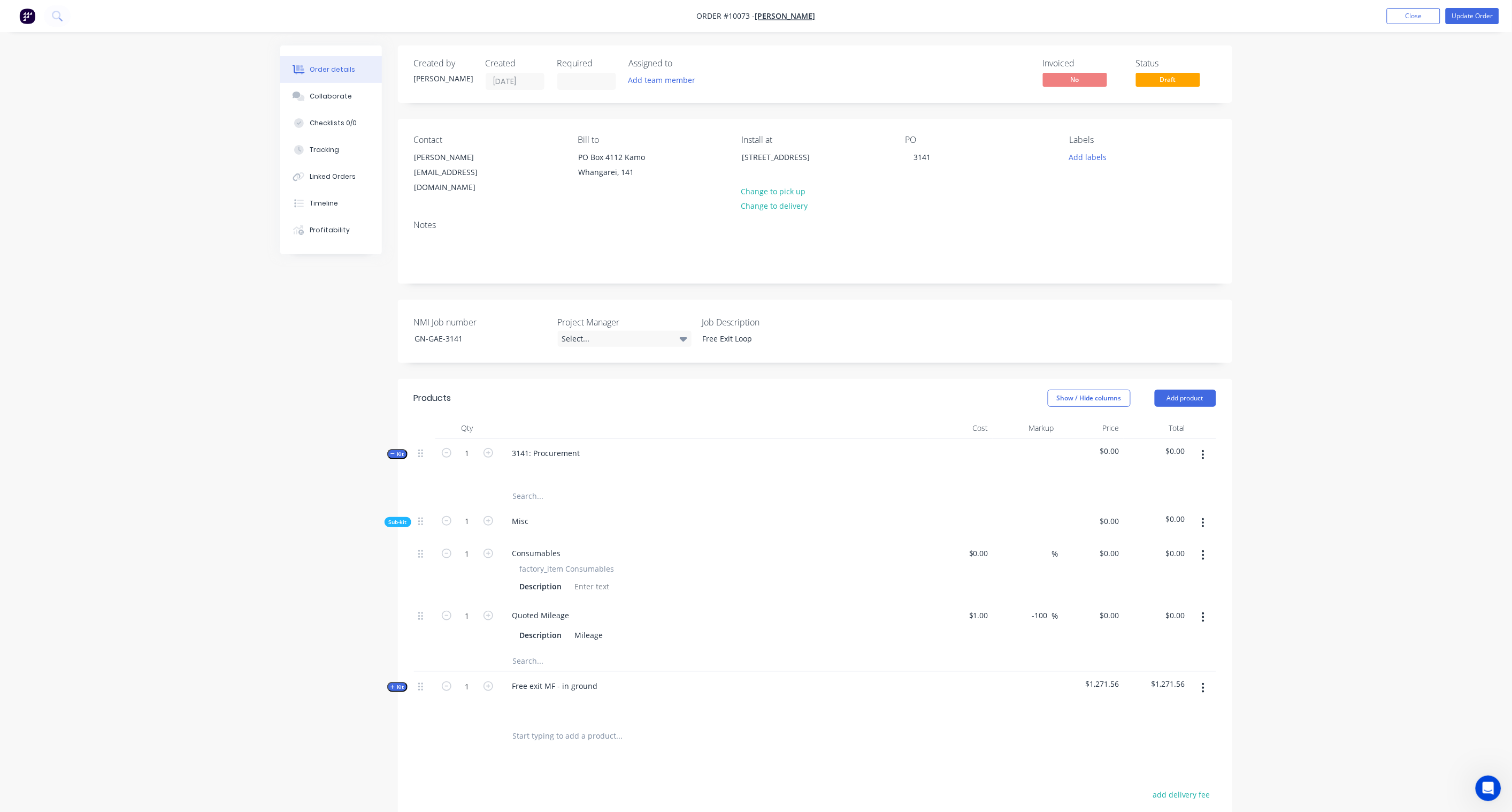
click at [402, 683] on span "Kit" at bounding box center [397, 687] width 14 height 8
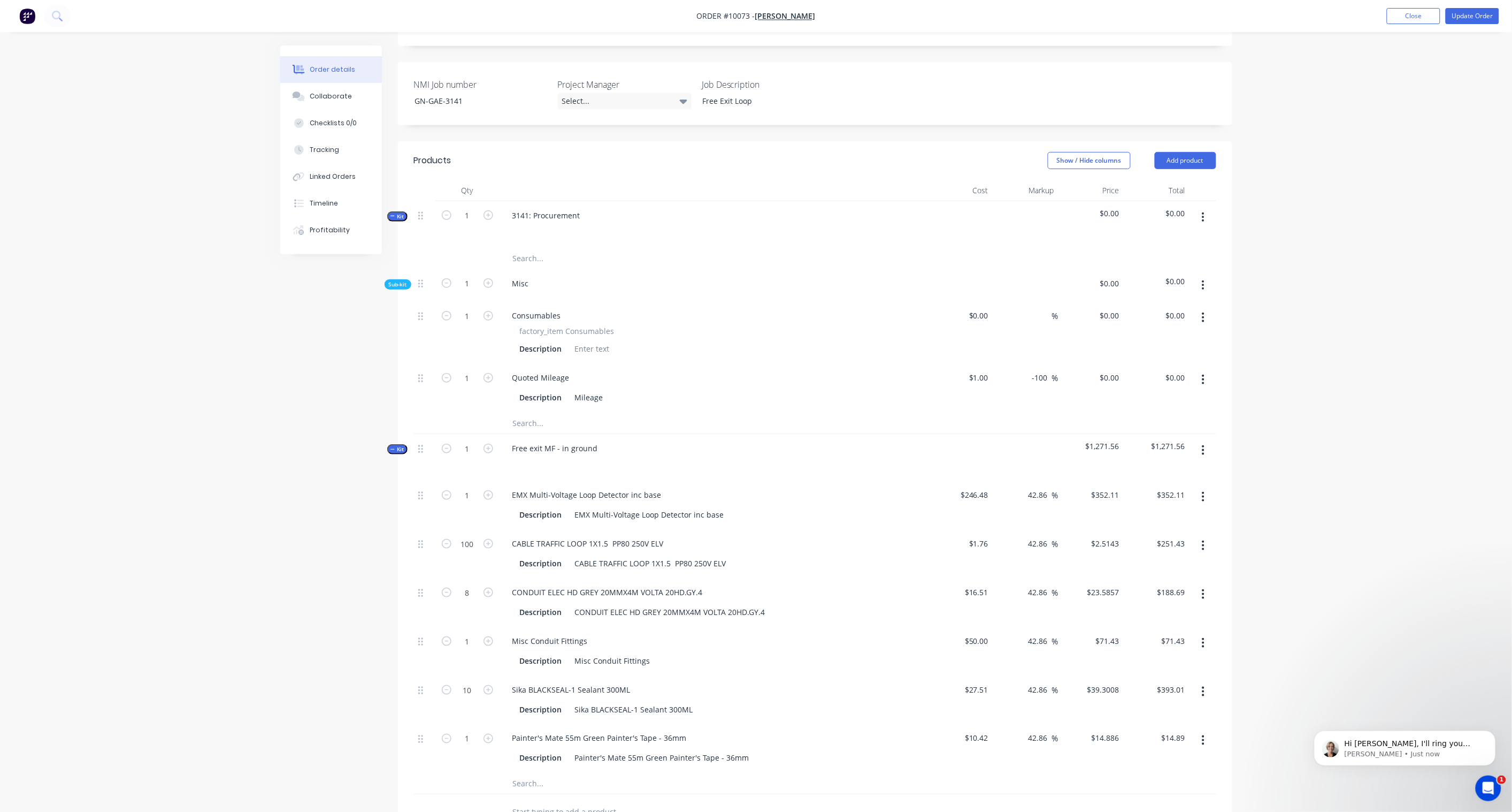
scroll to position [422, 0]
click at [1492, 790] on div "Open Intercom Messenger" at bounding box center [1486, 786] width 35 height 35
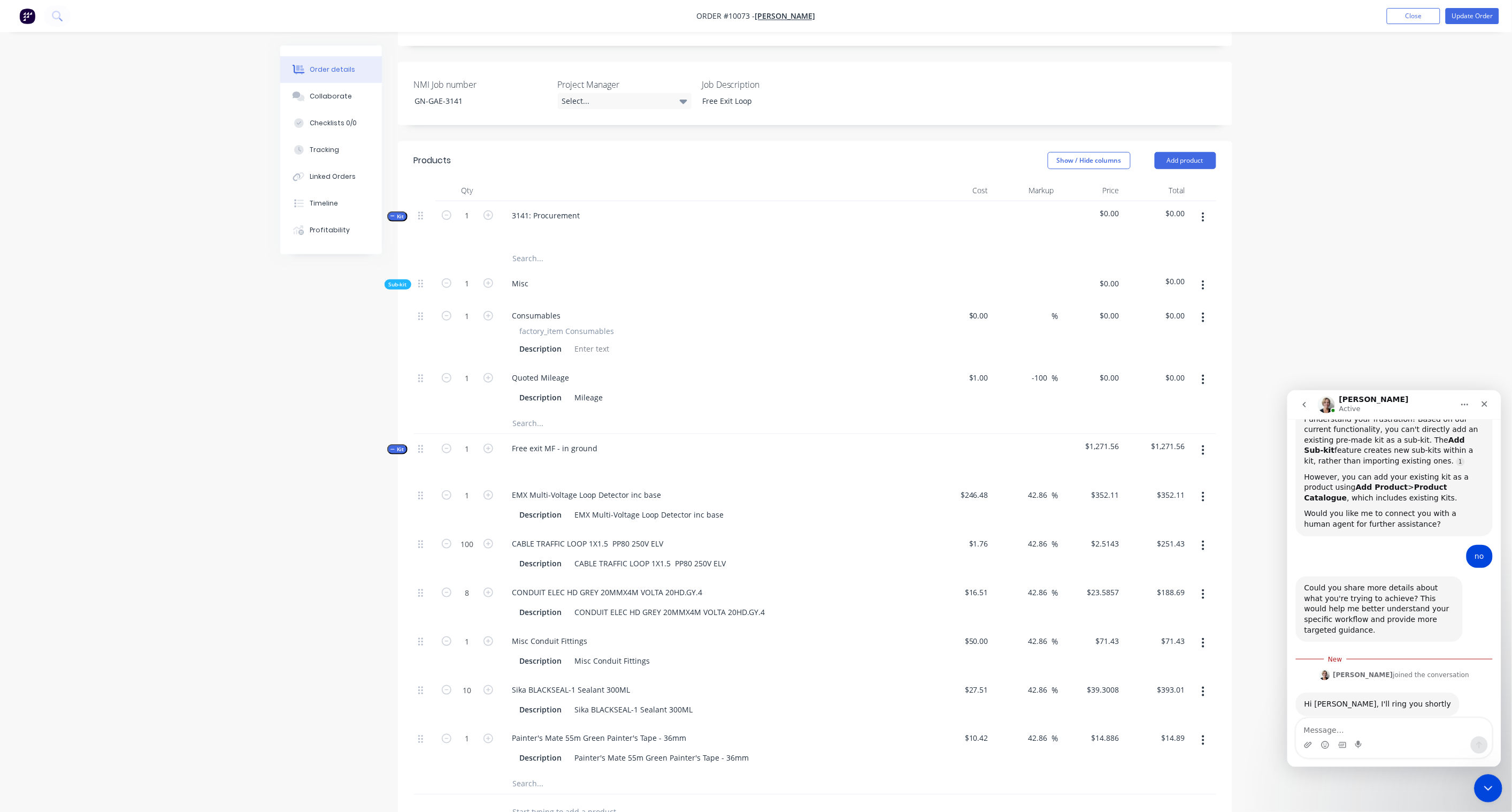
scroll to position [440, 0]
click at [1369, 727] on textarea "Message…" at bounding box center [1394, 727] width 196 height 18
type textarea "ok"
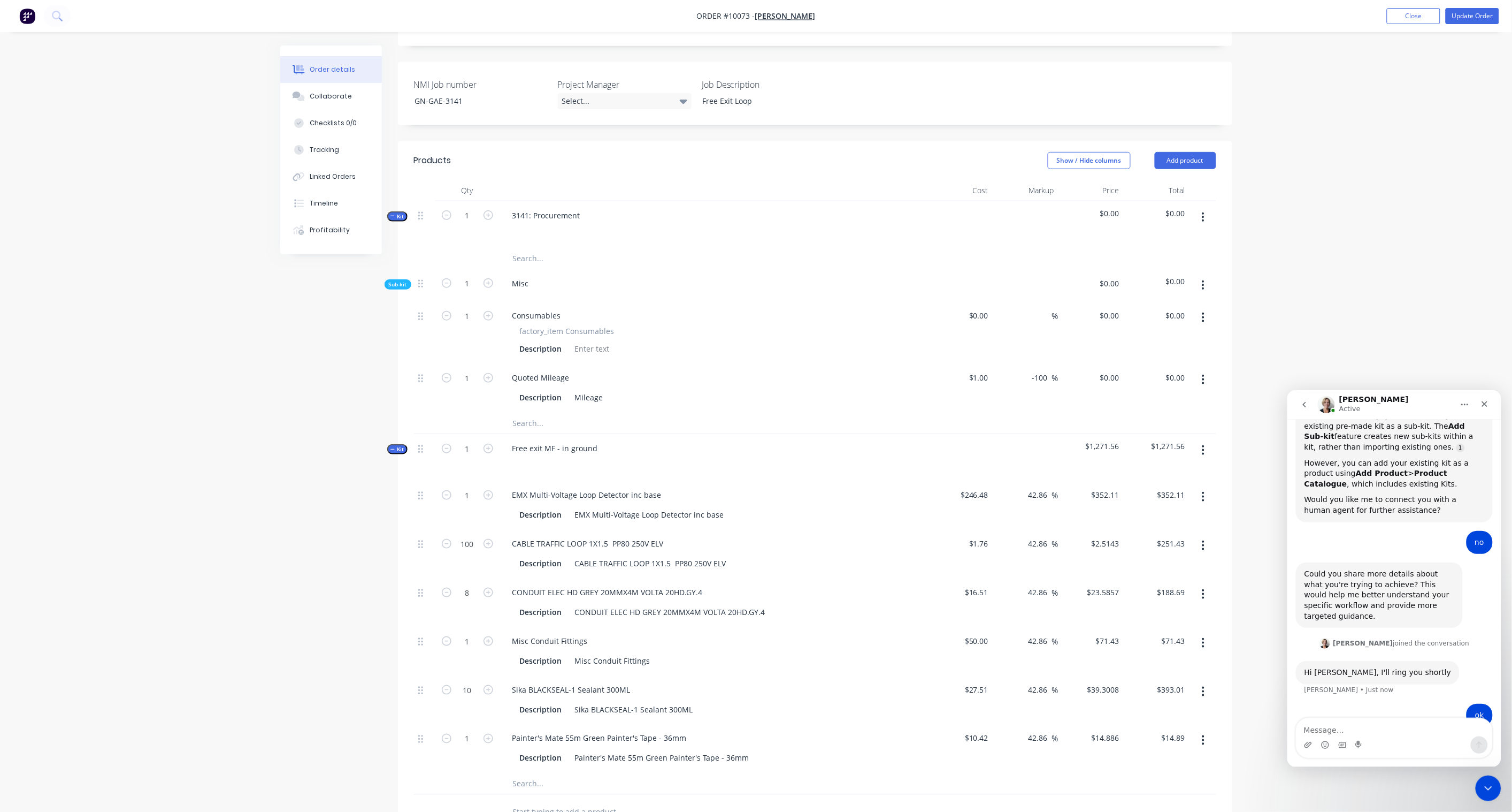
scroll to position [453, 0]
click at [1486, 787] on icon "Close Intercom Messenger" at bounding box center [1486, 786] width 7 height 4
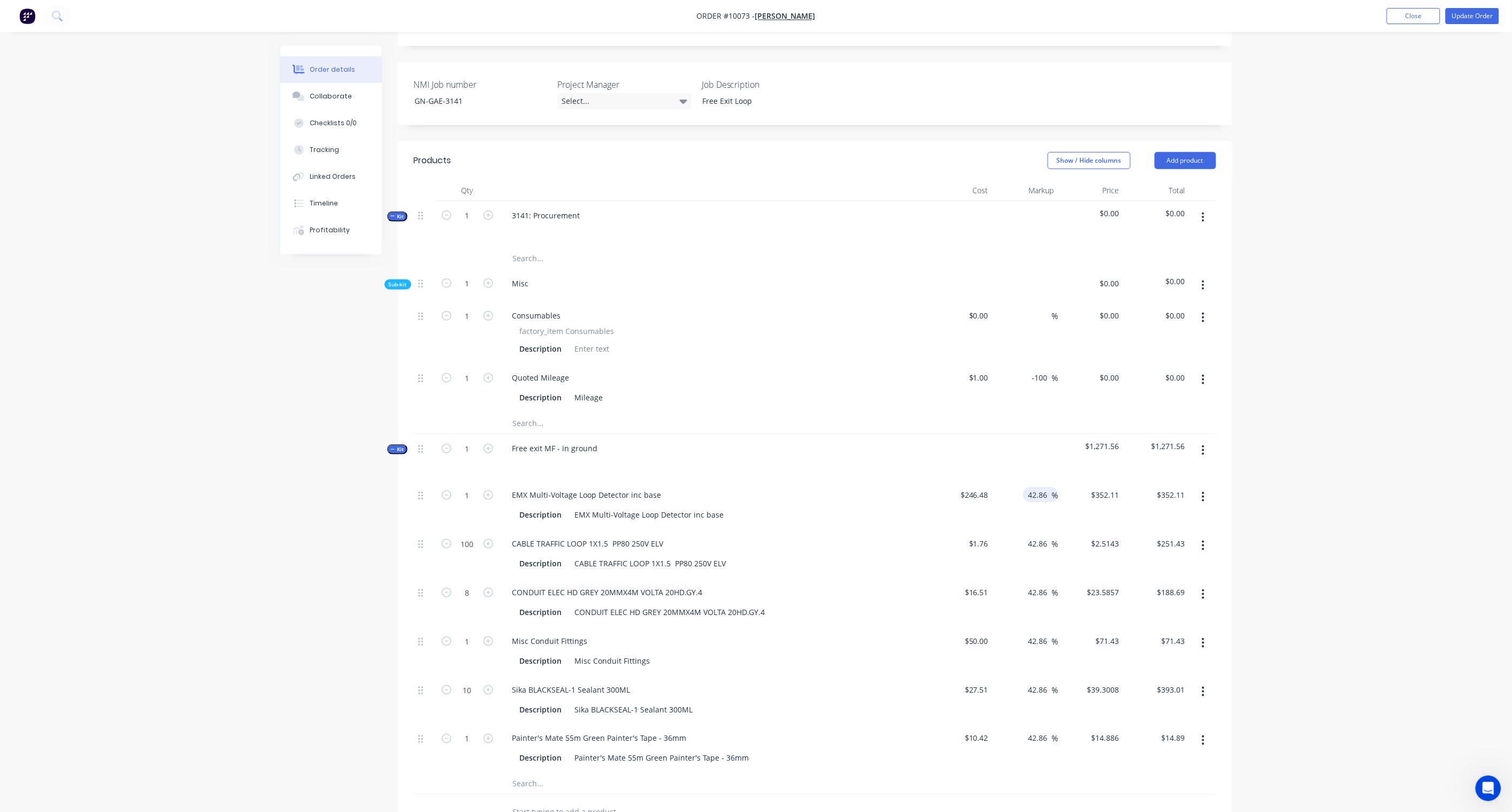
click at [1049, 487] on input "42.86" at bounding box center [1040, 494] width 25 height 16
drag, startPoint x: 1050, startPoint y: 483, endPoint x: 988, endPoint y: 483, distance: 62.0
click at [988, 483] on div "1 EMX Multi-Voltage Loop Detector inc base Description EMX Multi-Voltage Loop D…" at bounding box center [815, 505] width 803 height 49
paste input "53.85"
type input "53.85"
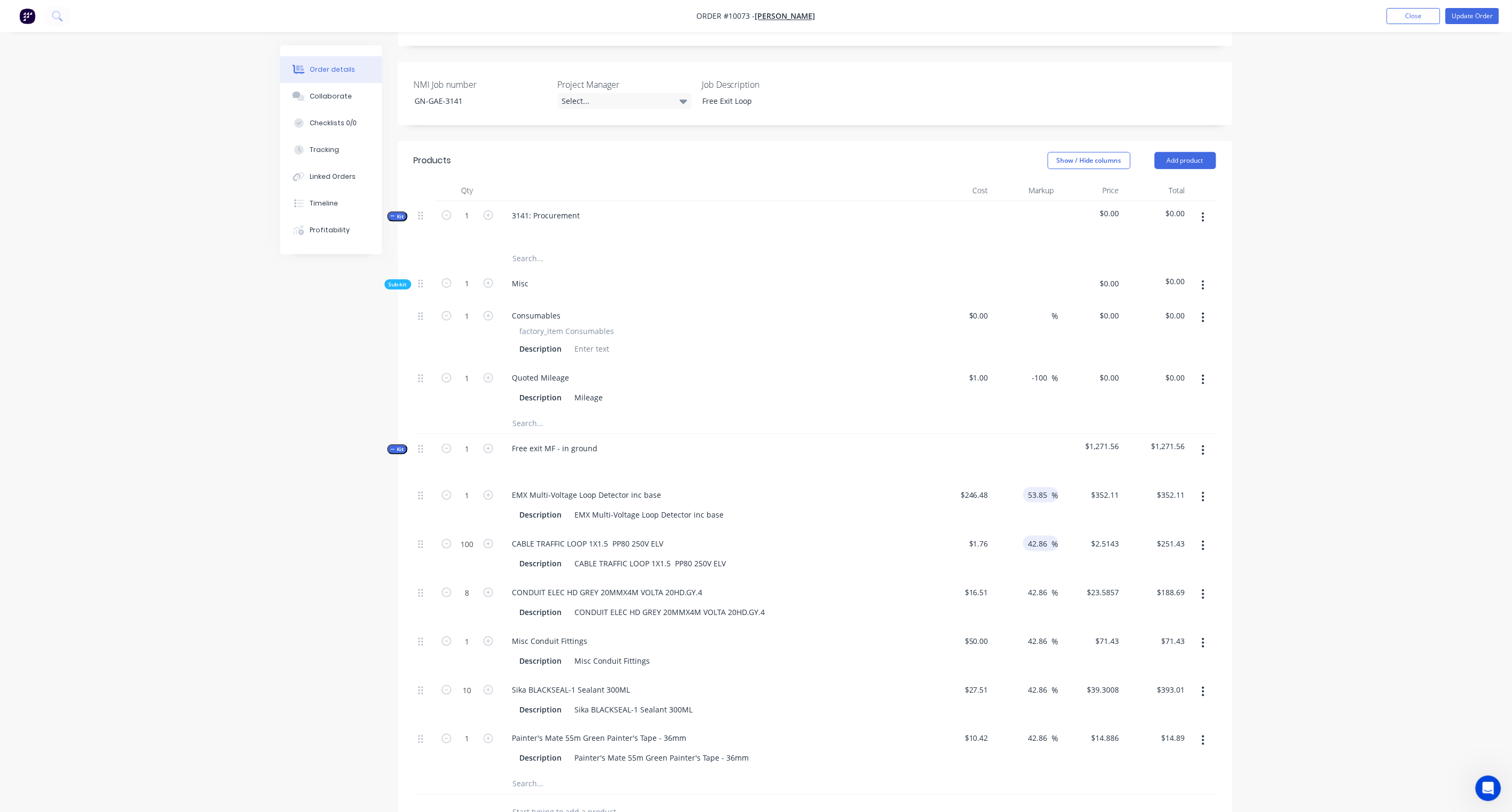
type input "$379.2095"
type input "$379.21"
click at [1045, 536] on input "42.86" at bounding box center [1040, 544] width 25 height 16
drag, startPoint x: 1049, startPoint y: 532, endPoint x: 992, endPoint y: 532, distance: 57.0
click at [992, 532] on div "100 CABLE TRAFFIC LOOP 1X1.5 PP80 250V ELV Description CABLE TRAFFIC LOOP 1X1.5…" at bounding box center [815, 553] width 803 height 49
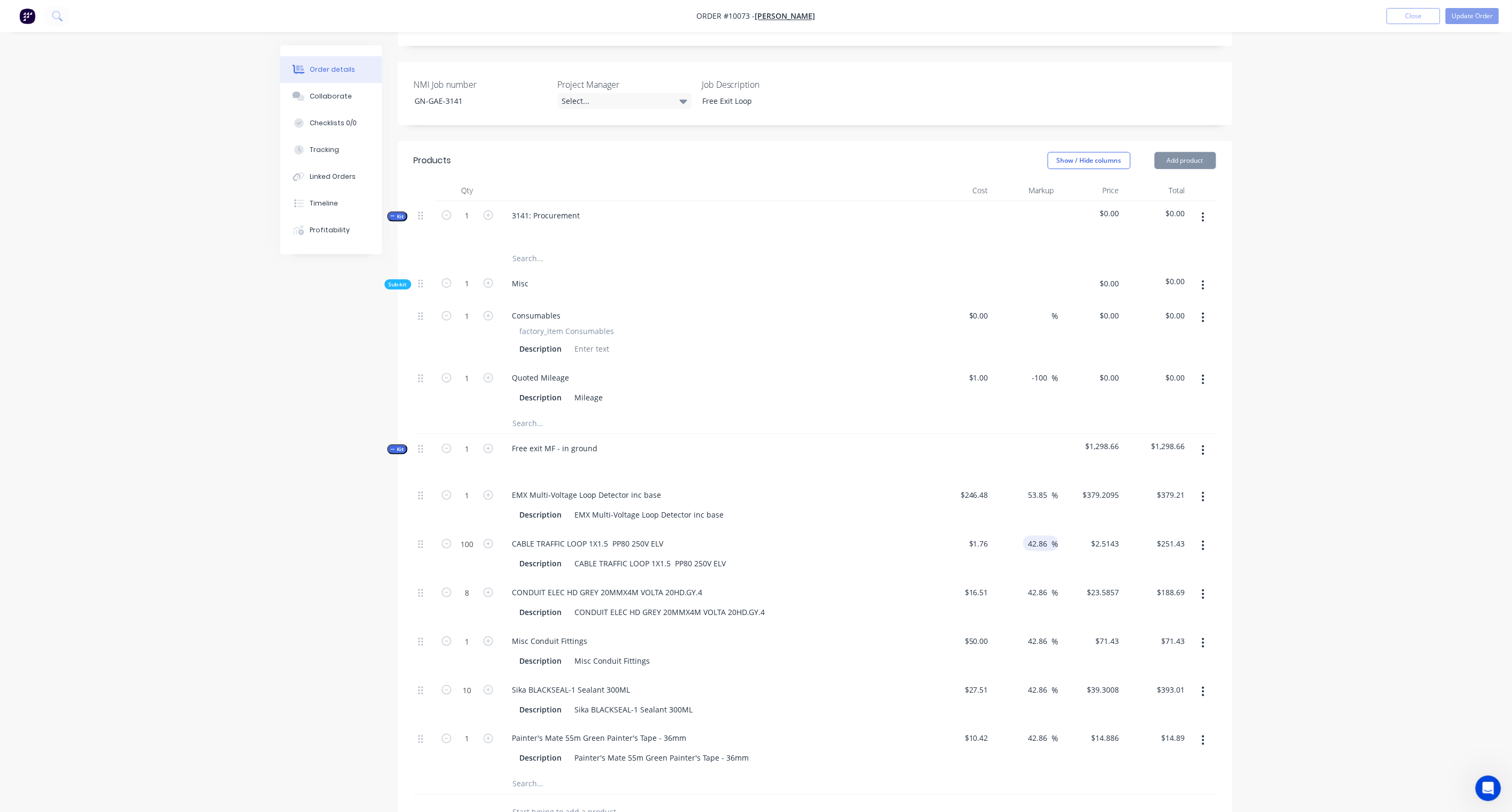
paste input "53.85"
type input "53.85"
type input "$2.7078"
type input "$270.78"
click at [1045, 585] on input "42.86" at bounding box center [1040, 592] width 25 height 16
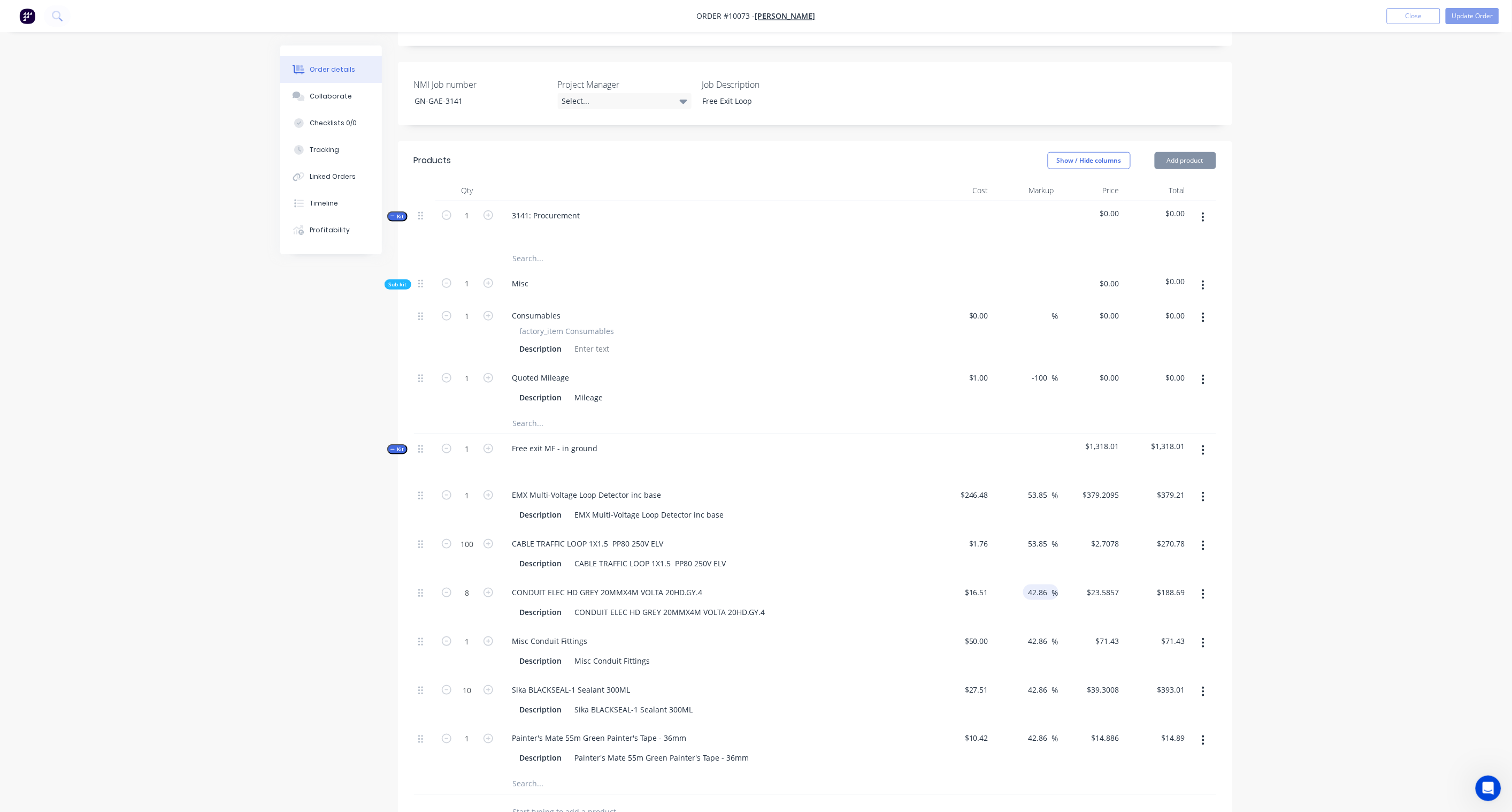
drag, startPoint x: 1049, startPoint y: 580, endPoint x: 1013, endPoint y: 579, distance: 36.0
click at [1013, 579] on div "42.86 42.86 %" at bounding box center [1026, 602] width 66 height 49
paste input "53.85"
type input "53.85"
type input "$25.4006"
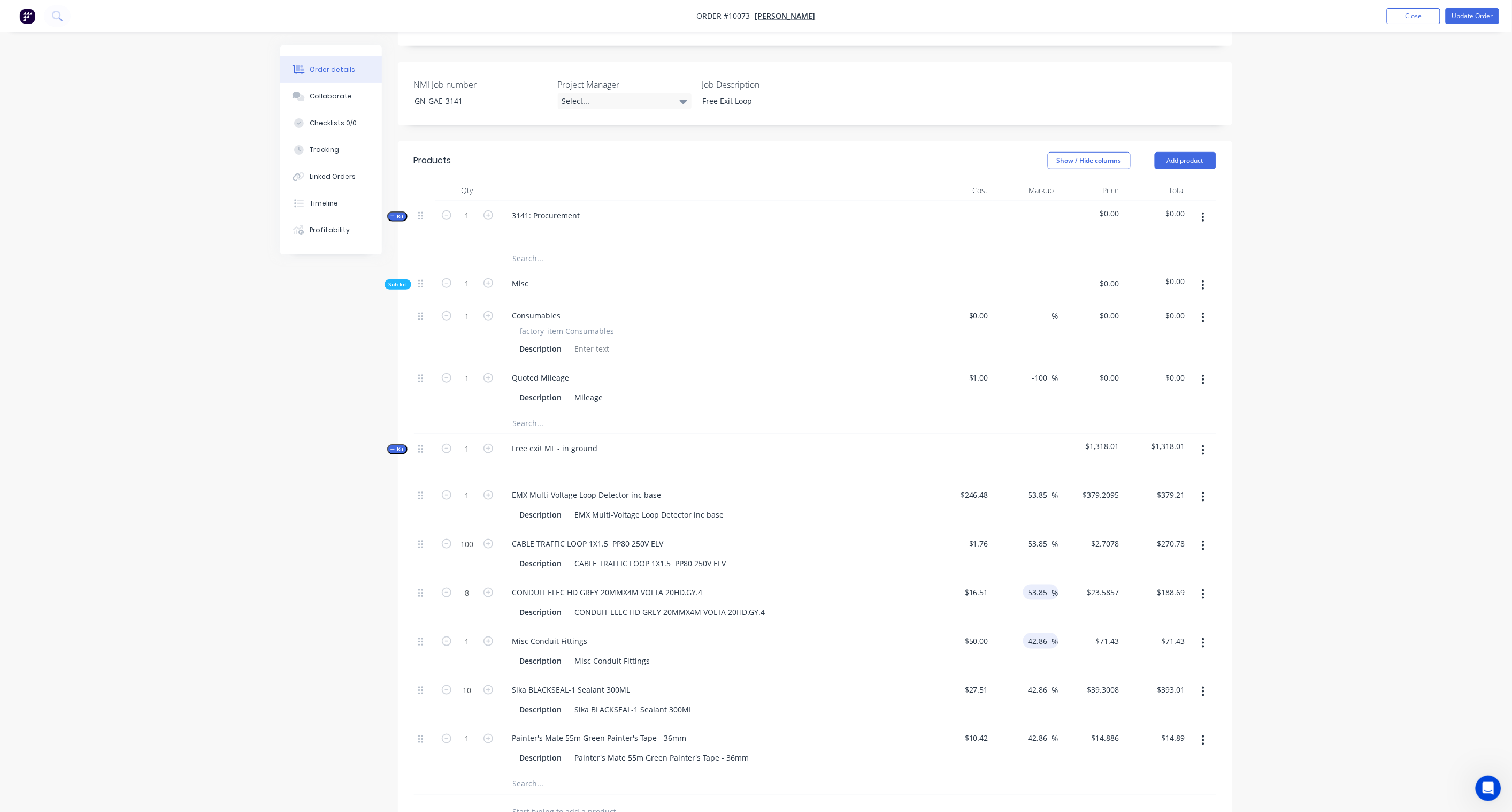
type input "$203.20"
click at [1050, 633] on input "42.86" at bounding box center [1040, 641] width 25 height 16
drag, startPoint x: 1050, startPoint y: 630, endPoint x: 997, endPoint y: 626, distance: 53.2
click at [997, 627] on div "42.86 42.86 %" at bounding box center [1026, 651] width 66 height 49
paste input "53.85"
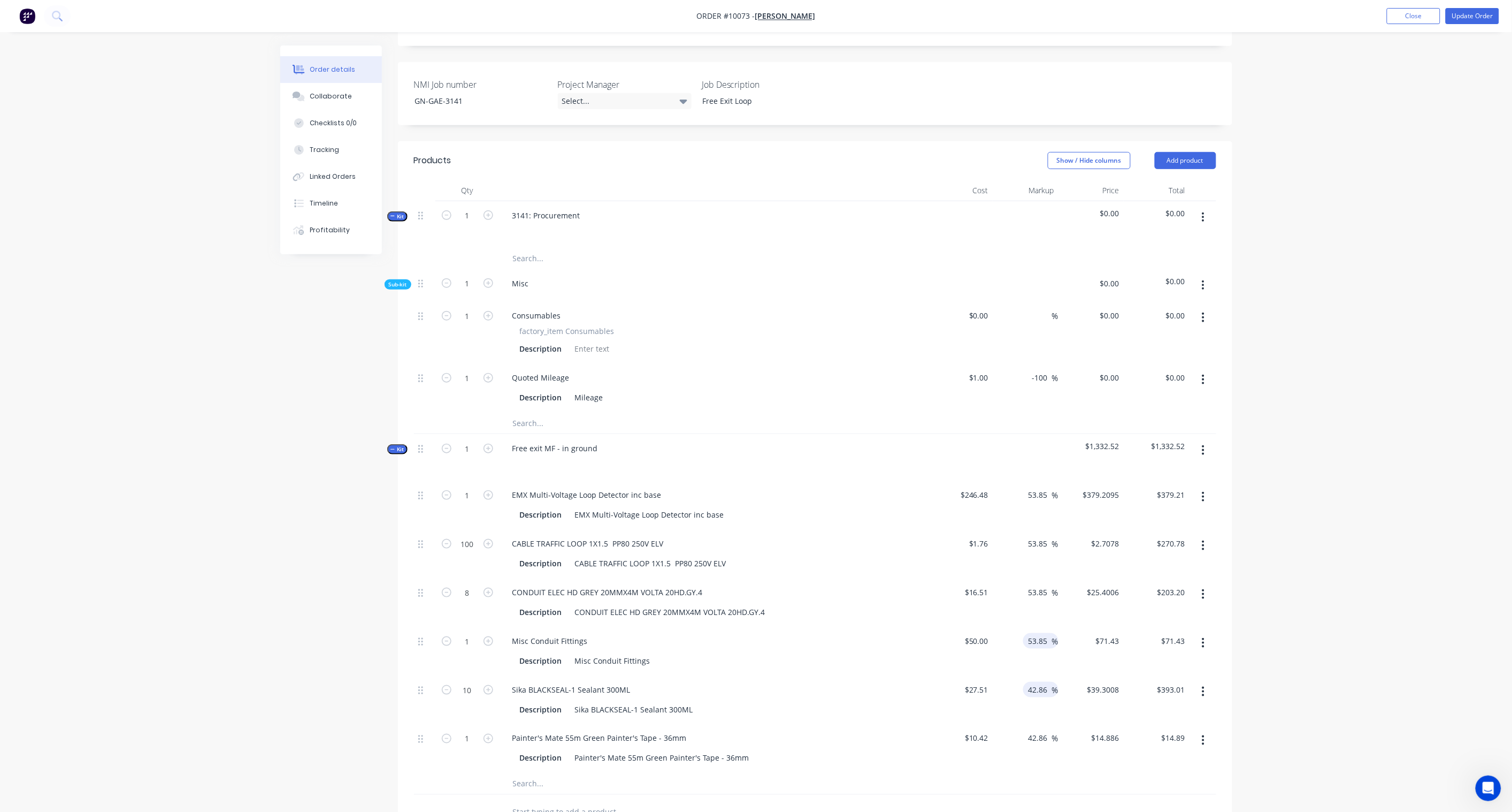
type input "53.85"
type input "$76.925"
type input "$76.93"
click at [1046, 682] on input "42.86" at bounding box center [1040, 689] width 25 height 16
drag, startPoint x: 1049, startPoint y: 677, endPoint x: 1009, endPoint y: 674, distance: 40.1
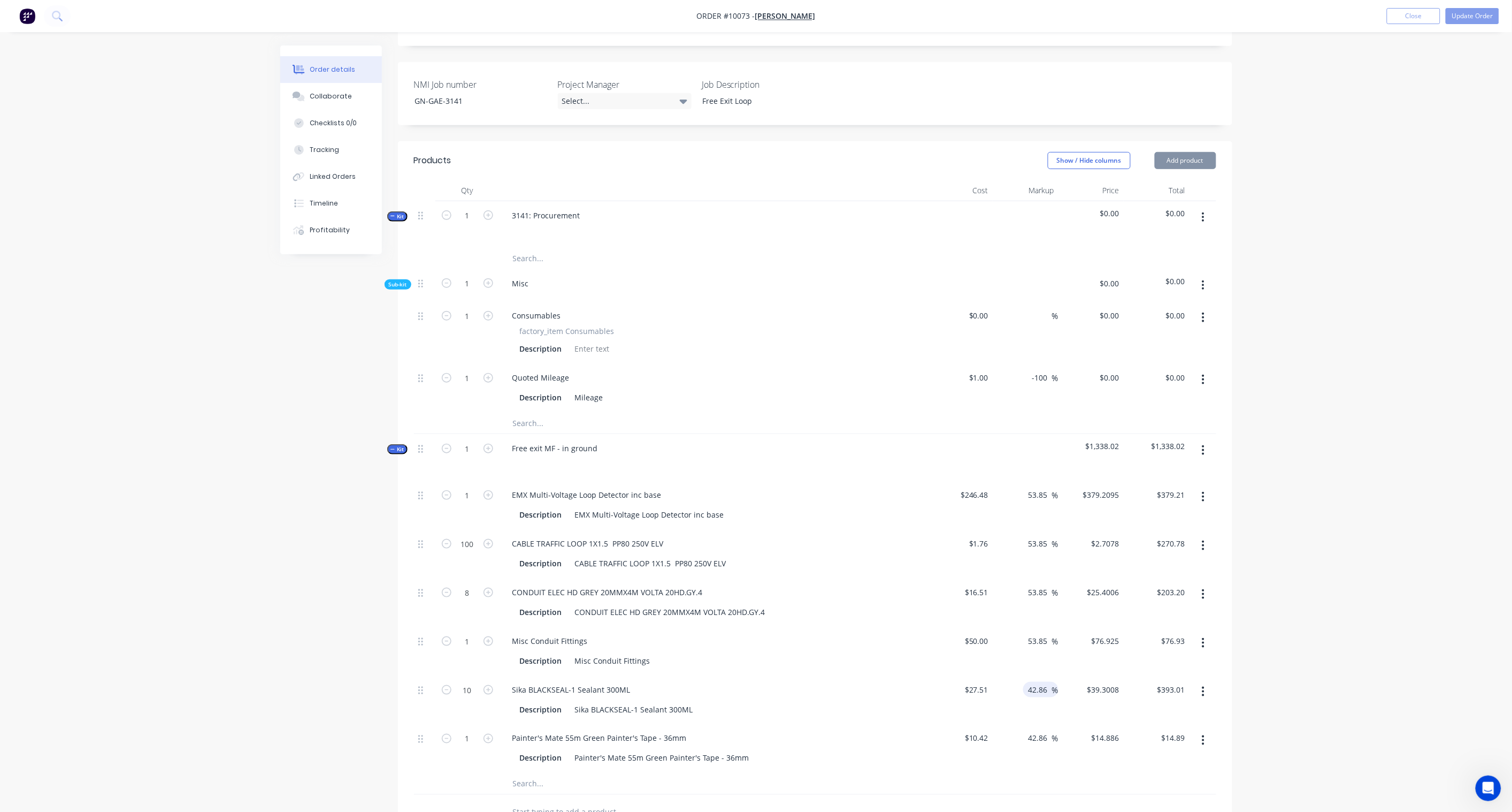
click at [1009, 675] on div "42.86 42.86 %" at bounding box center [1026, 699] width 66 height 49
paste input "53.85"
type input "53.85"
type input "$42.3241"
type input "$423.24"
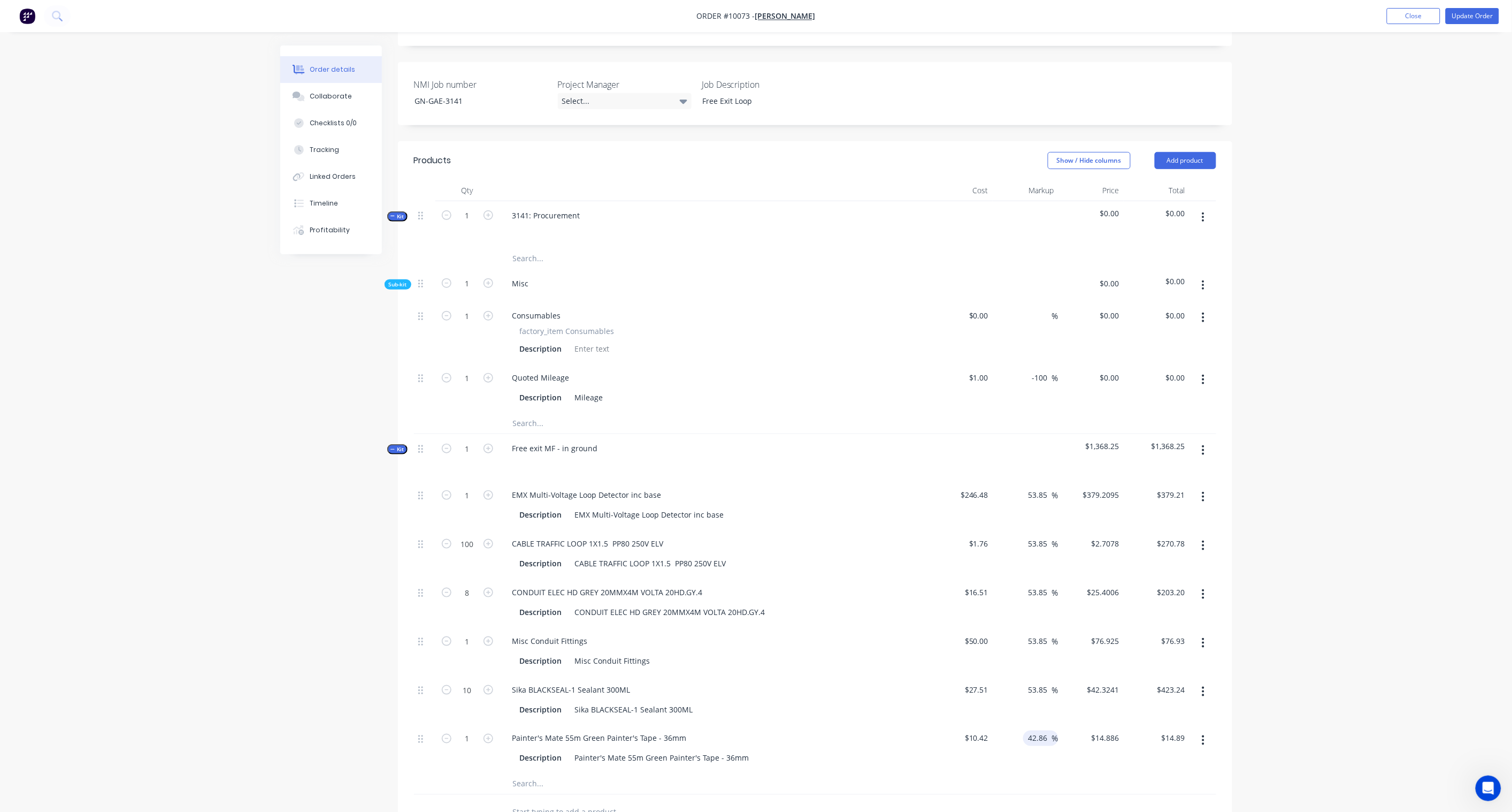
click at [1049, 730] on input "42.86" at bounding box center [1040, 738] width 25 height 16
drag, startPoint x: 1049, startPoint y: 727, endPoint x: 1003, endPoint y: 724, distance: 46.1
click at [1003, 724] on div "42.86 42.86 %" at bounding box center [1026, 748] width 66 height 49
paste input "53.85"
type input "53.85"
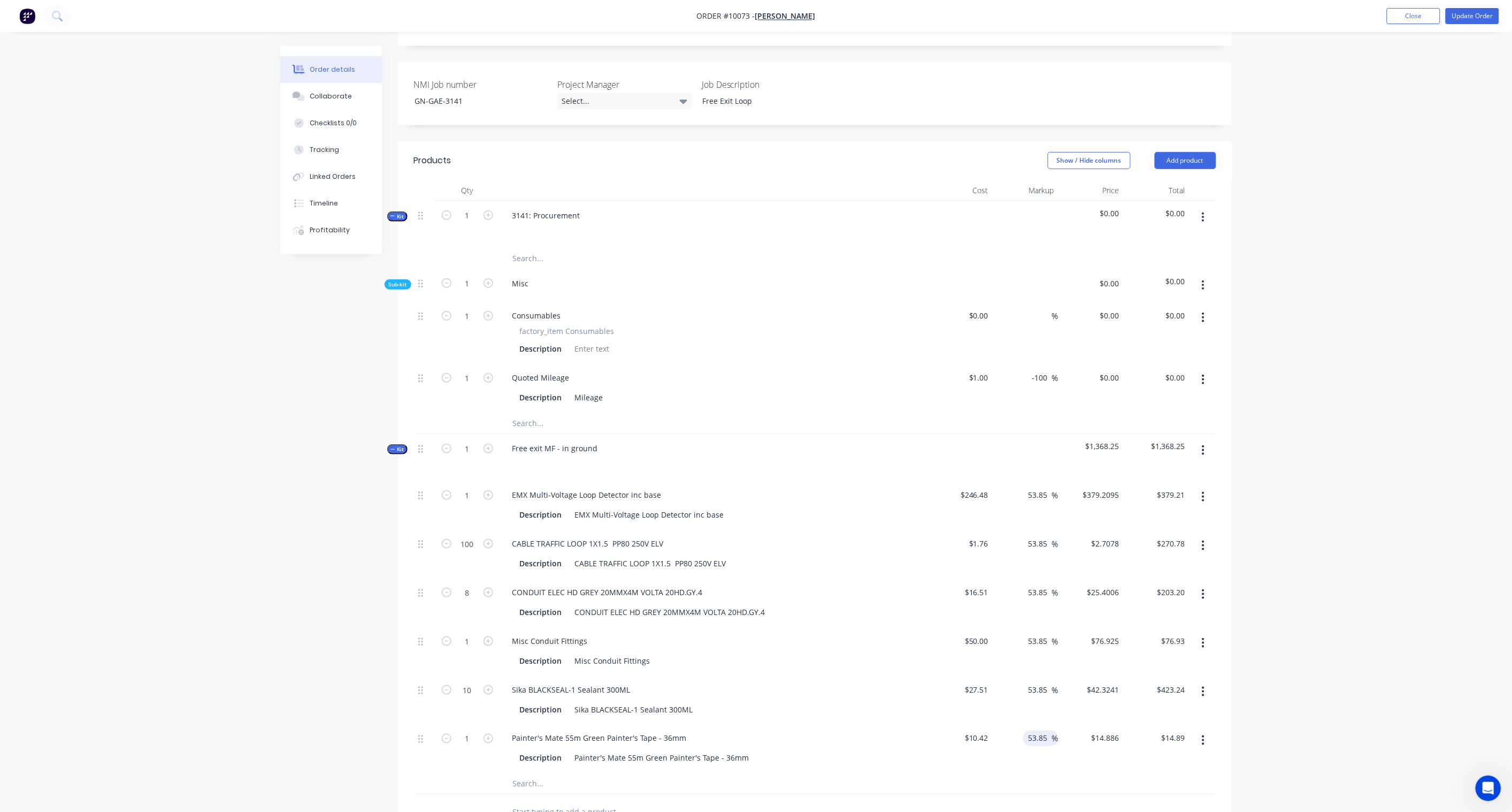
type input "$16.0312"
type input "$16.03"
click at [1316, 674] on div "Order details Collaborate Checklists 0/0 Tracking Linked Orders Timeline Profit…" at bounding box center [756, 432] width 1512 height 1340
click at [395, 446] on span "Kit" at bounding box center [397, 450] width 14 height 8
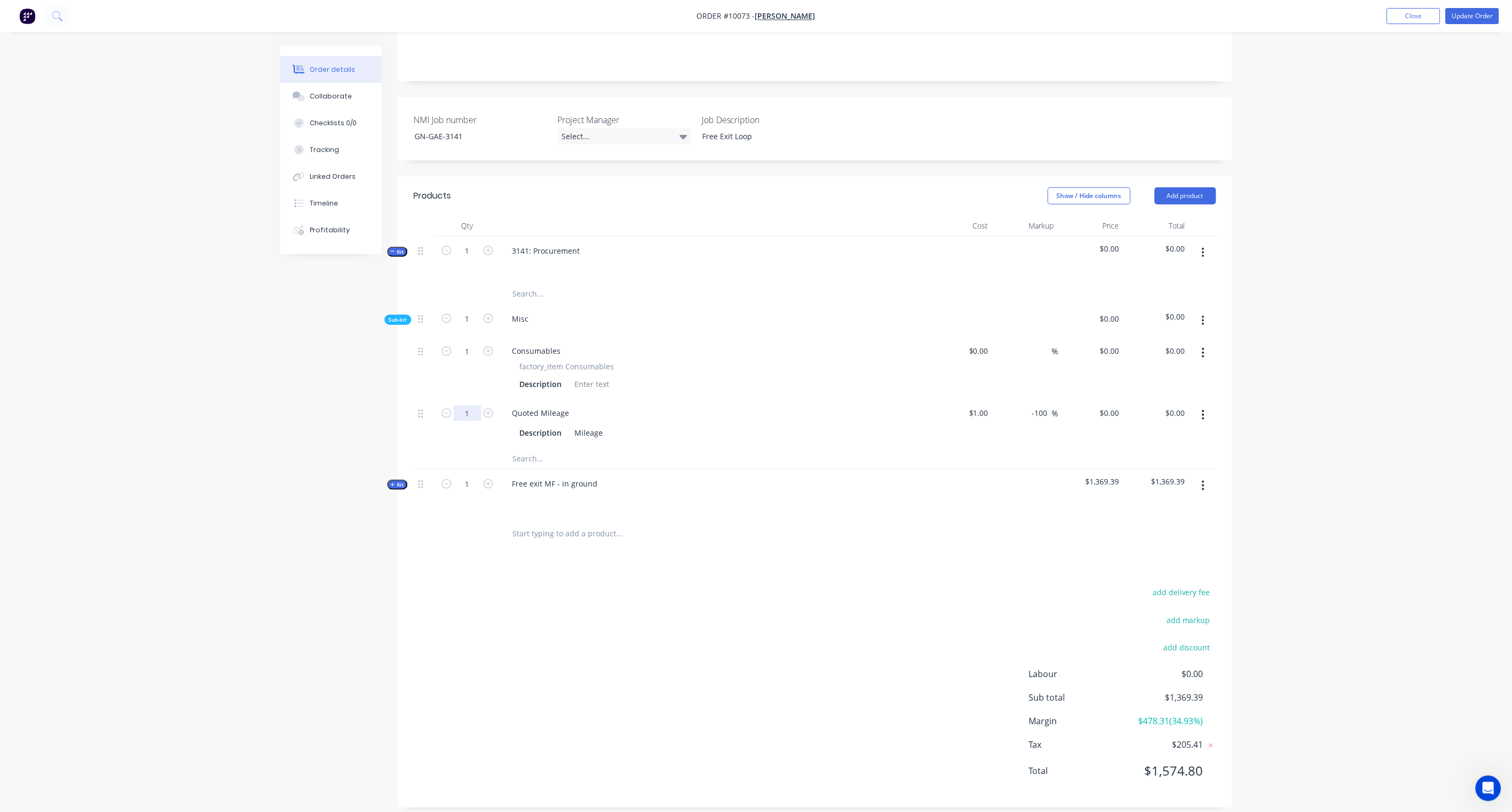
click at [472, 405] on input "1" at bounding box center [468, 413] width 28 height 16
type input "84"
click at [315, 404] on div "Created by Karl Created 22/09/25 Required Assigned to Add team member Invoiced …" at bounding box center [756, 334] width 952 height 981
click at [1180, 405] on input "0.00" at bounding box center [1178, 413] width 25 height 16
paste input "129.23"
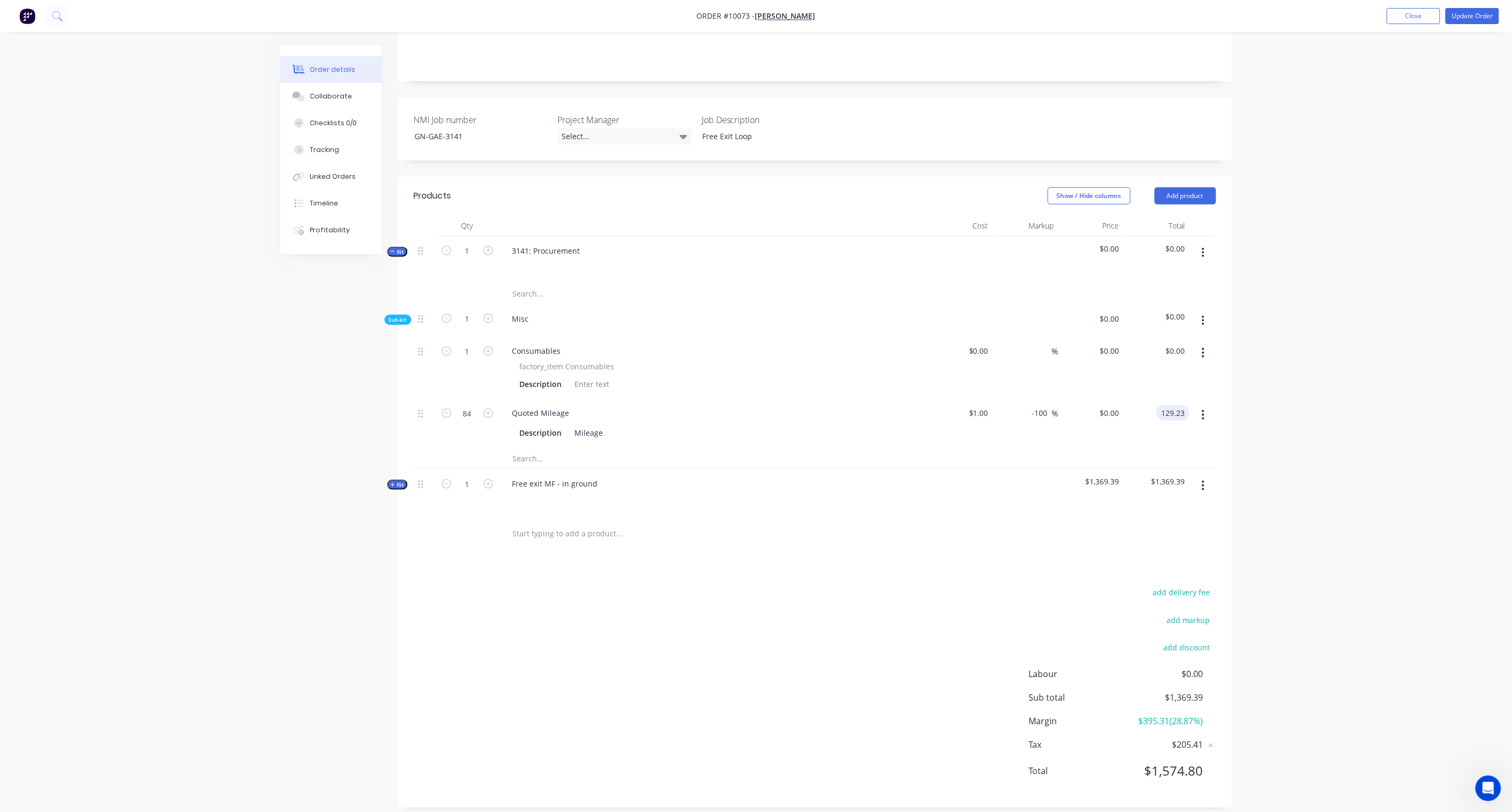
type input "129.23"
type input "53.85"
type input "$1.5385"
type input "$129.23"
click at [1328, 414] on div "Order details Collaborate Checklists 0/0 Tracking Linked Orders Timeline Profit…" at bounding box center [756, 310] width 1512 height 1026
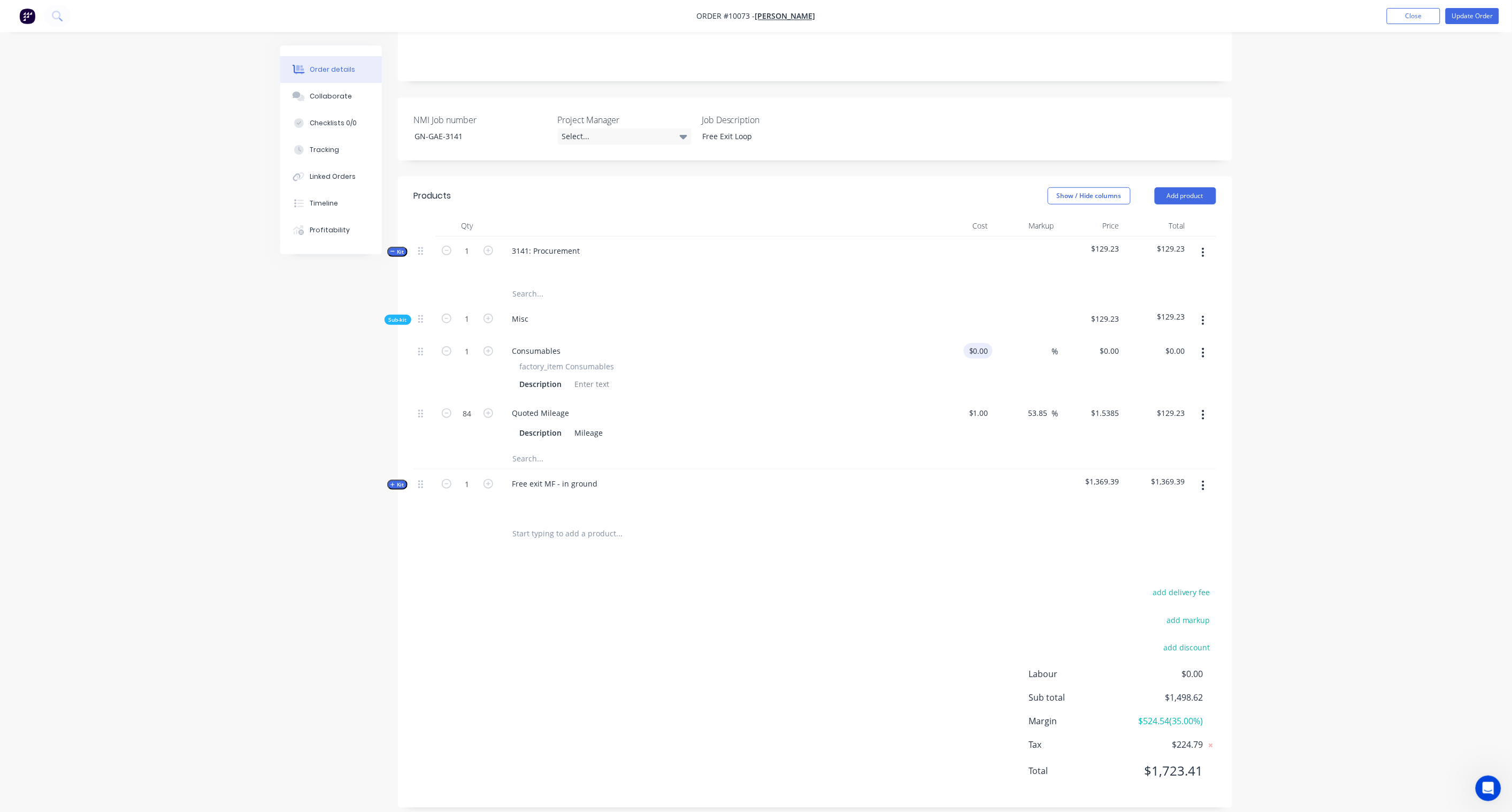
click at [988, 343] on input "$0.00" at bounding box center [980, 351] width 25 height 16
paste input "77.93"
type input "$77.93"
click at [950, 516] on div at bounding box center [815, 534] width 803 height 35
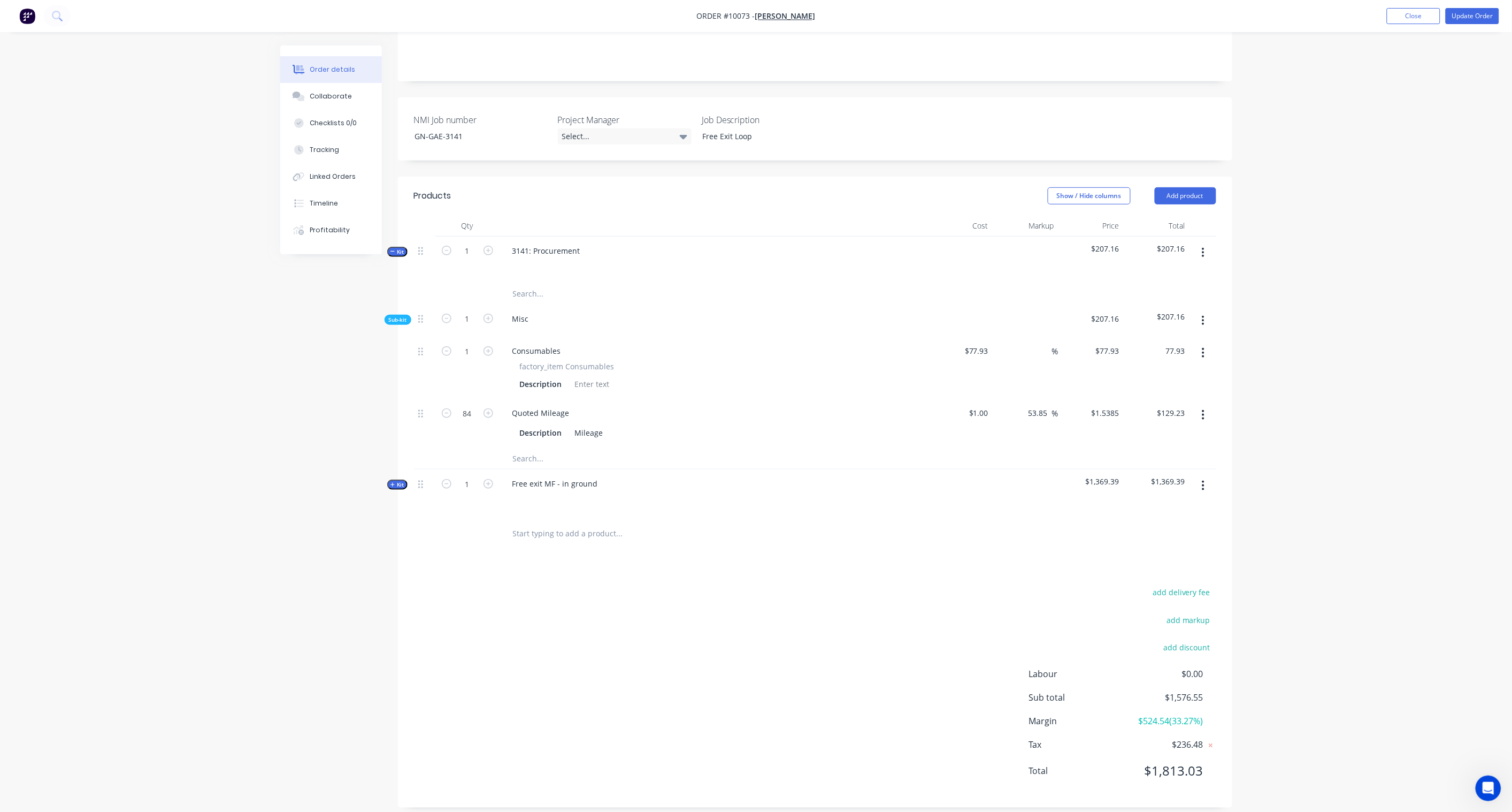
drag, startPoint x: 1176, startPoint y: 338, endPoint x: 1193, endPoint y: 344, distance: 18.0
click at [1176, 343] on input "77.93" at bounding box center [1175, 351] width 29 height 16
paste input "119.89"
type input "119.89"
type input "53.84"
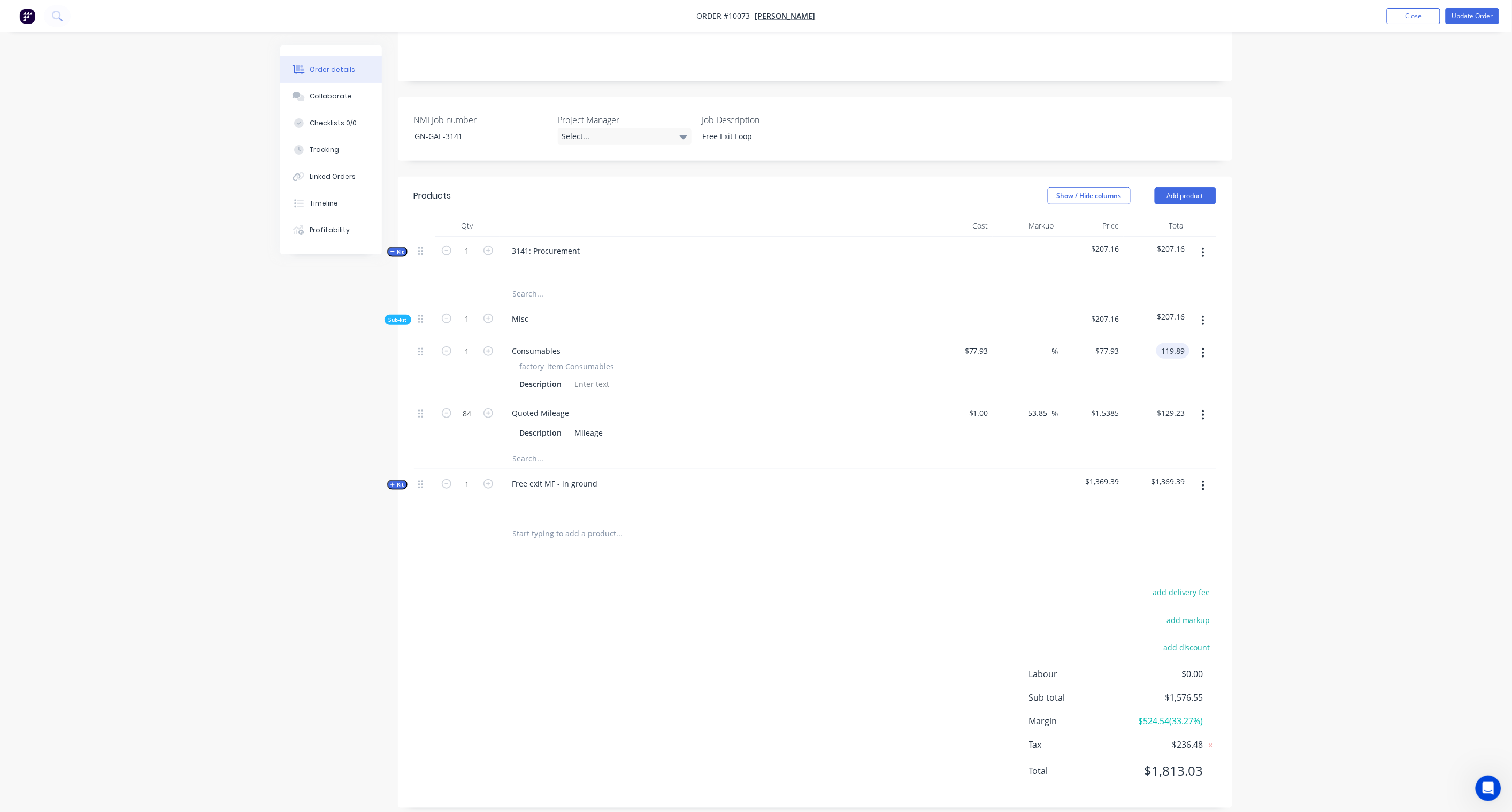
type input "$119.89"
click at [1280, 351] on div "Order details Collaborate Checklists 0/0 Tracking Linked Orders Timeline Profit…" at bounding box center [756, 310] width 1512 height 1026
click at [402, 315] on span "Sub-kit" at bounding box center [398, 320] width 18 height 8
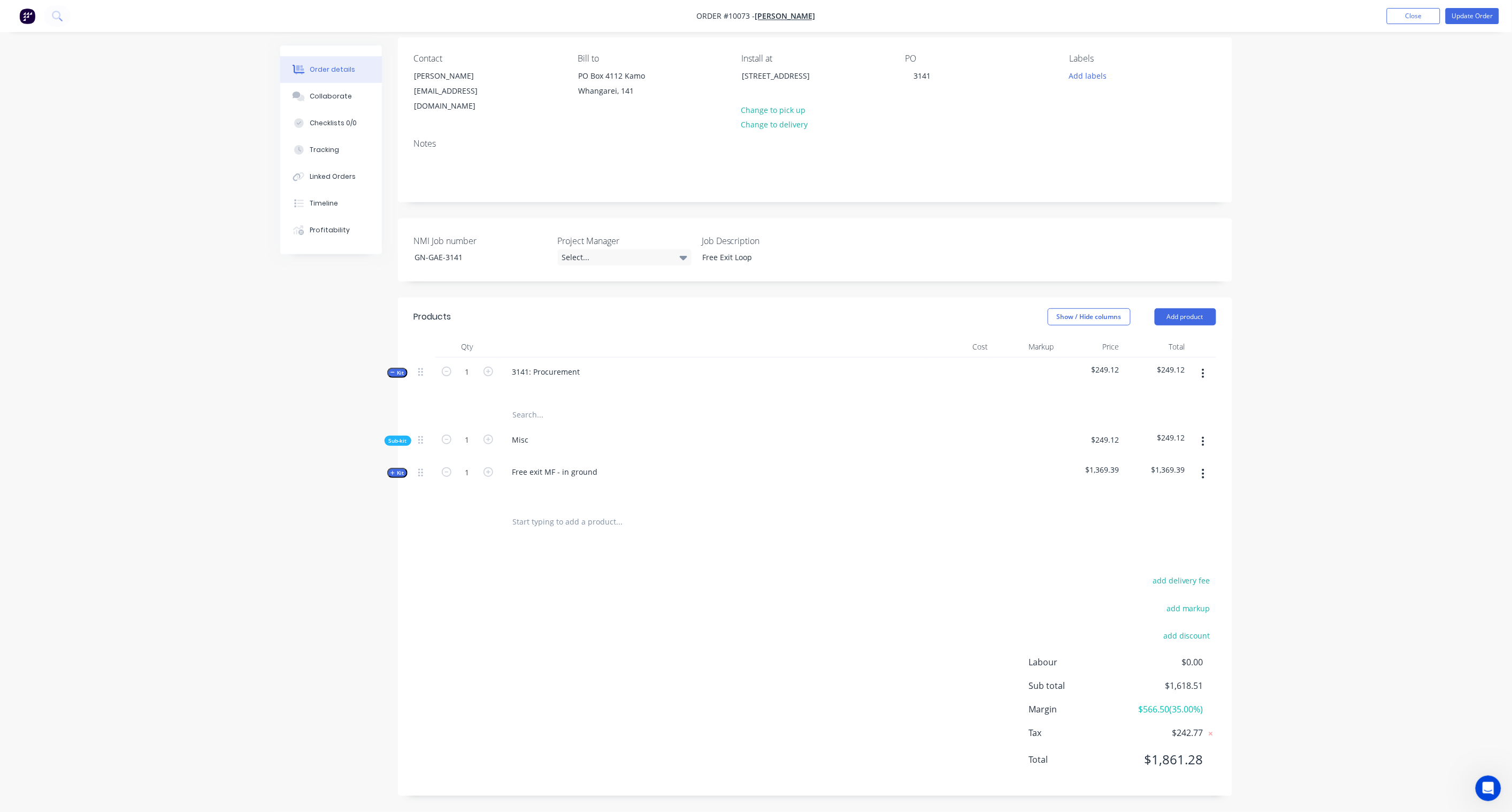
scroll to position [69, 0]
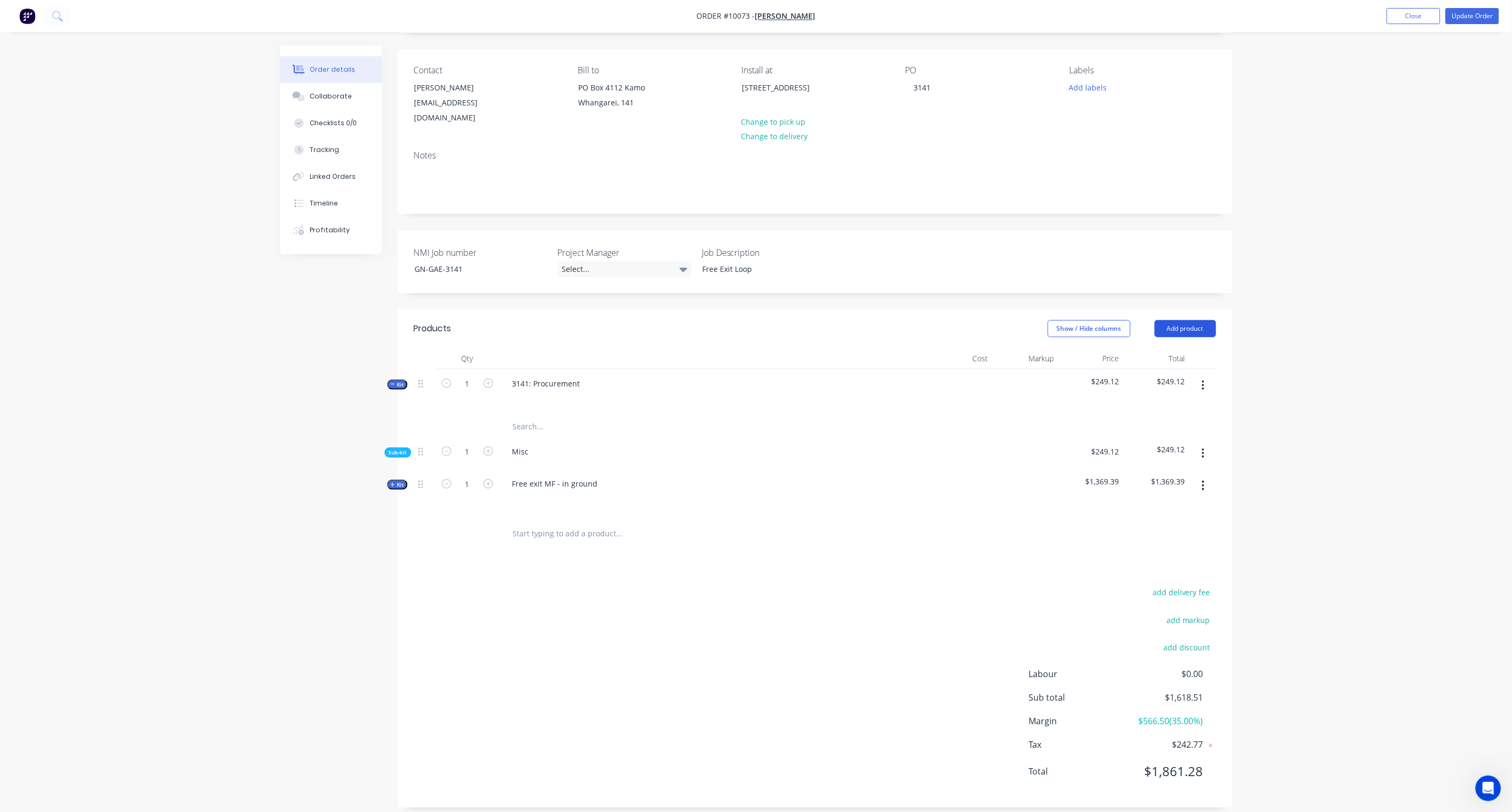
click at [1204, 320] on button "Add product" at bounding box center [1185, 329] width 62 height 17
click at [1175, 348] on div "Product catalogue" at bounding box center [1165, 355] width 82 height 16
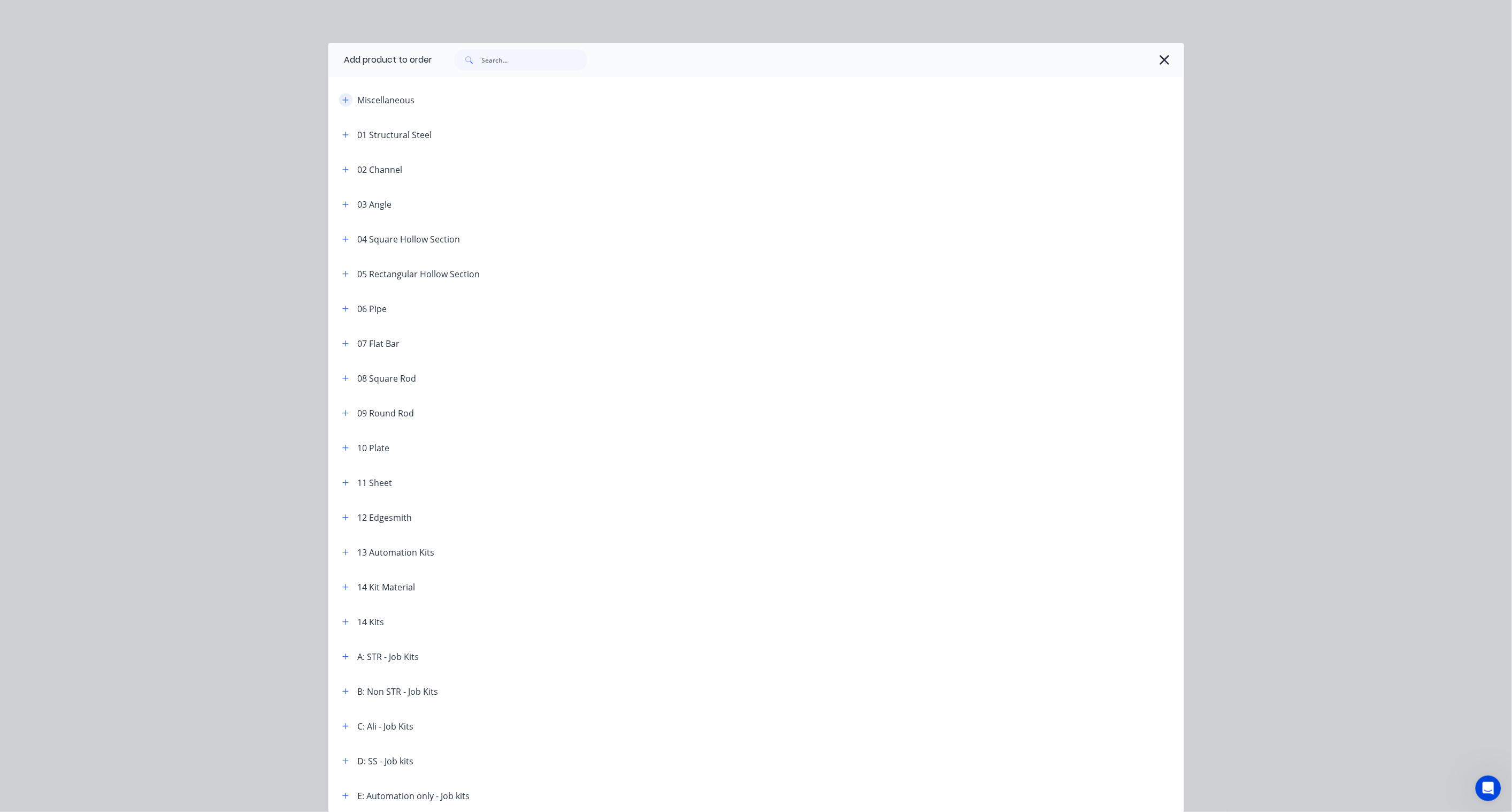
click at [342, 100] on icon "button" at bounding box center [346, 100] width 7 height 7
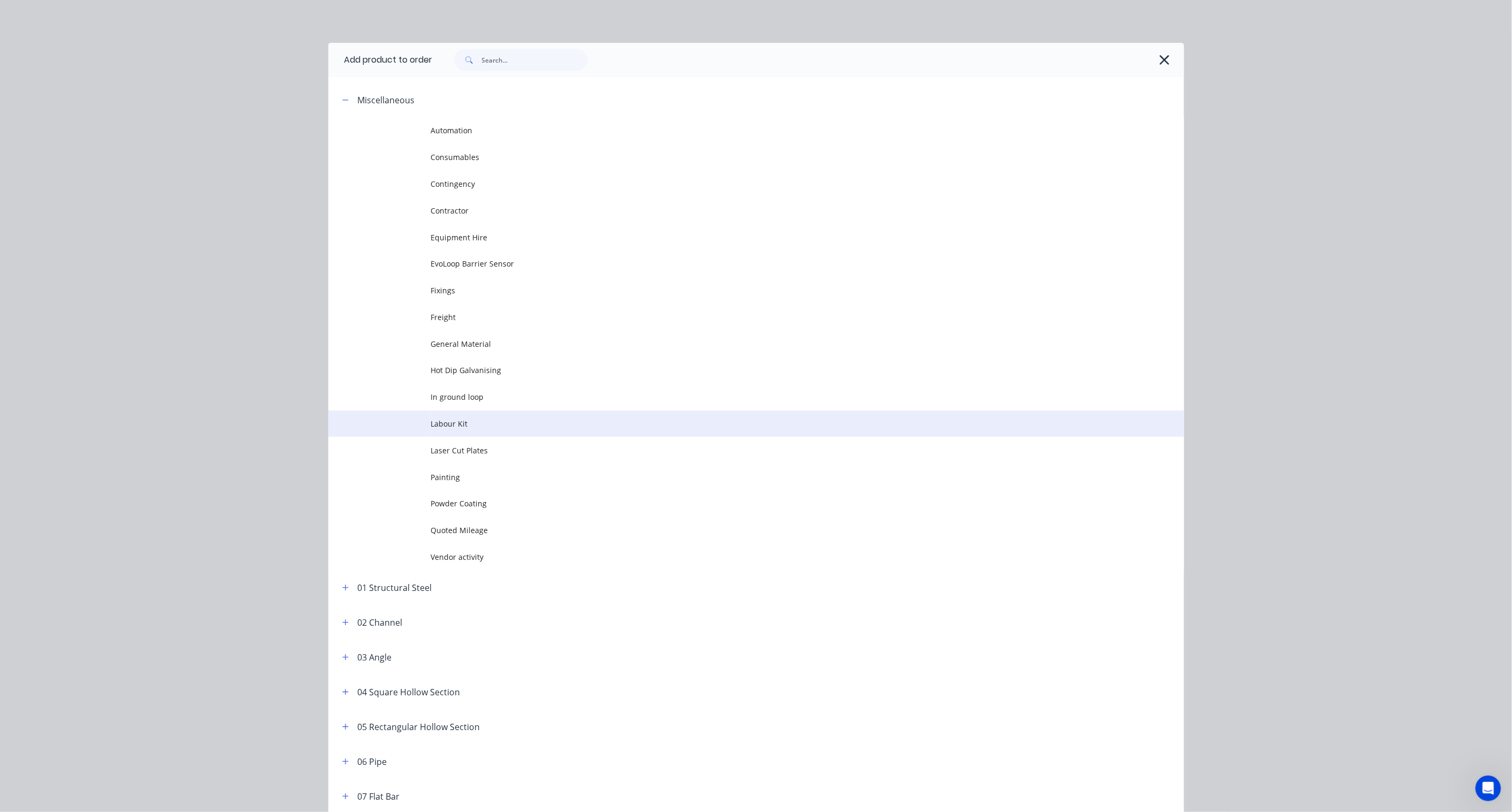
click at [455, 422] on span "Labour Kit" at bounding box center [733, 424] width 602 height 12
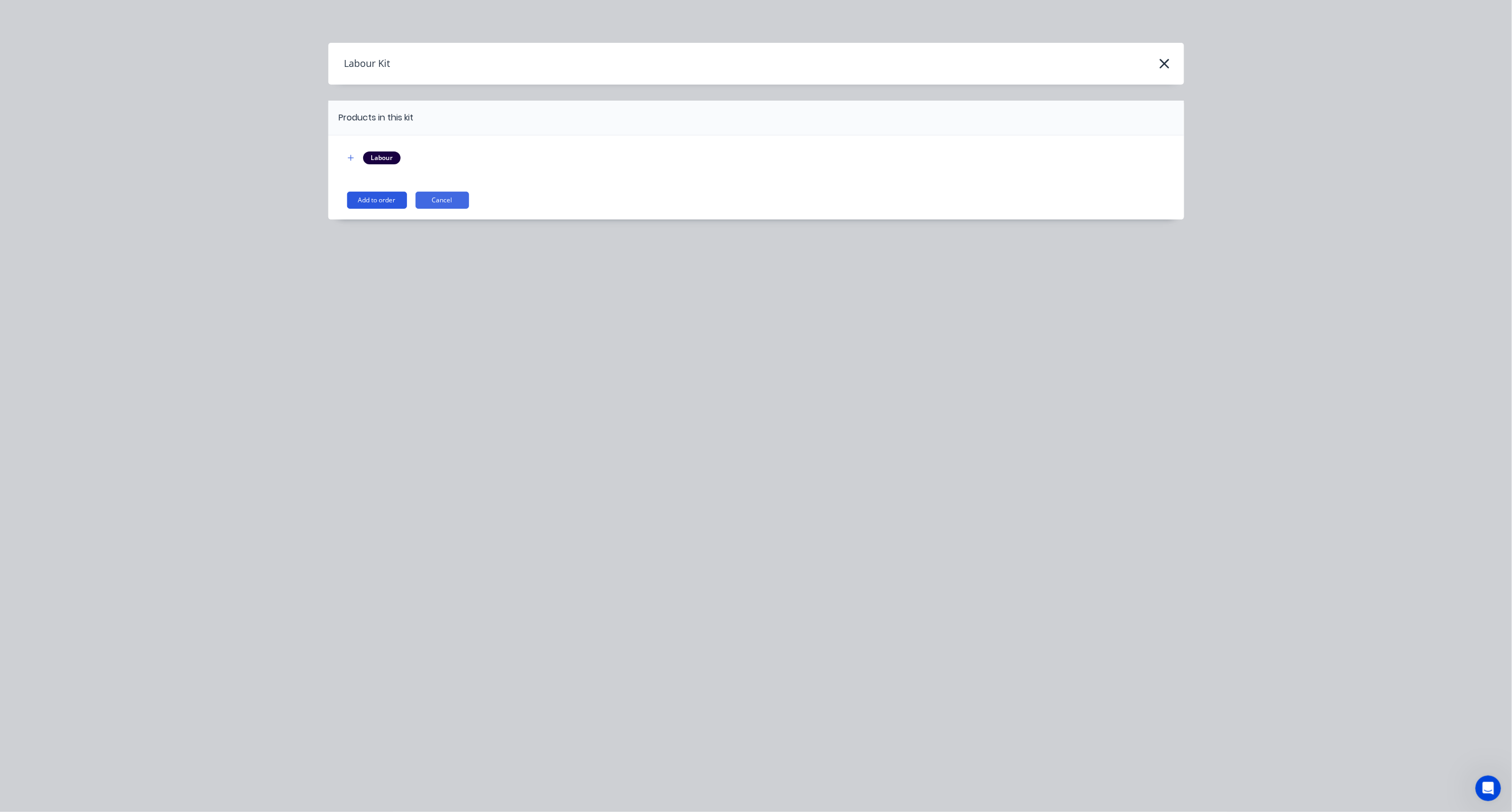
click at [376, 201] on button "Add to order" at bounding box center [377, 200] width 60 height 17
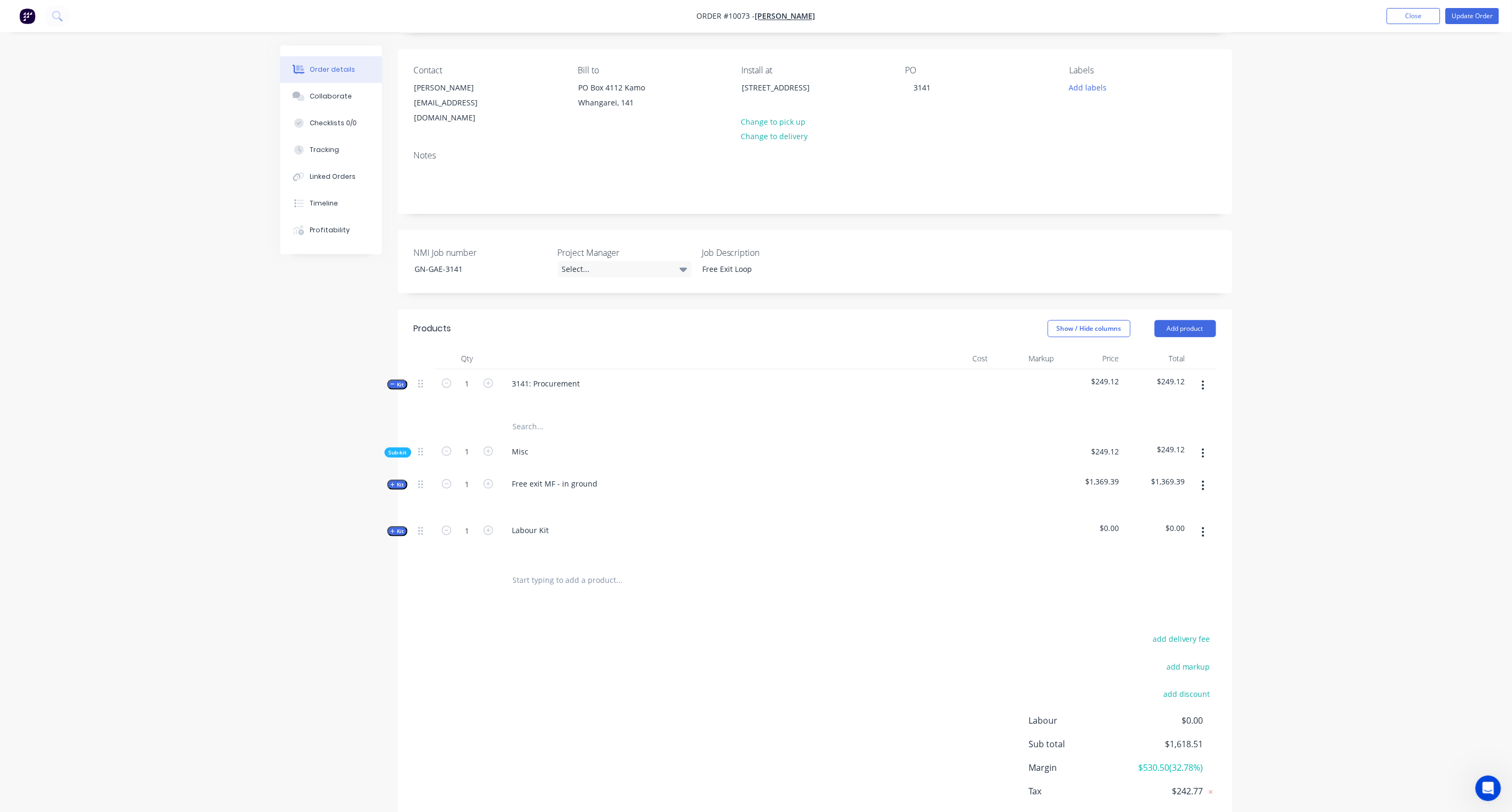
click at [399, 527] on span "Kit" at bounding box center [397, 531] width 14 height 8
type input "$36.00"
type input "-100"
drag, startPoint x: 468, startPoint y: 565, endPoint x: 531, endPoint y: 572, distance: 63.4
click at [468, 569] on input "1" at bounding box center [468, 576] width 28 height 16
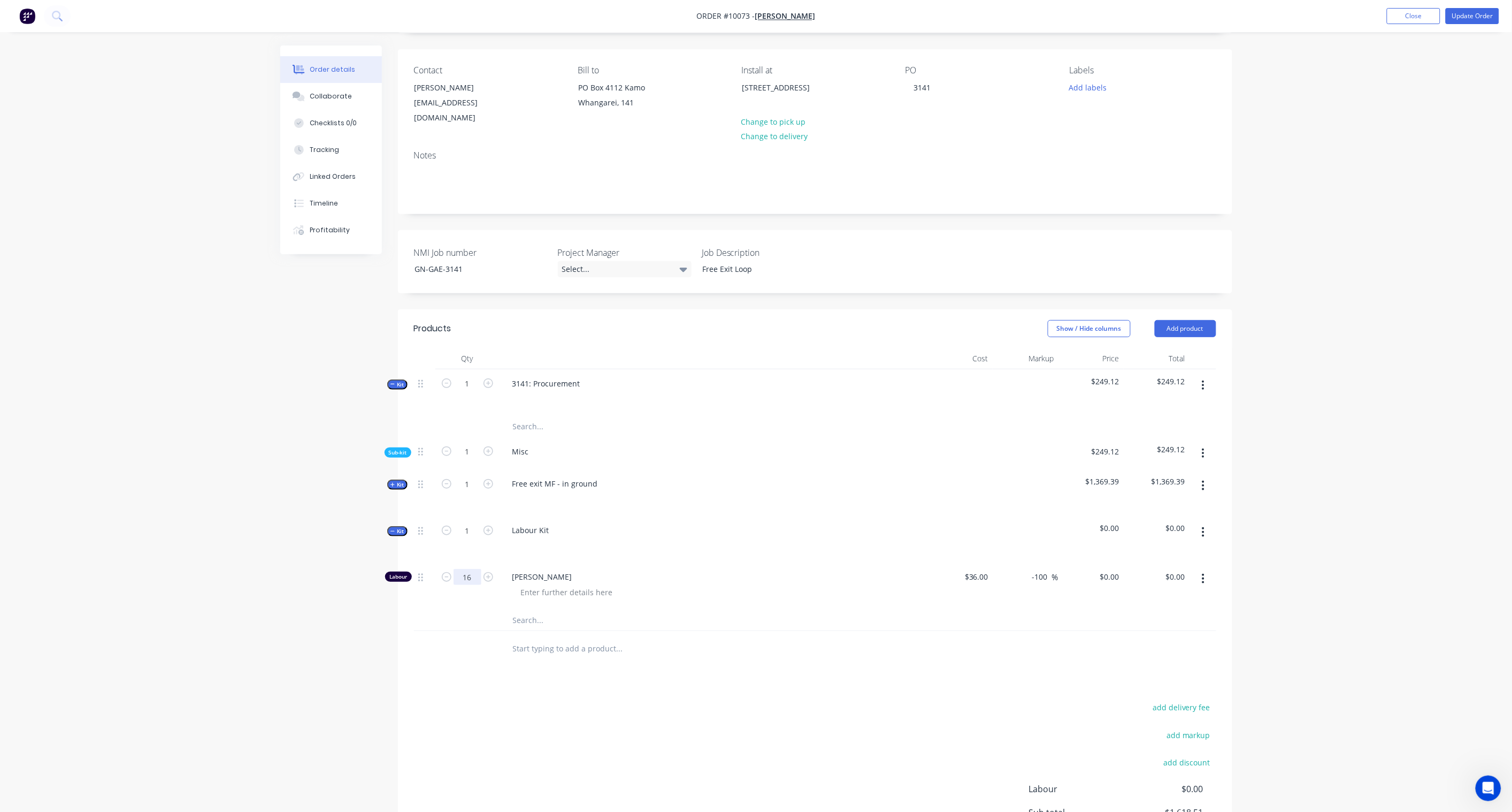
type input "16"
click at [328, 568] on div "Created by Karl Created 22/09/25 Required Assigned to Add team member Invoiced …" at bounding box center [756, 457] width 952 height 963
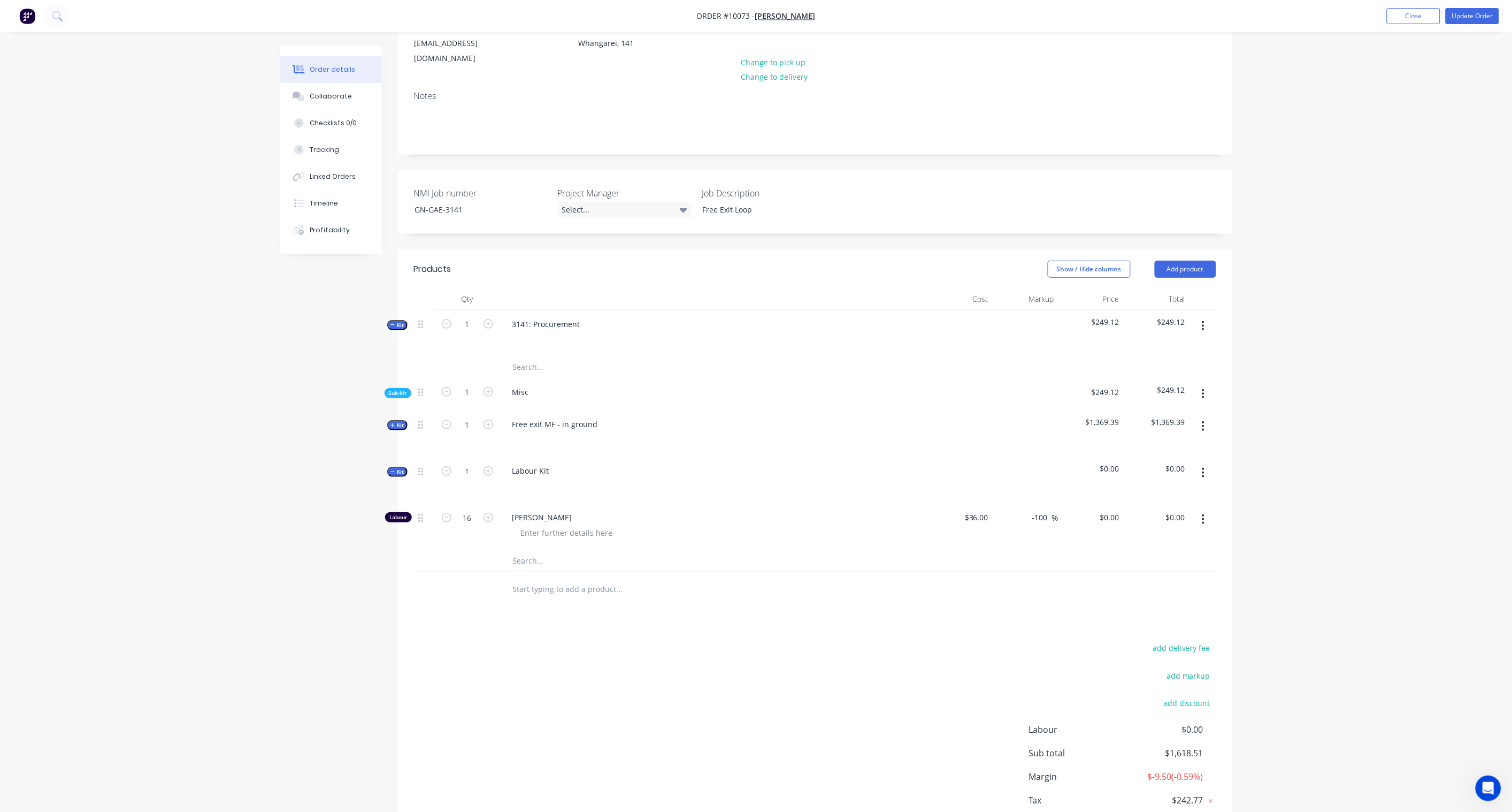
drag, startPoint x: 1112, startPoint y: 507, endPoint x: 1238, endPoint y: 497, distance: 126.4
click at [1112, 510] on input "$0.00" at bounding box center [1112, 517] width 25 height 16
type input "$0.00"
click at [1185, 510] on input "0.00" at bounding box center [1179, 517] width 21 height 16
type input "1600"
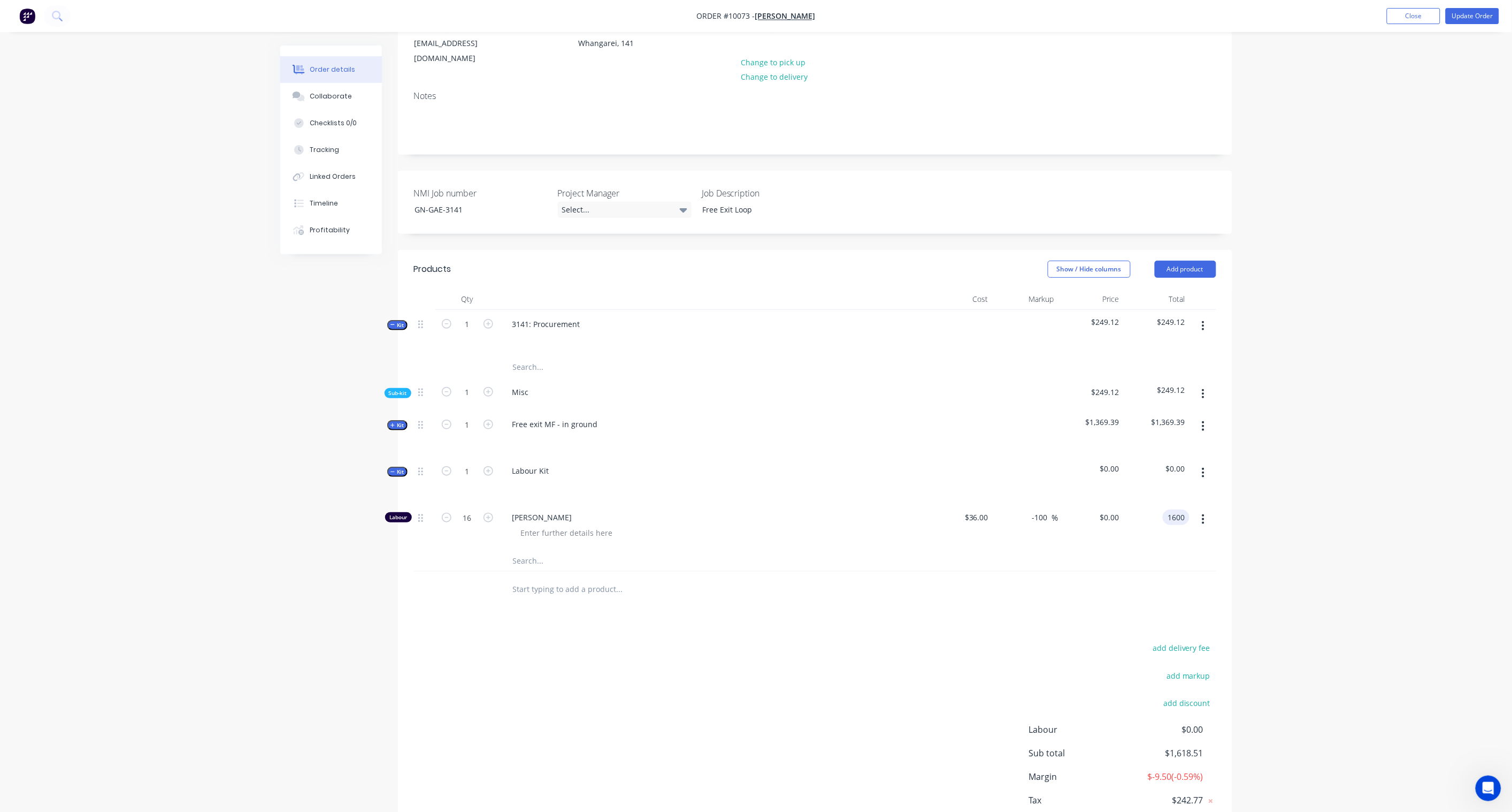
type input "177.78"
type input "$100.00"
type input "$1,600.00"
click at [1279, 488] on div "Order details Collaborate Checklists 0/0 Tracking Linked Orders Timeline Profit…" at bounding box center [756, 375] width 1512 height 1008
click at [1203, 388] on icon "button" at bounding box center [1203, 394] width 2 height 12
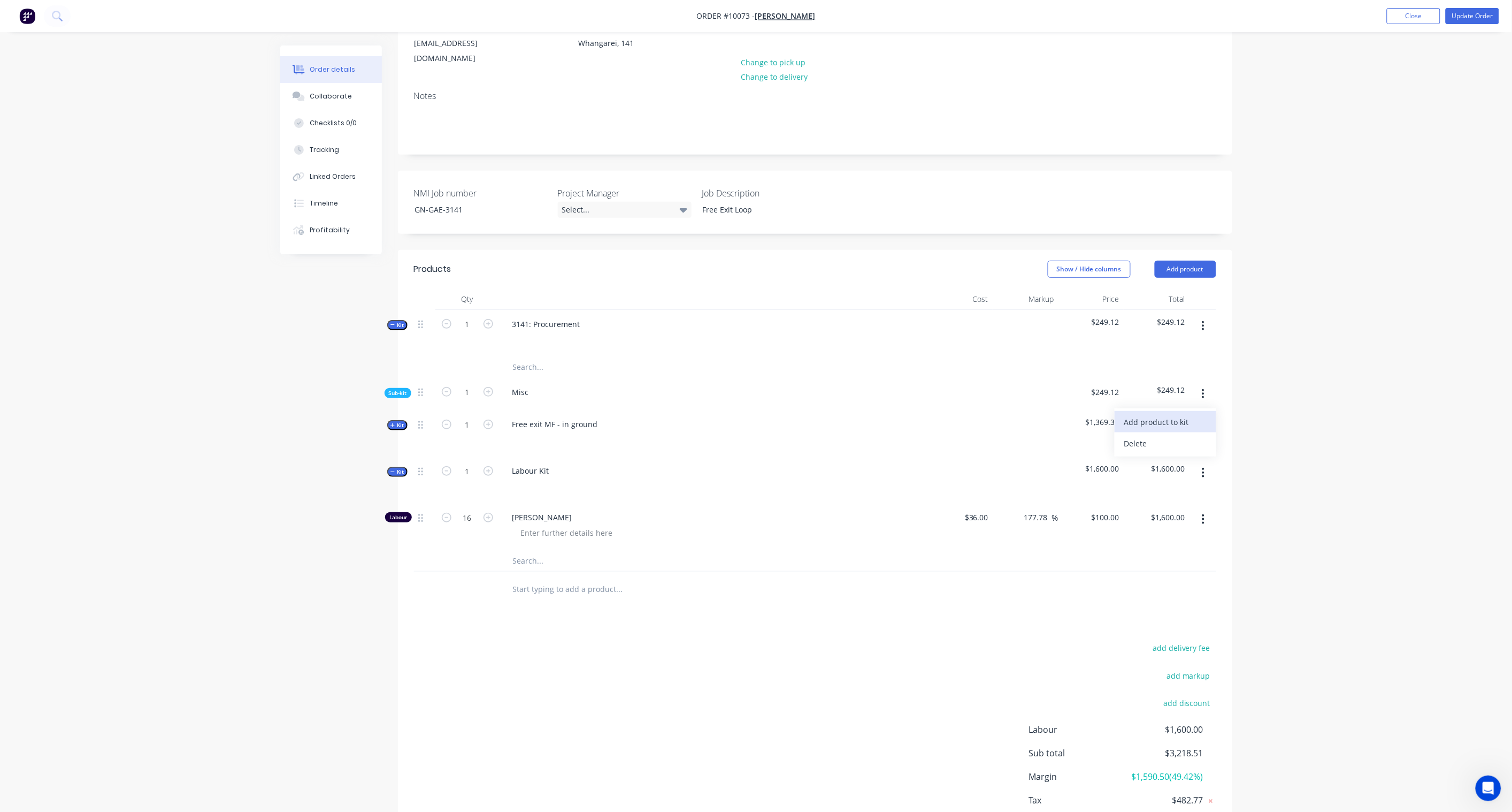
click at [1170, 414] on div "Add product to kit" at bounding box center [1165, 422] width 82 height 16
click at [1194, 457] on div "Product catalogue" at bounding box center [1165, 464] width 82 height 16
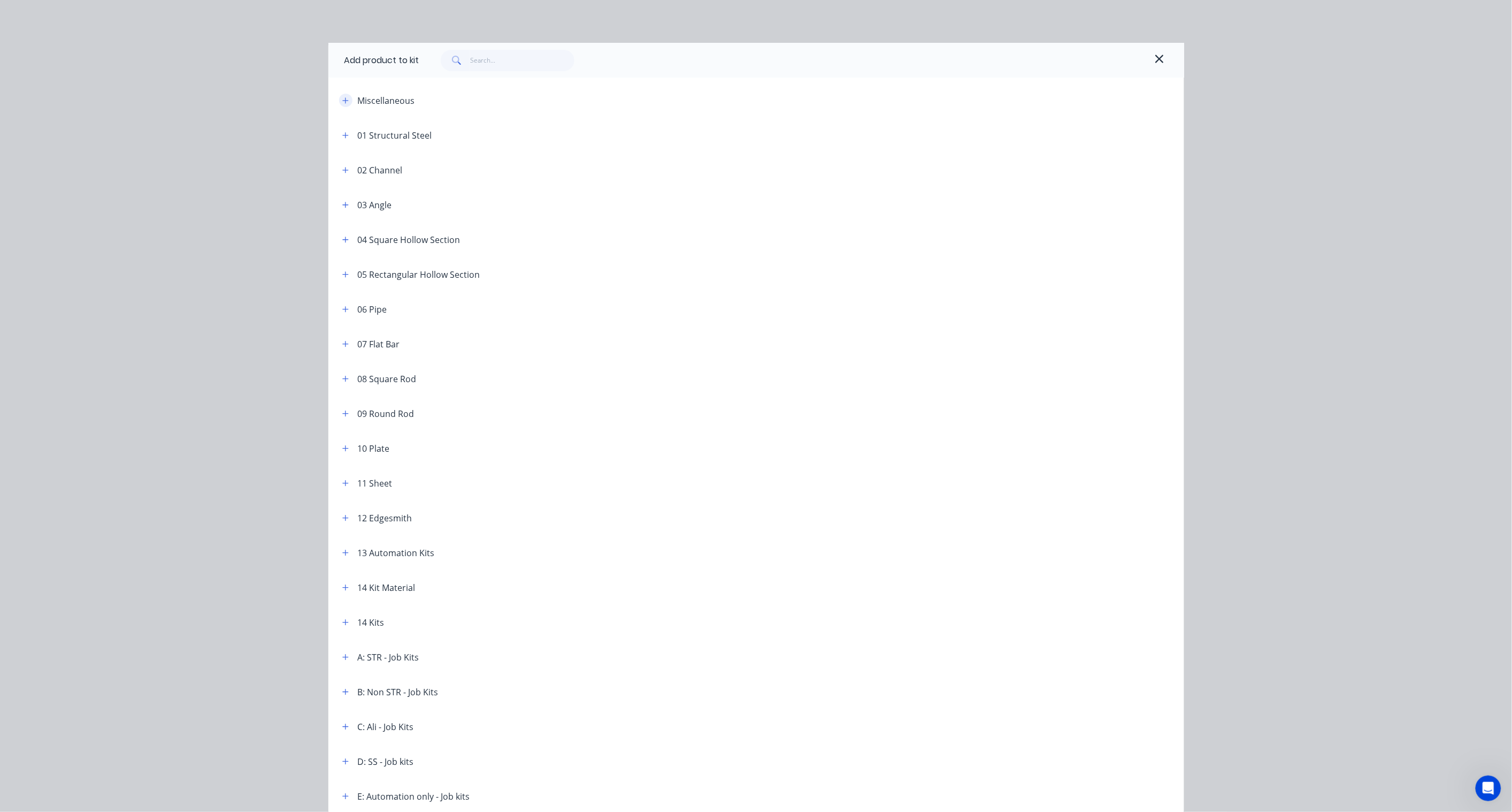
click at [343, 100] on icon "button" at bounding box center [345, 100] width 6 height 6
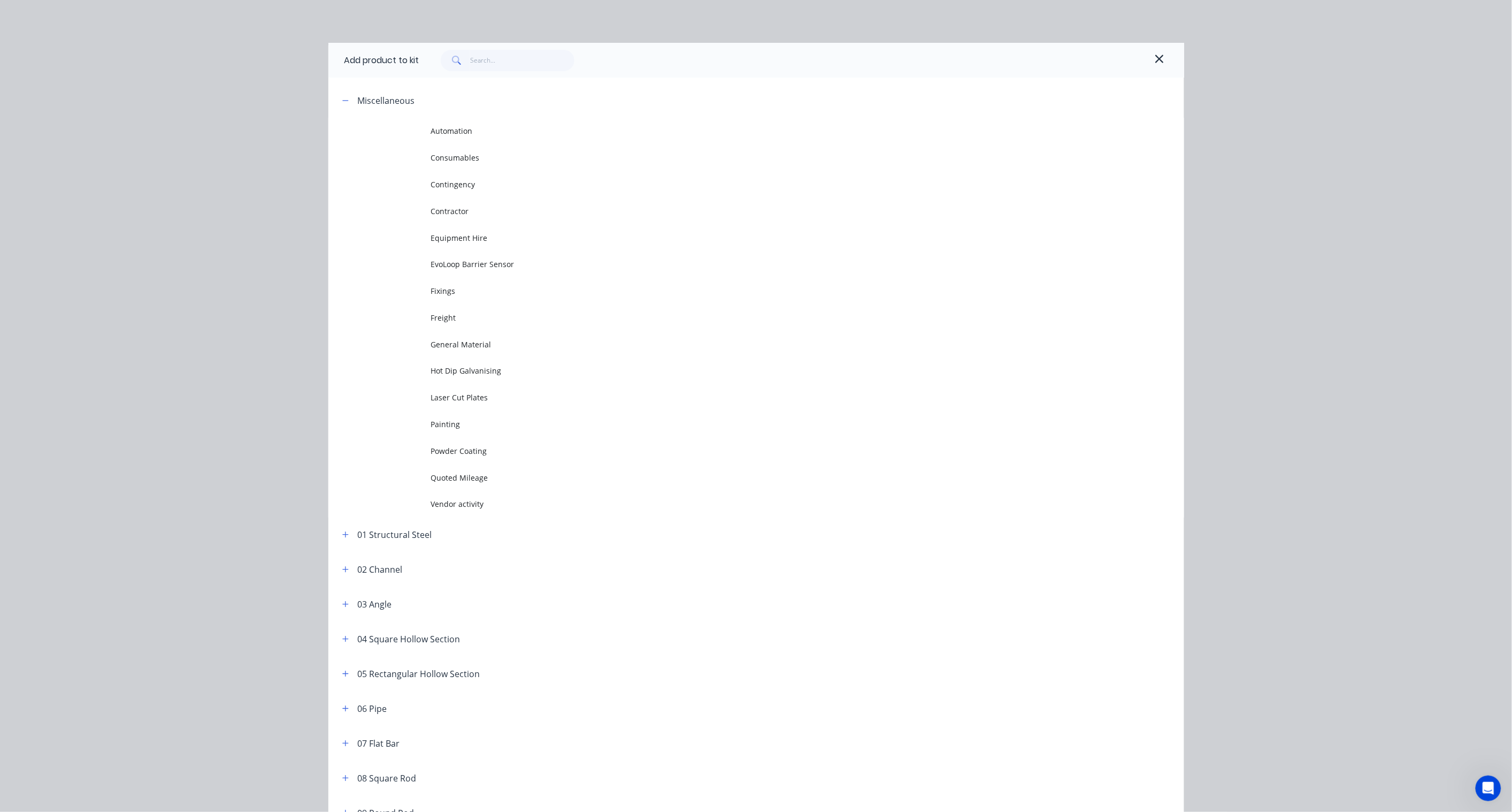
click at [480, 189] on span "Contingency" at bounding box center [733, 184] width 602 height 12
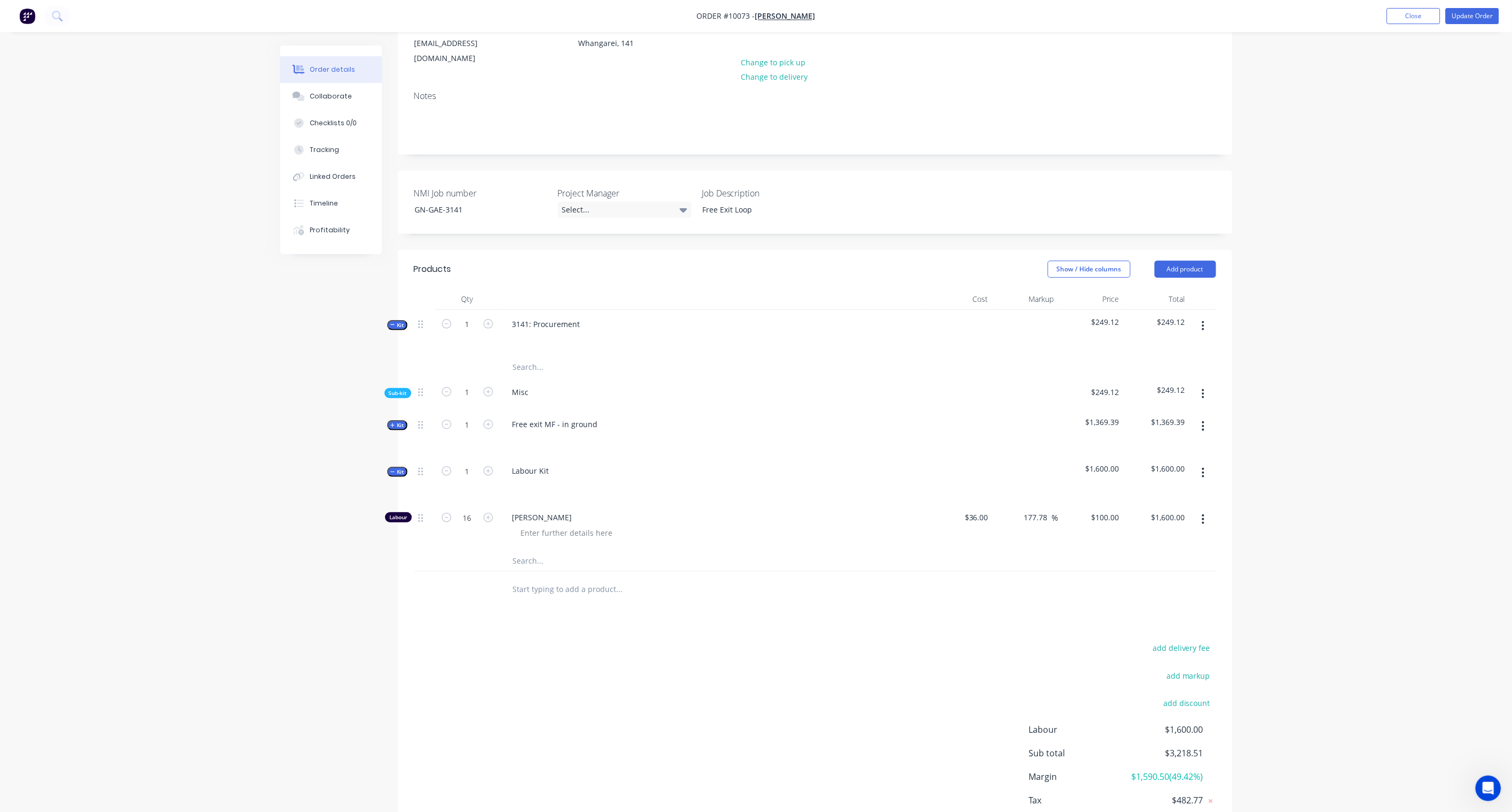
click at [402, 390] on span "Sub-kit" at bounding box center [398, 394] width 18 height 8
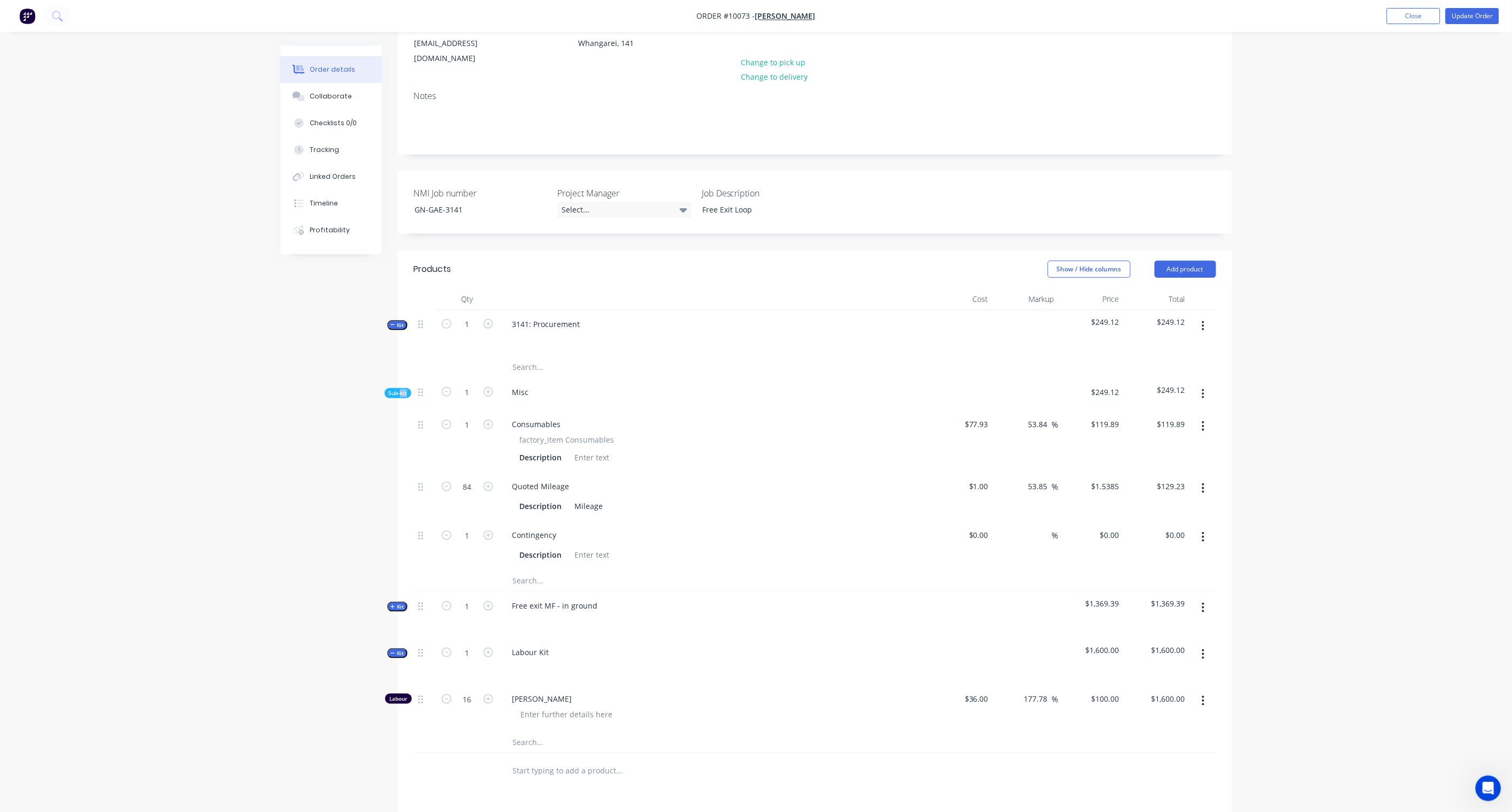
click at [402, 390] on span "Sub-kit" at bounding box center [398, 394] width 18 height 8
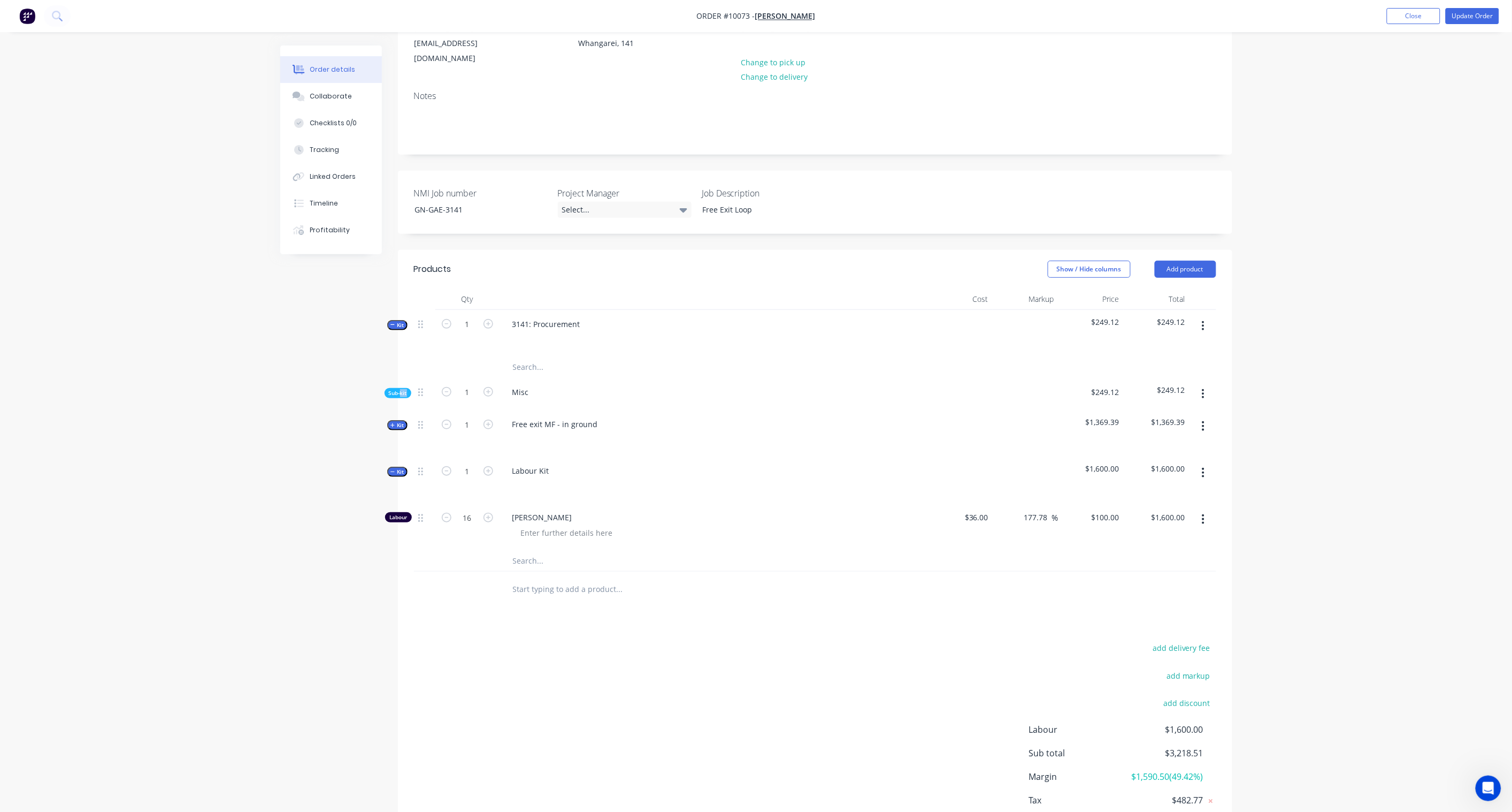
click at [402, 390] on span "Sub-kit" at bounding box center [398, 394] width 18 height 8
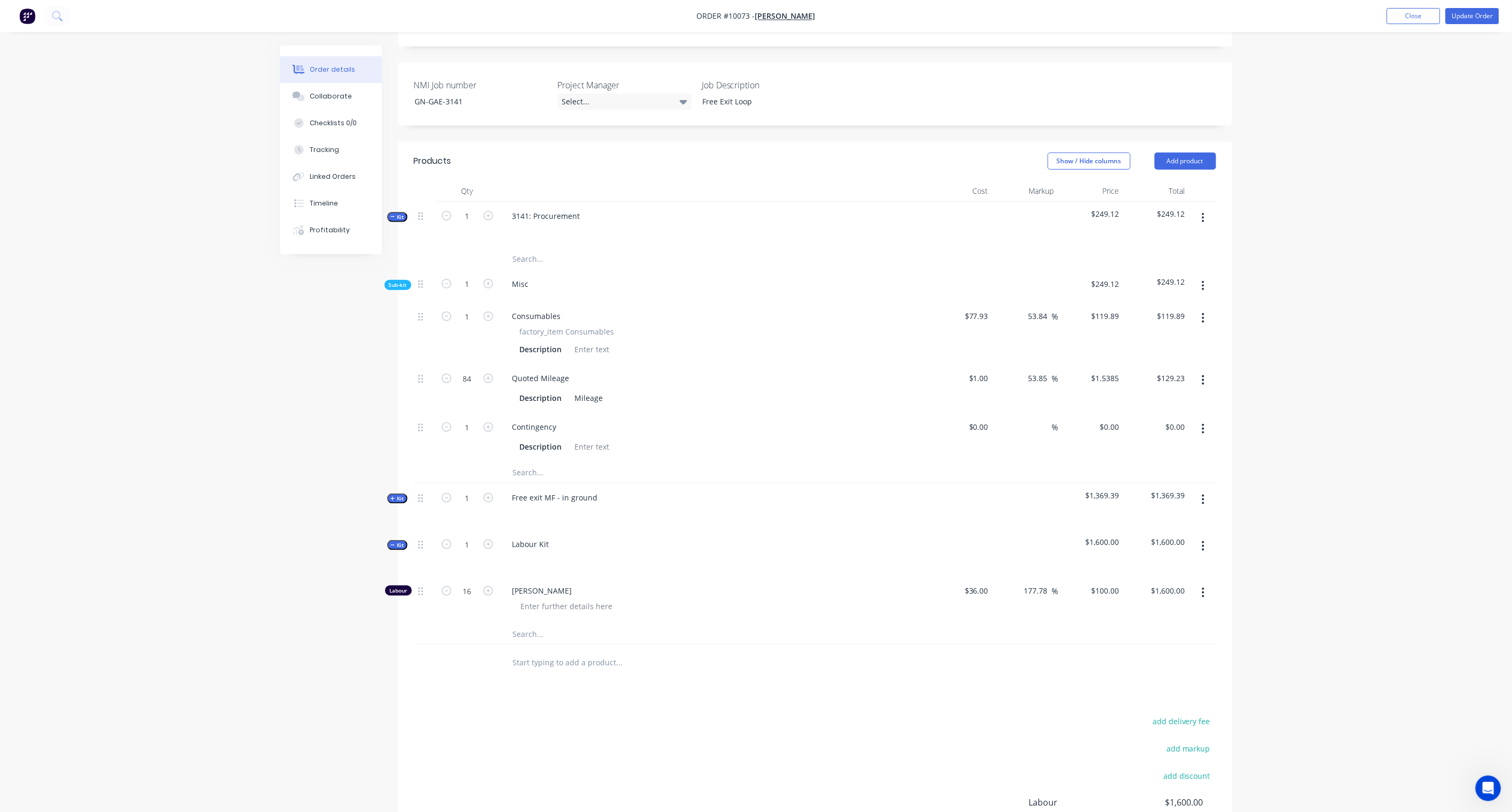
scroll to position [366, 0]
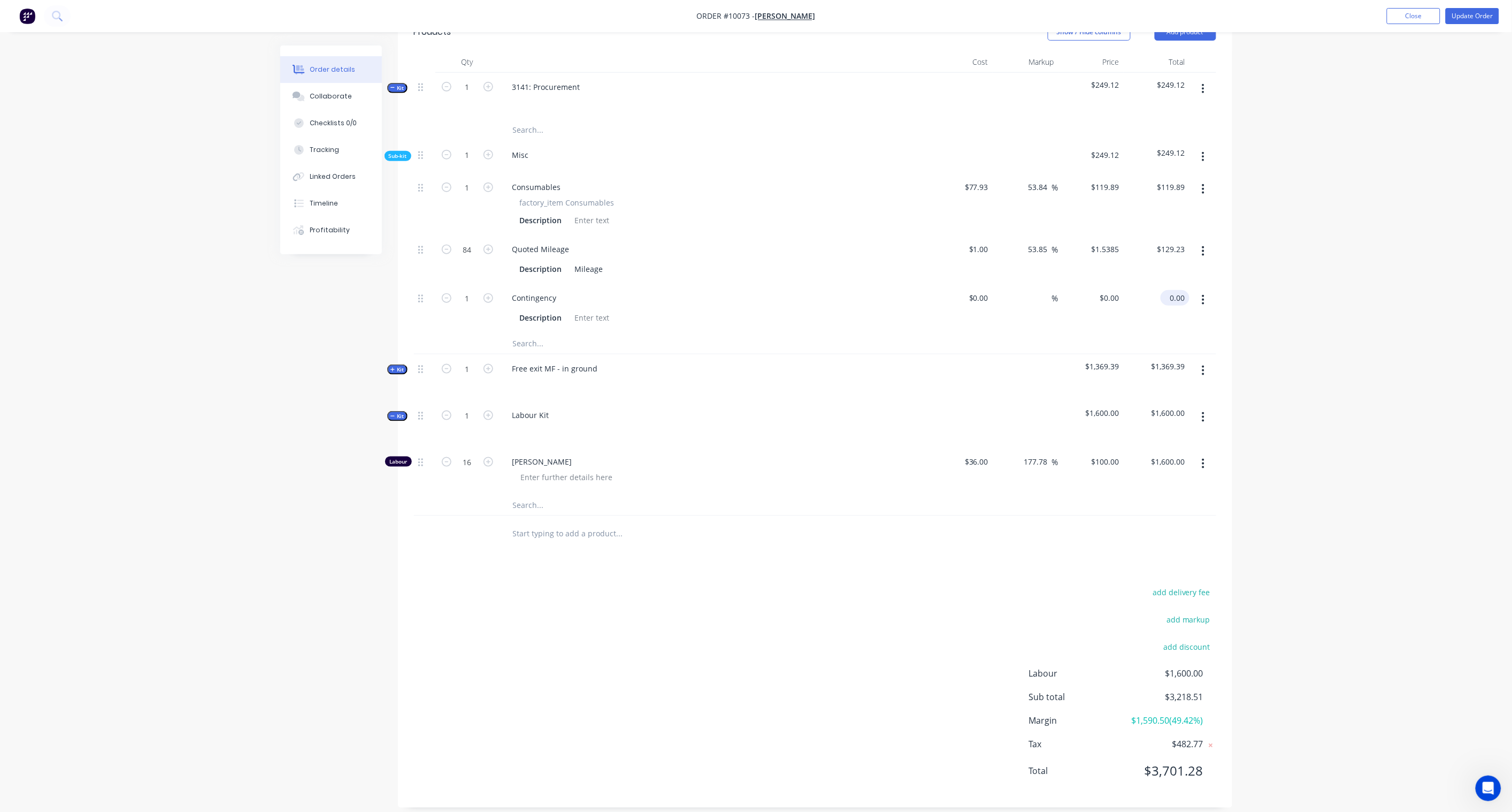
click at [1177, 290] on input "0.00" at bounding box center [1178, 297] width 25 height 16
paste input "31.49"
type input "31.49"
type input "$31.49"
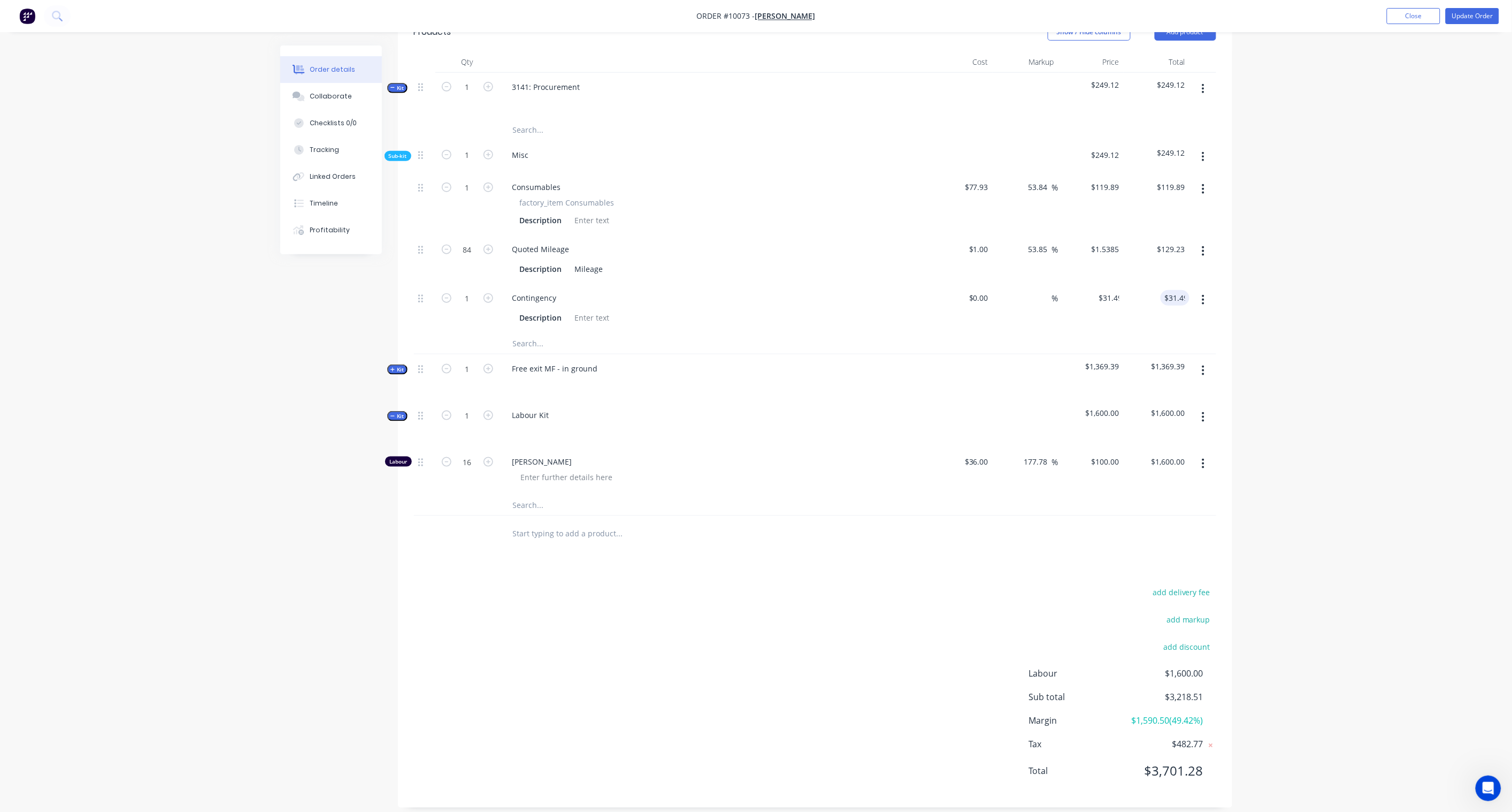
click at [1308, 296] on div "Order details Collaborate Checklists 0/0 Tracking Linked Orders Timeline Profit…" at bounding box center [756, 228] width 1512 height 1190
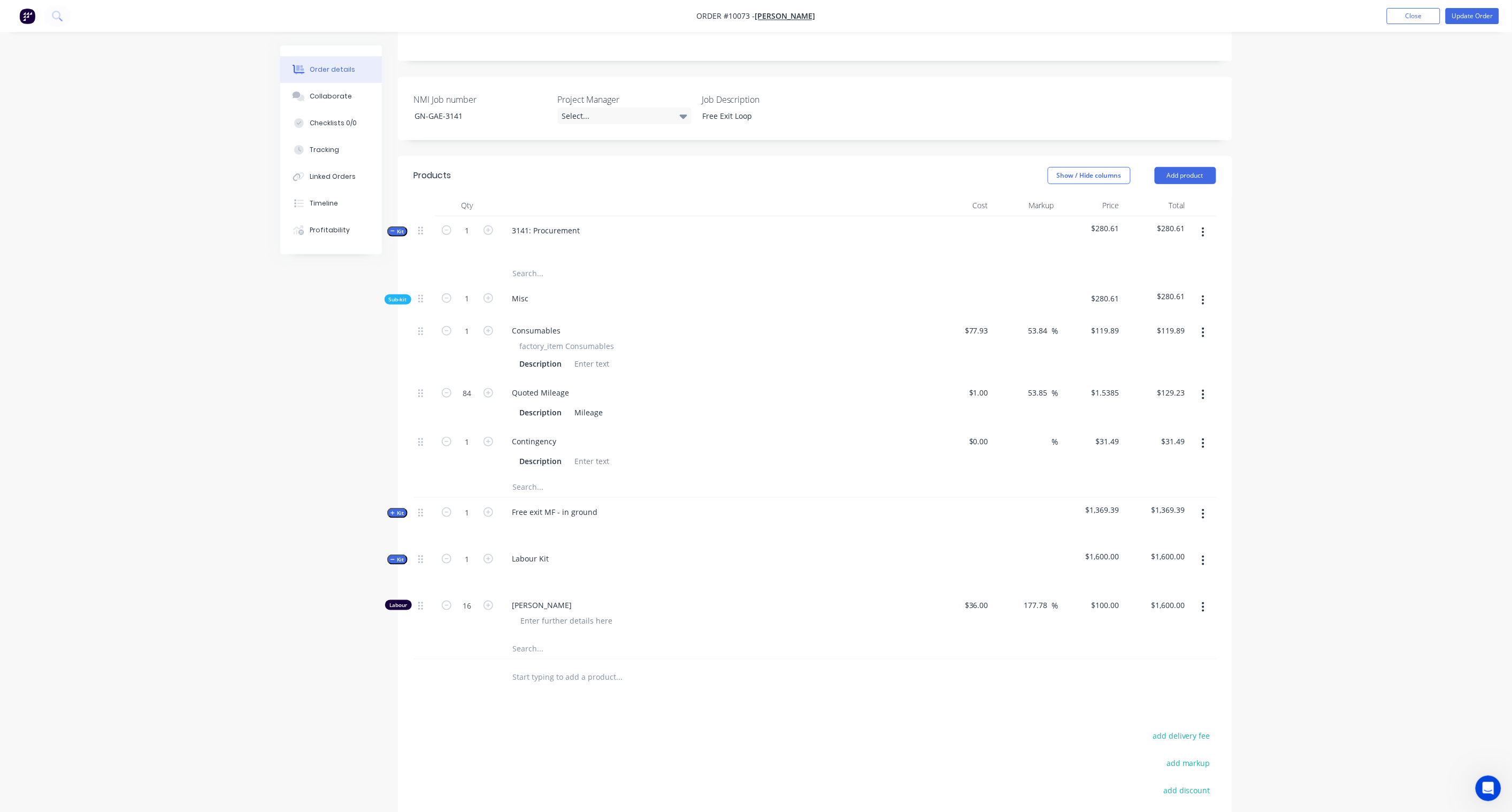
scroll to position [0, 0]
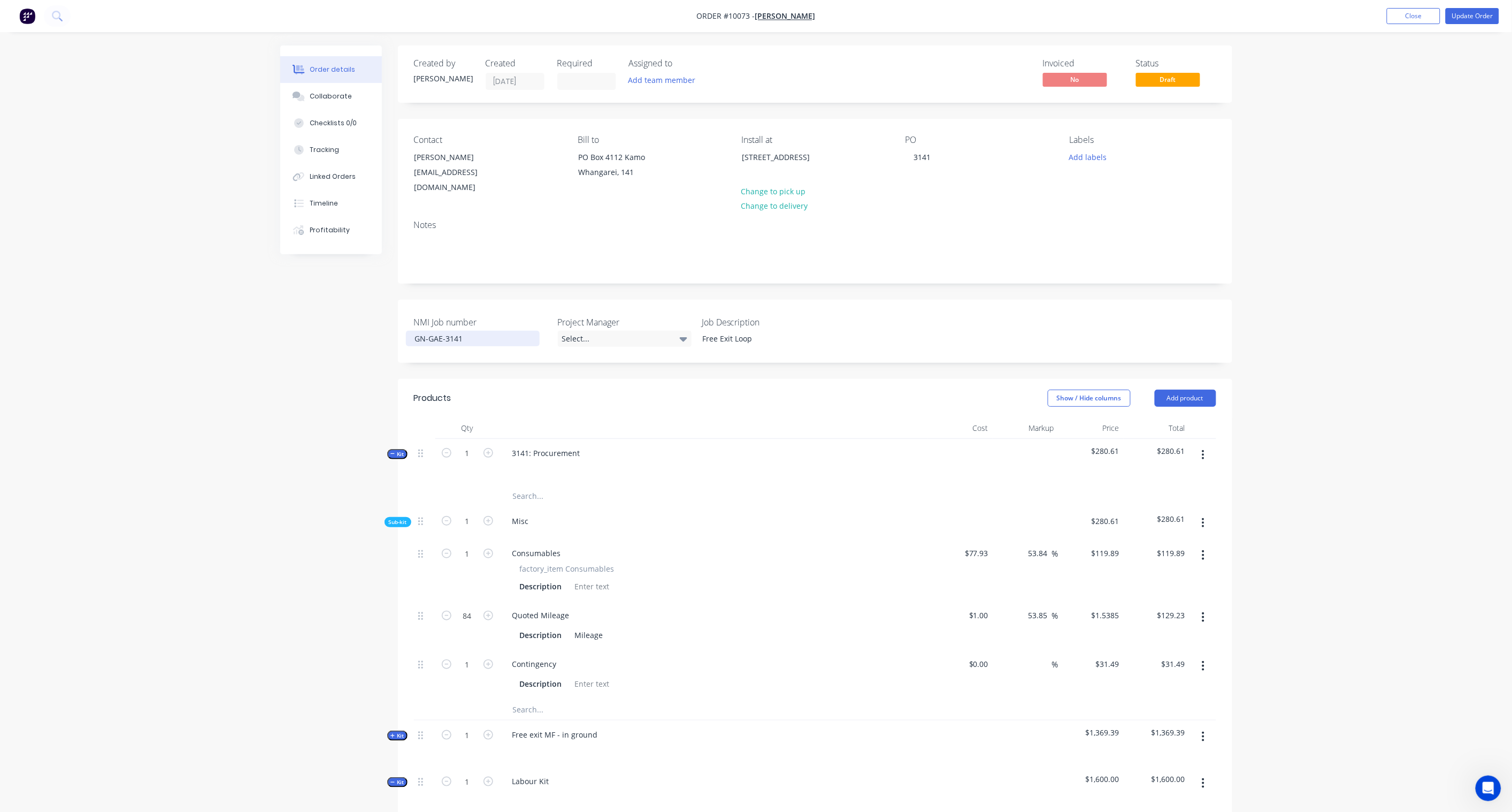
click at [458, 331] on div "GN-GAE-3141" at bounding box center [472, 338] width 133 height 16
drag, startPoint x: 468, startPoint y: 325, endPoint x: 328, endPoint y: 315, distance: 140.4
click at [328, 315] on div "Created by Karl Created 22/09/25 Required Assigned to Add team member Invoiced …" at bounding box center [756, 618] width 952 height 1145
copy div "GN-GAE-3141"
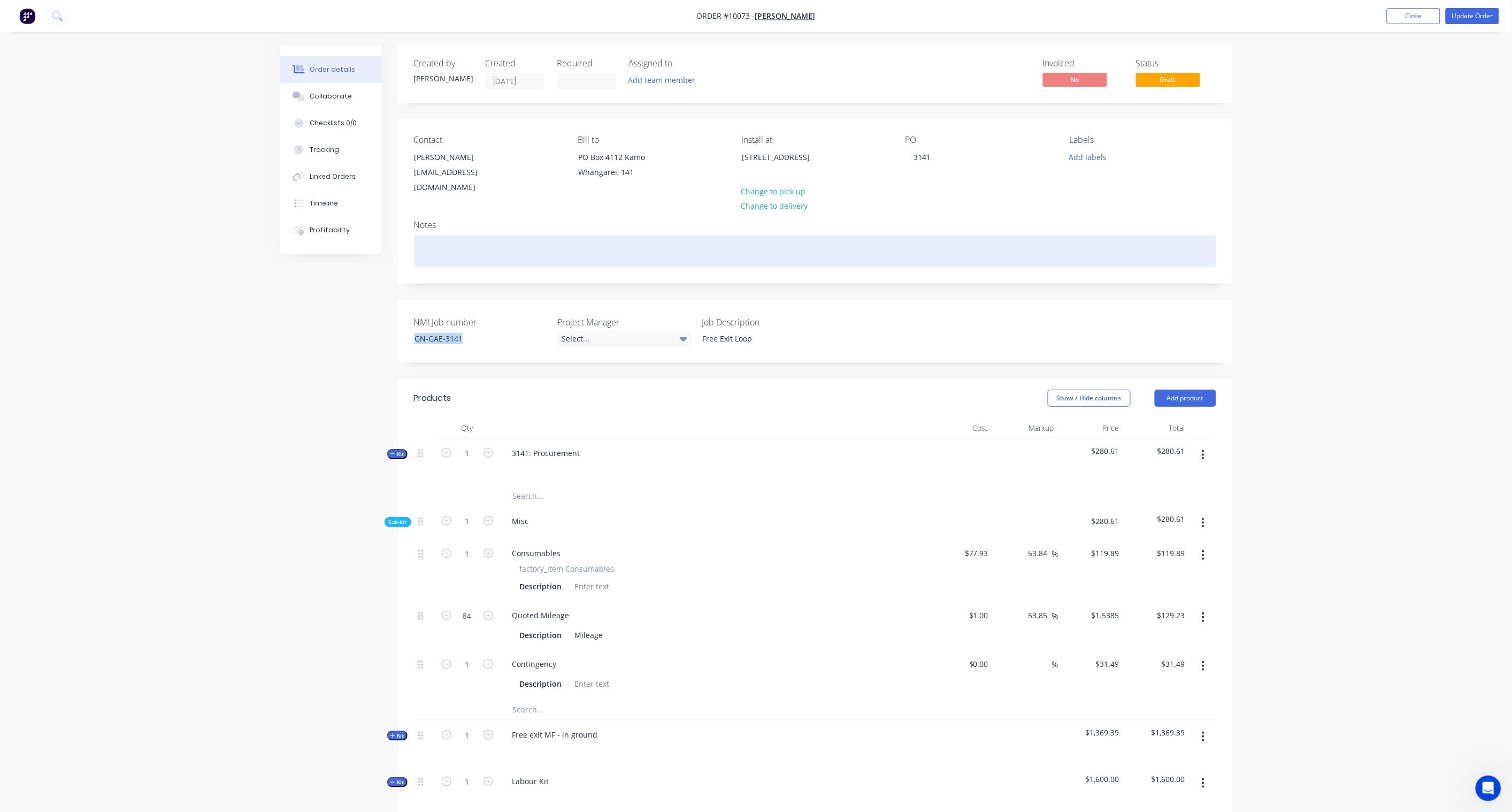
click at [436, 236] on div at bounding box center [815, 251] width 803 height 33
paste div
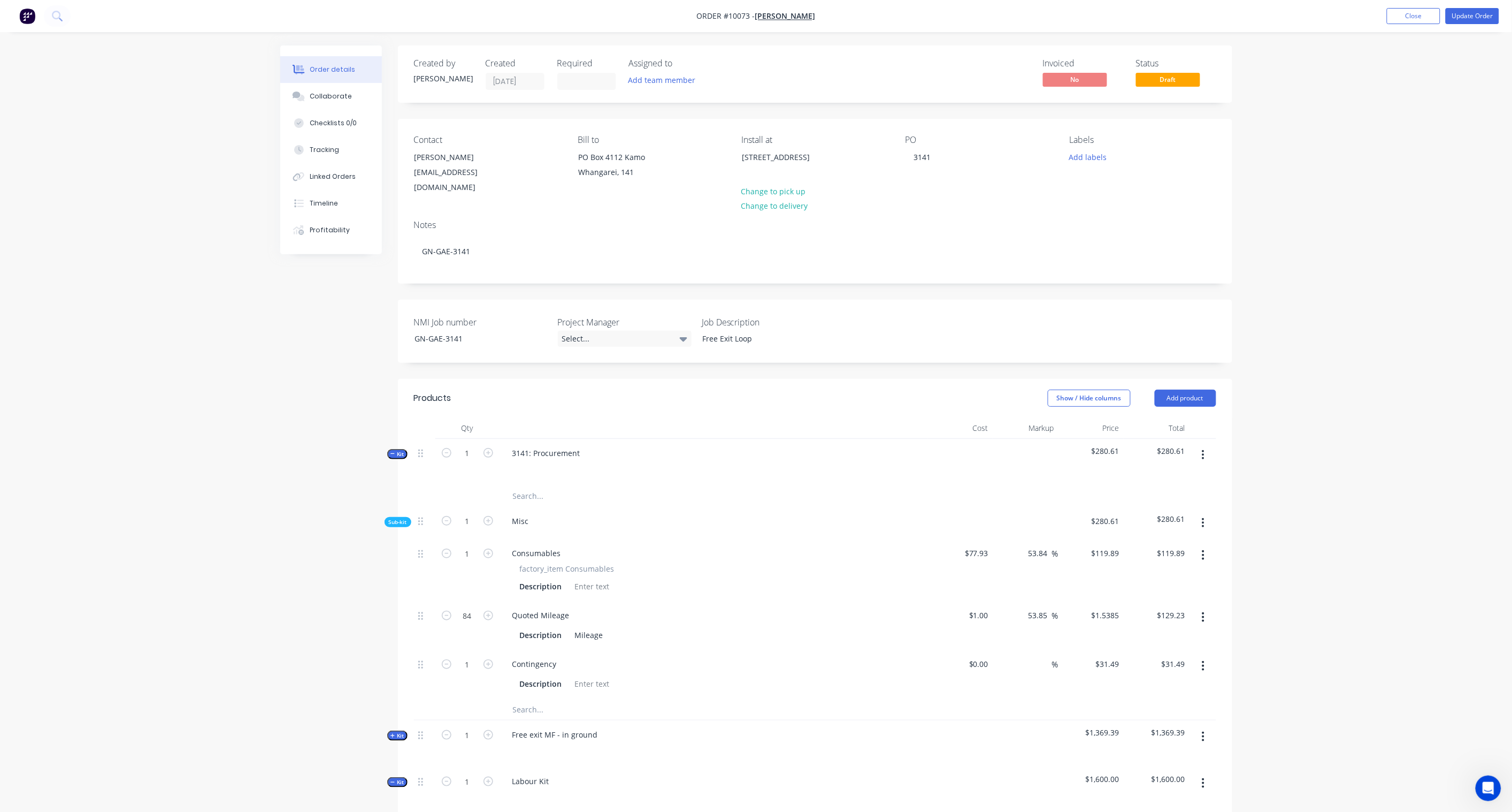
click at [285, 338] on div "Created by Karl Created 22/09/25 Required Assigned to Add team member Invoiced …" at bounding box center [756, 618] width 952 height 1145
click at [1095, 154] on button "Add labels" at bounding box center [1088, 156] width 49 height 15
click at [1472, 403] on div "Order details Collaborate Checklists 0/0 Tracking Linked Orders Timeline Profit…" at bounding box center [756, 595] width 1512 height 1190
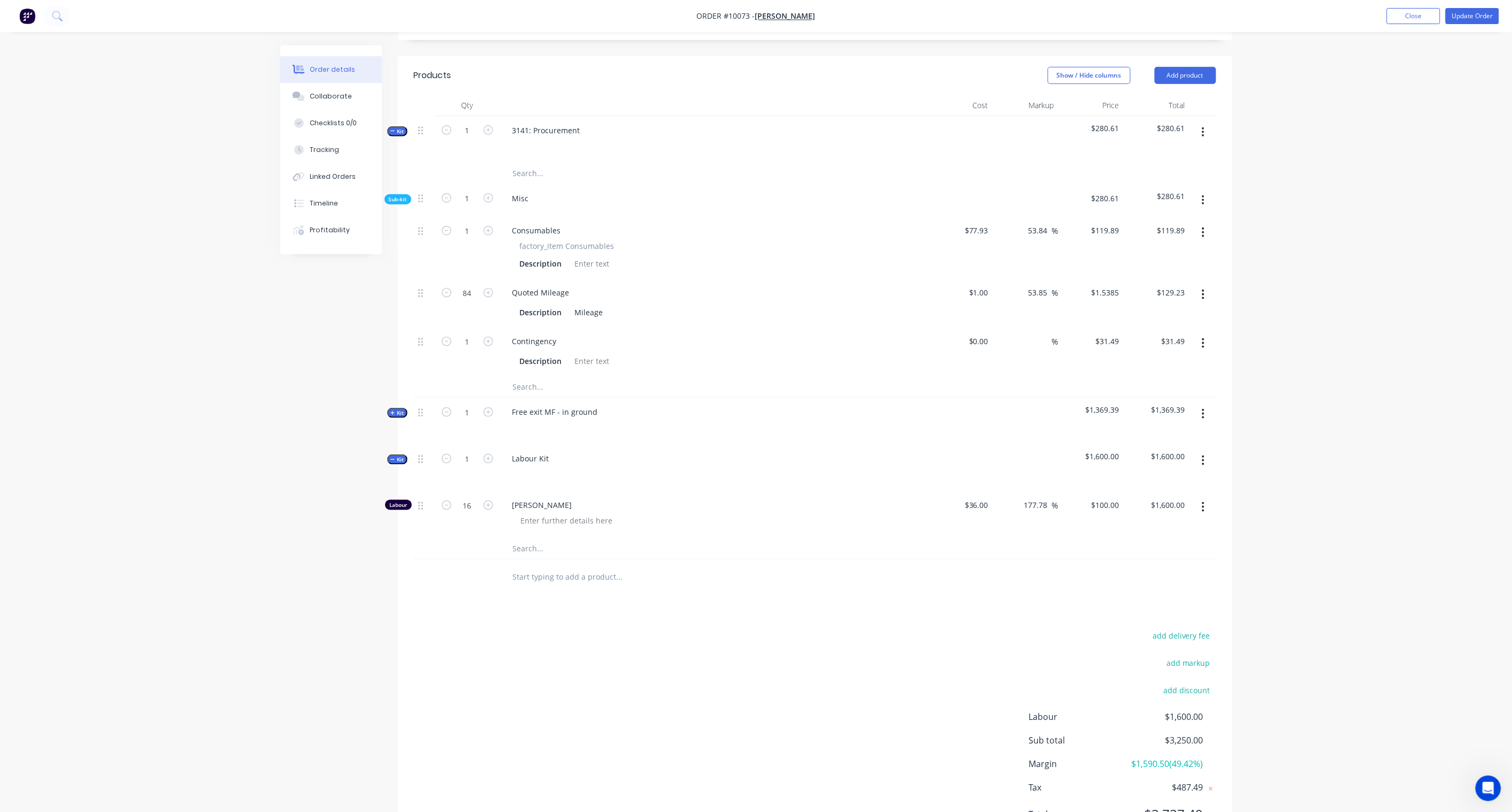
scroll to position [9, 0]
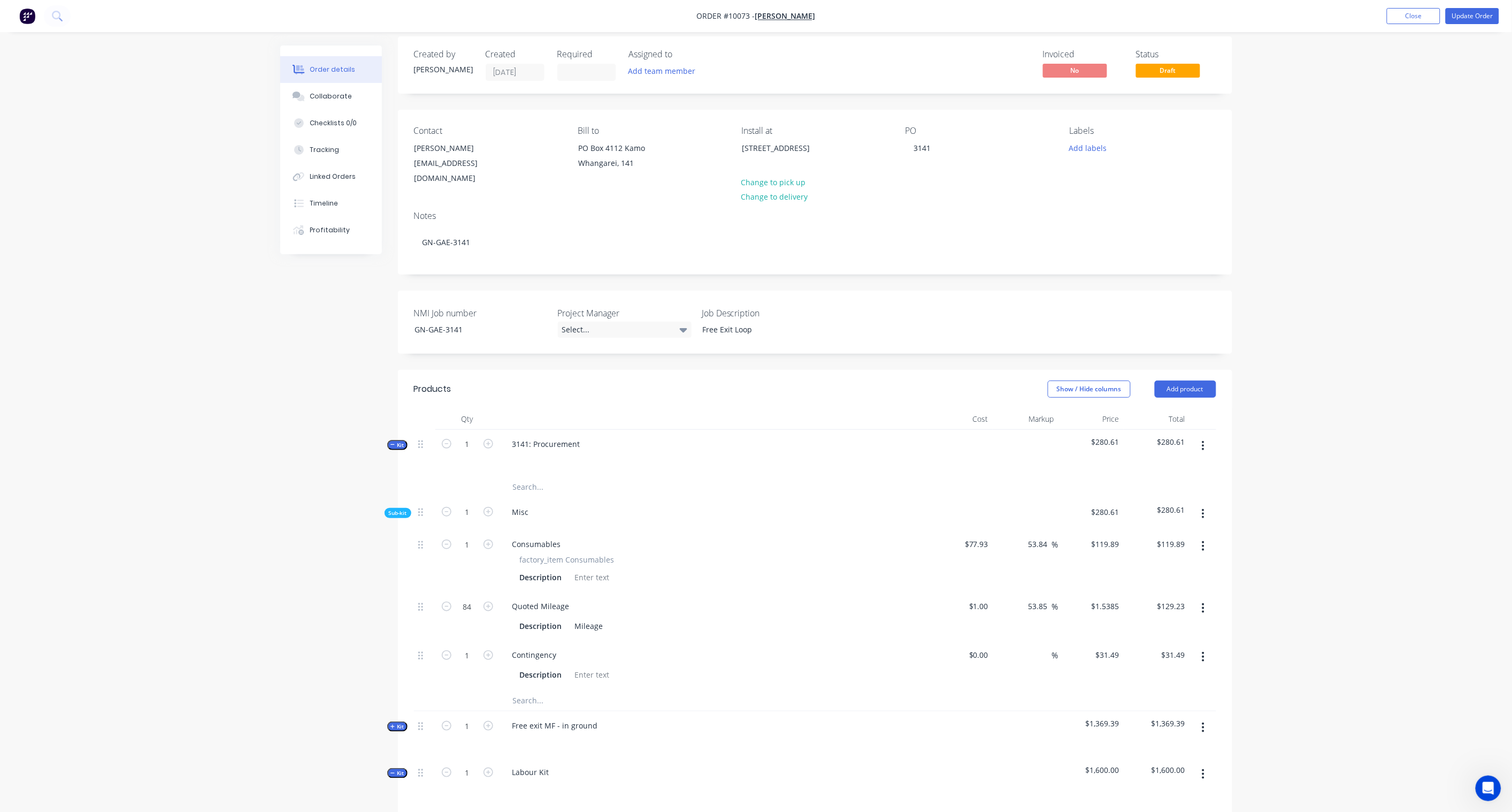
click at [397, 508] on div "Sub-kit" at bounding box center [398, 513] width 26 height 10
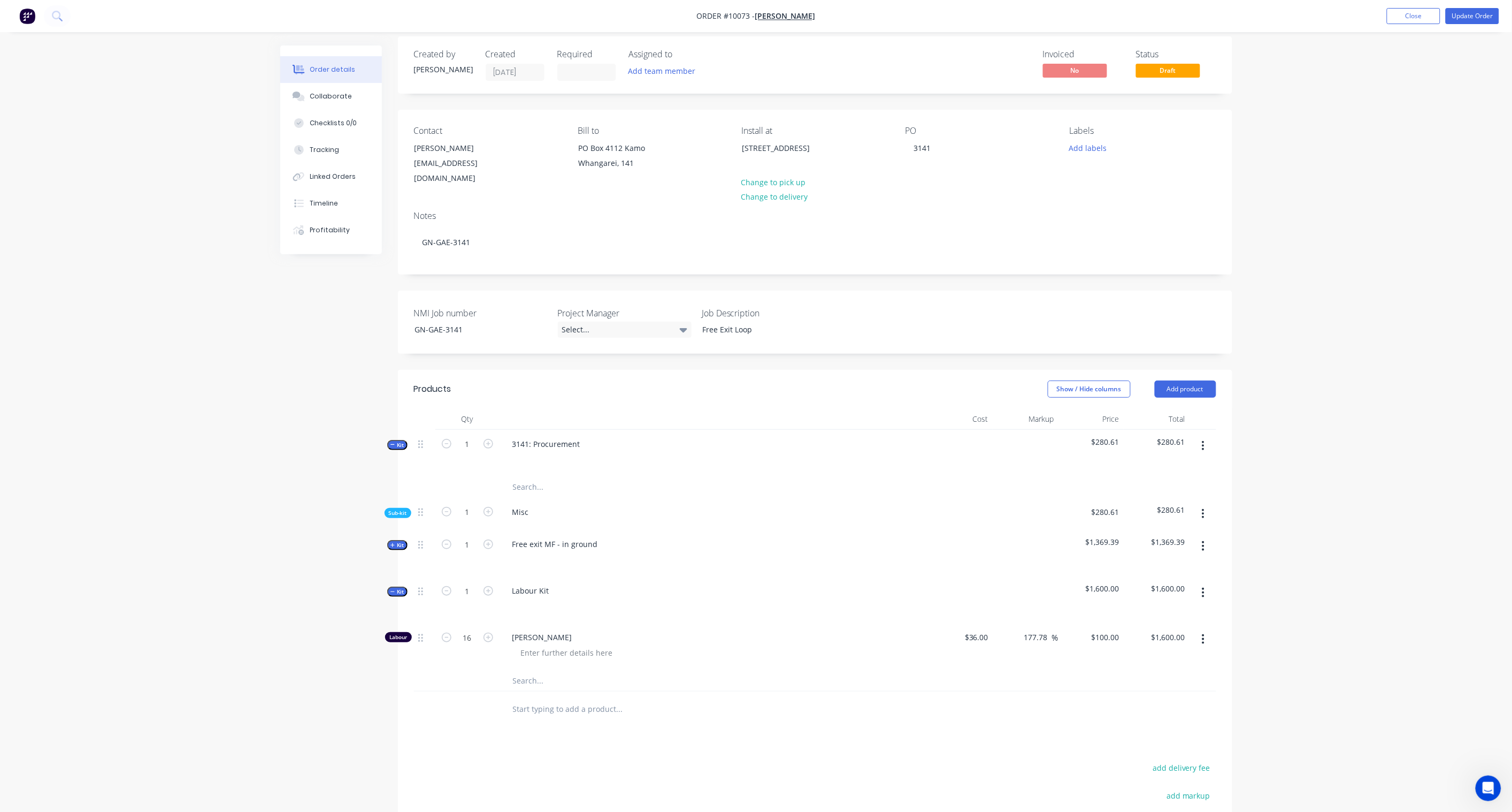
click at [397, 441] on span "Kit" at bounding box center [397, 446] width 14 height 8
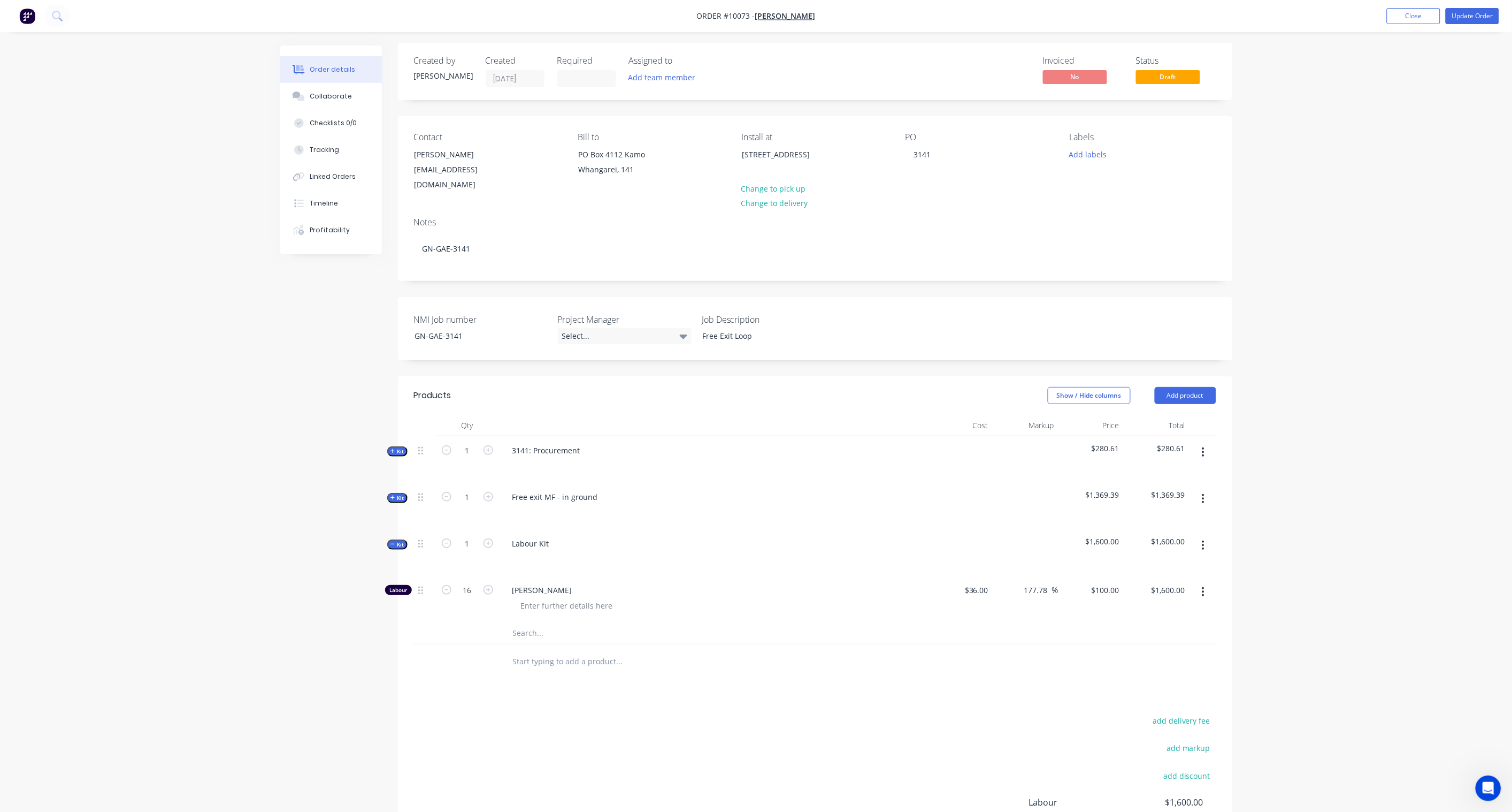
scroll to position [0, 0]
click at [1095, 165] on div "Labels Add labels" at bounding box center [1142, 165] width 147 height 60
click at [1095, 157] on button "Add labels" at bounding box center [1088, 156] width 49 height 15
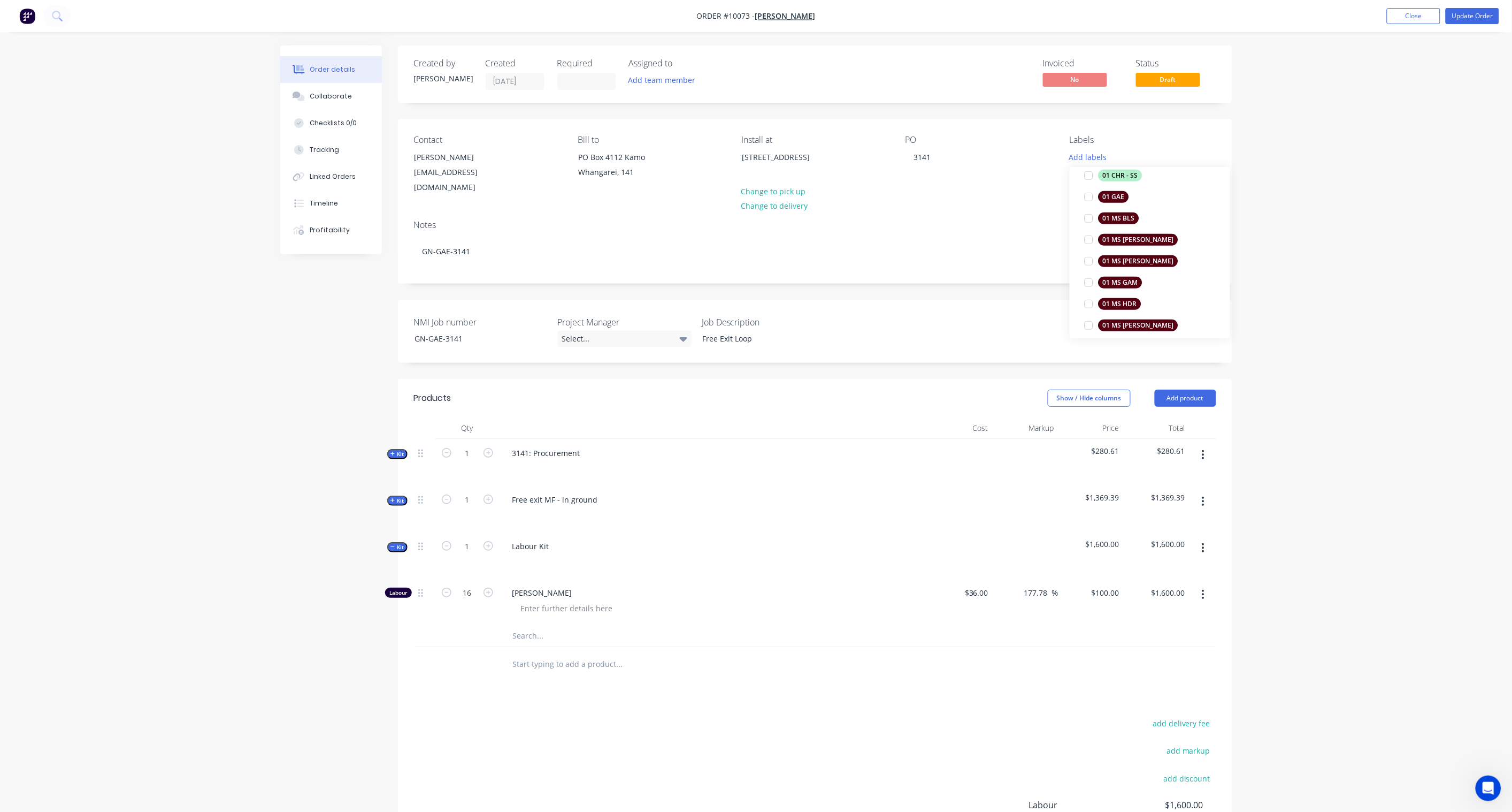
scroll to position [357, 0]
click at [1123, 194] on div "01 GAE" at bounding box center [1114, 196] width 30 height 12
click at [1127, 212] on div "00 Priority 2" at bounding box center [1121, 214] width 45 height 12
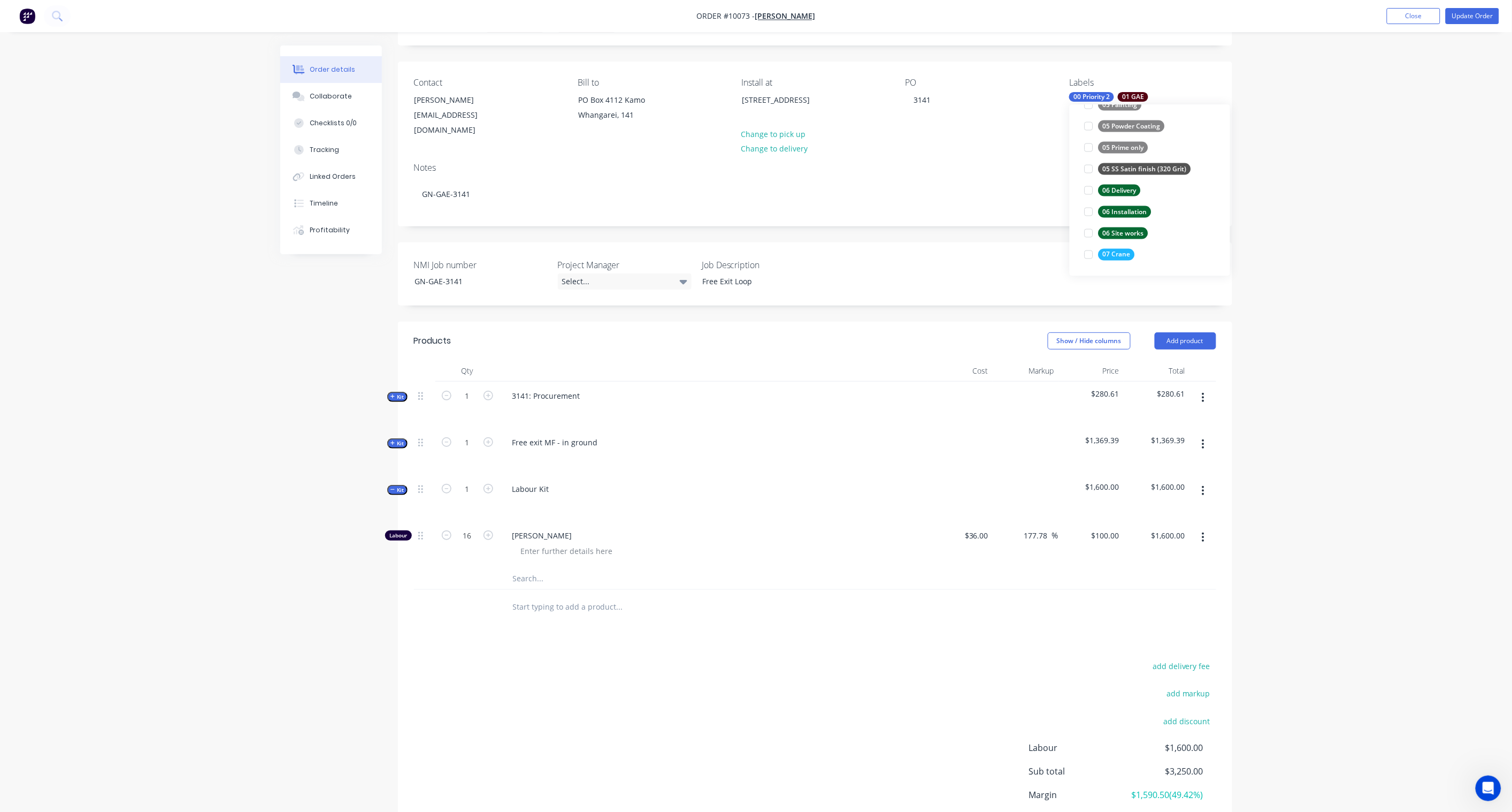
scroll to position [59, 0]
click at [1134, 210] on div "06 Installation" at bounding box center [1125, 209] width 53 height 12
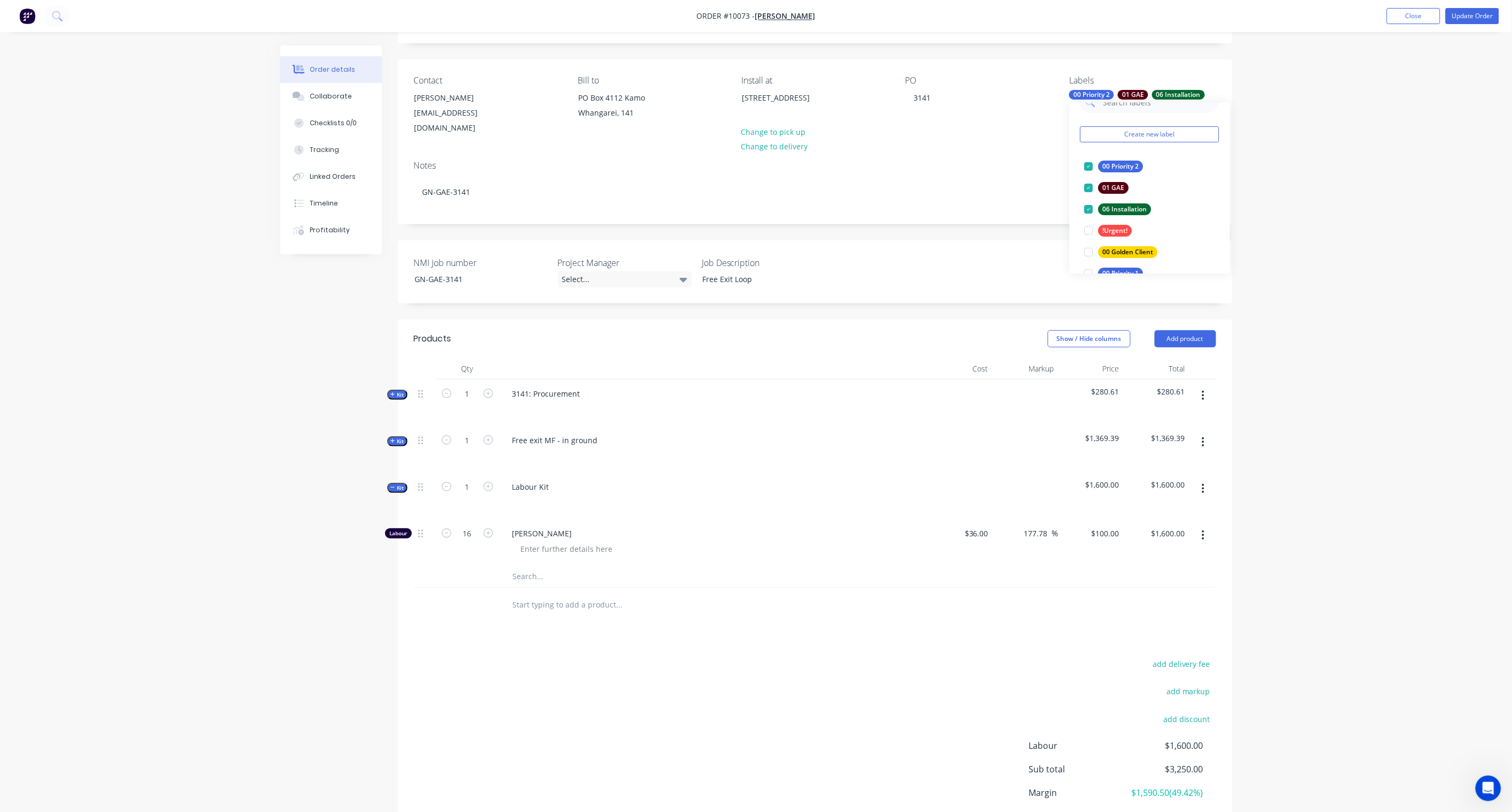
click at [1301, 219] on div "Order details Collaborate Checklists 0/0 Tracking Linked Orders Timeline Profit…" at bounding box center [756, 418] width 1512 height 954
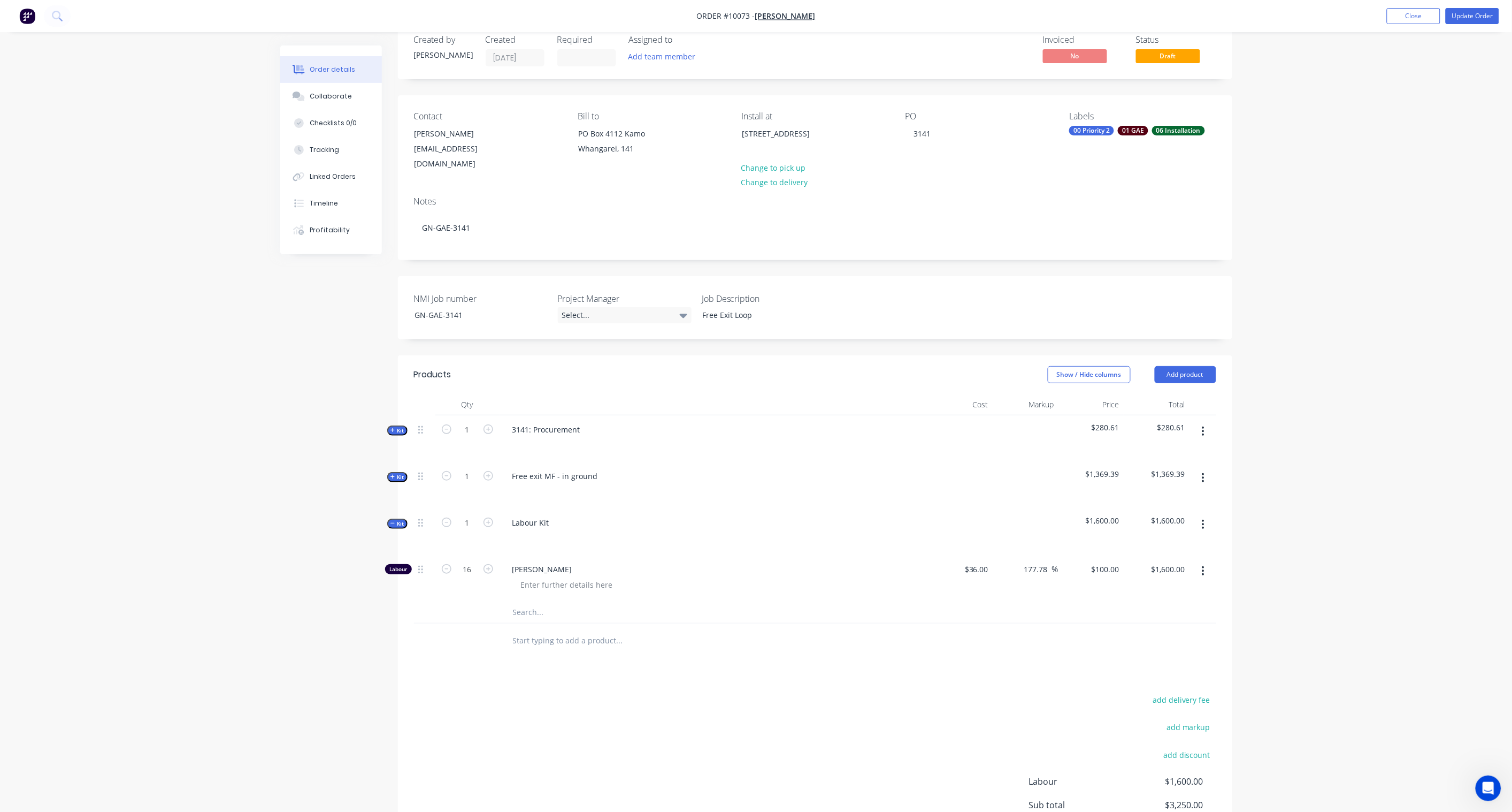
scroll to position [0, 0]
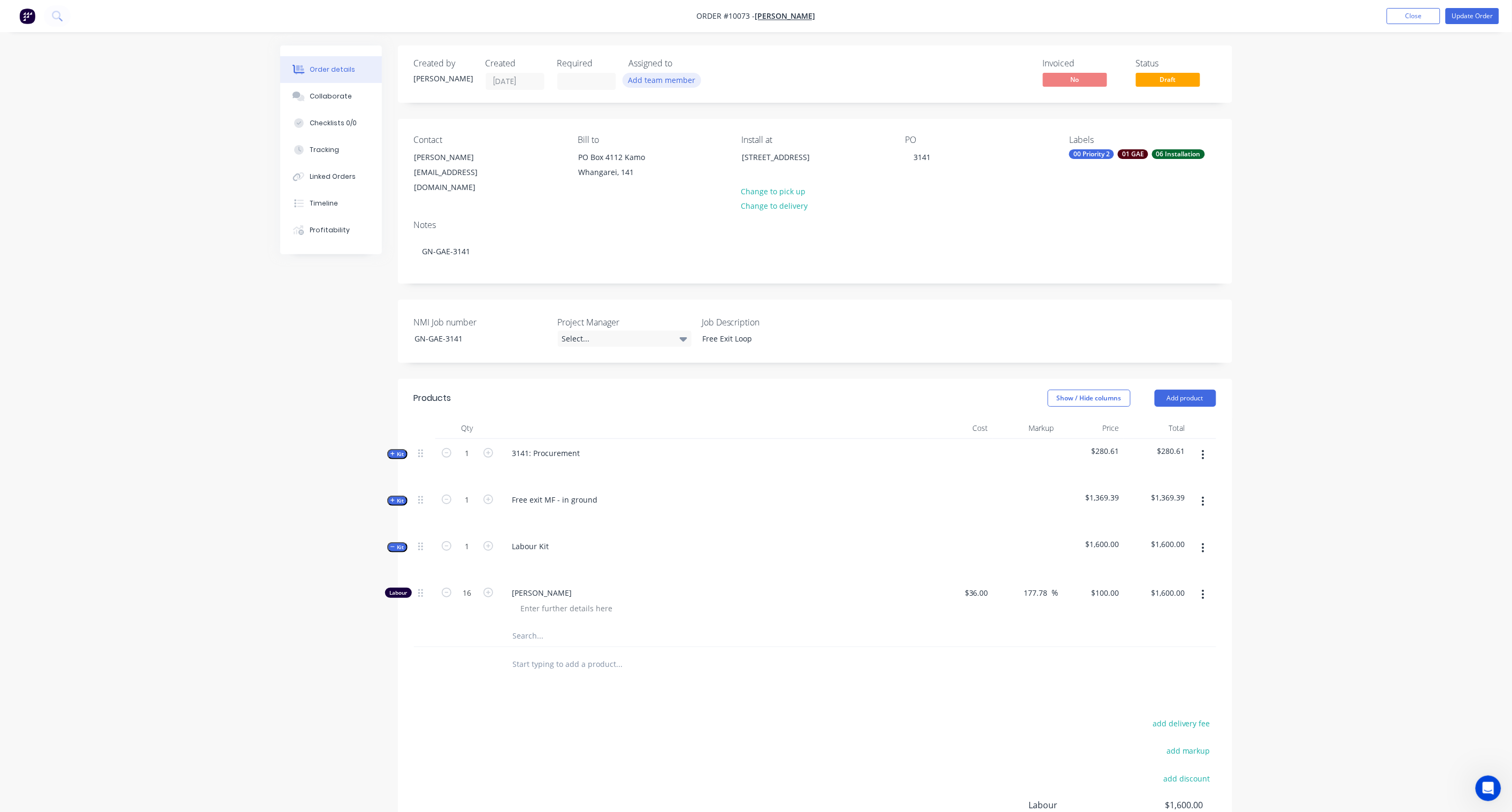
click at [653, 80] on button "Add team member" at bounding box center [663, 80] width 79 height 15
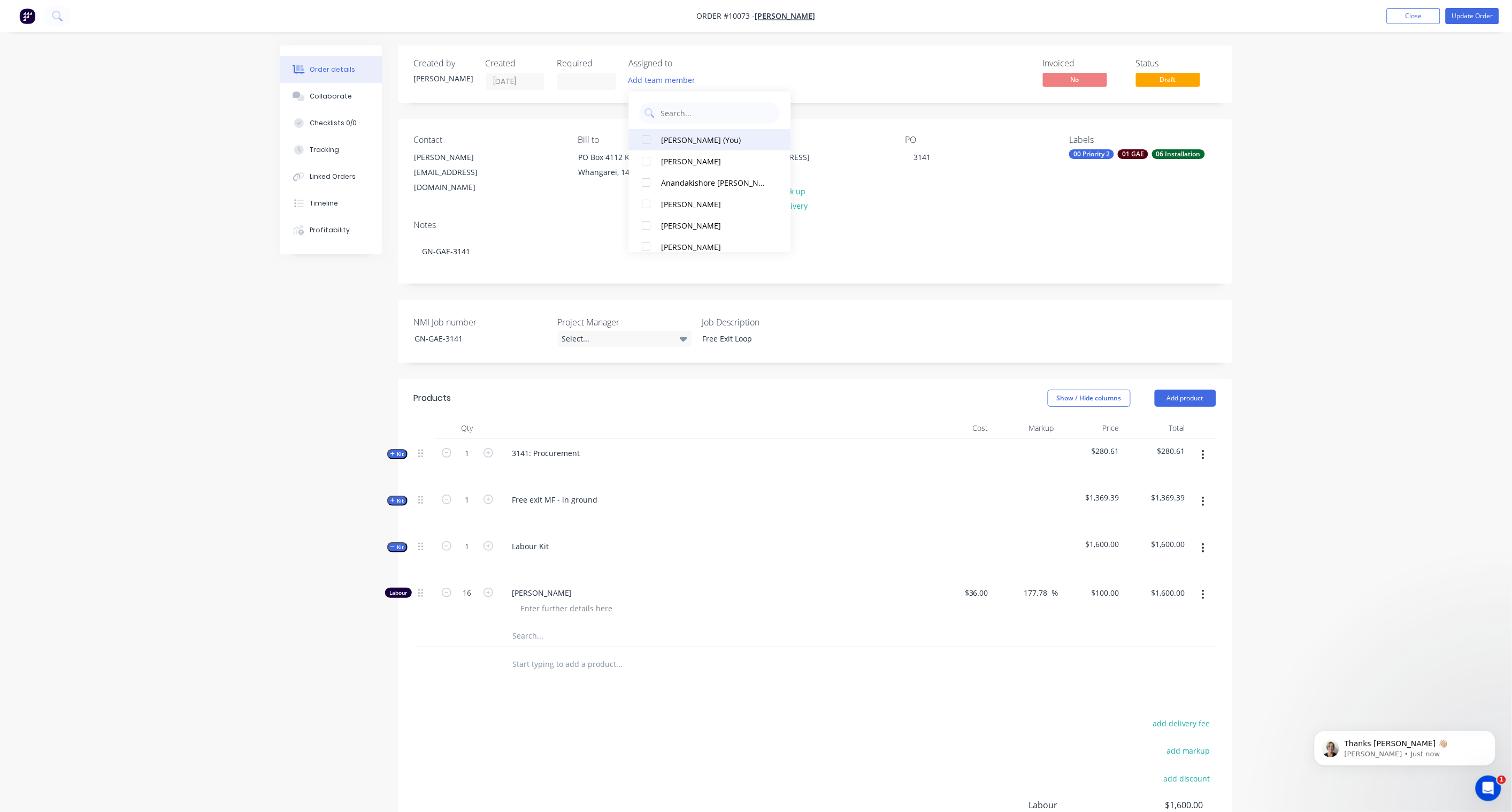
scroll to position [485, 0]
click at [677, 138] on div "Brandon D'souza (You)" at bounding box center [715, 140] width 108 height 12
click at [674, 158] on div "Albert Scown" at bounding box center [715, 161] width 108 height 12
click at [1393, 253] on div "Order details Collaborate Checklists 0/0 Tracking Linked Orders Timeline Profit…" at bounding box center [756, 477] width 1512 height 954
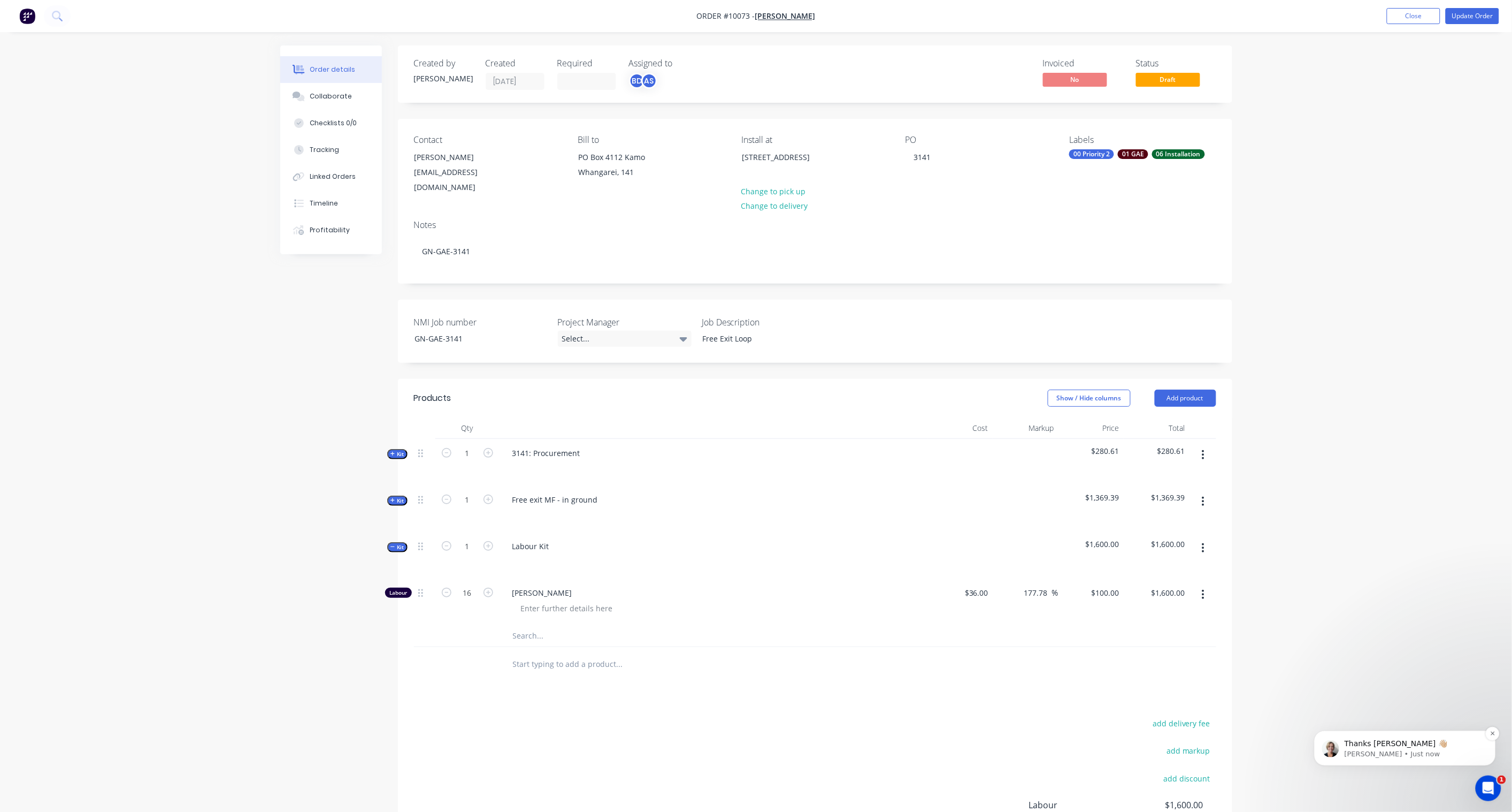
click at [1451, 749] on p "Cathy • Just now" at bounding box center [1413, 754] width 138 height 10
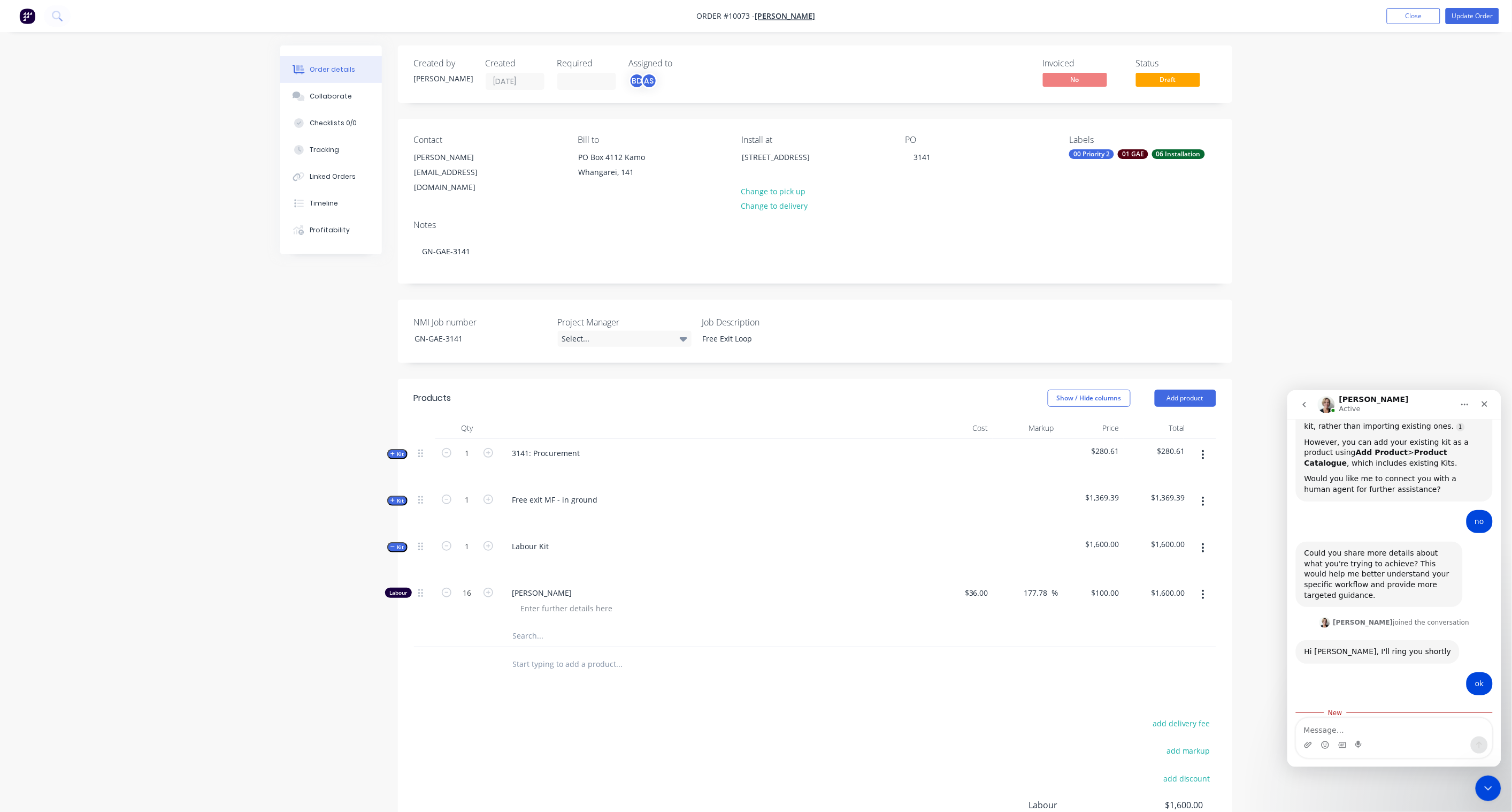
scroll to position [504, 0]
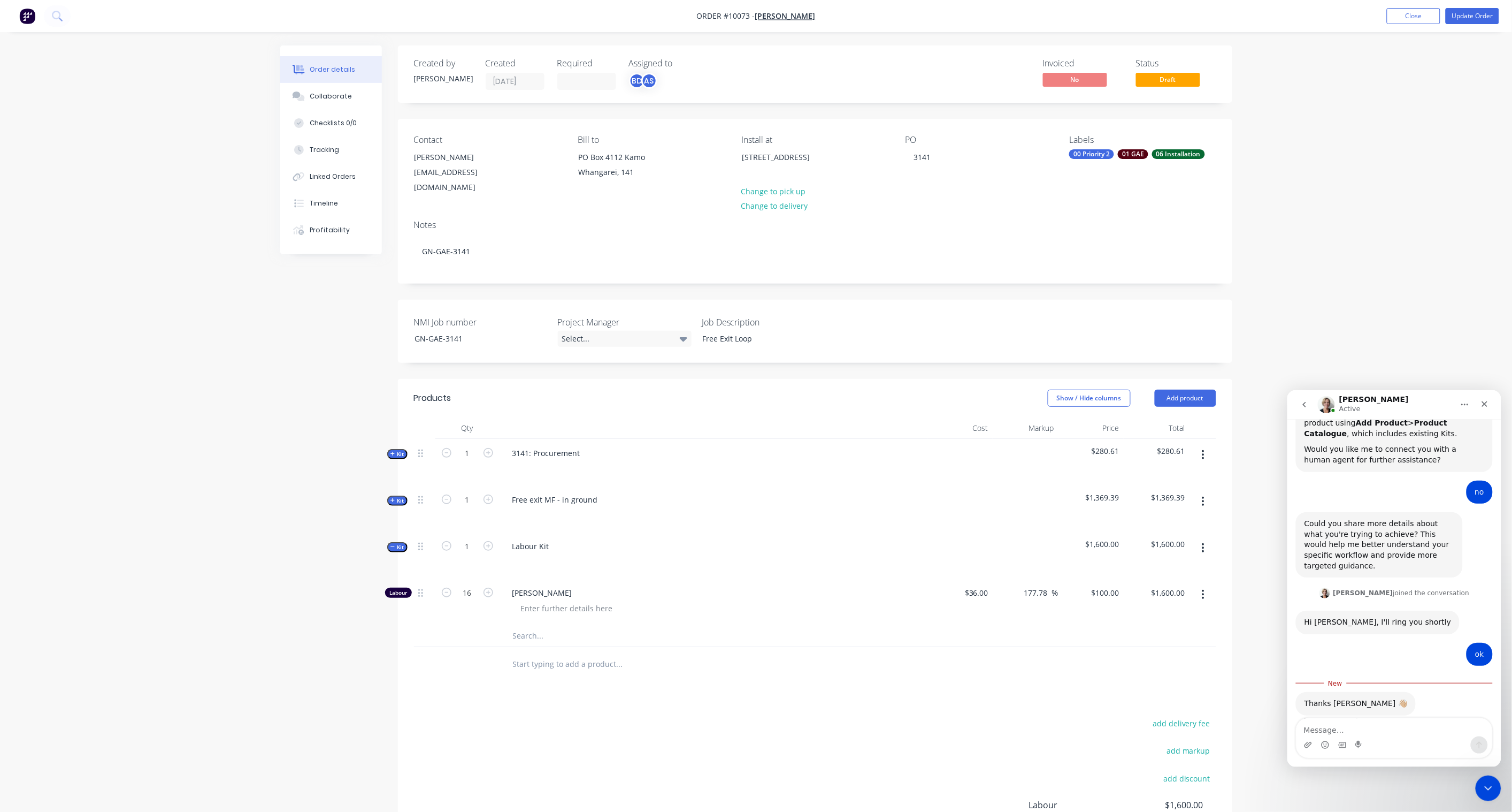
click at [1347, 731] on textarea "Message…" at bounding box center [1394, 727] width 196 height 18
click at [1328, 749] on icon "Emoji picker" at bounding box center [1325, 744] width 8 height 8
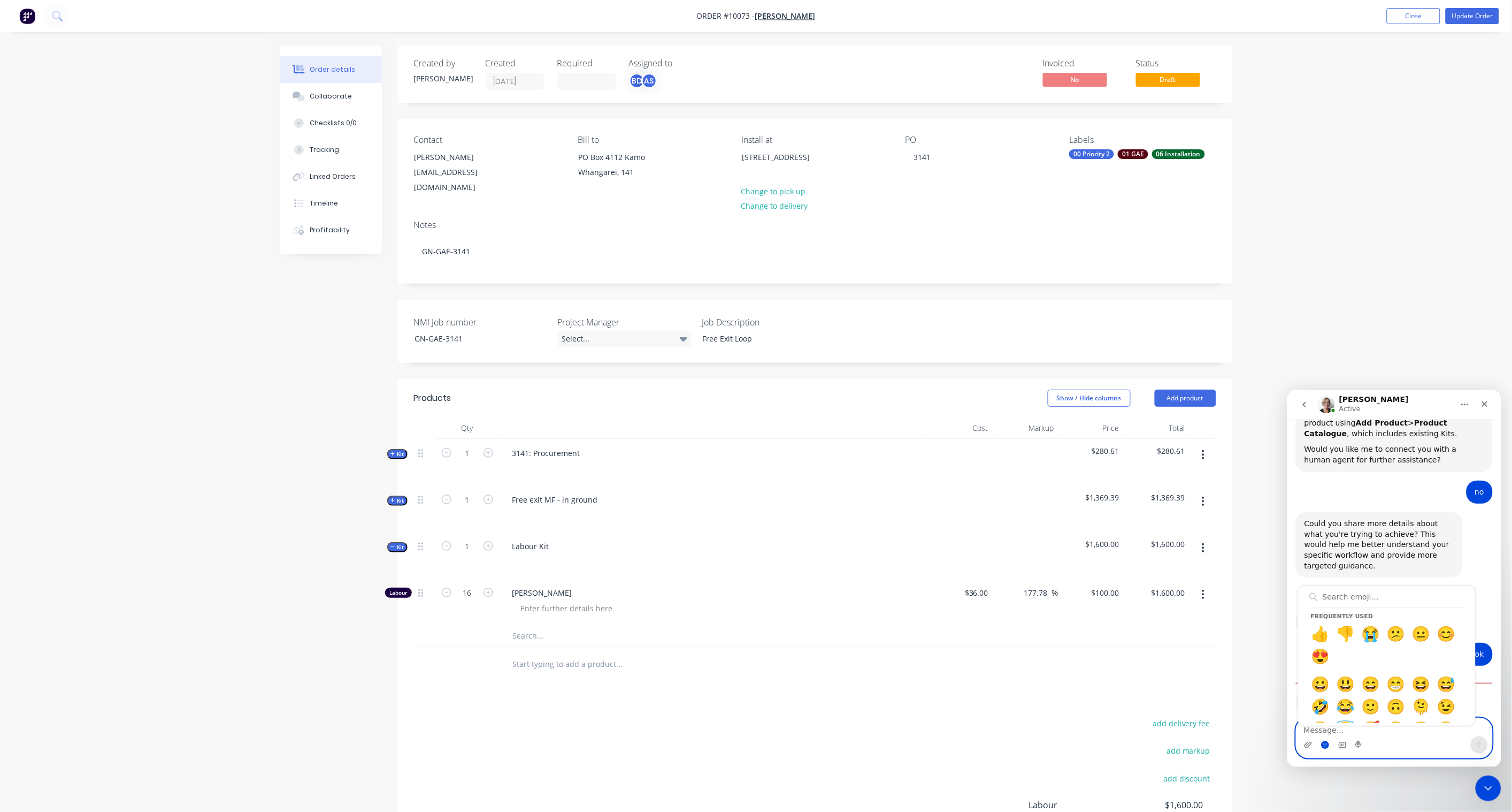
click at [1326, 743] on circle "Emoji picker" at bounding box center [1324, 744] width 7 height 7
click at [1326, 744] on icon "Emoji picker" at bounding box center [1325, 744] width 8 height 8
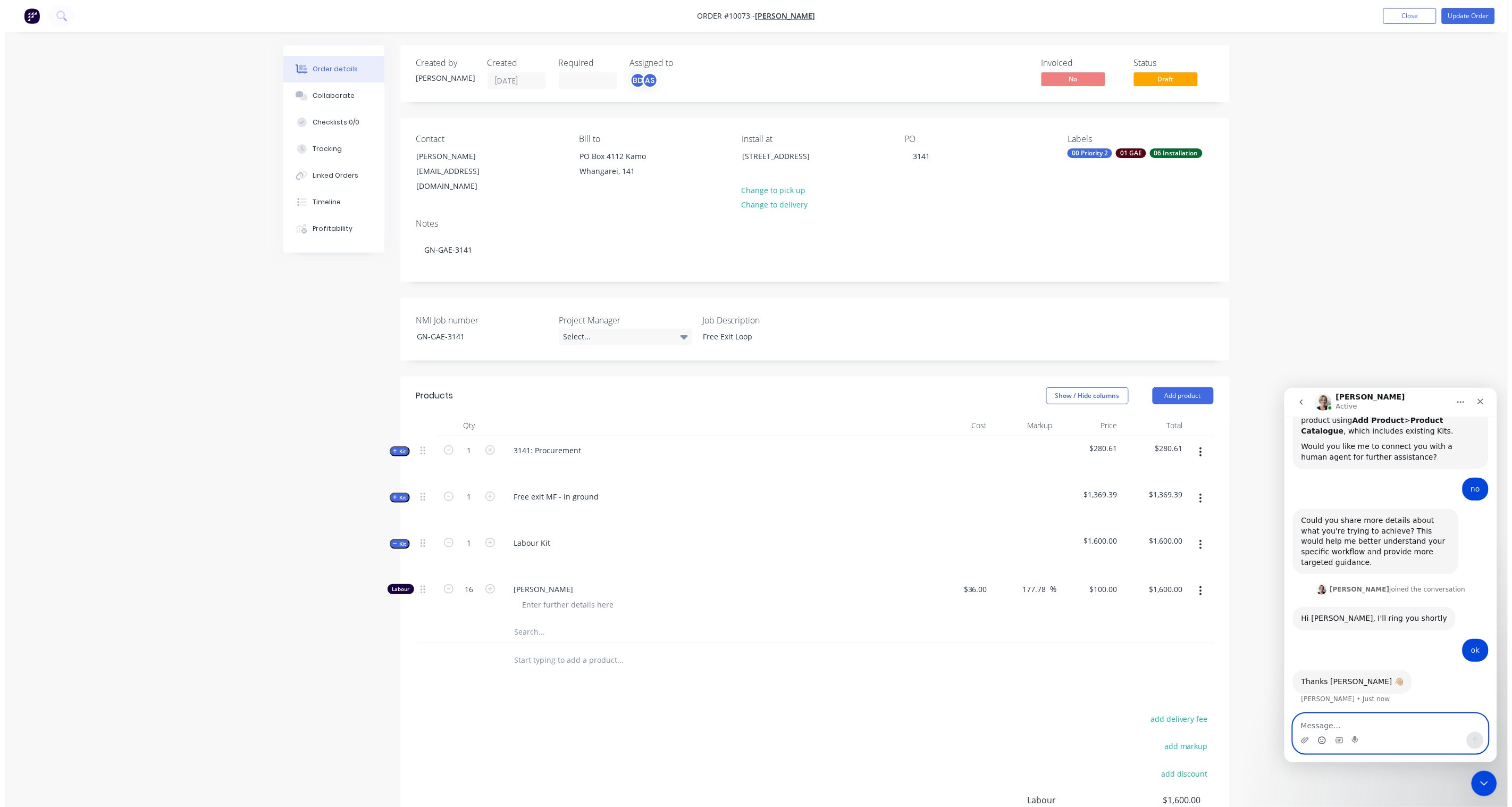
scroll to position [543, 0]
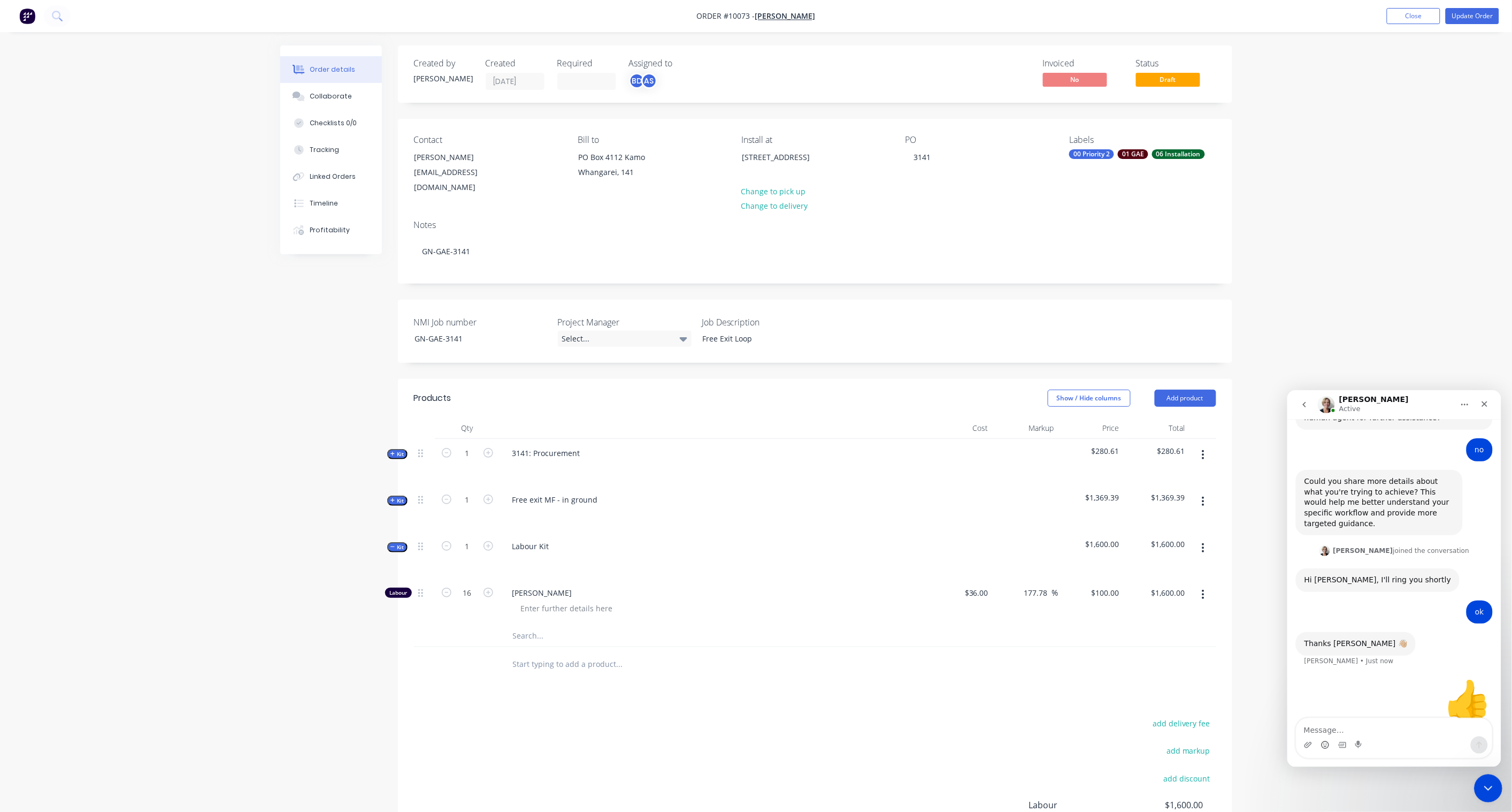
click at [1489, 785] on icon "Close Intercom Messenger" at bounding box center [1486, 787] width 13 height 13
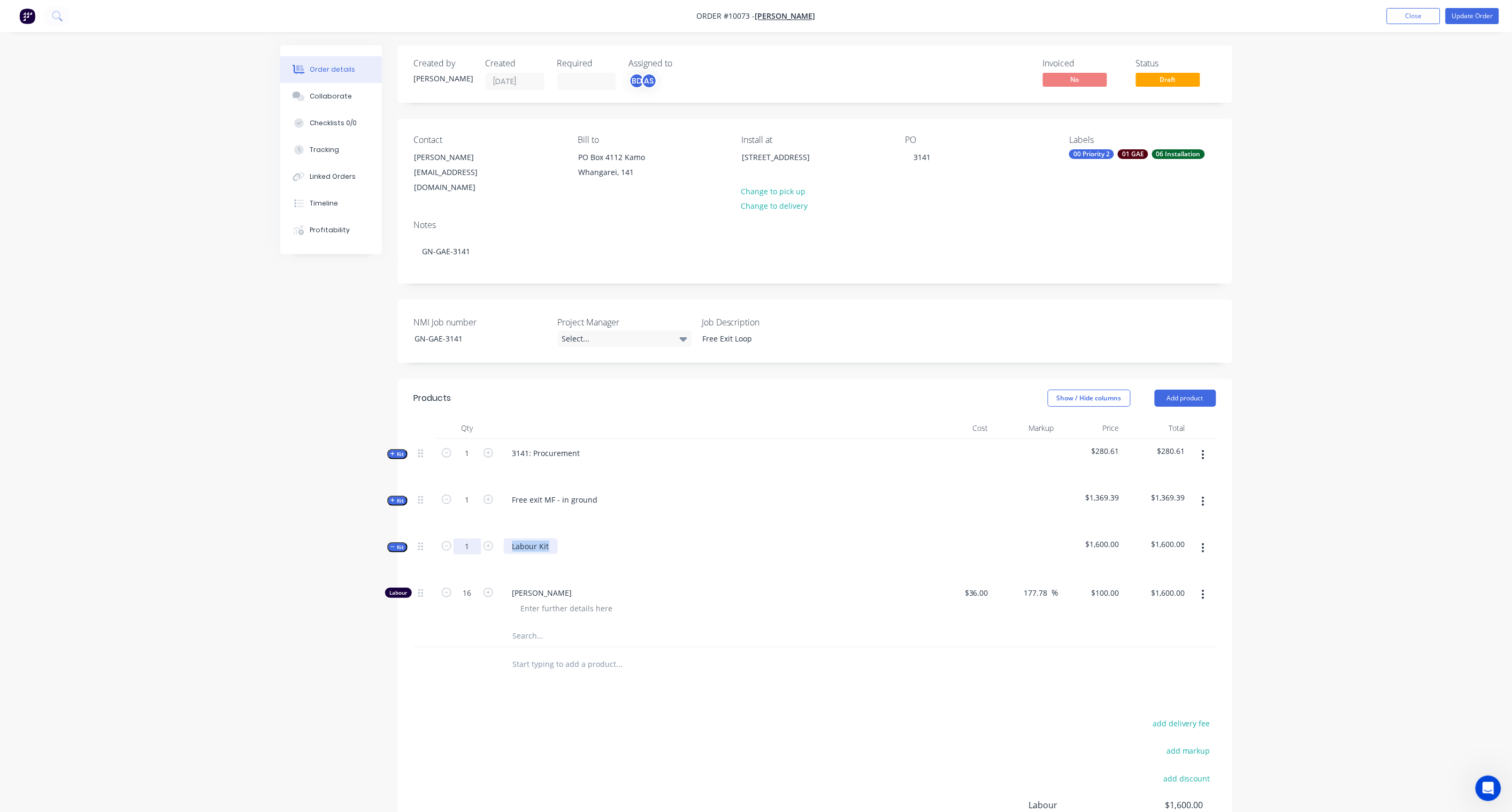
drag, startPoint x: 552, startPoint y: 533, endPoint x: 472, endPoint y: 531, distance: 80.0
click at [472, 532] on div "Kit 1 Labour Kit $1,600.00 $1,600.00" at bounding box center [815, 555] width 803 height 47
click at [262, 475] on div "Order details Collaborate Checklists 0/0 Tracking Linked Orders Timeline Profit…" at bounding box center [756, 477] width 1512 height 954
click at [664, 331] on div "Select..." at bounding box center [625, 338] width 133 height 16
click at [611, 415] on div "[PERSON_NAME]" at bounding box center [595, 413] width 58 height 14
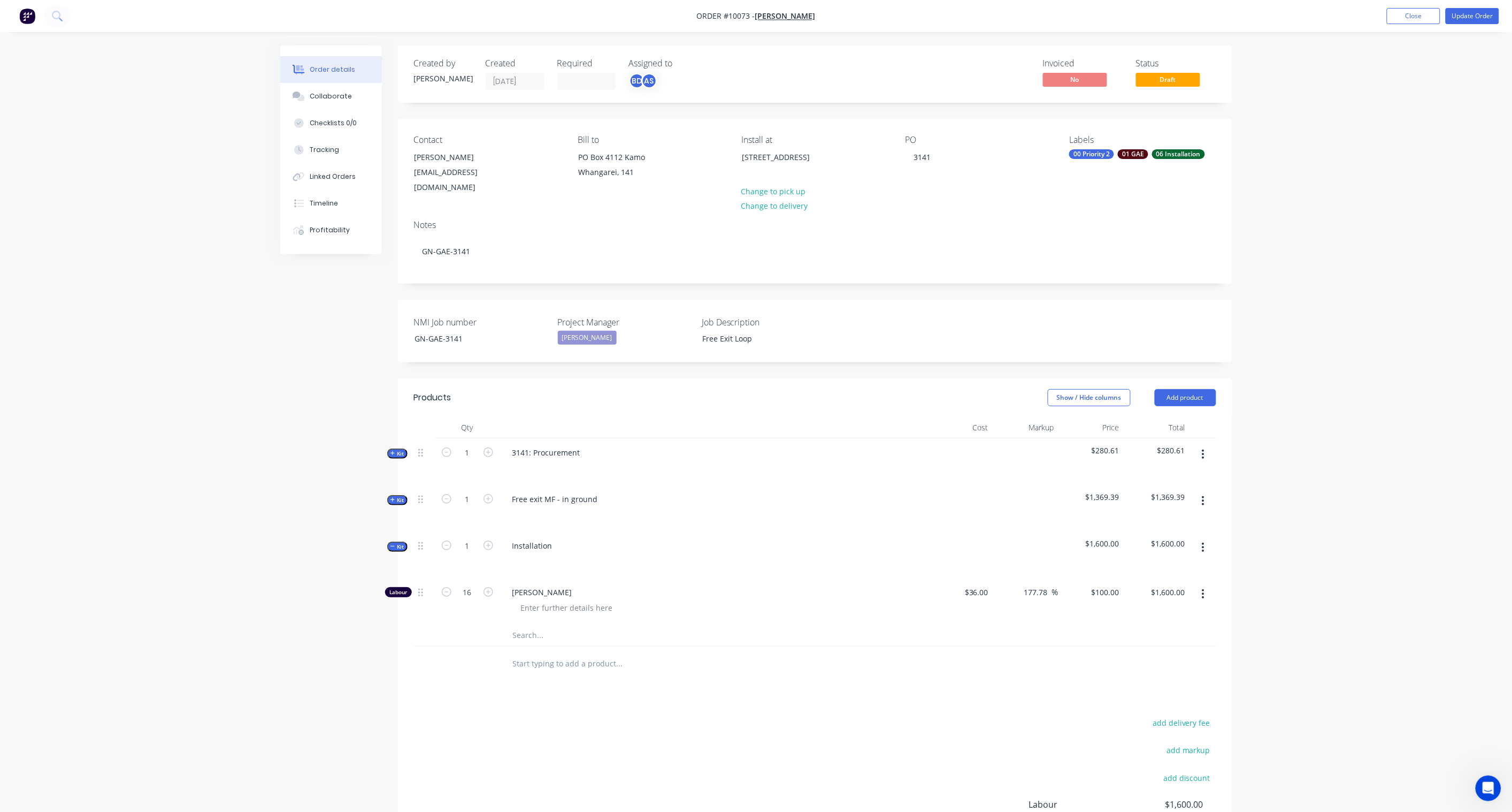
click at [236, 344] on div "Order details Collaborate Checklists 0/0 Tracking Linked Orders Timeline Profit…" at bounding box center [756, 477] width 1512 height 954
click at [1468, 17] on button "Update Order" at bounding box center [1472, 16] width 54 height 16
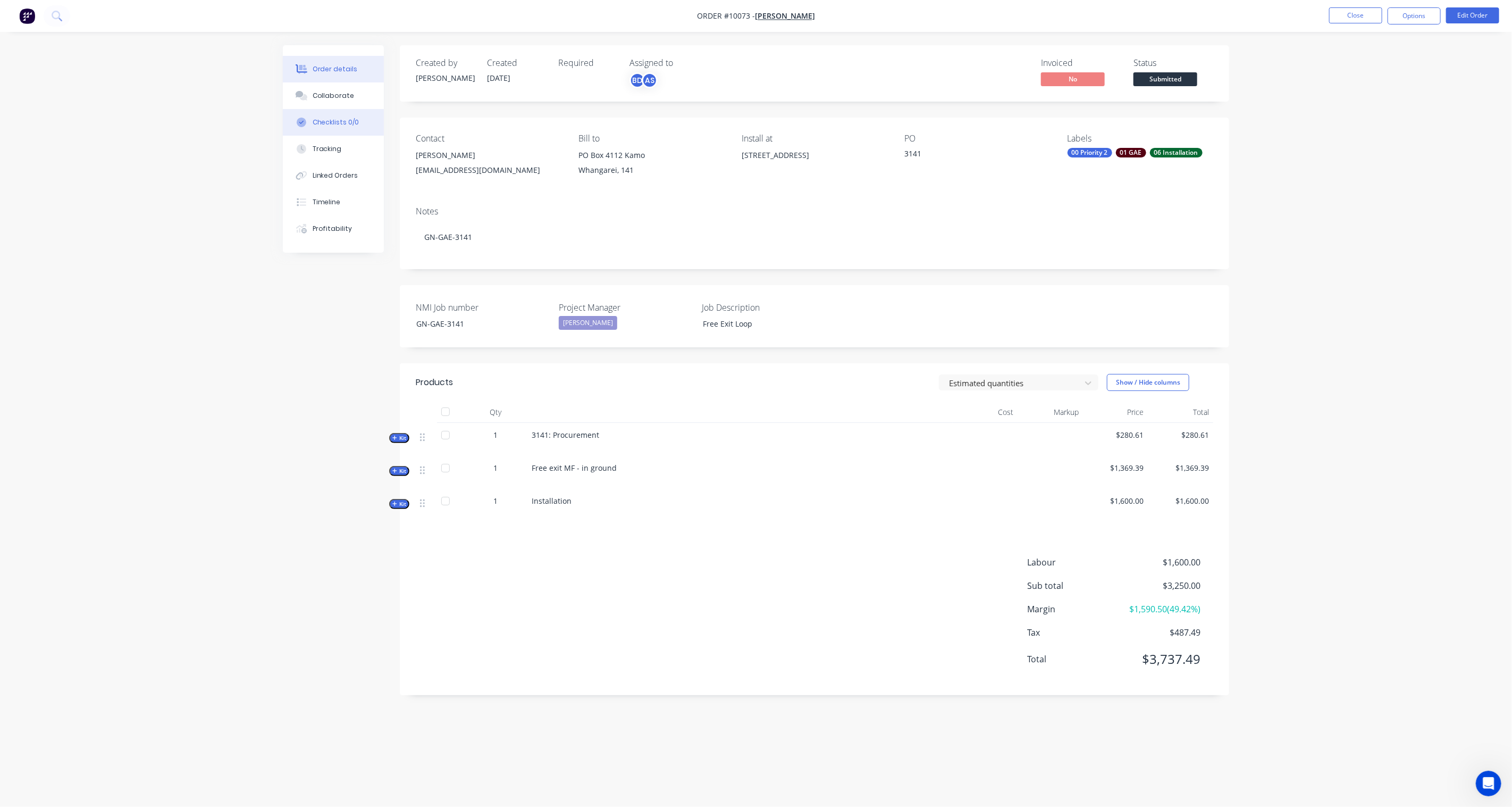
click at [327, 125] on div "Checklists 0/0" at bounding box center [335, 123] width 47 height 10
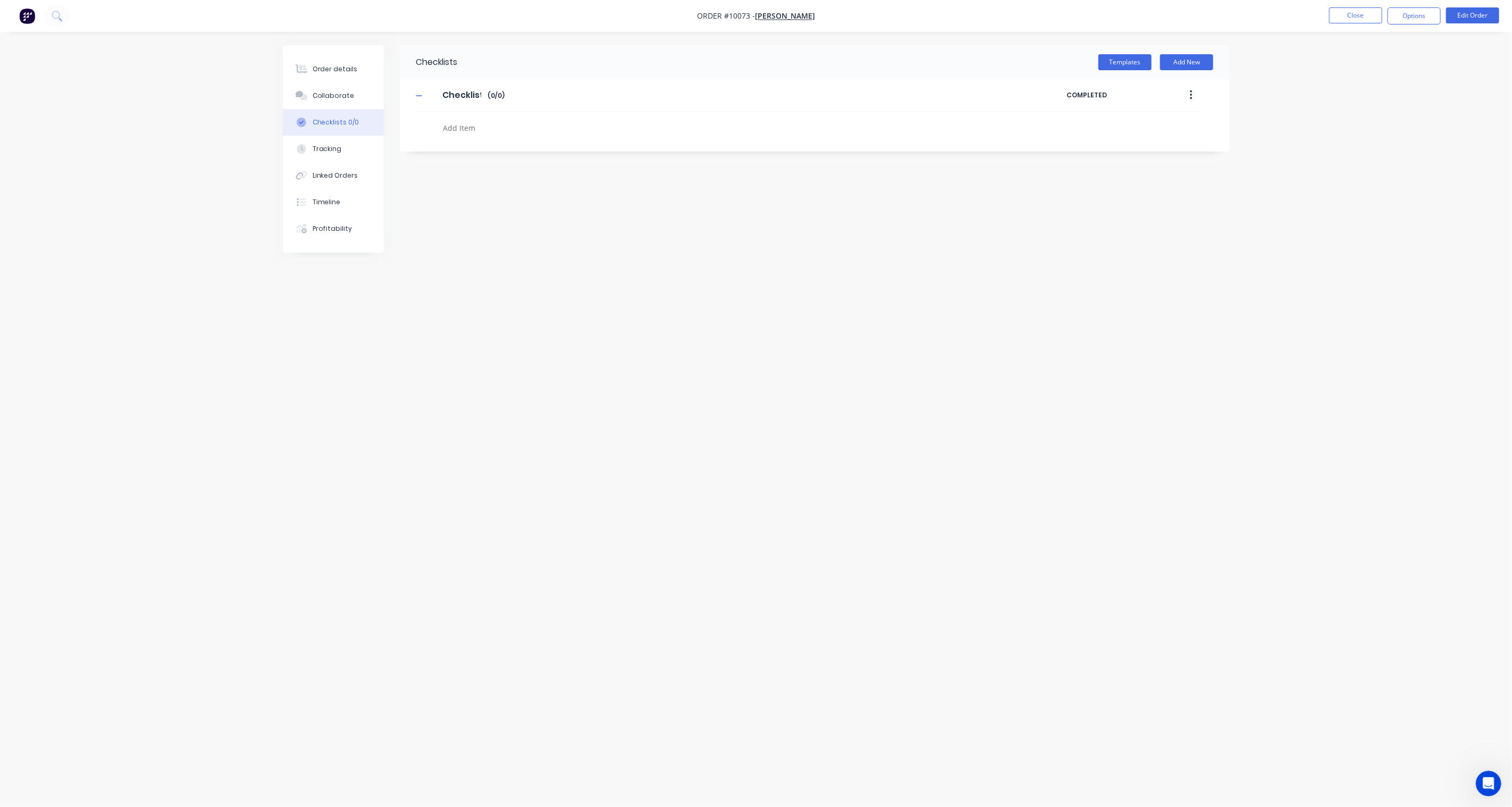
click at [1194, 92] on button "button" at bounding box center [1191, 95] width 25 height 19
click at [1136, 150] on div "Delete" at bounding box center [1154, 144] width 82 height 16
click at [1136, 63] on button "Templates" at bounding box center [1125, 61] width 53 height 16
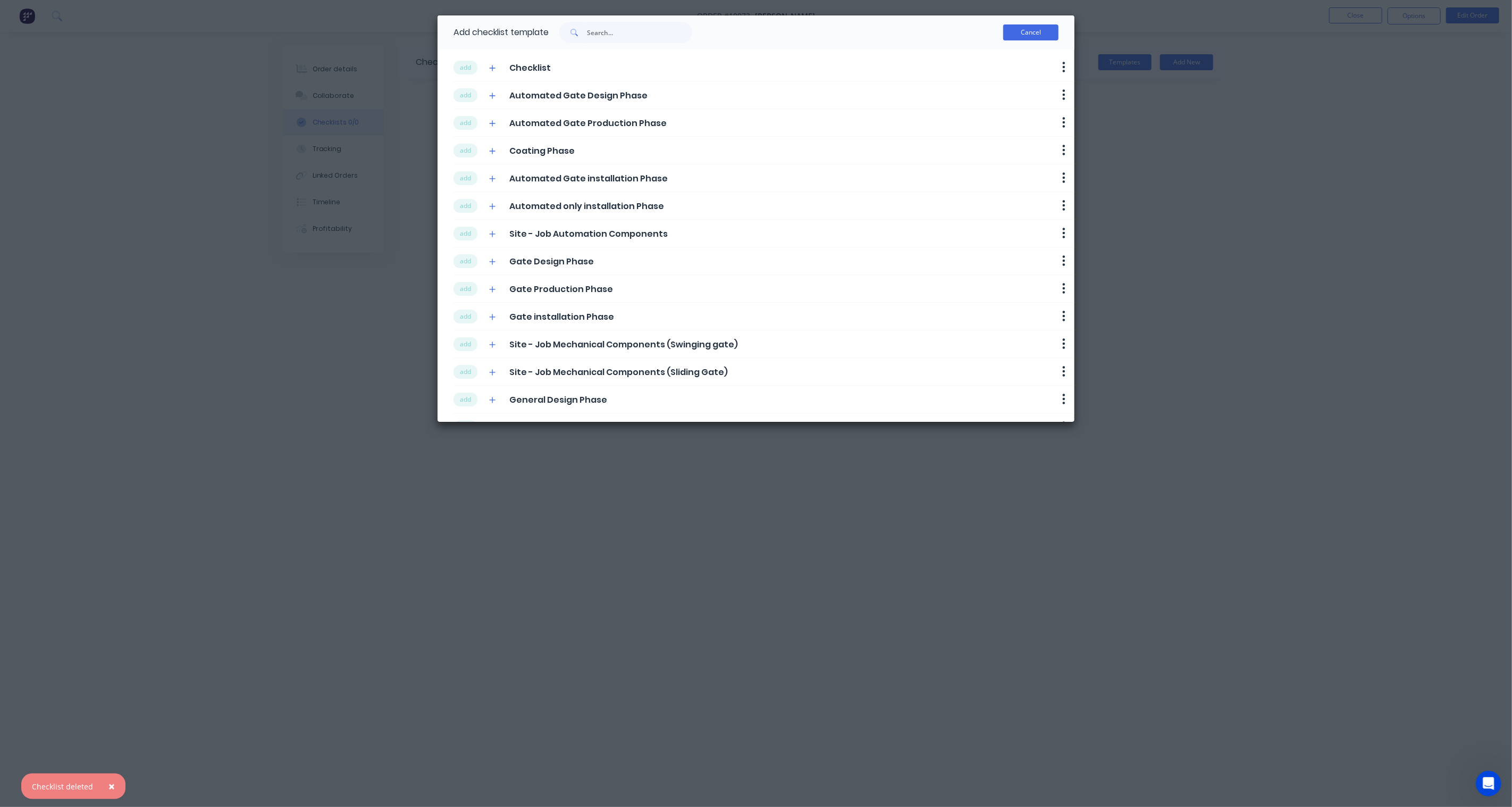
click at [1028, 28] on button "Cancel" at bounding box center [1031, 32] width 56 height 16
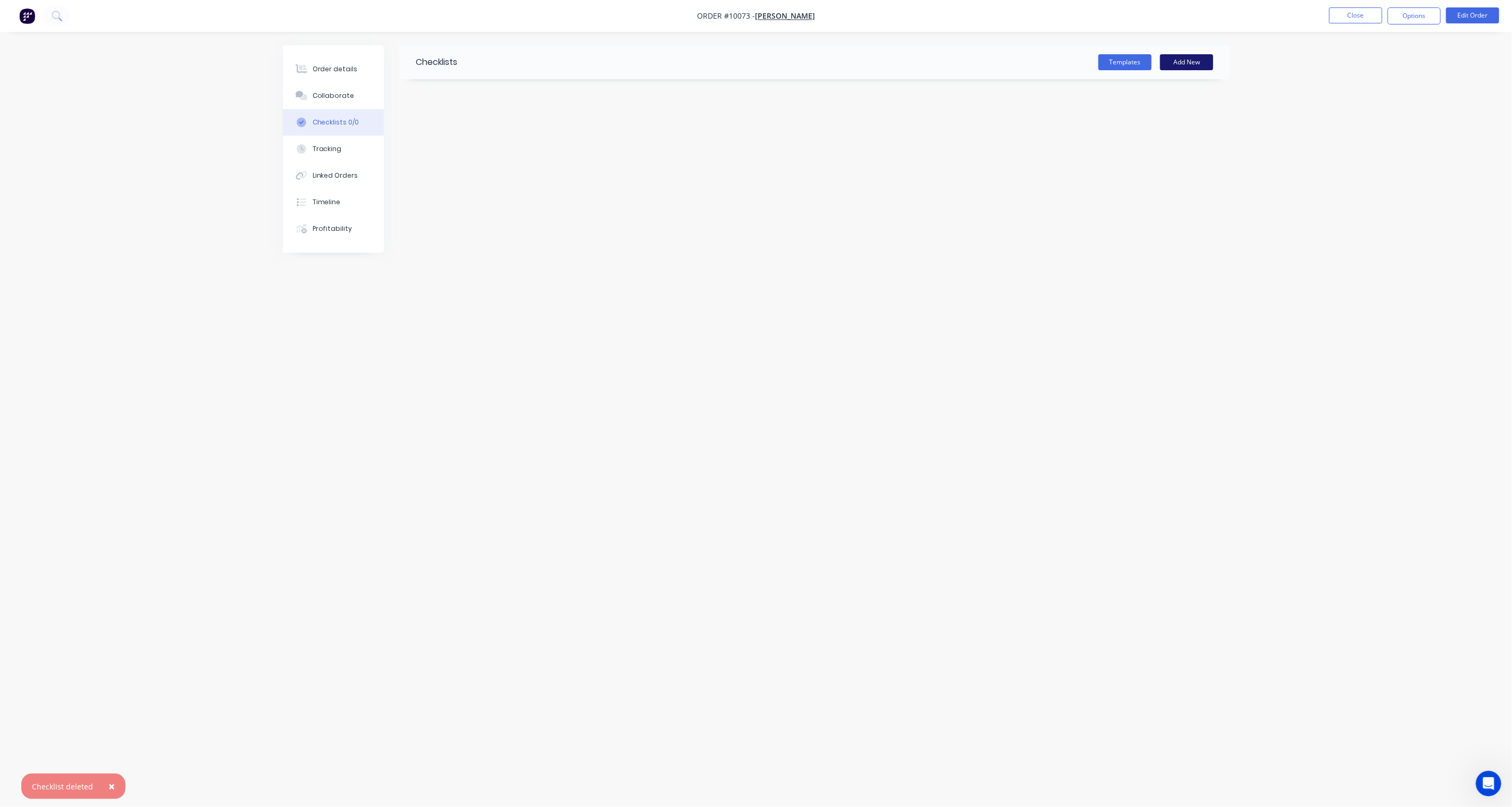
click at [1198, 65] on button "Add New" at bounding box center [1186, 61] width 53 height 16
click at [1209, 94] on icon at bounding box center [1207, 93] width 8 height 11
click at [1114, 61] on button "Templates" at bounding box center [1125, 61] width 53 height 16
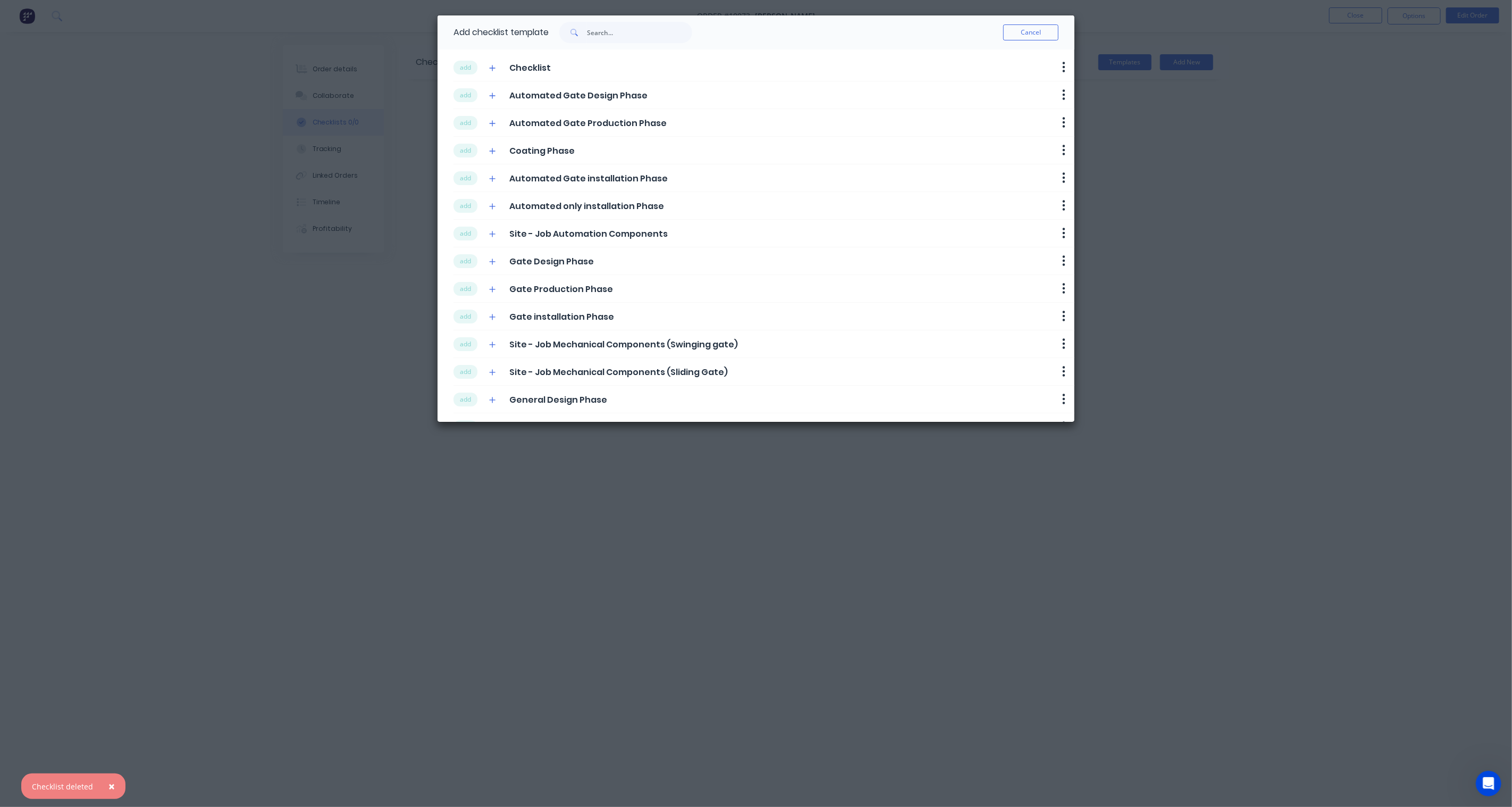
click at [535, 66] on span "Checklist" at bounding box center [530, 68] width 42 height 13
click at [466, 66] on button "add" at bounding box center [465, 67] width 24 height 14
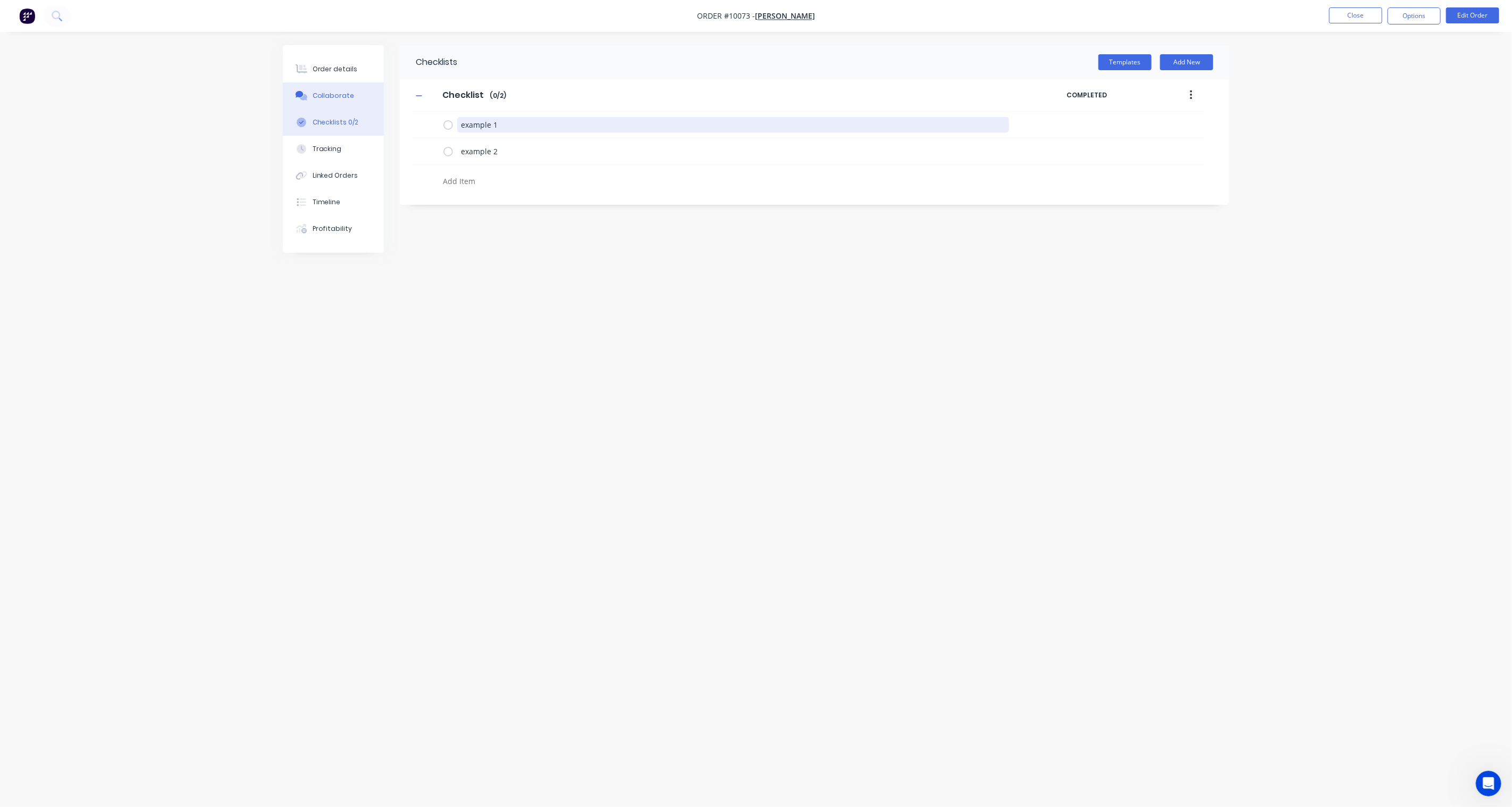
drag, startPoint x: 509, startPoint y: 122, endPoint x: 290, endPoint y: 107, distance: 219.5
click at [290, 107] on div "Order details Collaborate Checklists 0/2 Tracking Linked Orders Timeline Profit…" at bounding box center [756, 383] width 968 height 676
type textarea "Material Order"
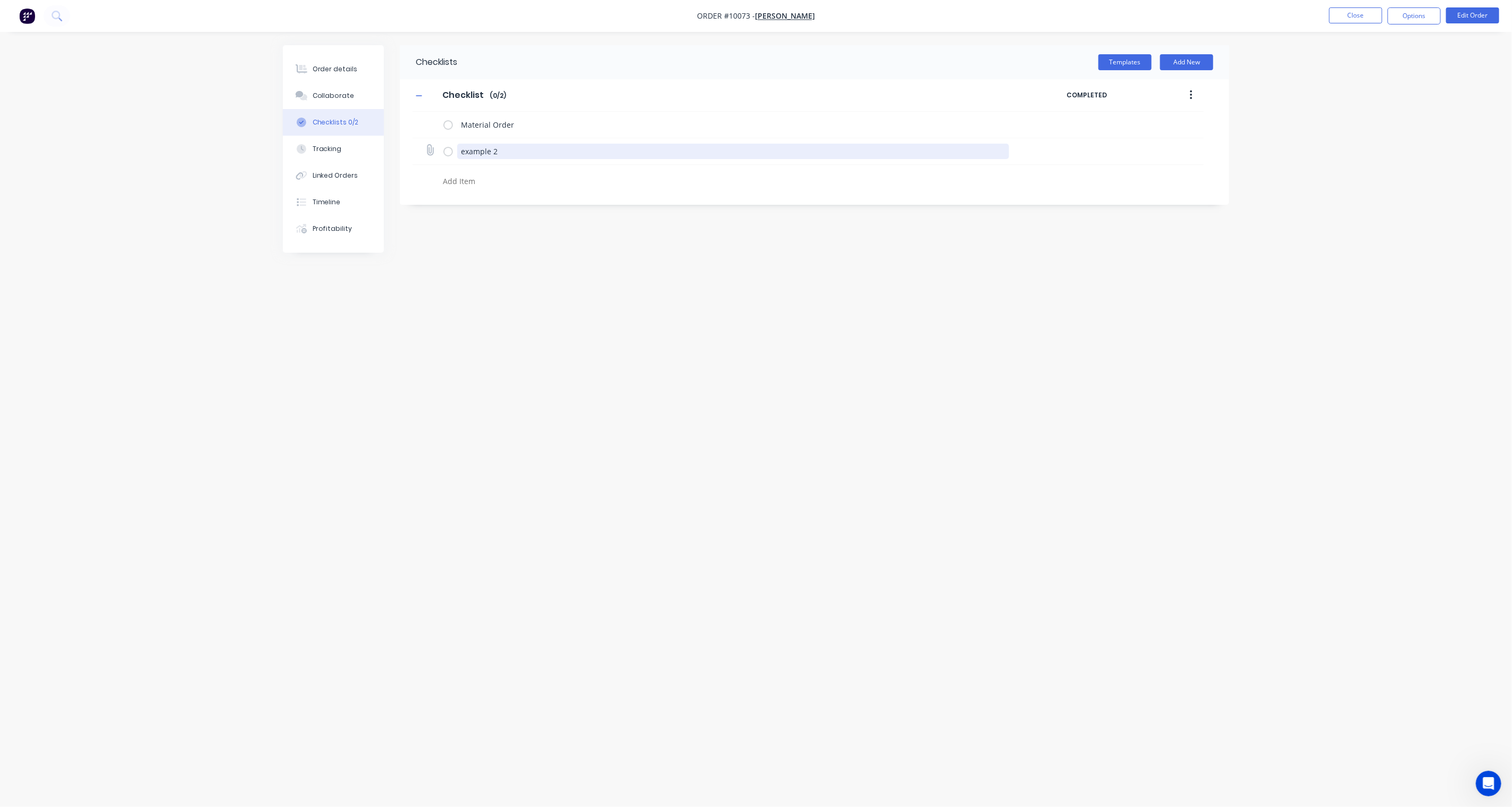
click at [514, 156] on textarea "example 2" at bounding box center [733, 151] width 552 height 16
drag, startPoint x: 519, startPoint y: 153, endPoint x: 336, endPoint y: 121, distance: 185.8
click at [336, 121] on div "Order details Collaborate Checklists 0/2 Tracking Linked Orders Timeline Profit…" at bounding box center [756, 383] width 968 height 676
type textarea "Ma"
click at [501, 126] on textarea "Material Order" at bounding box center [733, 124] width 552 height 16
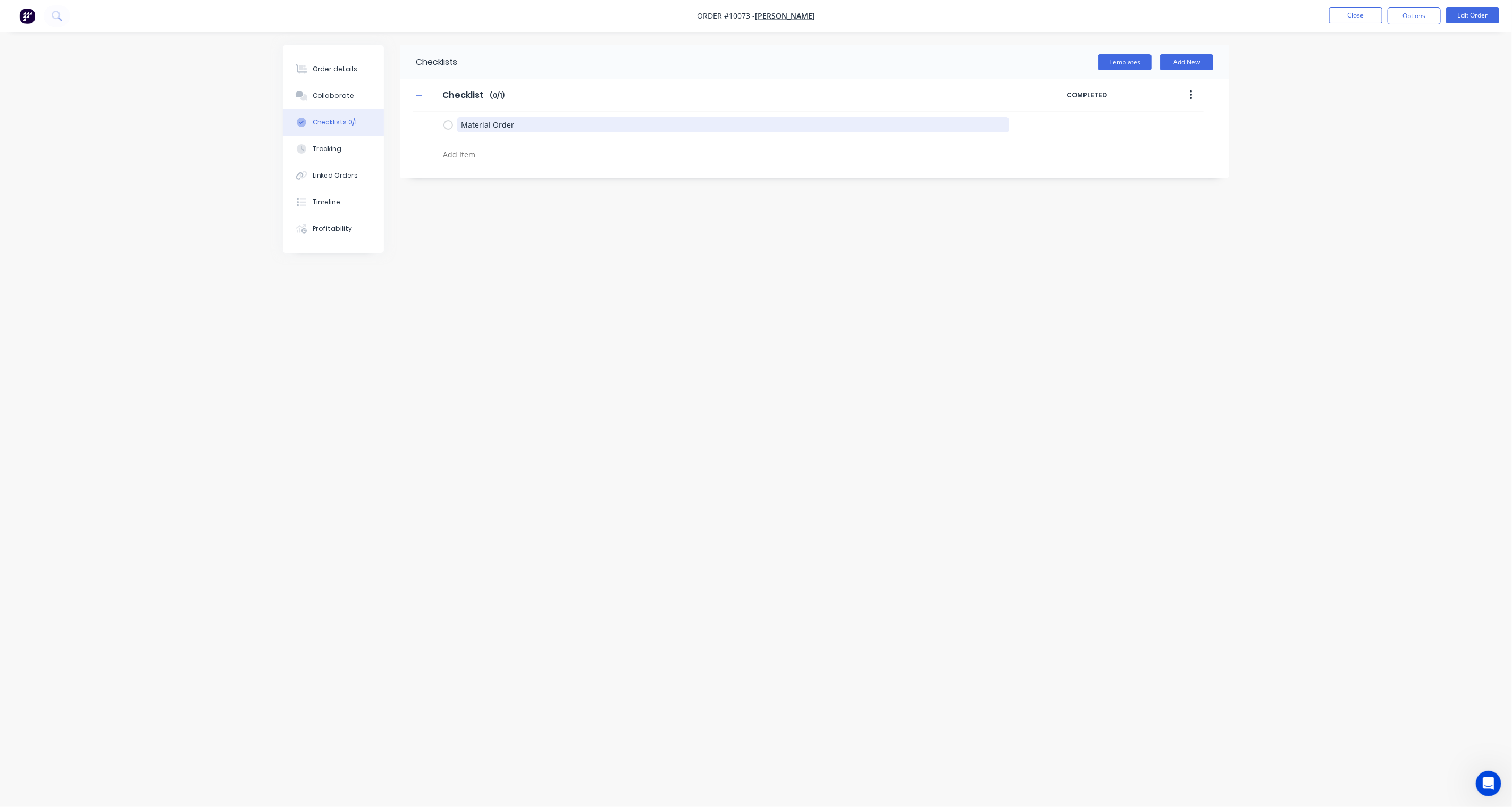
drag, startPoint x: 528, startPoint y: 124, endPoint x: 385, endPoint y: 115, distance: 143.3
click at [385, 115] on div "Order details Collaborate Checklists 0/1 Tracking Linked Orders Timeline Profit…" at bounding box center [756, 383] width 968 height 676
type textarea "Order Loop Detector"
type textarea "Receipt of Loop Detector"
click at [680, 311] on div "Checklists Templates Add New Checklist Checklist Enter Checklist name ( 0 / 2 )…" at bounding box center [756, 383] width 947 height 676
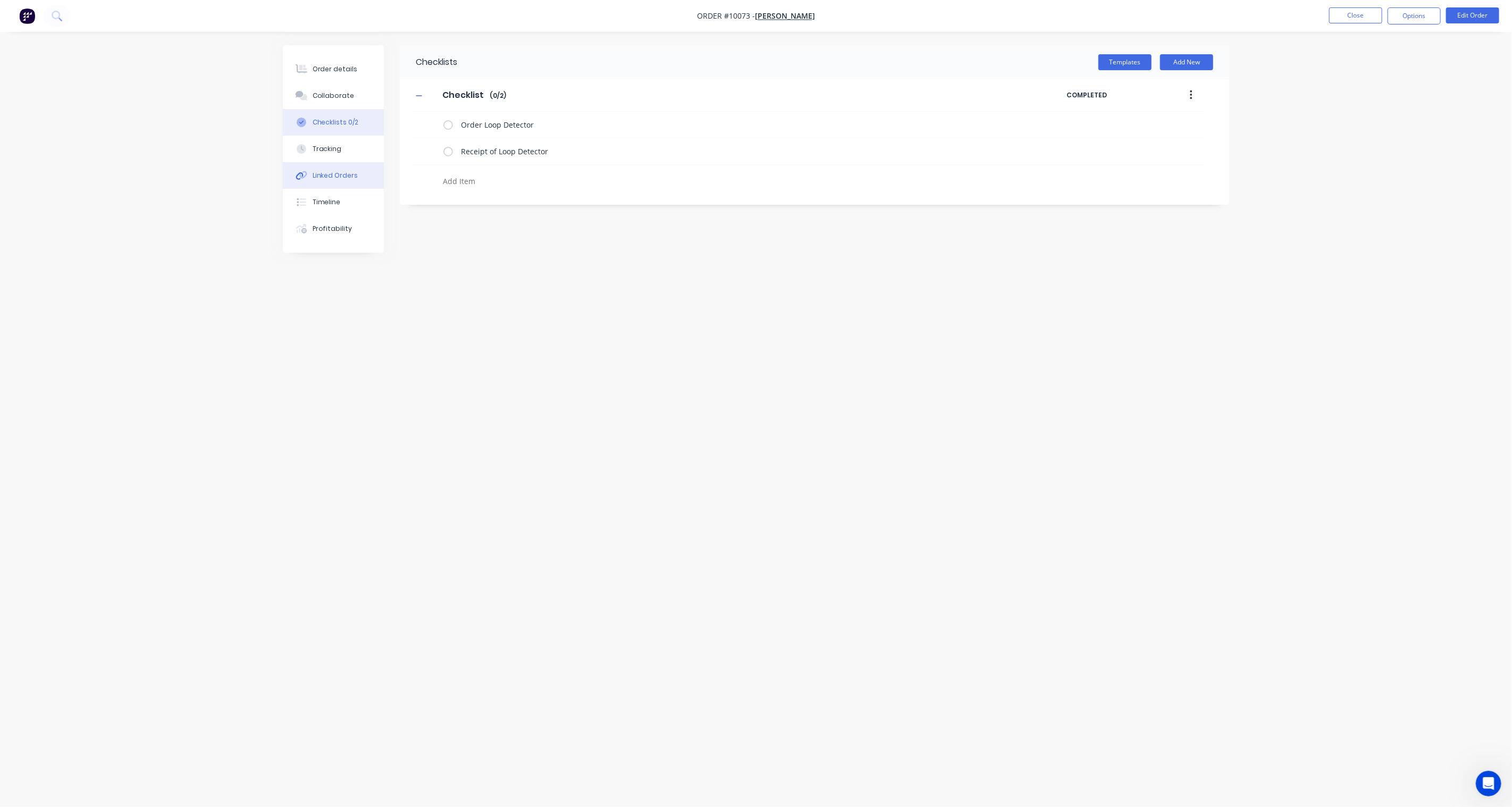
click at [339, 171] on div "Linked Orders" at bounding box center [335, 176] width 46 height 10
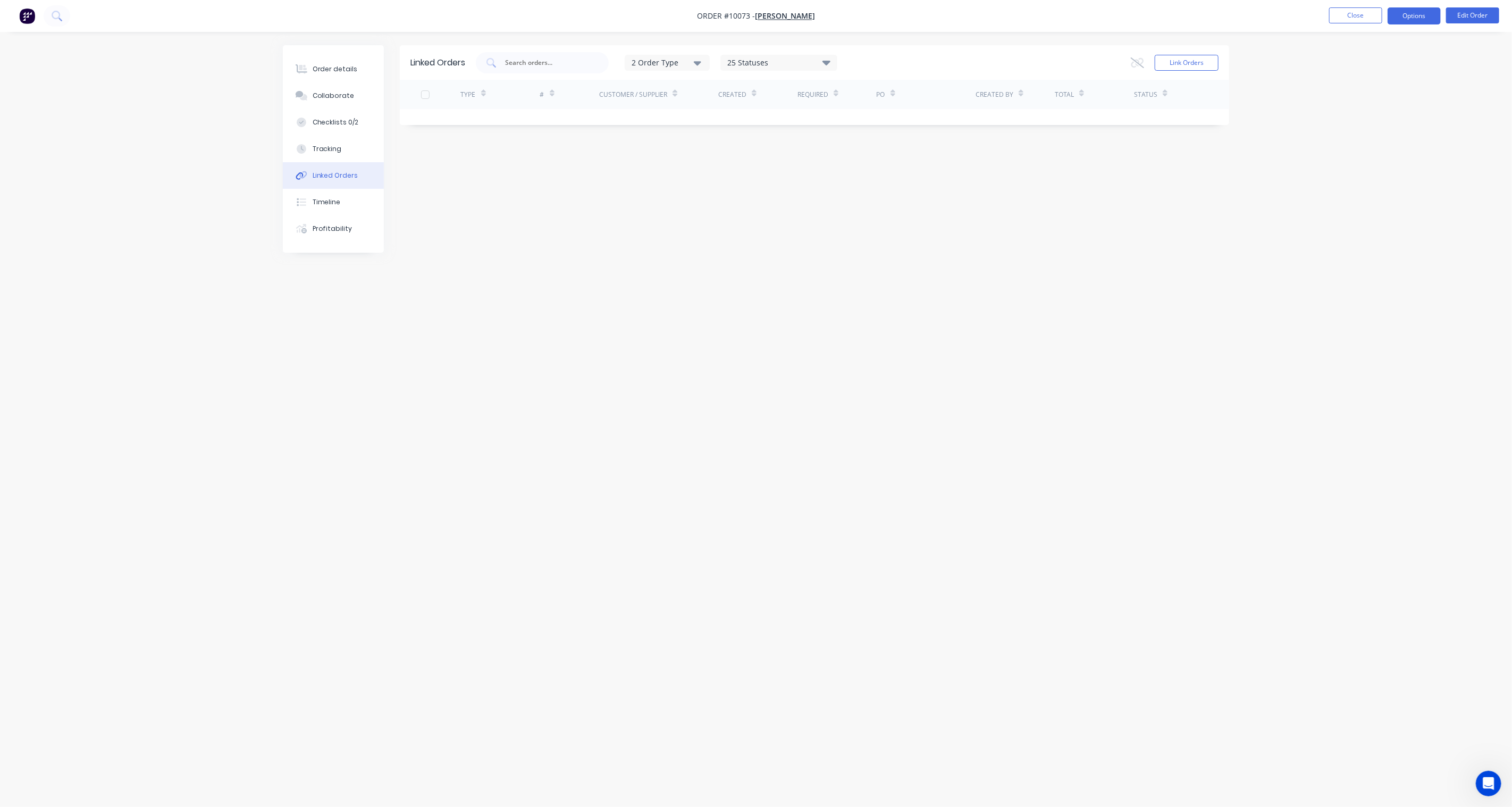
click at [1423, 14] on button "Options" at bounding box center [1414, 16] width 53 height 17
click at [317, 70] on div "Order details" at bounding box center [335, 70] width 45 height 10
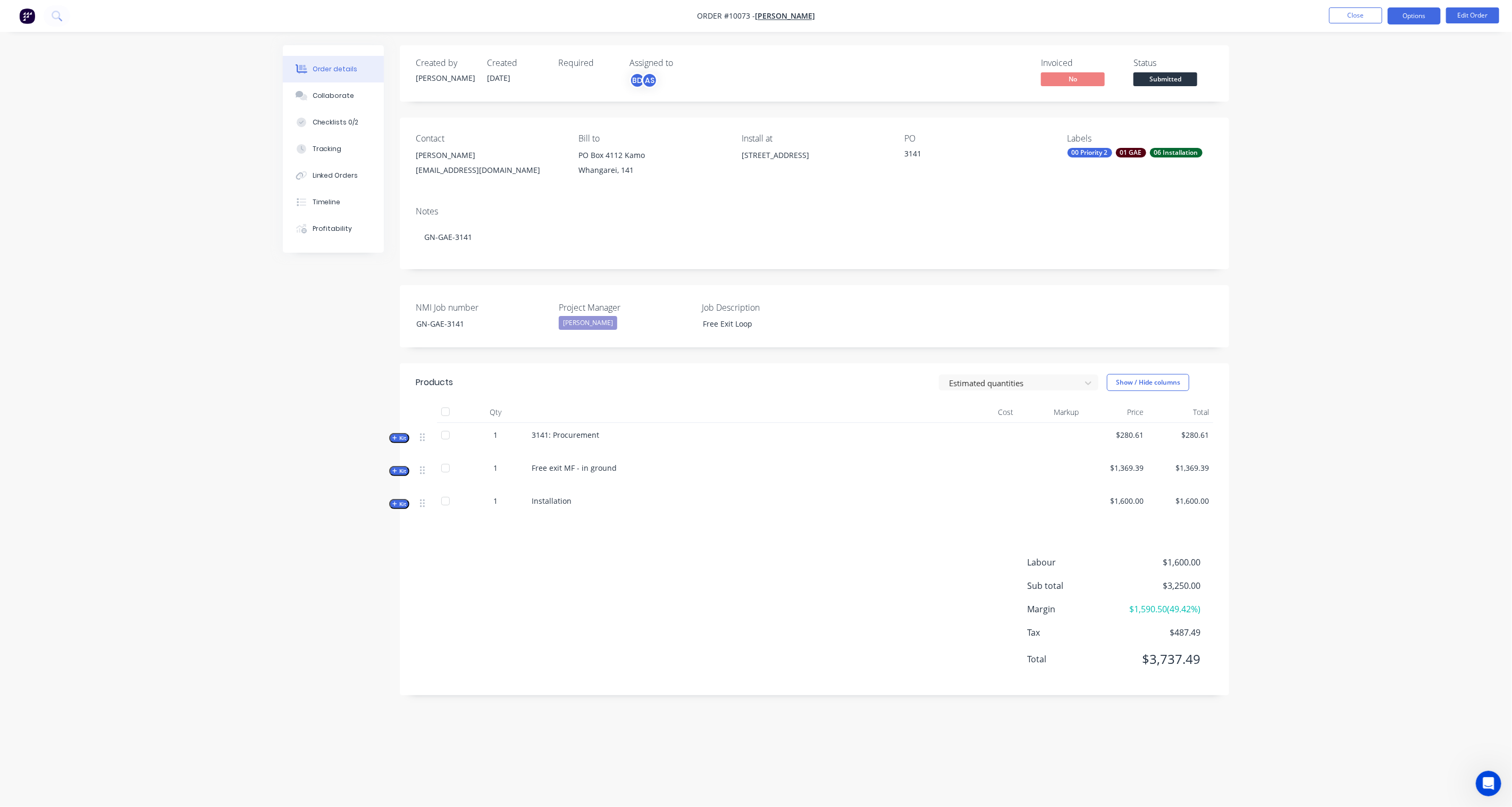
click at [1393, 8] on button "Options" at bounding box center [1414, 16] width 53 height 17
click at [1379, 189] on div "Purchase Products" at bounding box center [1383, 192] width 98 height 16
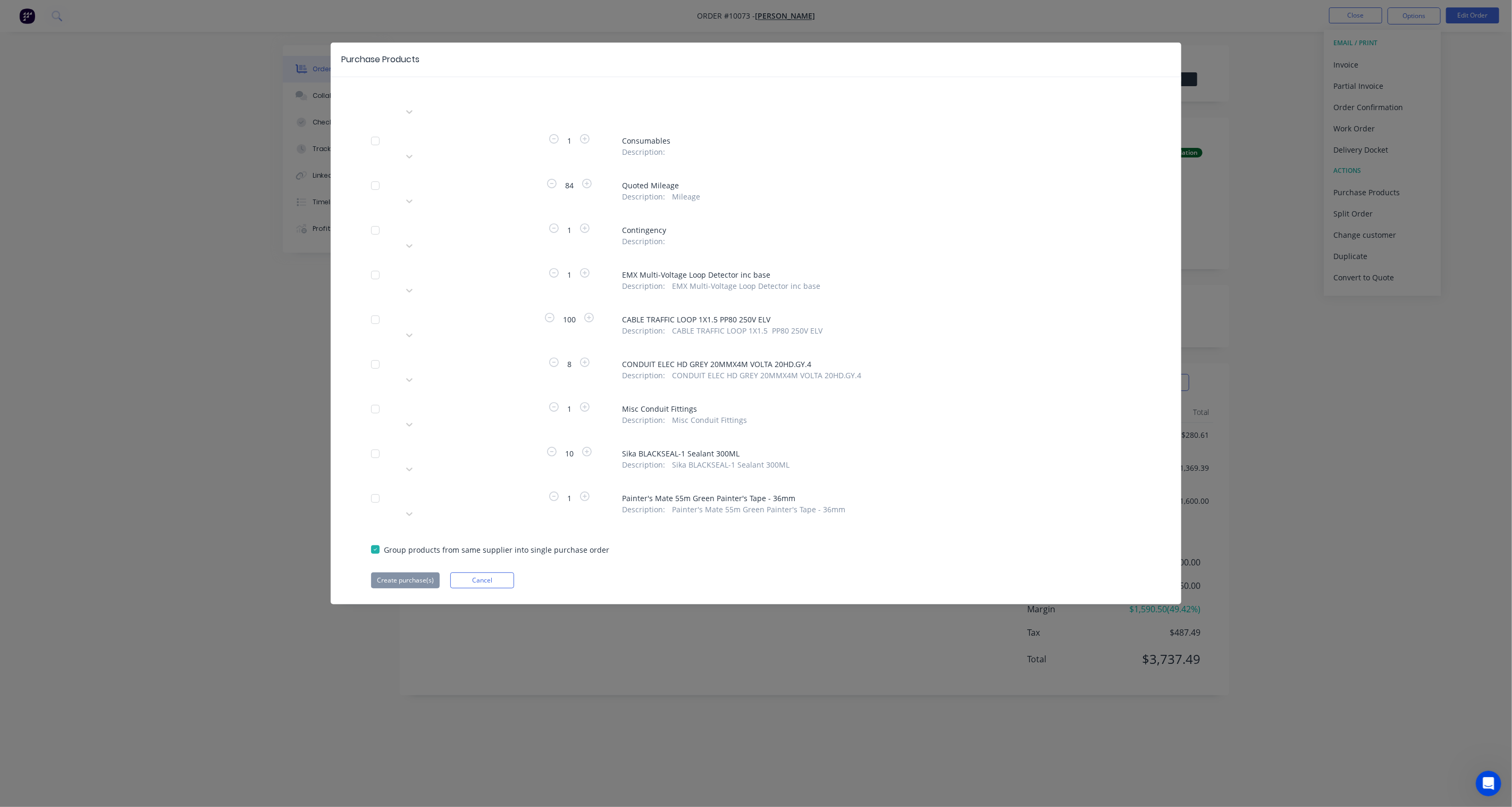
click at [449, 267] on div at bounding box center [479, 273] width 153 height 13
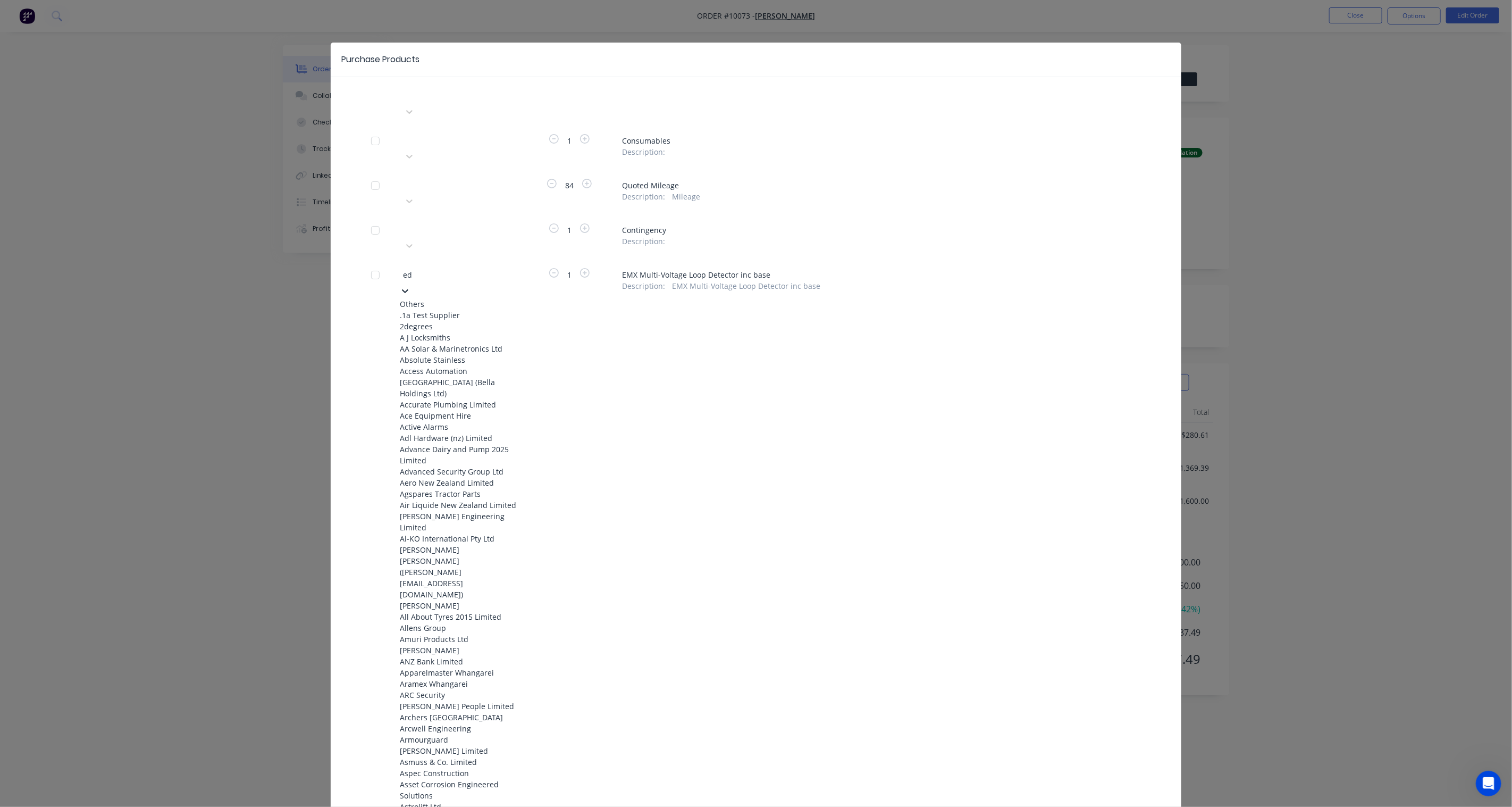
scroll to position [8, 0]
type input "edge"
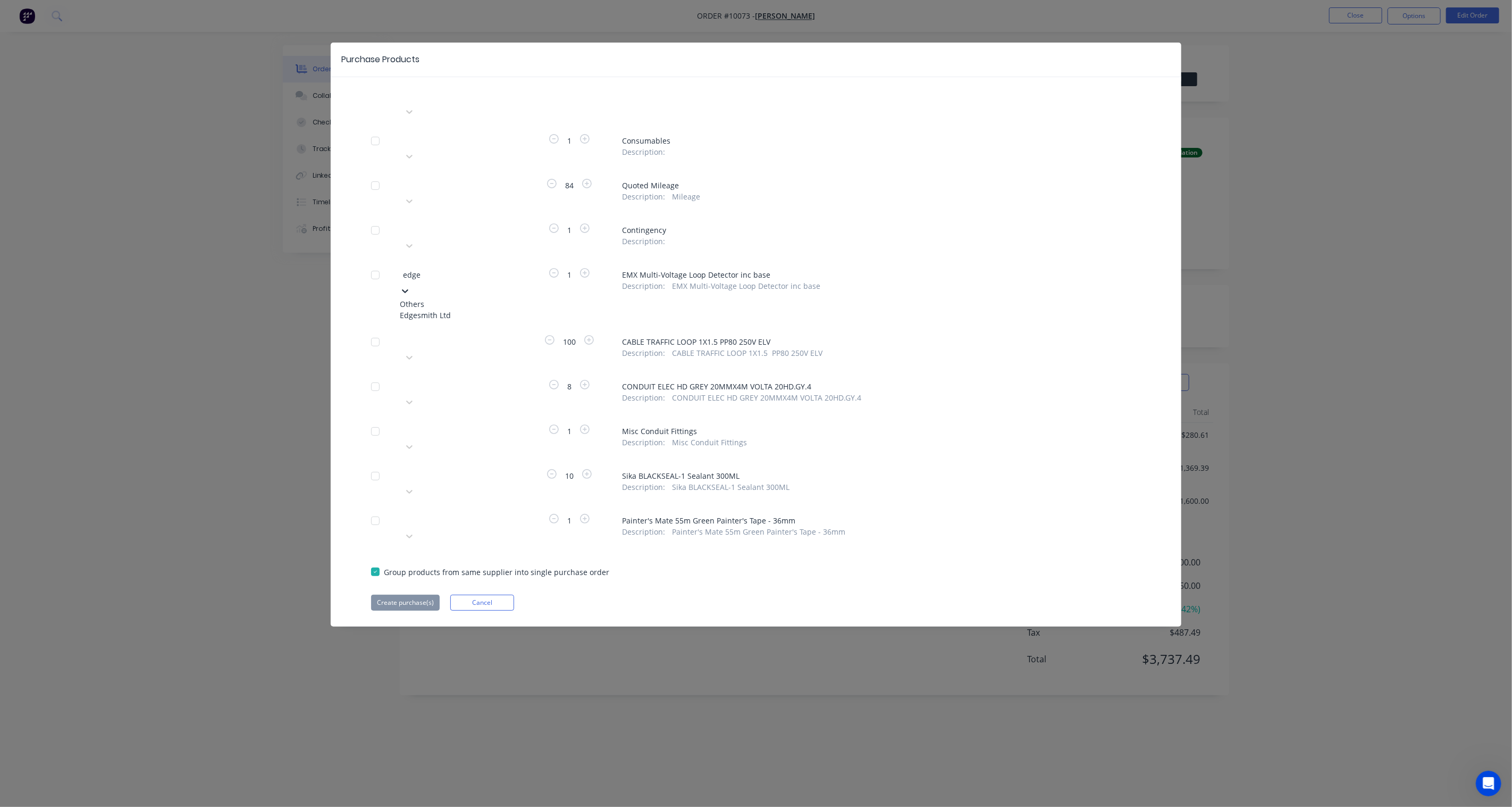
click at [443, 309] on div "Edgesmith Ltd" at bounding box center [458, 315] width 117 height 11
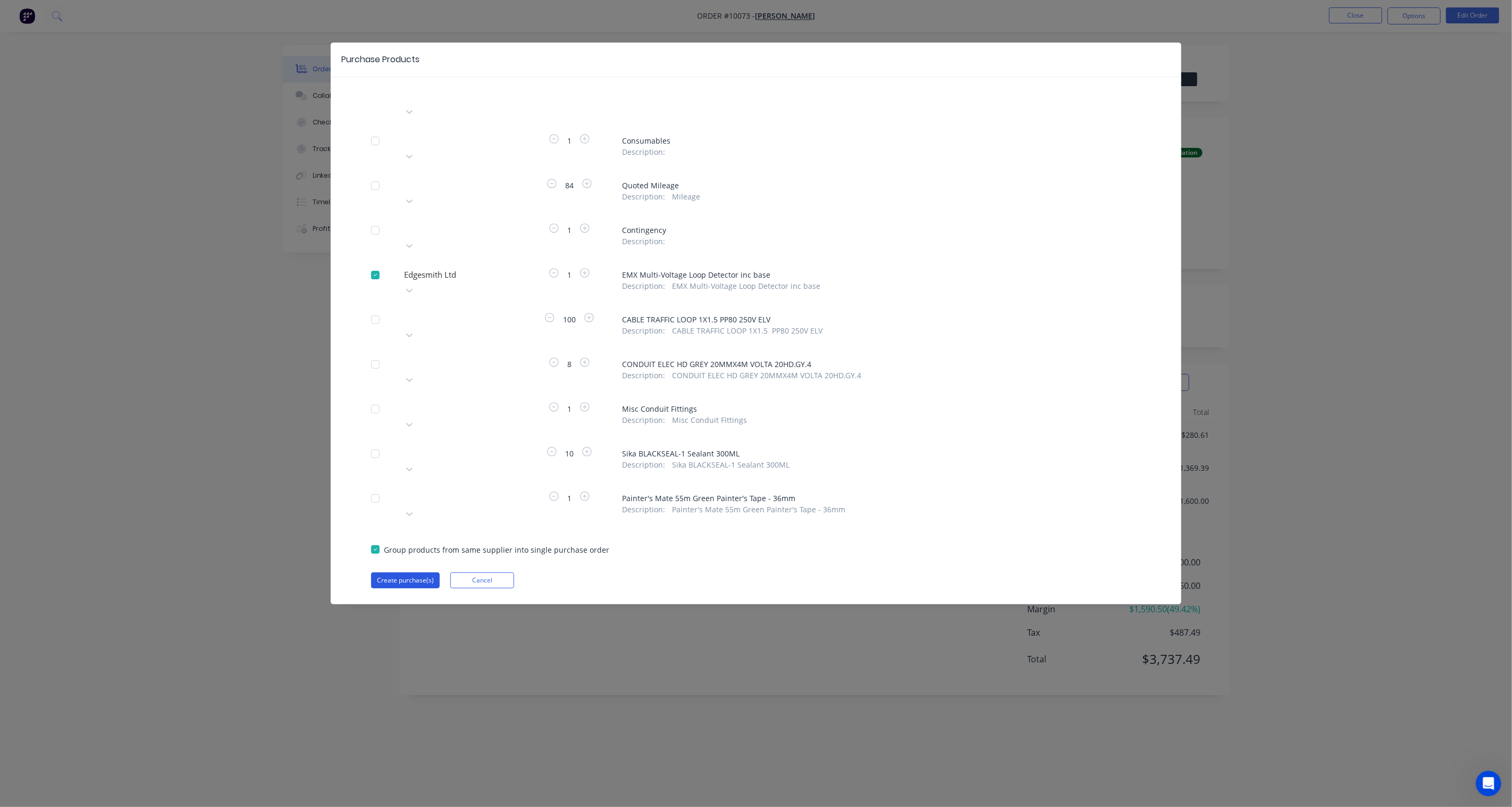
click at [415, 572] on button "Create purchase(s)" at bounding box center [406, 579] width 69 height 16
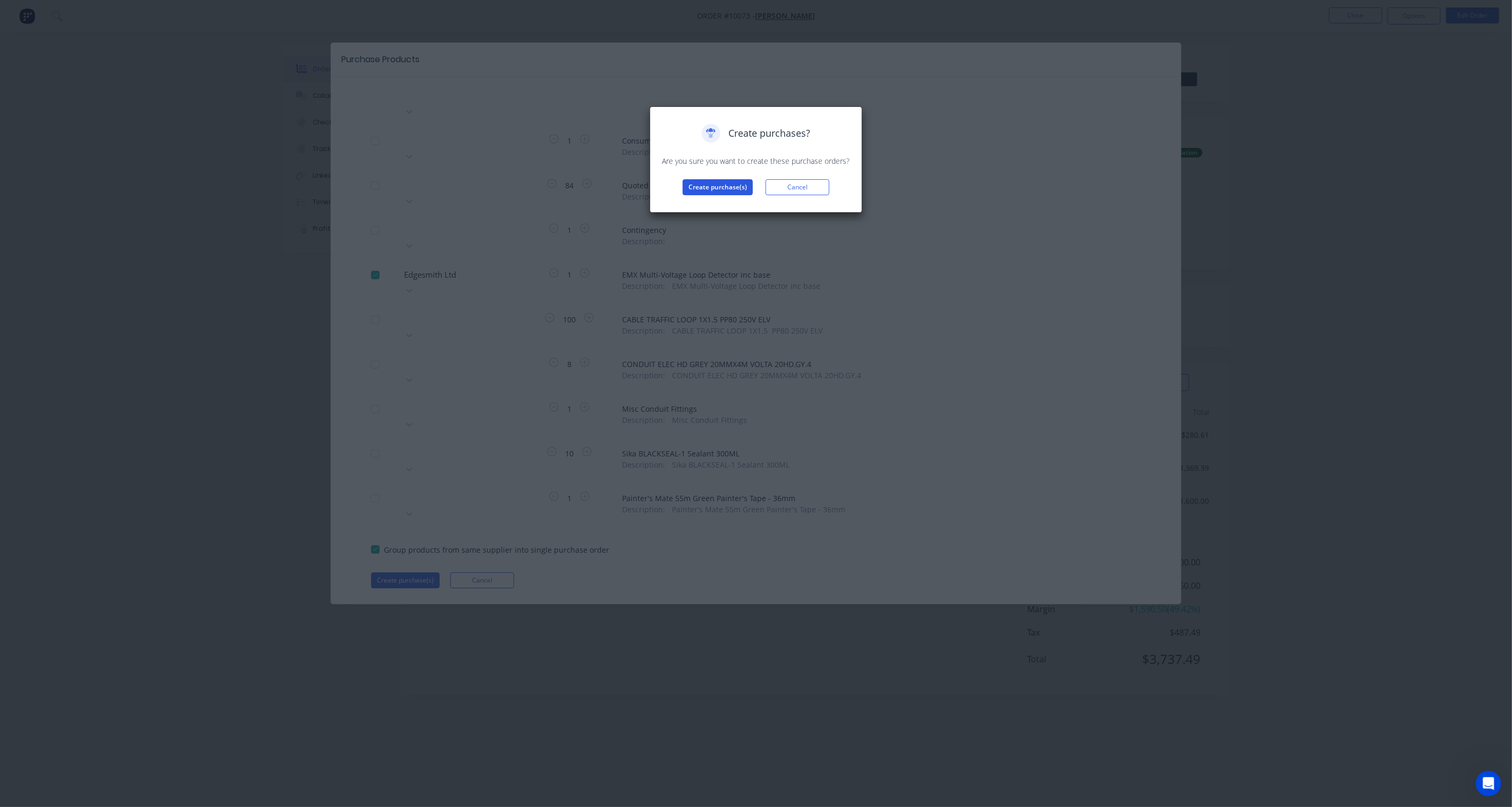
click at [731, 184] on button "Create purchase(s)" at bounding box center [718, 187] width 70 height 16
click at [723, 206] on button "View purchase(s)" at bounding box center [718, 204] width 64 height 16
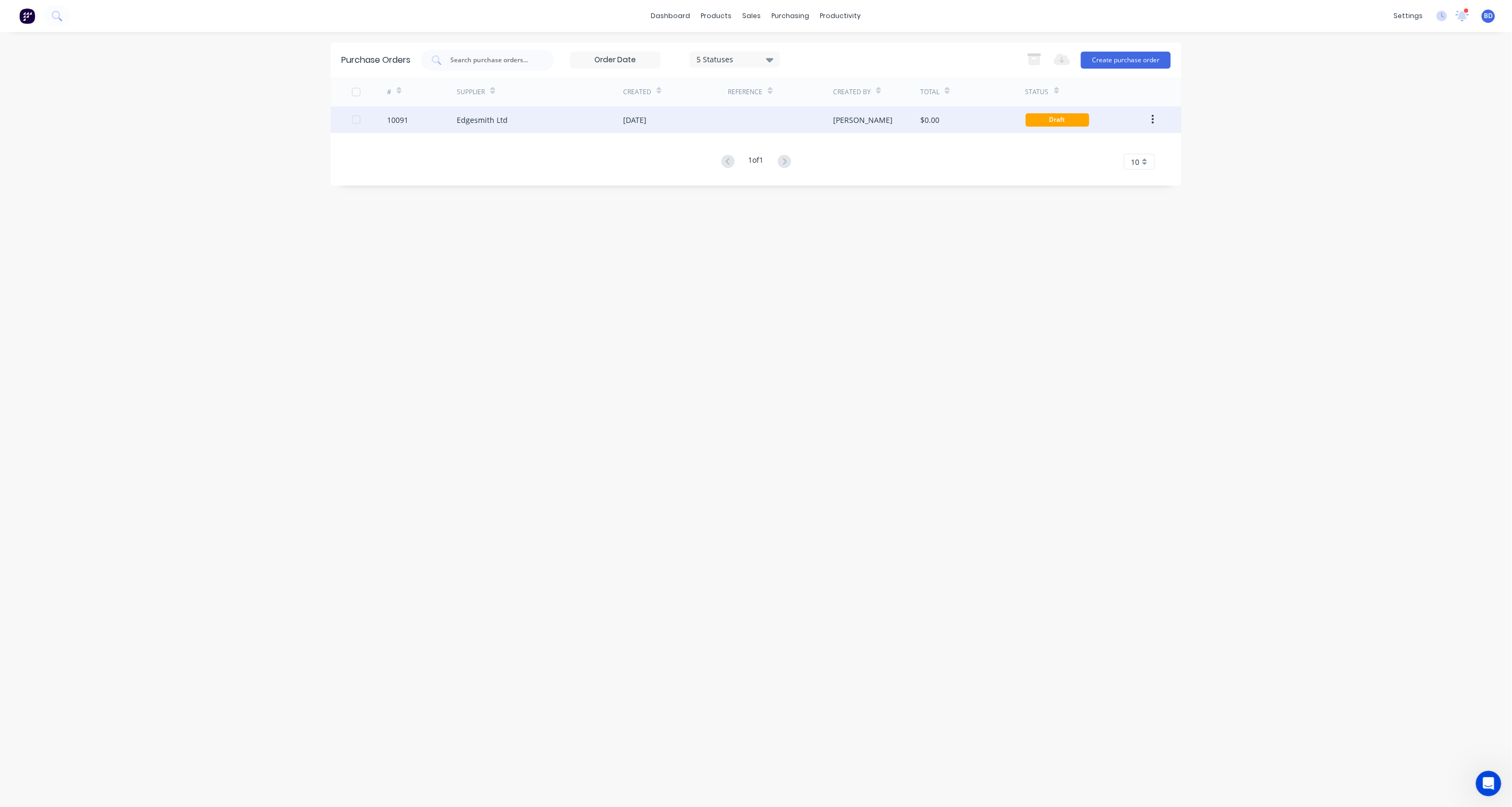
click at [1056, 122] on div "Draft" at bounding box center [1058, 119] width 64 height 13
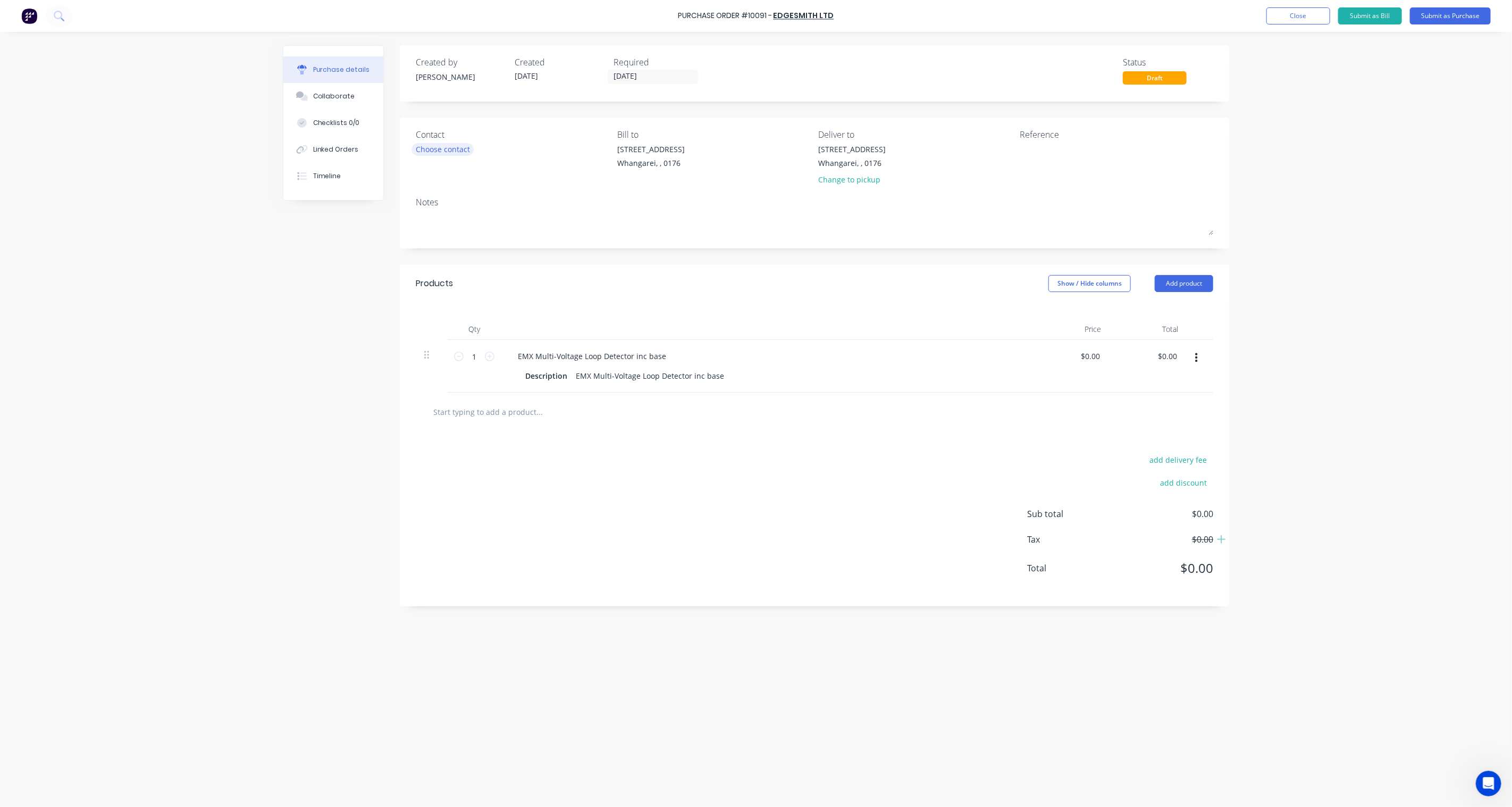
click at [457, 149] on div "Choose contact" at bounding box center [443, 149] width 54 height 11
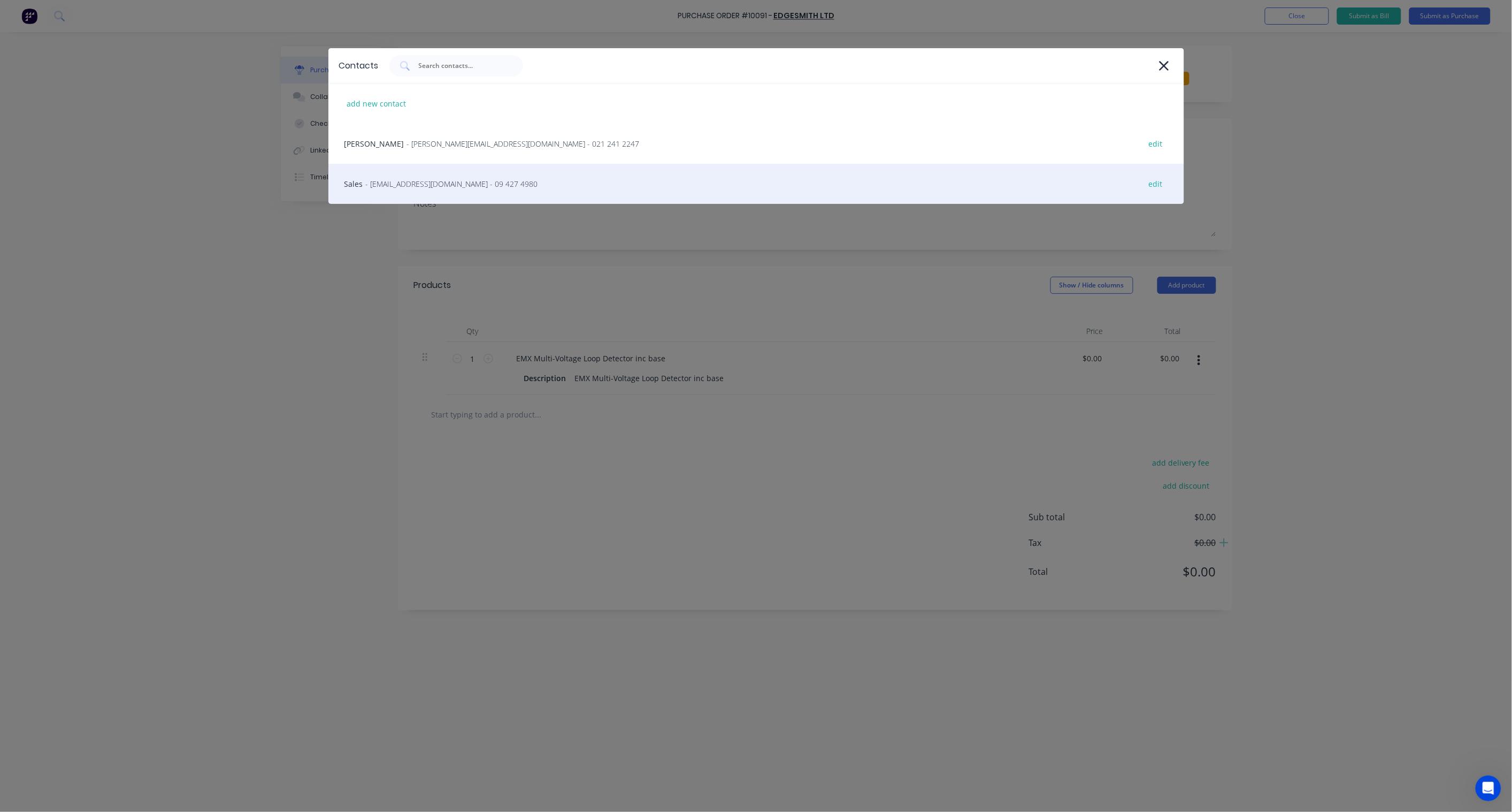
click at [456, 175] on div "Sales - crew@edgesmith.global - 09 427 4980 edit" at bounding box center [756, 184] width 856 height 40
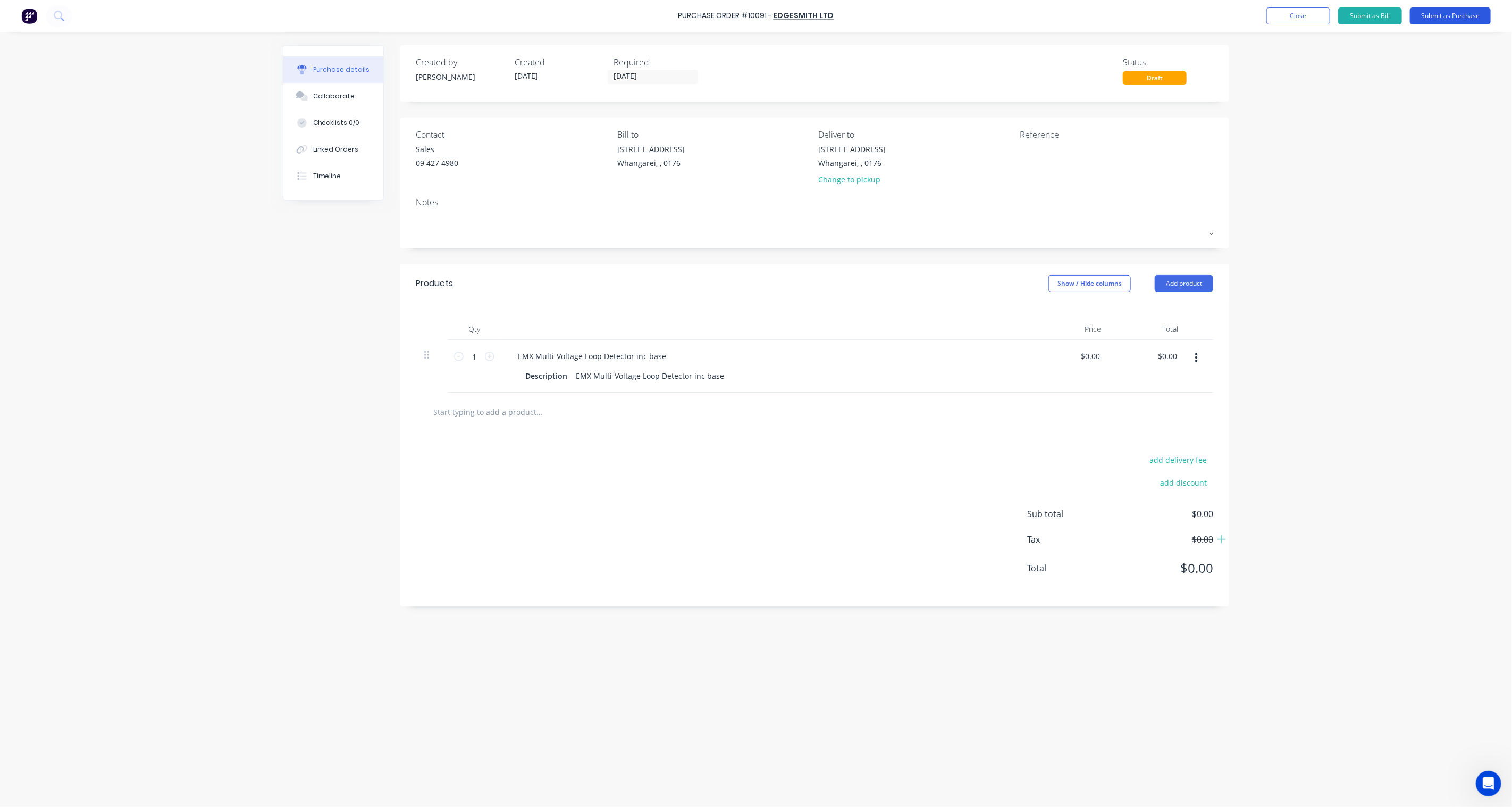
click at [1445, 16] on button "Submit as Purchase" at bounding box center [1451, 16] width 81 height 17
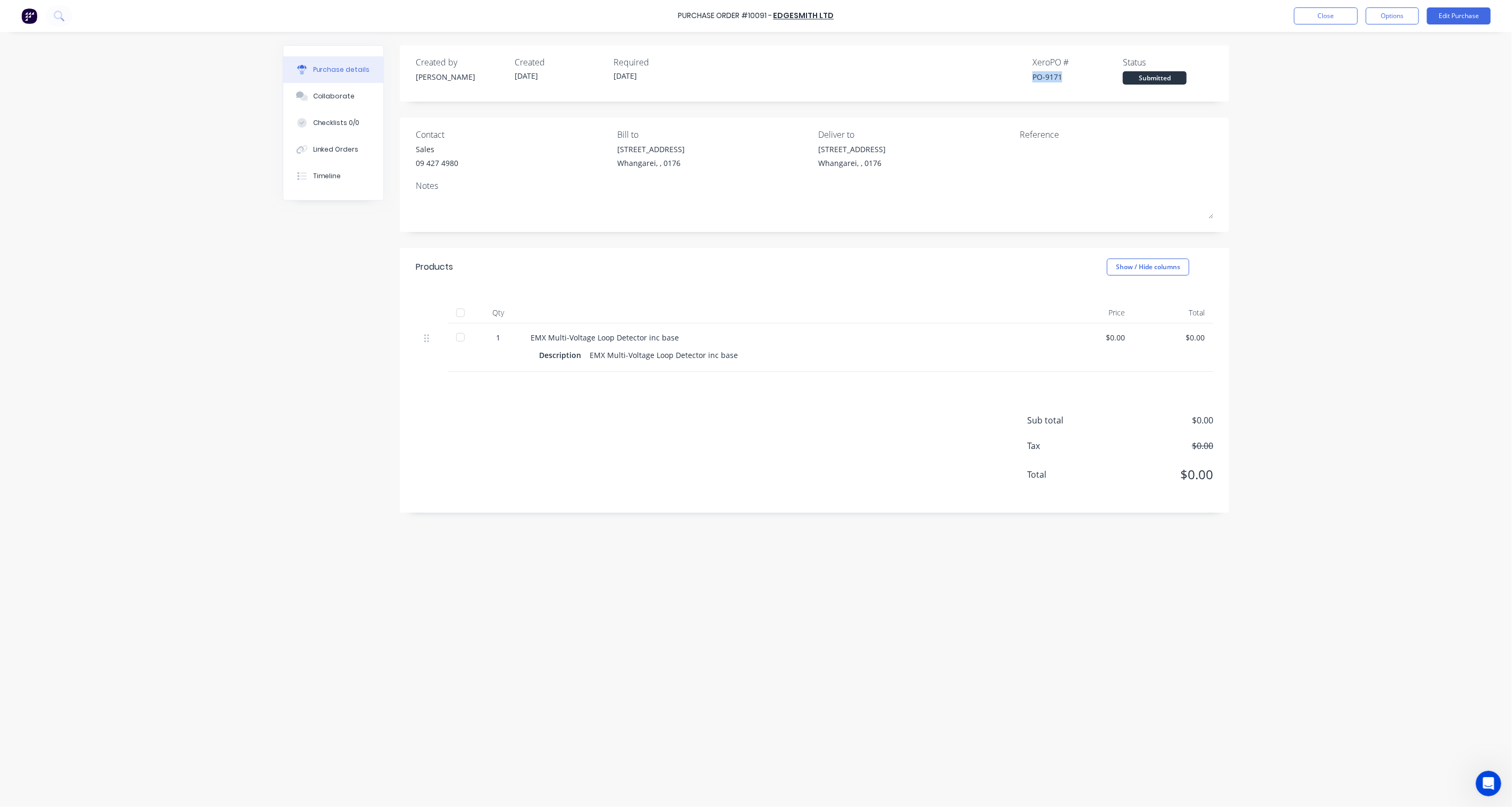
drag, startPoint x: 1066, startPoint y: 79, endPoint x: 1033, endPoint y: 79, distance: 33.0
click at [1033, 79] on div "PO-9171" at bounding box center [1078, 77] width 90 height 11
copy div "PO-9171"
click at [337, 130] on button "Checklists 0/0" at bounding box center [333, 123] width 100 height 26
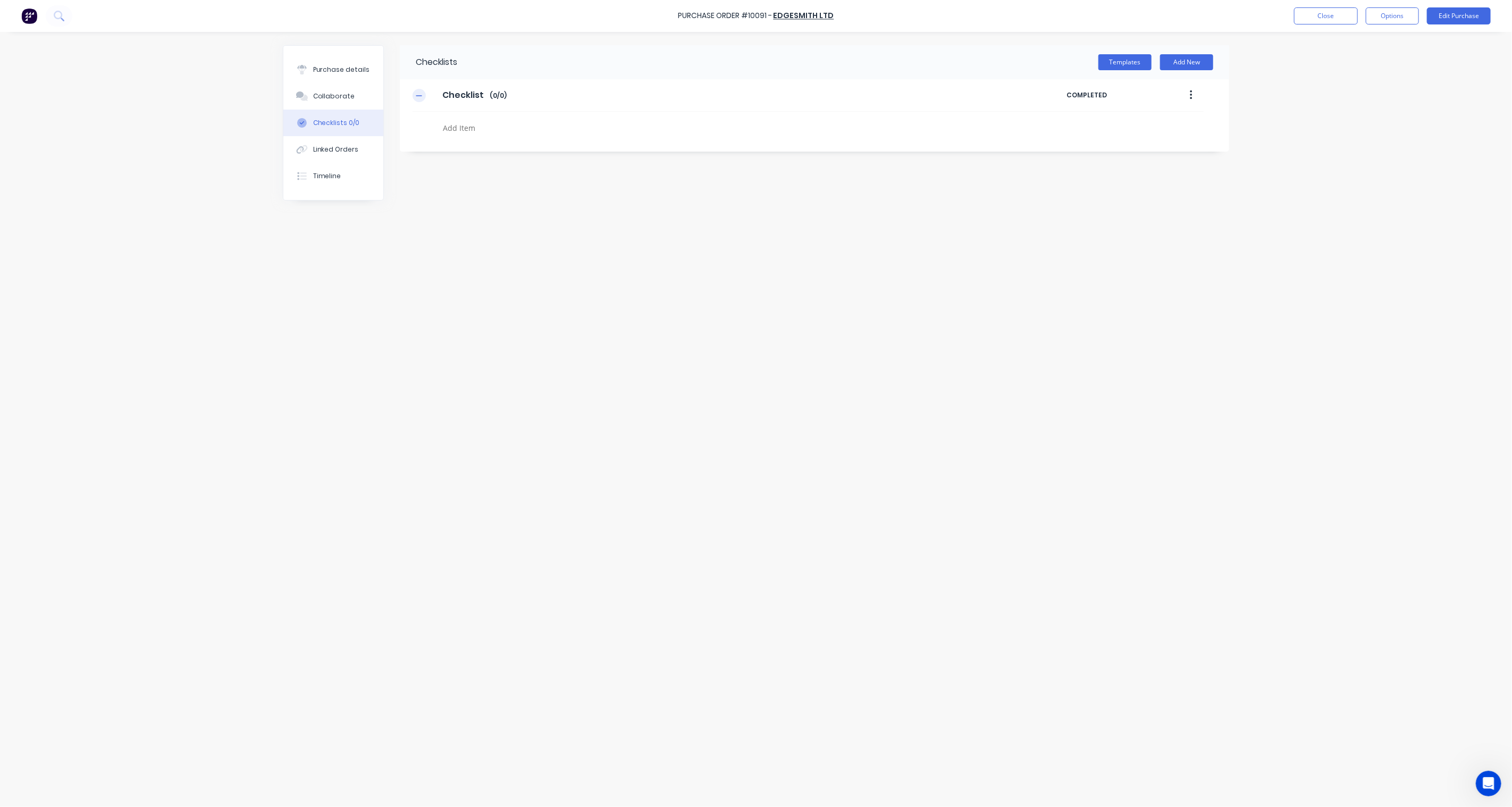
click at [418, 97] on icon "button" at bounding box center [419, 95] width 7 height 7
click at [1316, 15] on button "Close" at bounding box center [1326, 16] width 64 height 17
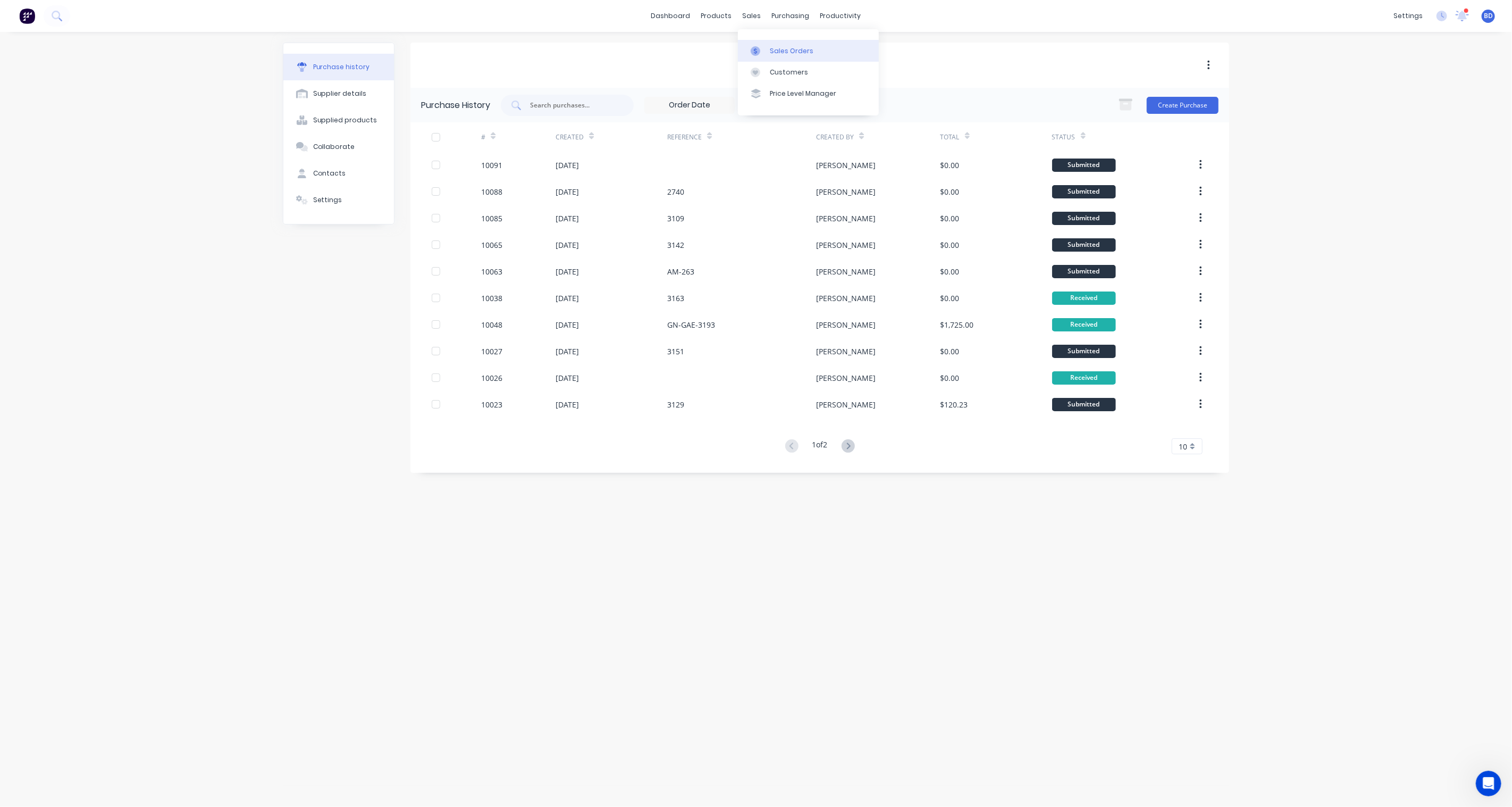
click at [766, 47] on div at bounding box center [758, 52] width 16 height 10
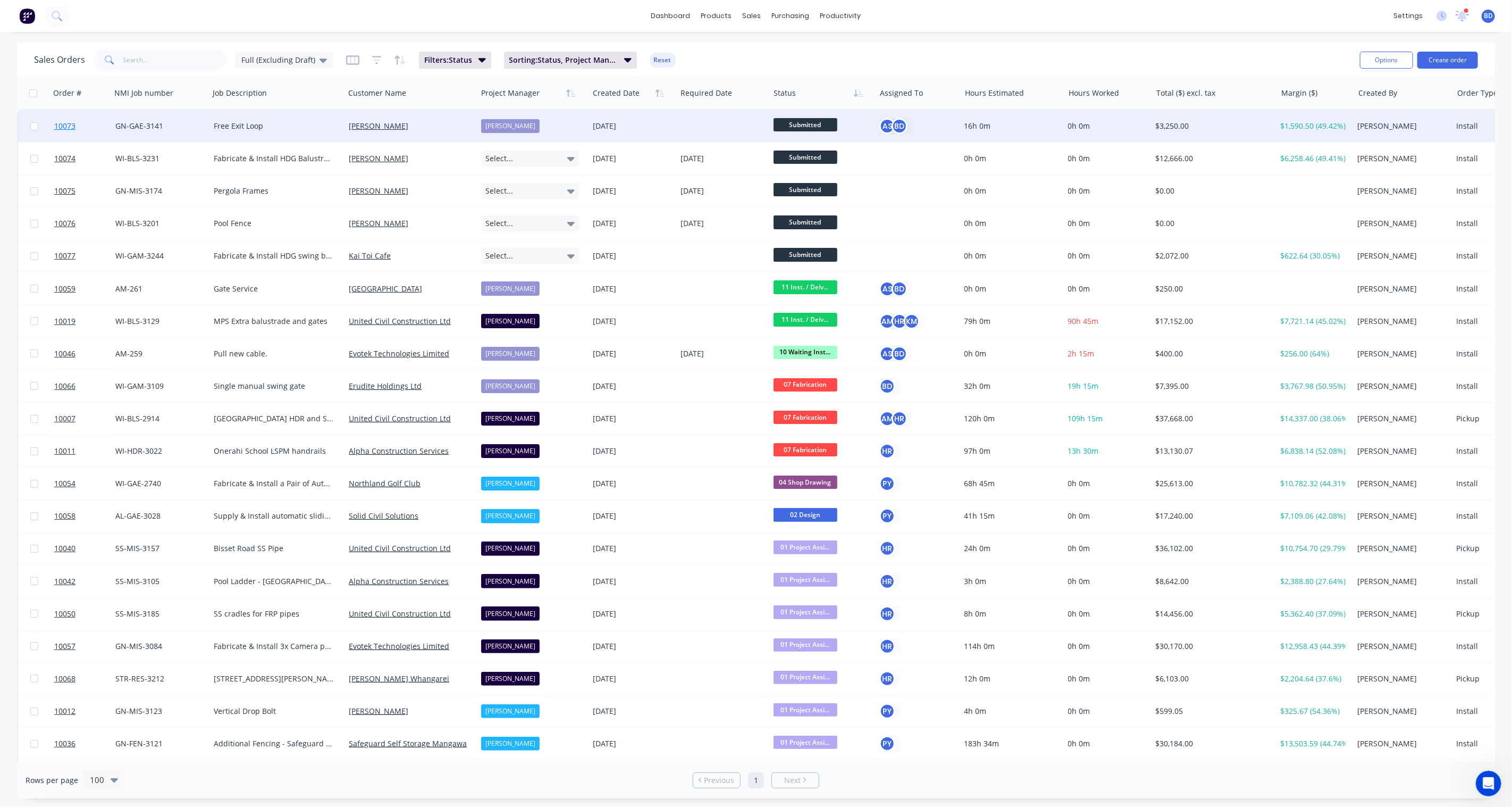
click at [64, 125] on span "10073" at bounding box center [65, 126] width 21 height 11
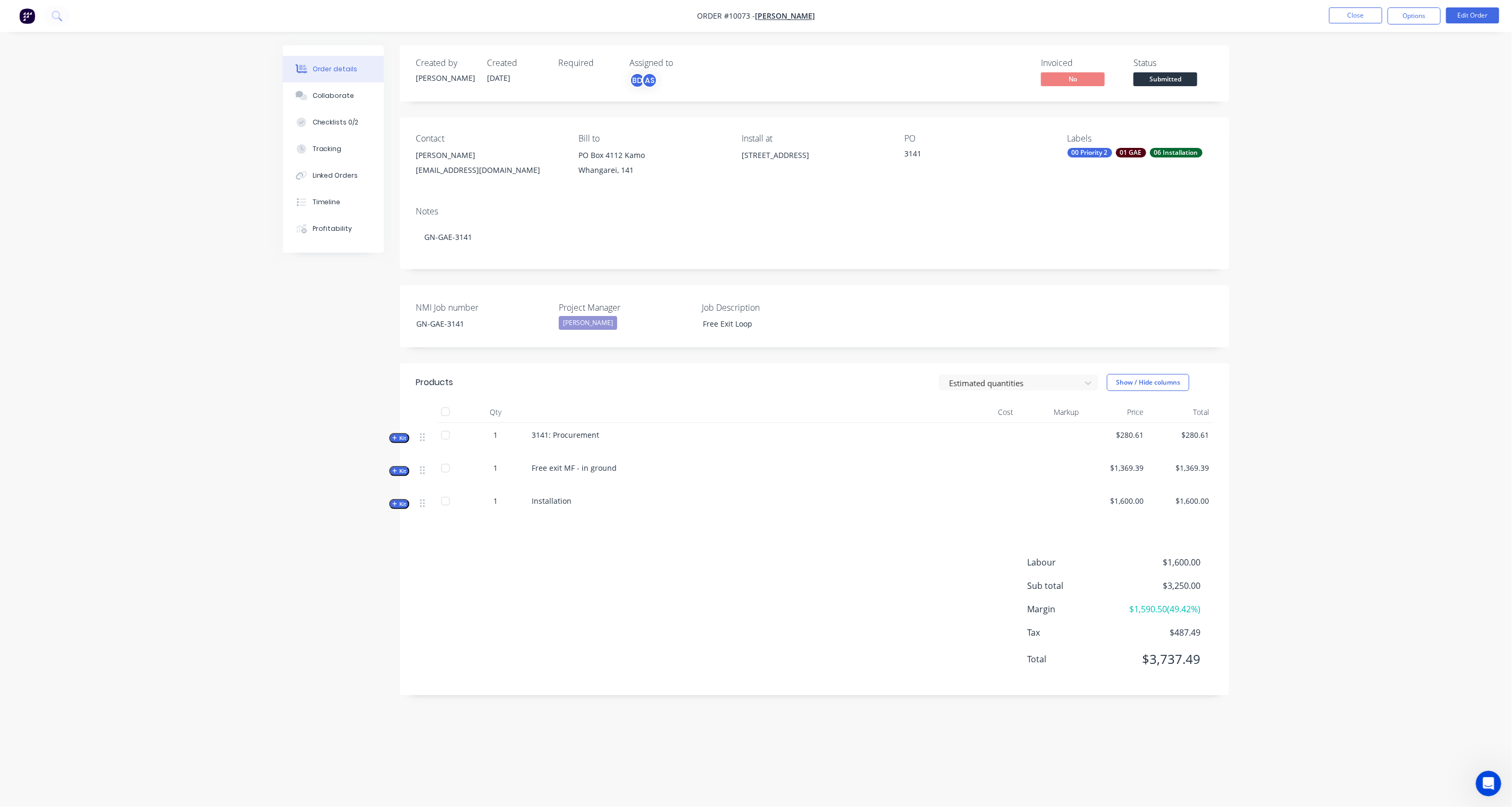
click at [1173, 78] on span "Submitted" at bounding box center [1166, 79] width 64 height 13
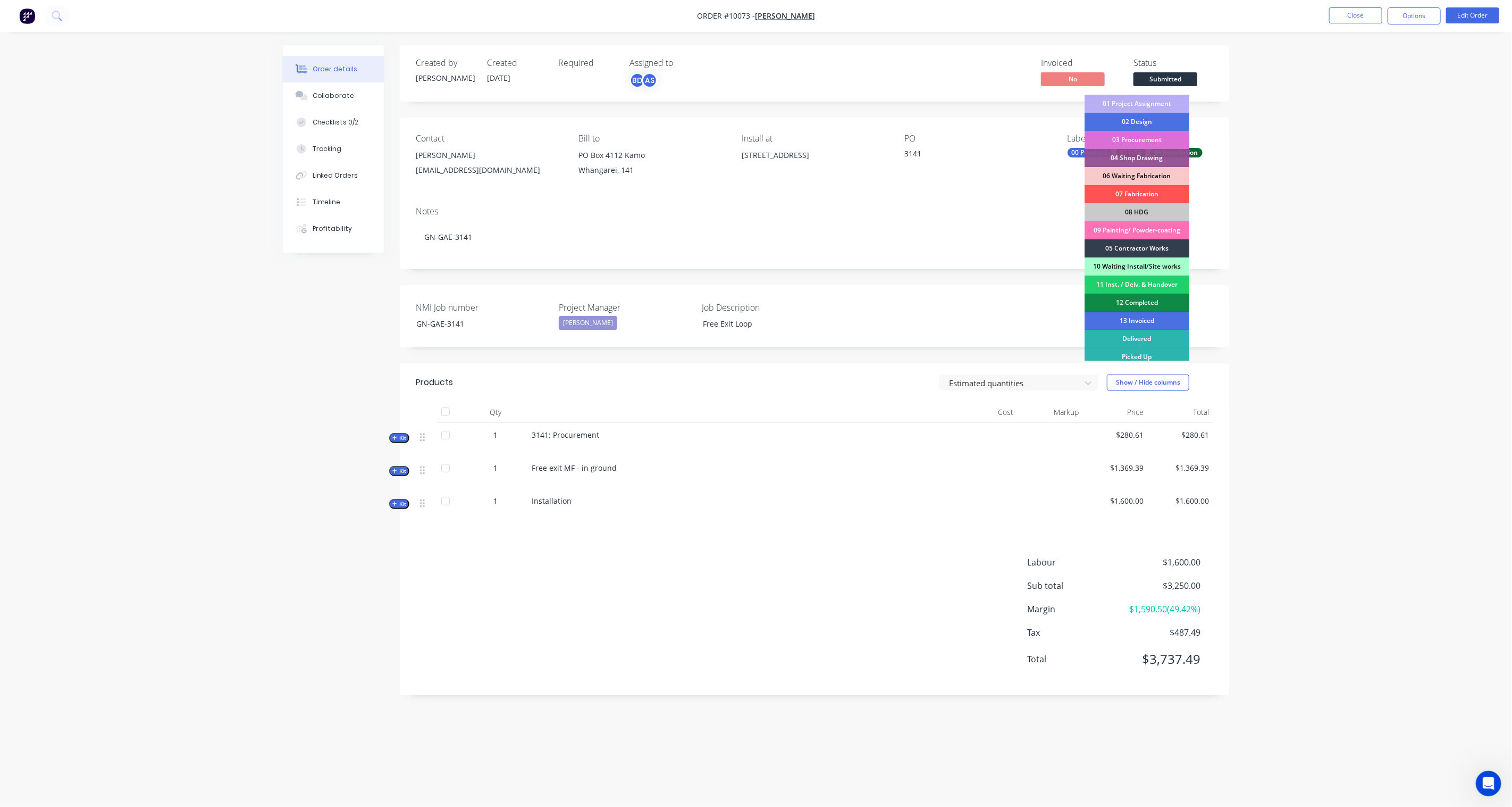
click at [1148, 144] on div "03 Procurement" at bounding box center [1137, 140] width 105 height 18
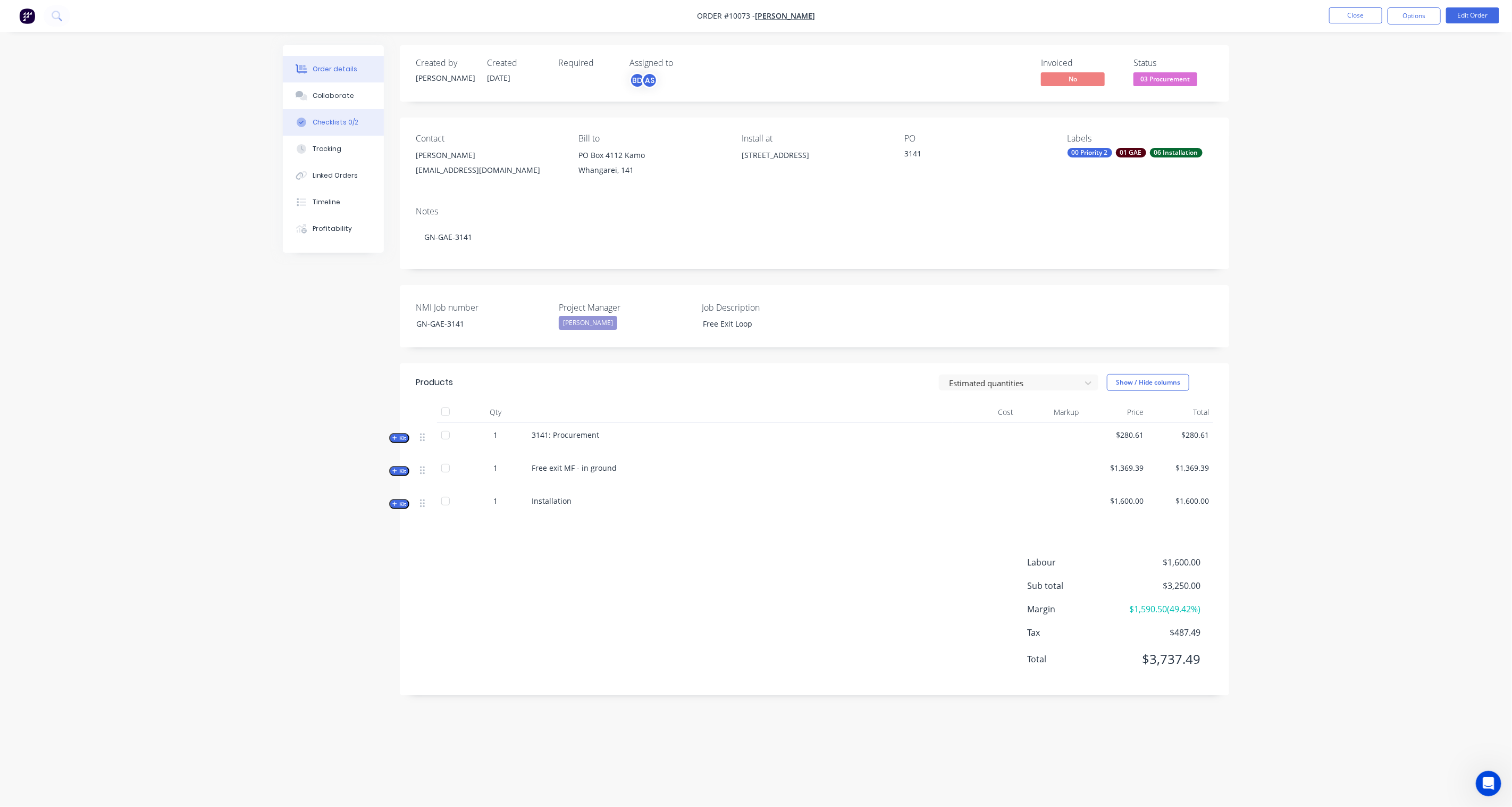
click at [319, 119] on div "Checklists 0/2" at bounding box center [335, 123] width 47 height 10
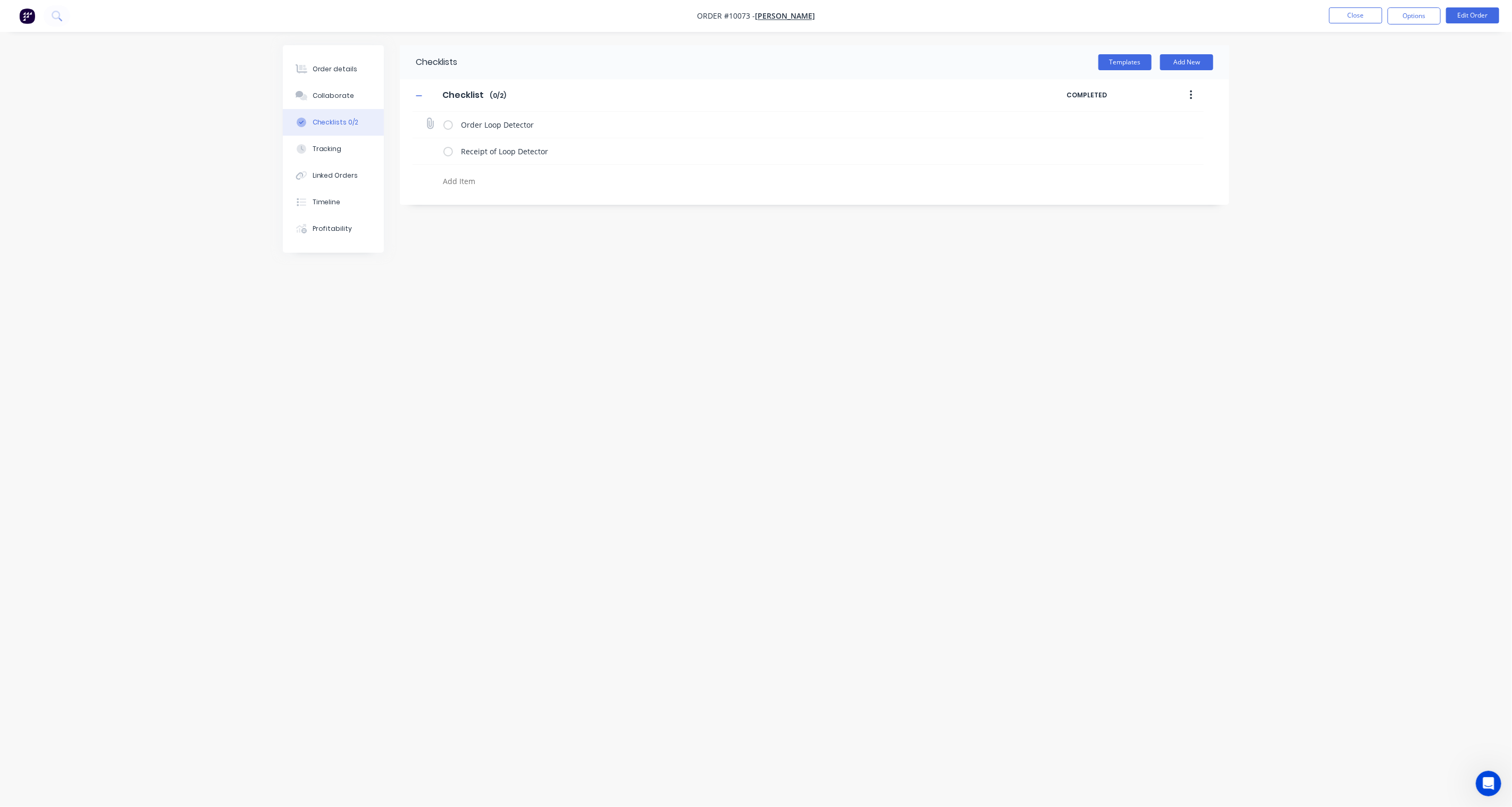
click at [437, 125] on div "Order Loop Detector" at bounding box center [808, 124] width 791 height 26
click at [450, 124] on label at bounding box center [448, 125] width 10 height 11
click at [0, 0] on input "checkbox" at bounding box center [0, 0] width 0 height 0
click at [209, 298] on div "Order details Collaborate Checklists 1/2 Tracking Linked Orders Timeline Profit…" at bounding box center [756, 404] width 1512 height 807
click at [335, 71] on div "Order details" at bounding box center [335, 70] width 45 height 10
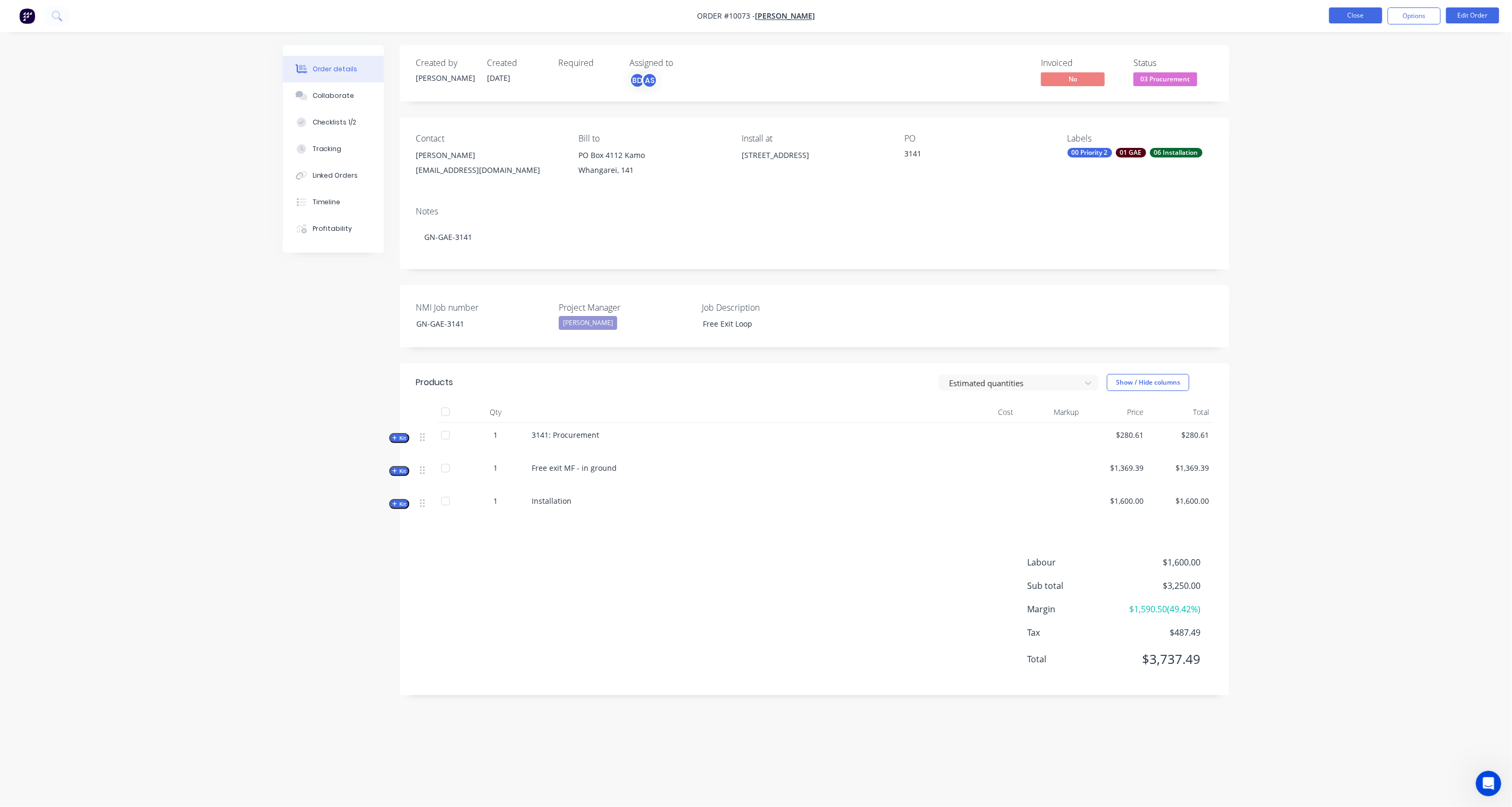
click at [1356, 16] on button "Close" at bounding box center [1356, 15] width 53 height 16
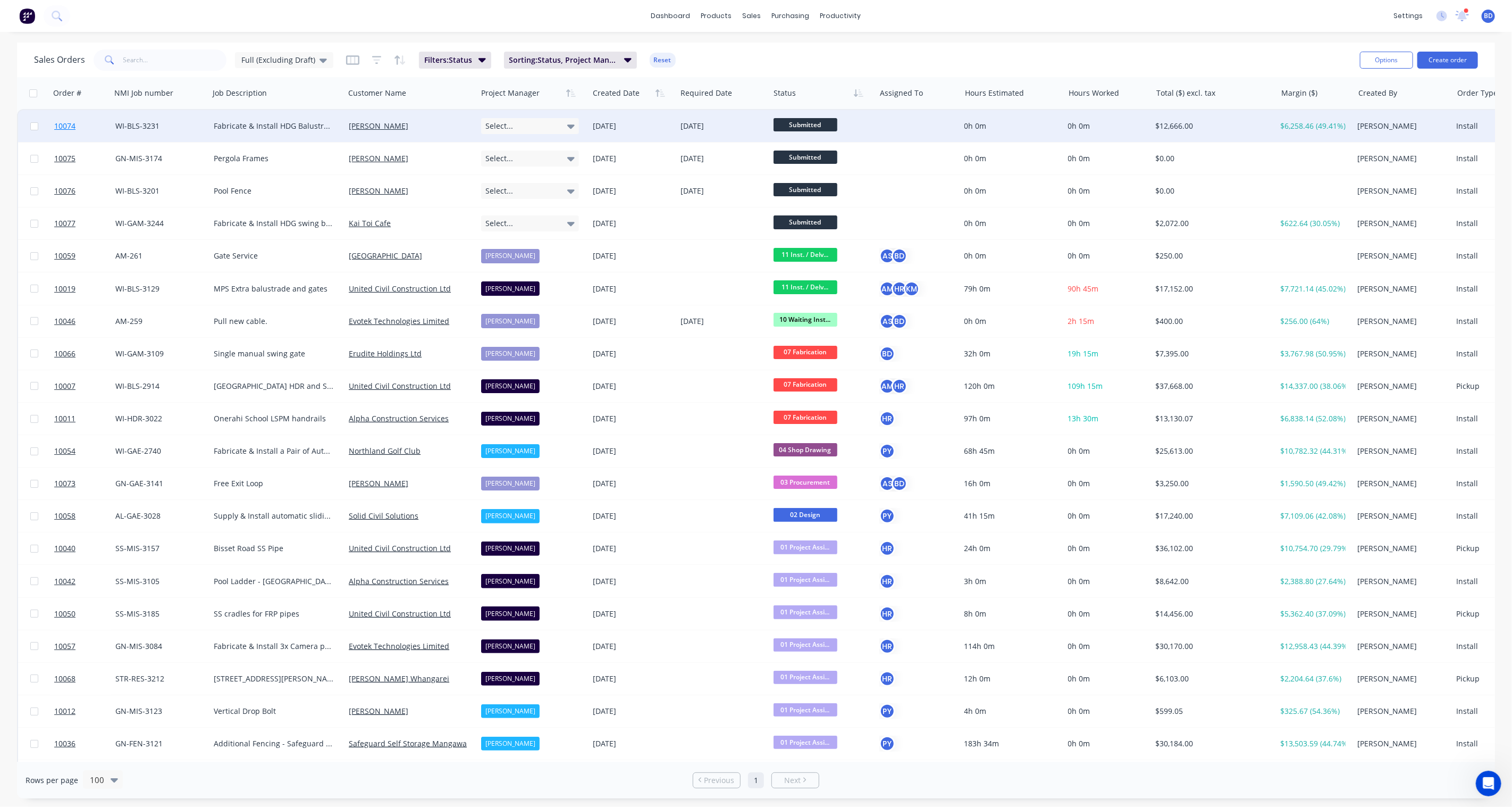
click at [69, 124] on span "10074" at bounding box center [65, 126] width 21 height 11
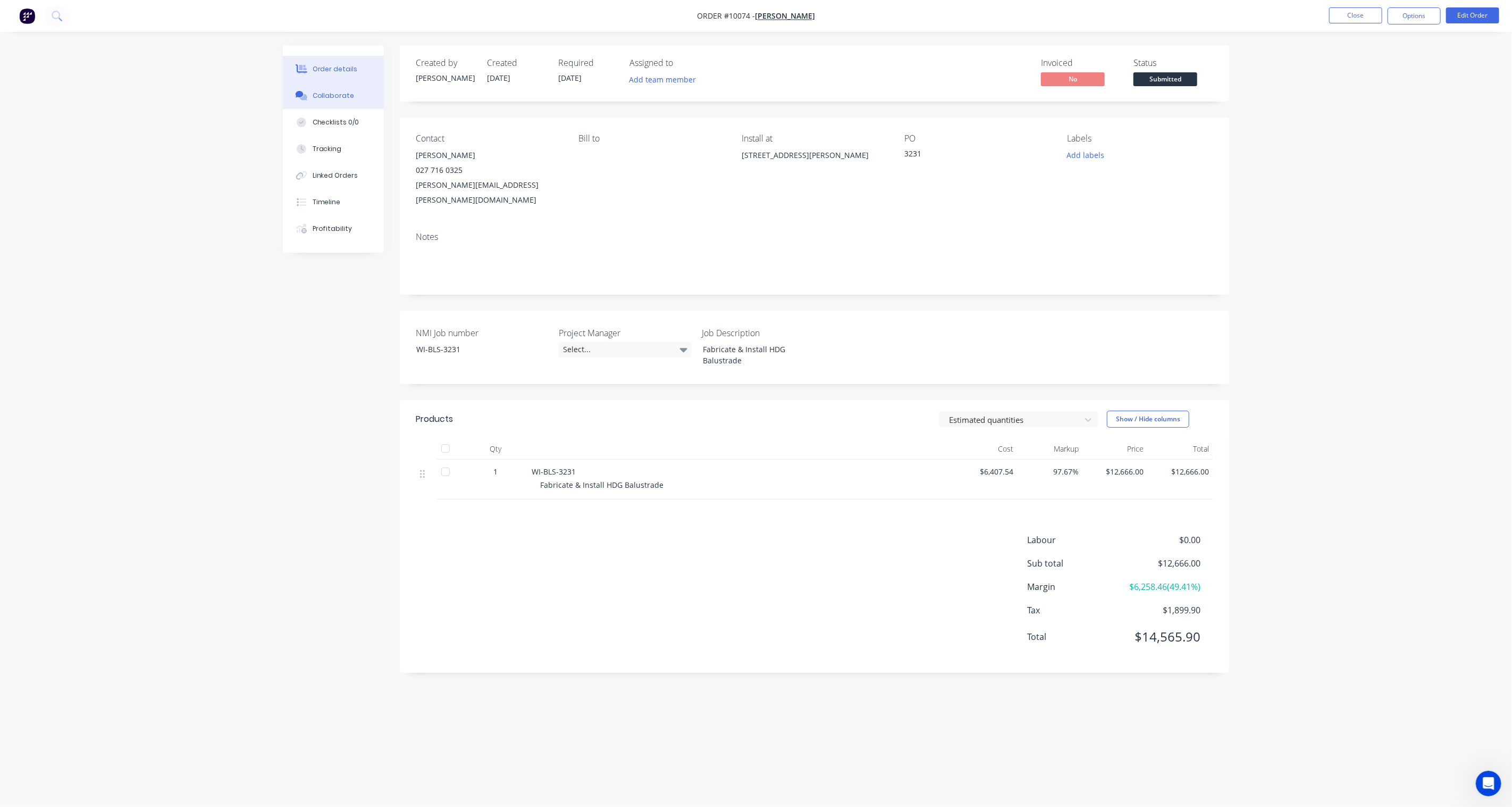
click at [343, 91] on div "Collaborate" at bounding box center [333, 96] width 42 height 10
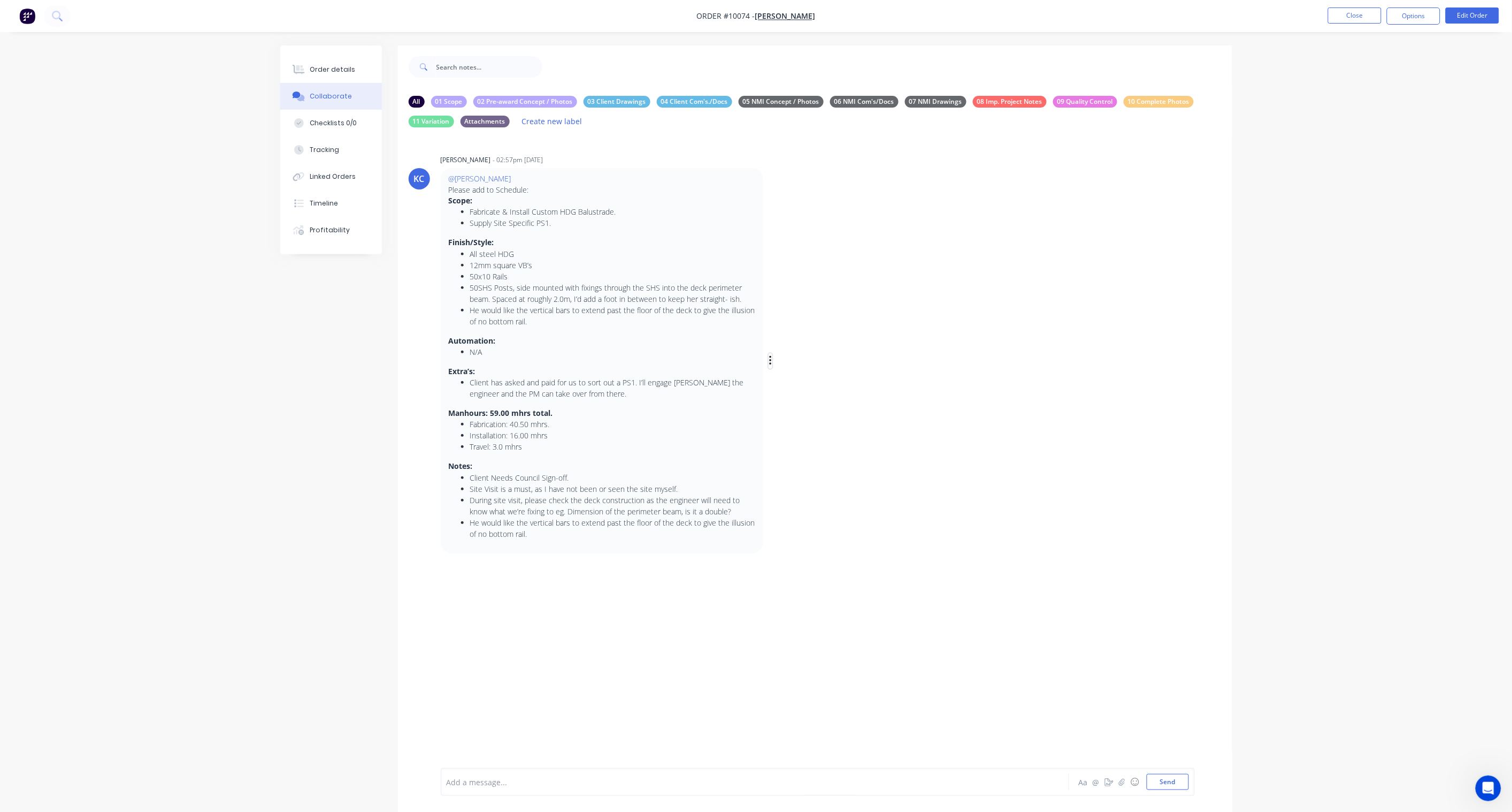
click at [769, 361] on button "button" at bounding box center [770, 361] width 4 height 16
click at [803, 381] on button "Edit" at bounding box center [809, 380] width 67 height 17
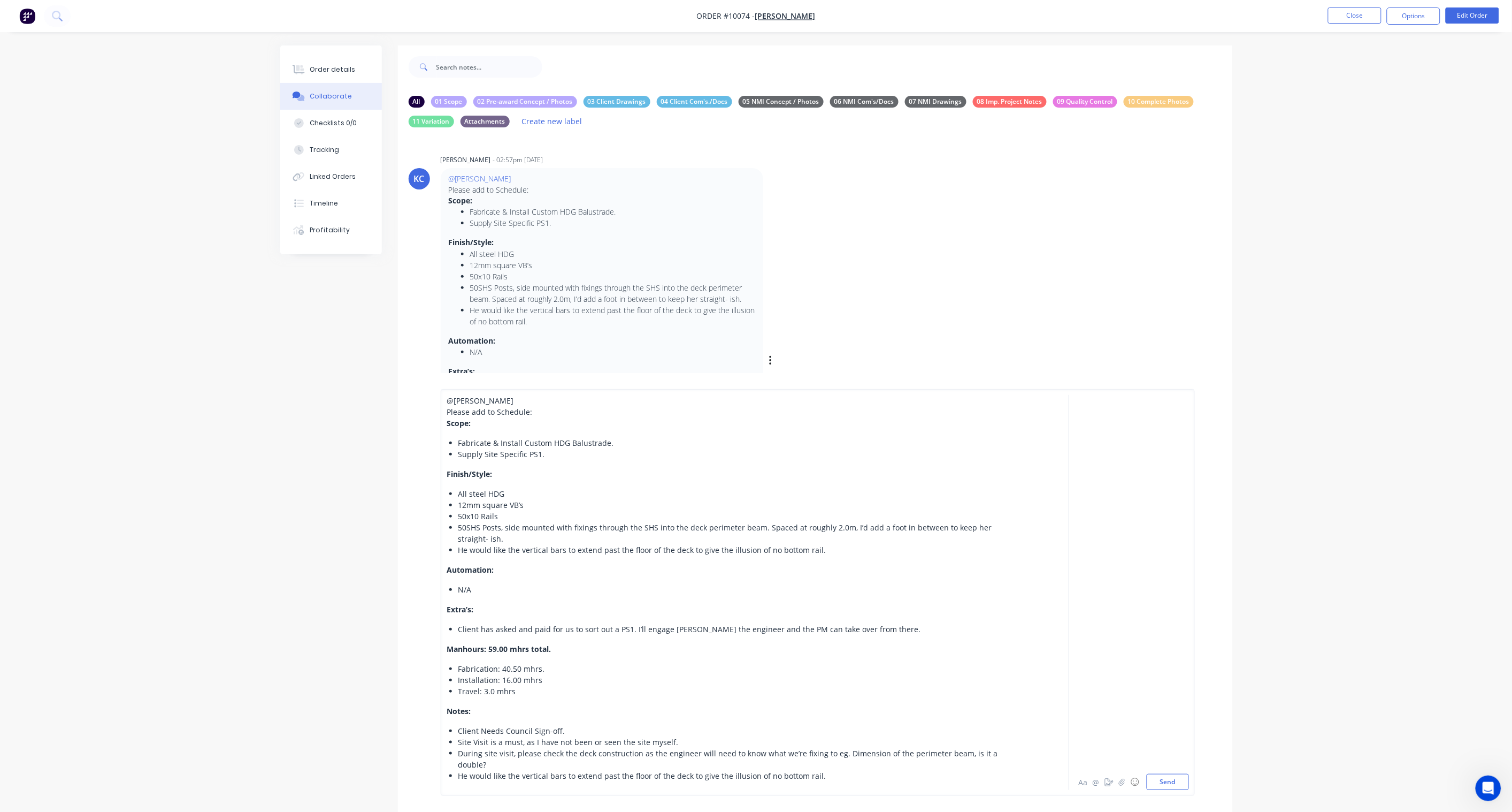
click at [520, 175] on p "@Brandon Dsouza" at bounding box center [602, 179] width 306 height 11
drag, startPoint x: 537, startPoint y: 413, endPoint x: 435, endPoint y: 400, distance: 102.8
click at [435, 400] on div "@Brandon Dsouza Please add to Schedule: Scope: Fabricate & Install Custom HDG B…" at bounding box center [816, 592] width 835 height 439
click at [1170, 784] on button "Send" at bounding box center [1167, 782] width 42 height 16
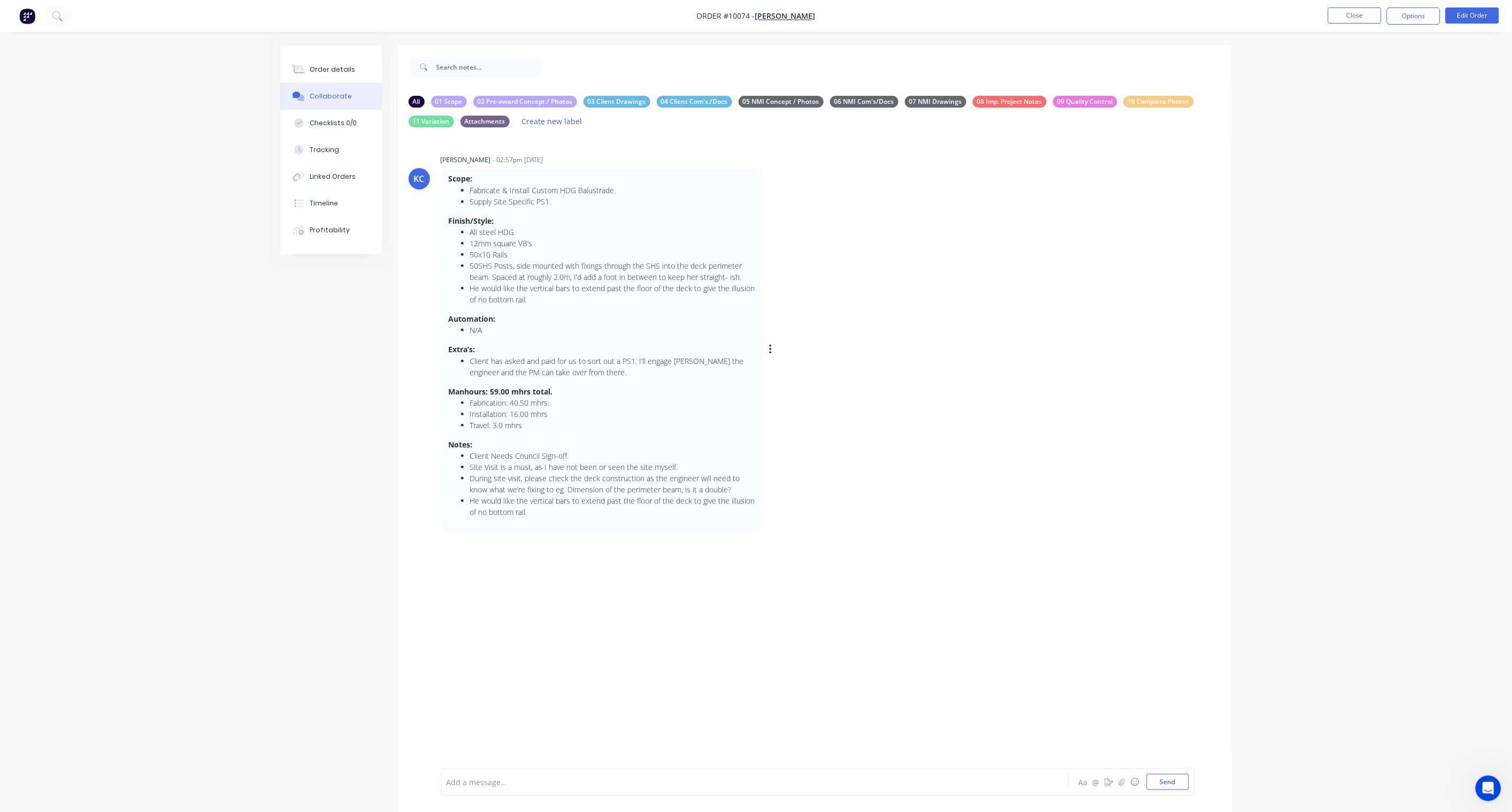
click at [1168, 368] on div "KC Karl Challenor - 02:57pm 22/09/25 Scope: Fabricate & Install Custom HDG Balu…" at bounding box center [816, 342] width 835 height 380
click at [340, 73] on div "Order details" at bounding box center [332, 70] width 45 height 10
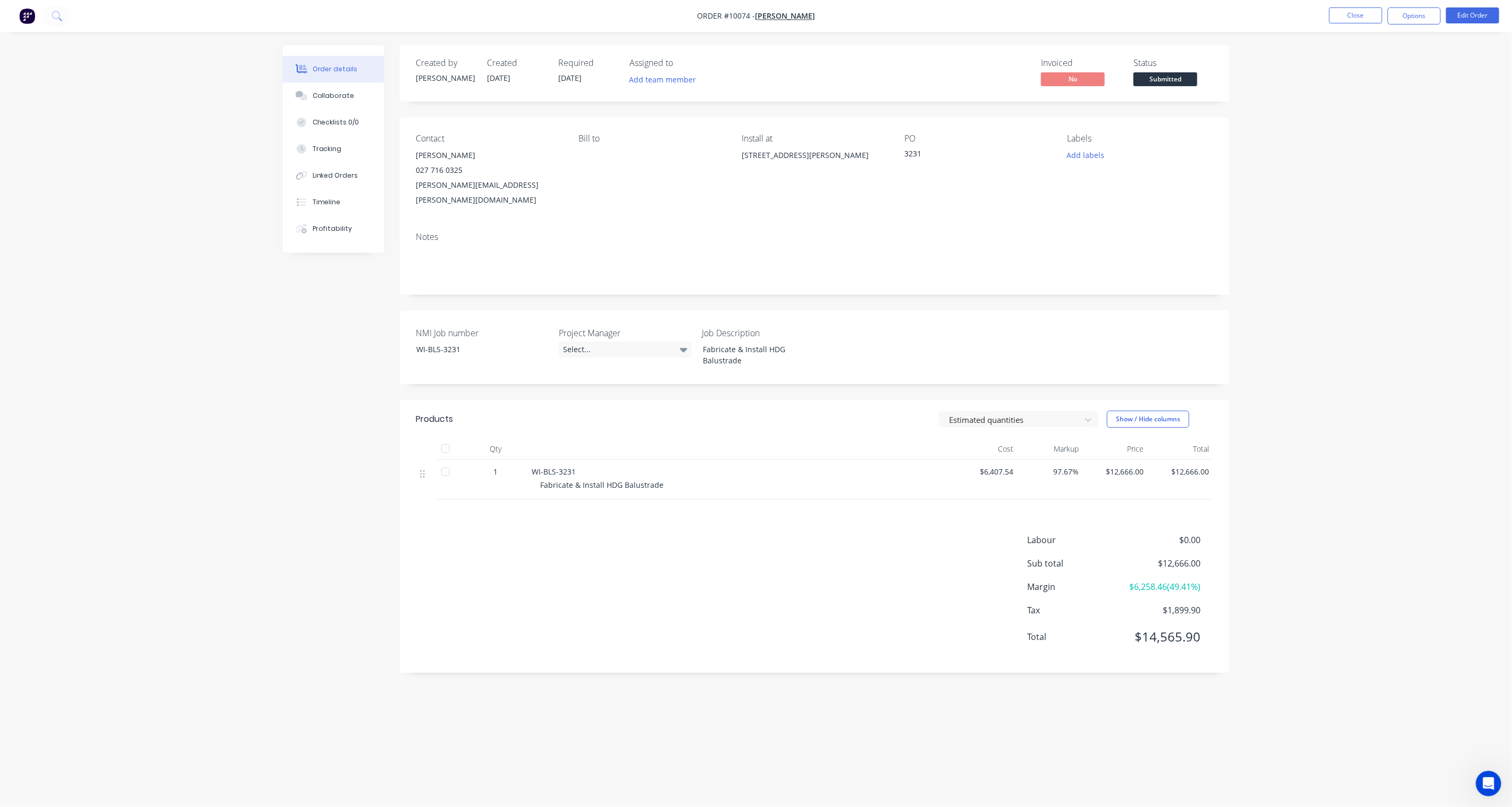
click at [650, 346] on div "Project Manager Select..." at bounding box center [625, 347] width 133 height 42
click at [651, 341] on div "Select..." at bounding box center [625, 349] width 133 height 16
click at [1319, 267] on div "Order details Collaborate Checklists 0/0 Tracking Linked Orders Timeline Profit…" at bounding box center [756, 404] width 1512 height 807
